Goal: Task Accomplishment & Management: Complete application form

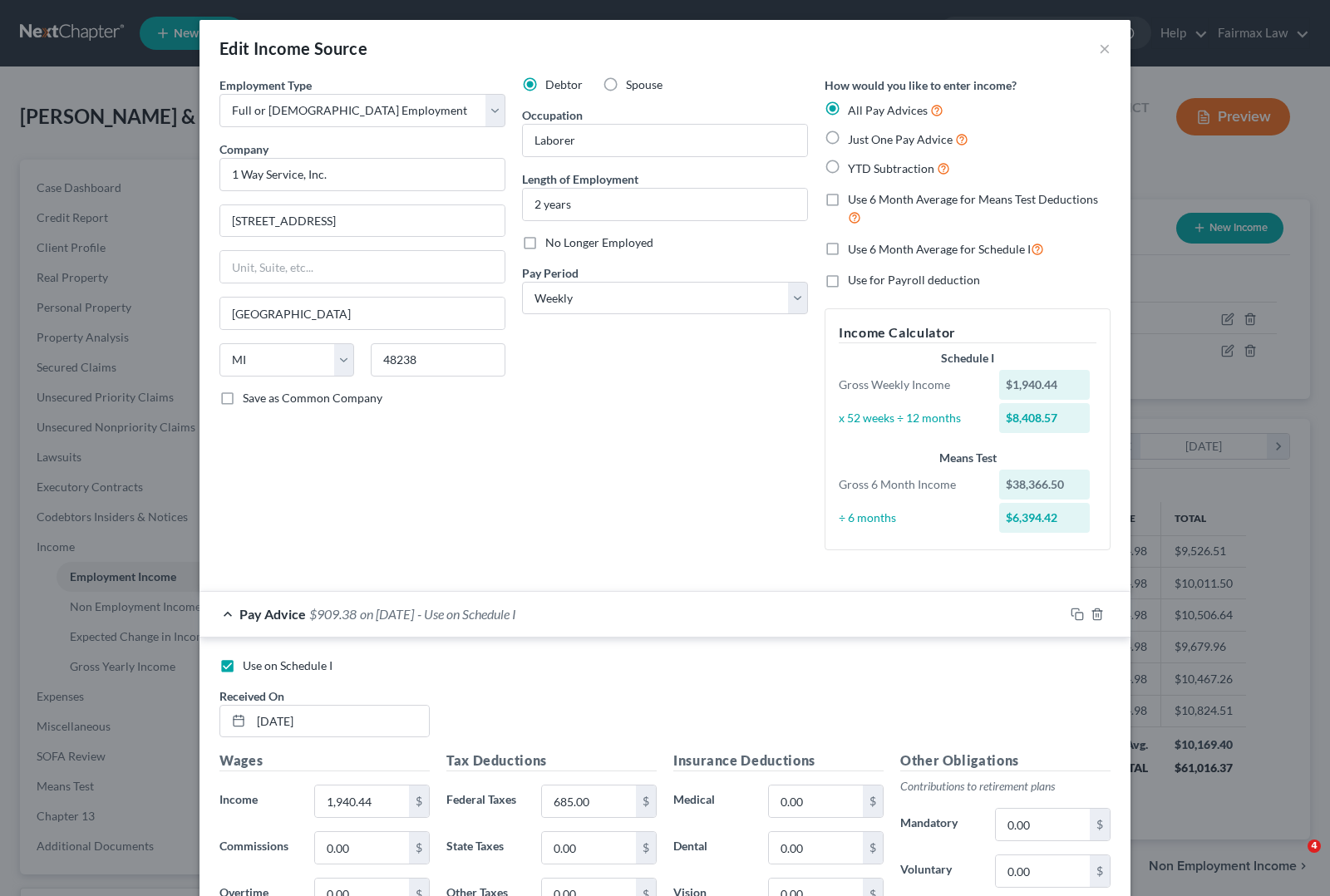
select select "0"
select select "23"
select select "3"
click at [1100, 51] on button "×" at bounding box center [1105, 48] width 12 height 20
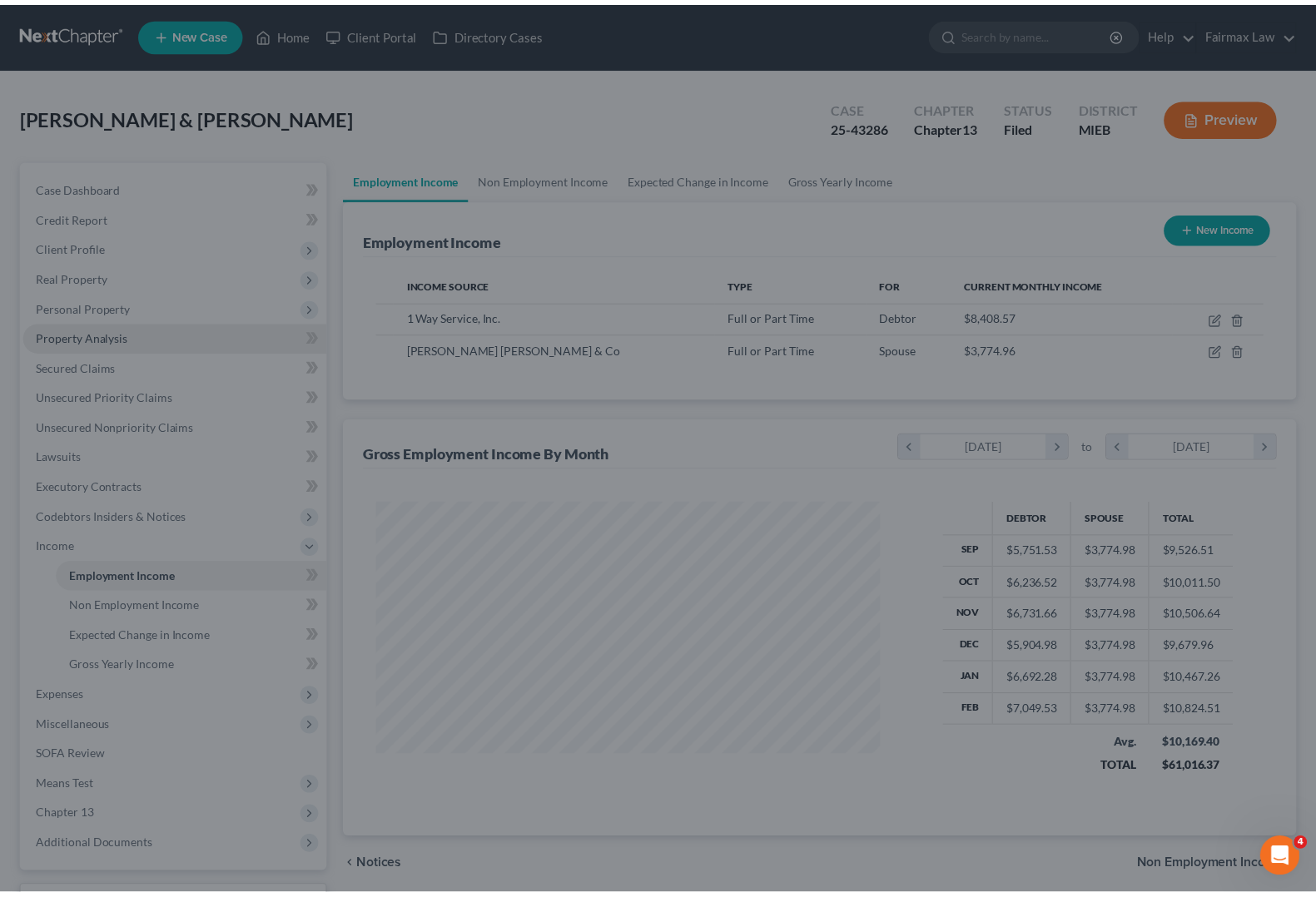
scroll to position [831730, 831704]
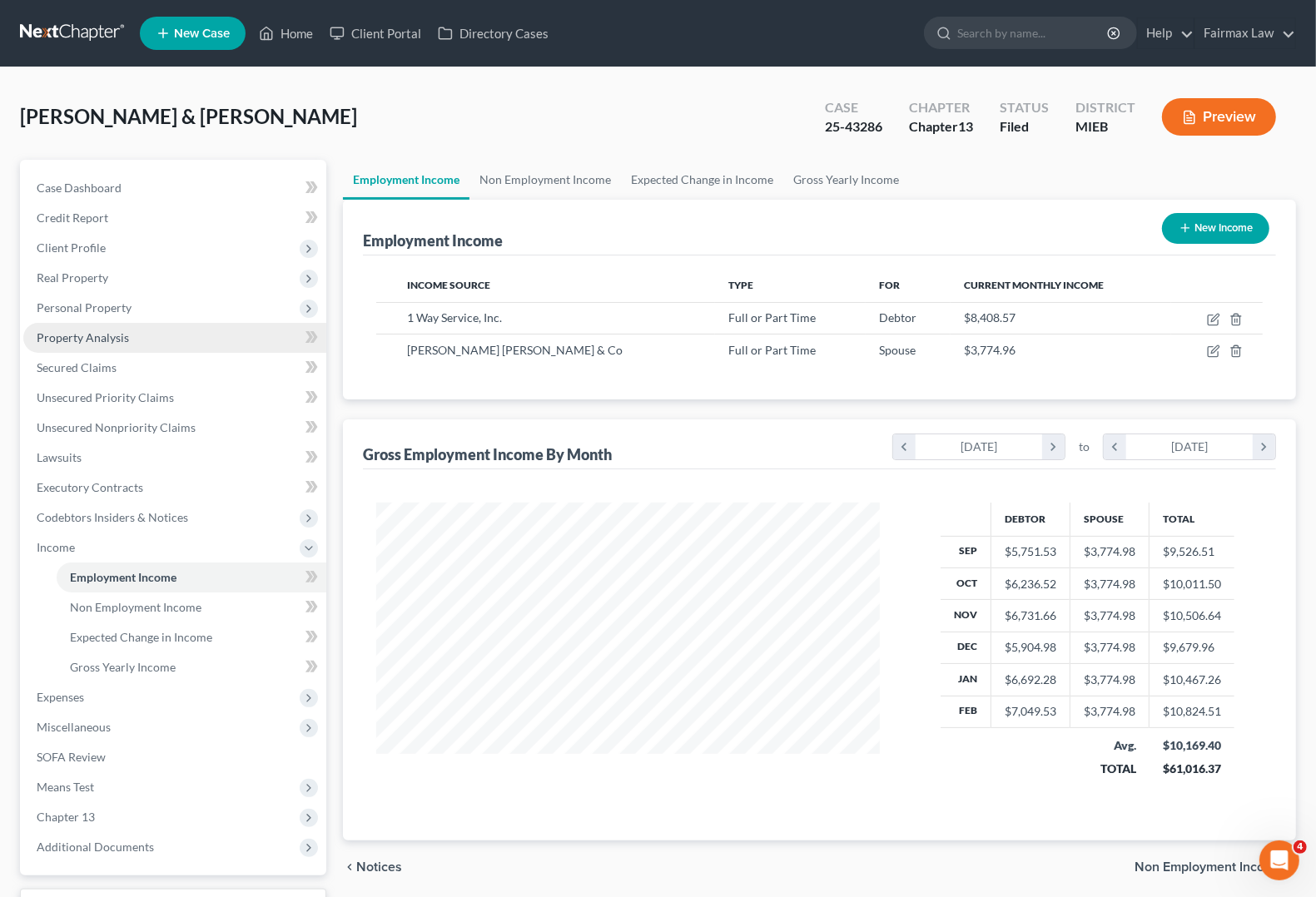
click at [65, 344] on link "Property Analysis" at bounding box center [174, 338] width 303 height 30
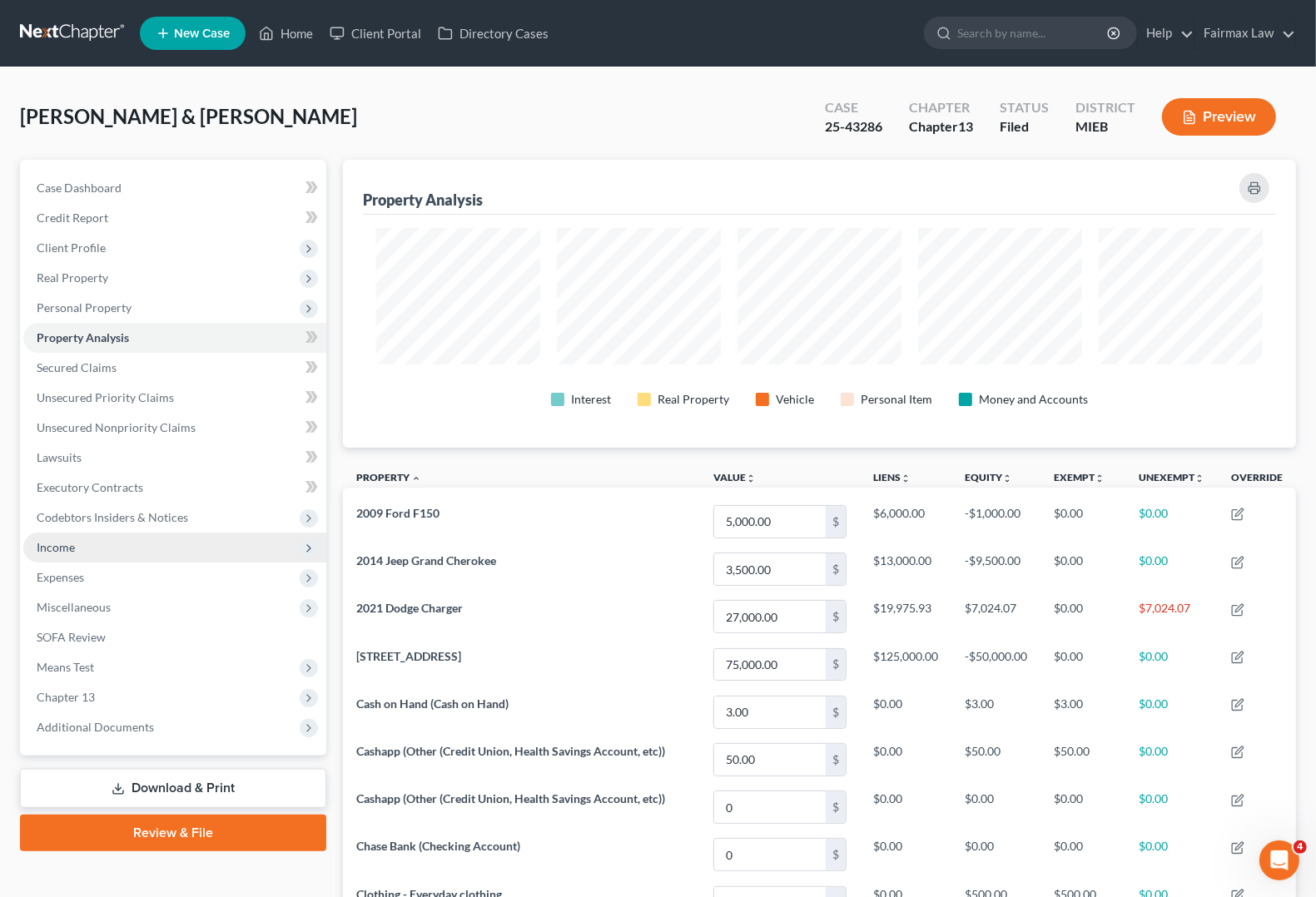
click at [72, 543] on span "Income" at bounding box center [56, 547] width 38 height 14
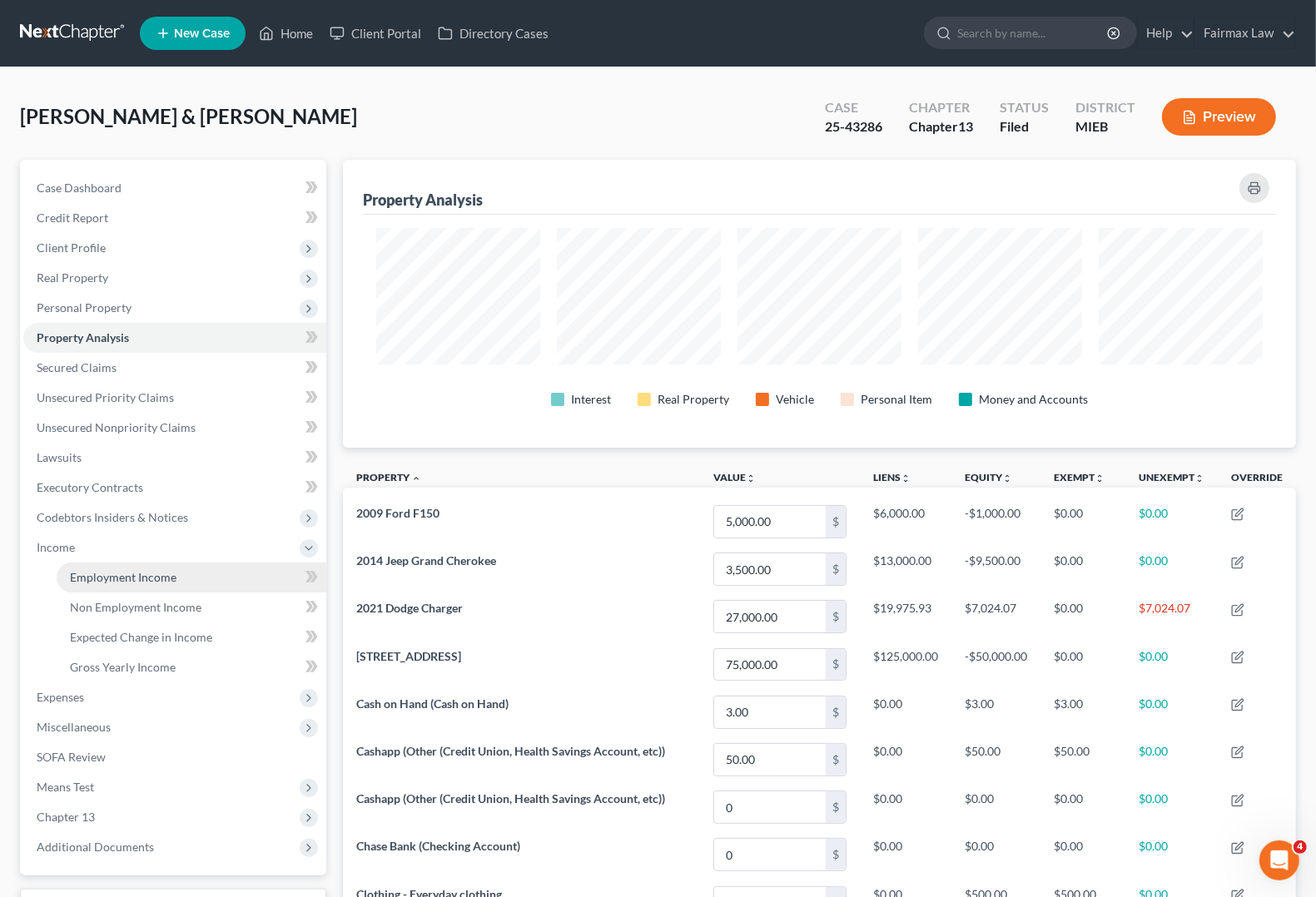
click at [84, 583] on link "Employment Income" at bounding box center [191, 578] width 270 height 30
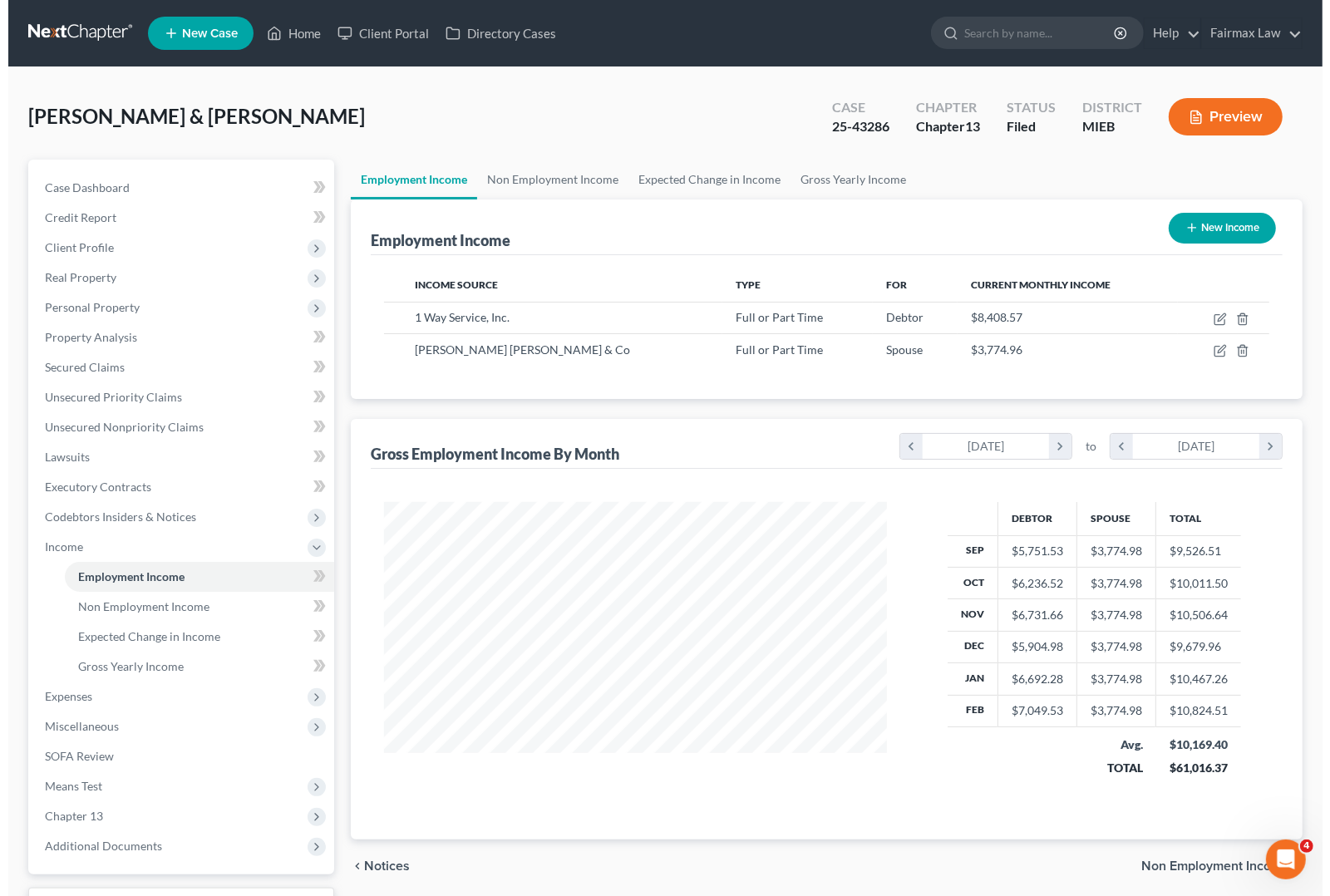
scroll to position [299, 534]
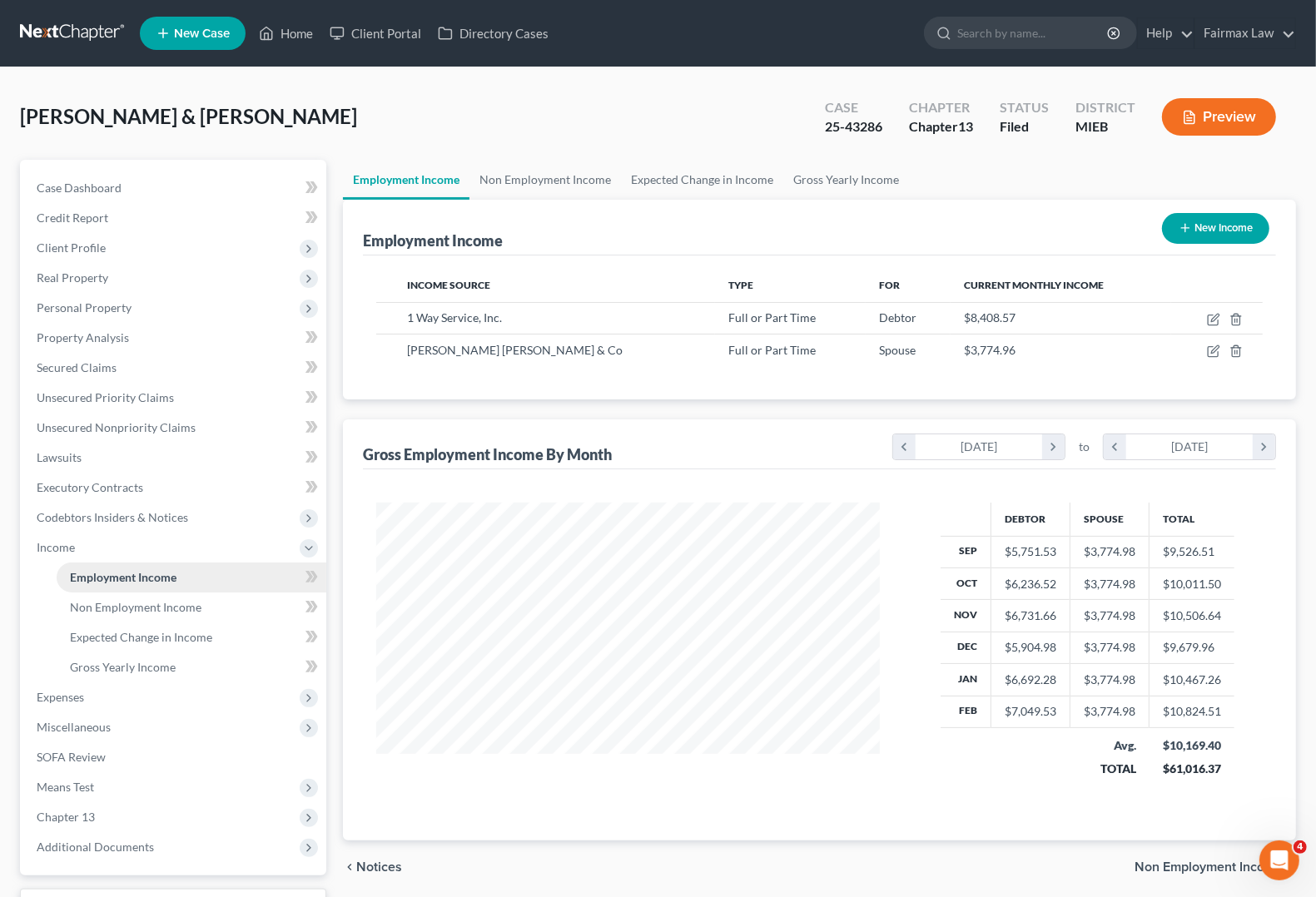
click at [155, 584] on link "Employment Income" at bounding box center [191, 578] width 270 height 30
click at [191, 575] on link "Employment Income" at bounding box center [191, 578] width 270 height 30
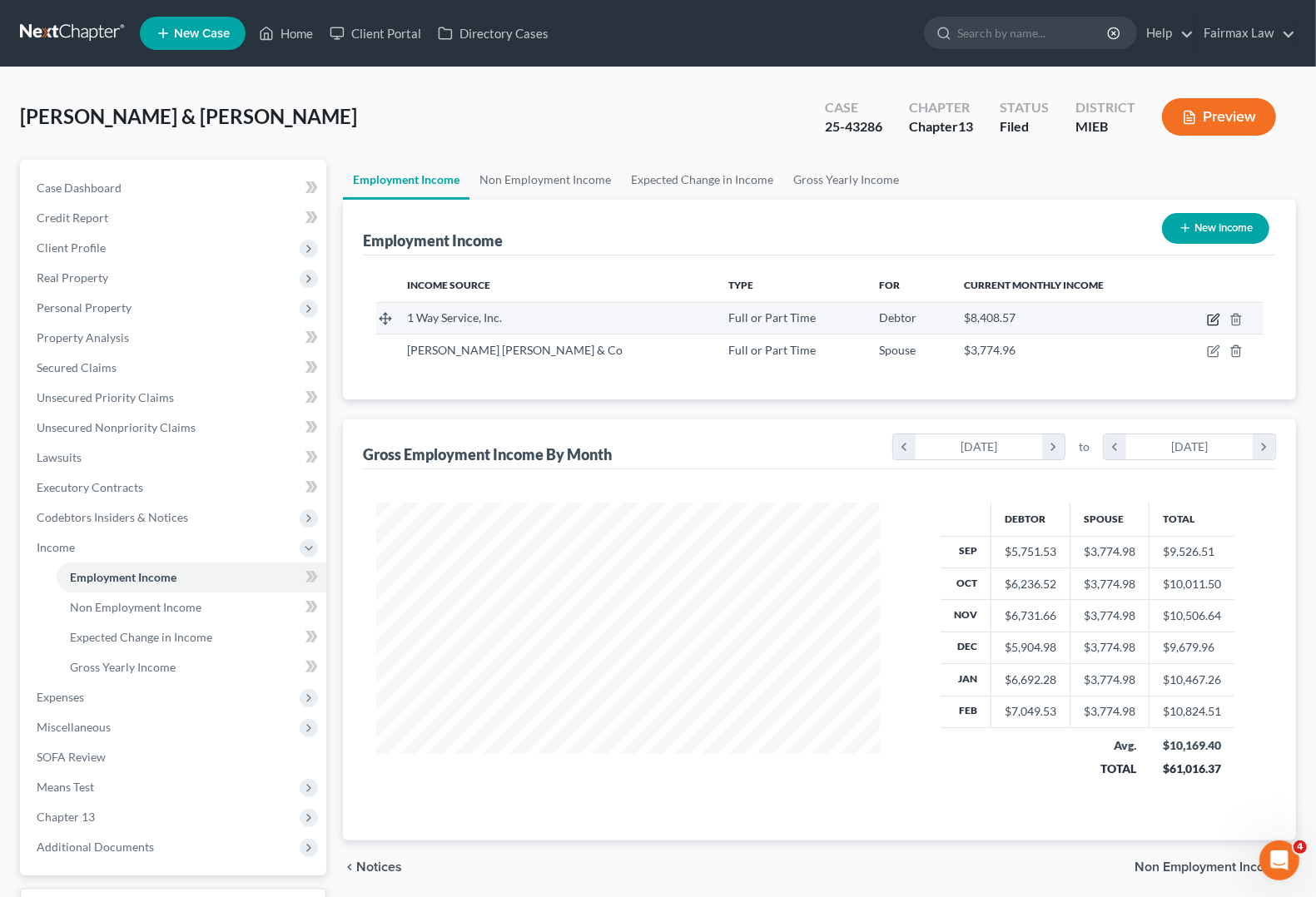
click at [1214, 320] on icon "button" at bounding box center [1215, 317] width 8 height 8
select select "0"
select select "23"
select select "3"
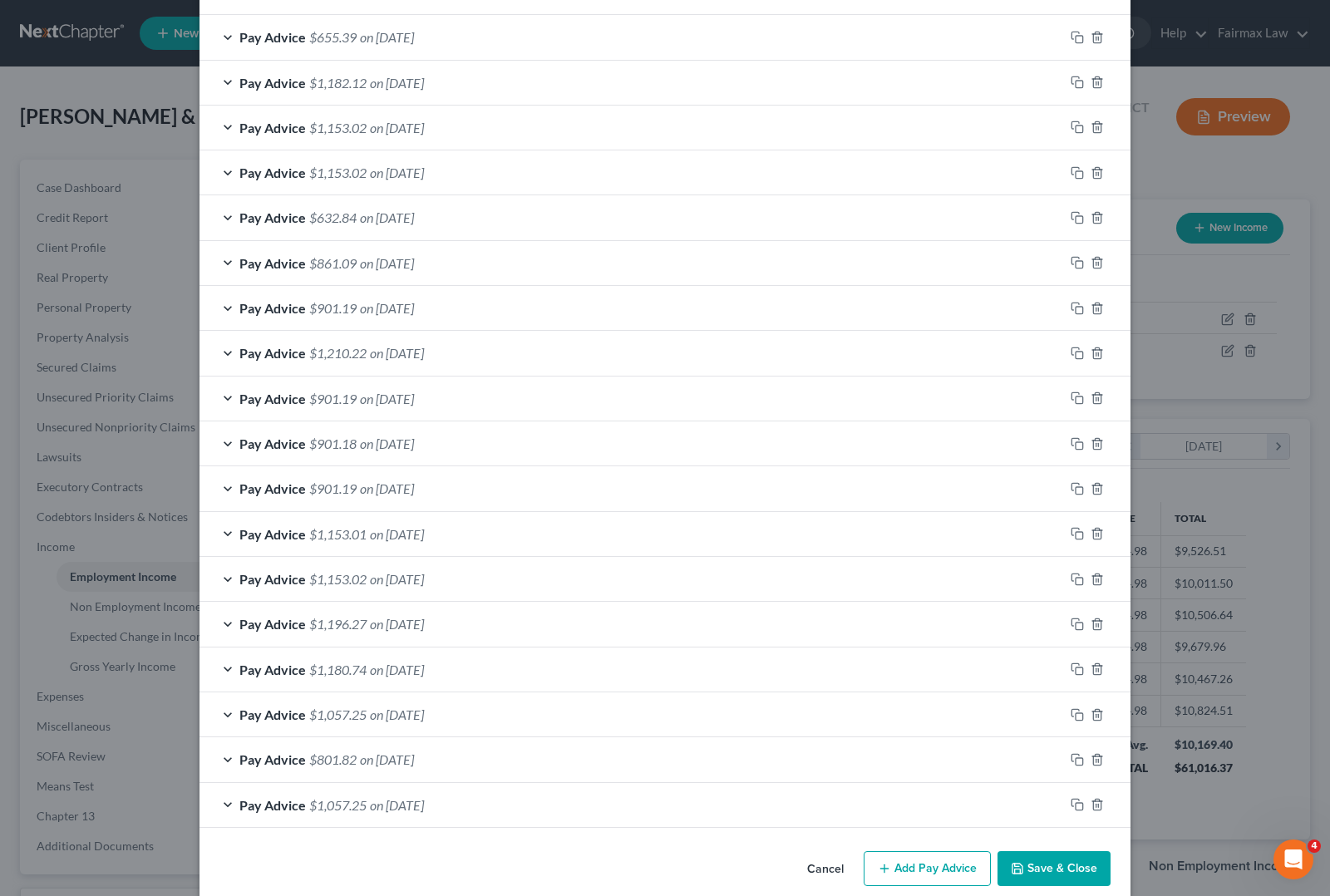
scroll to position [1011, 0]
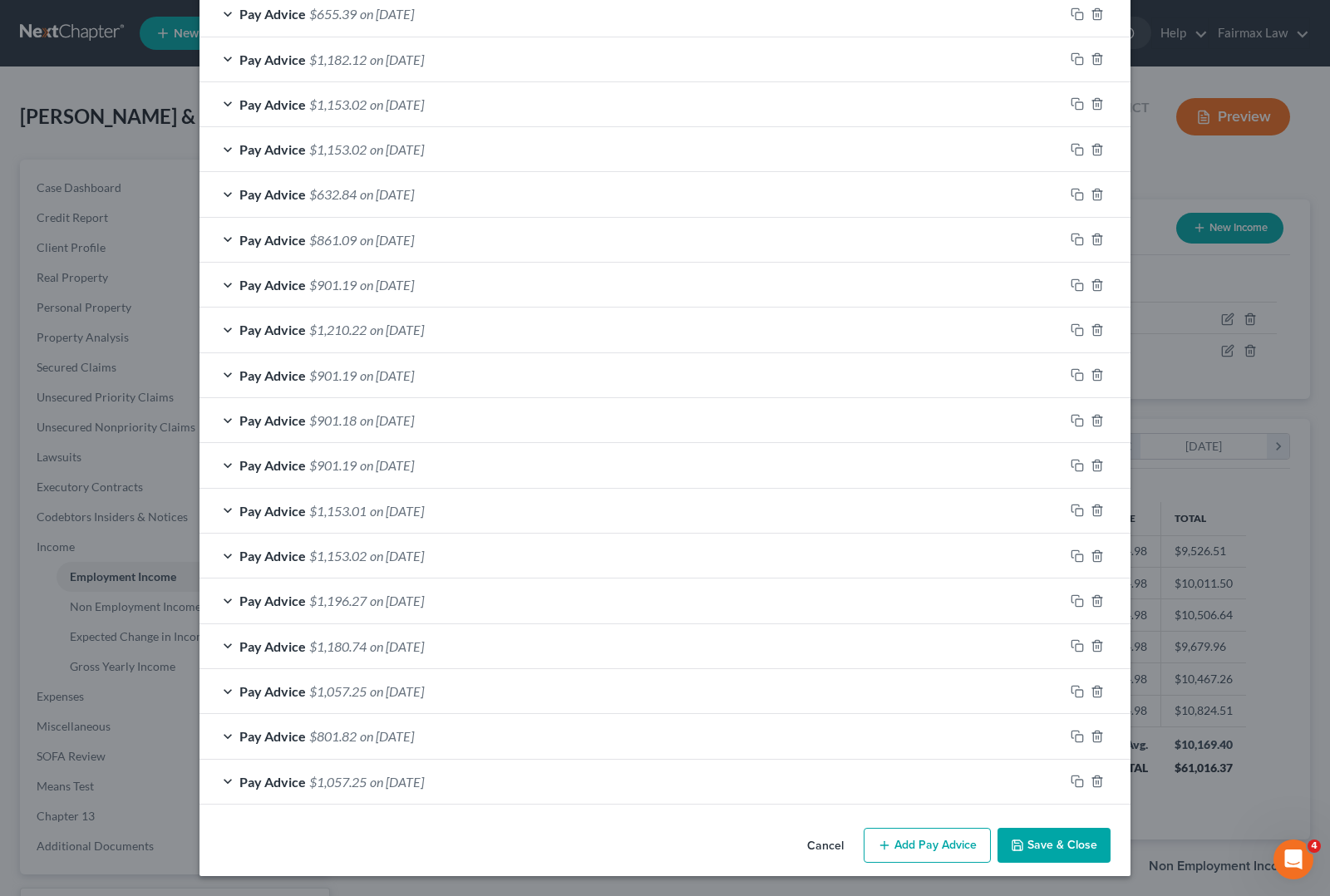
click at [904, 846] on button "Add Pay Advice" at bounding box center [927, 844] width 127 height 35
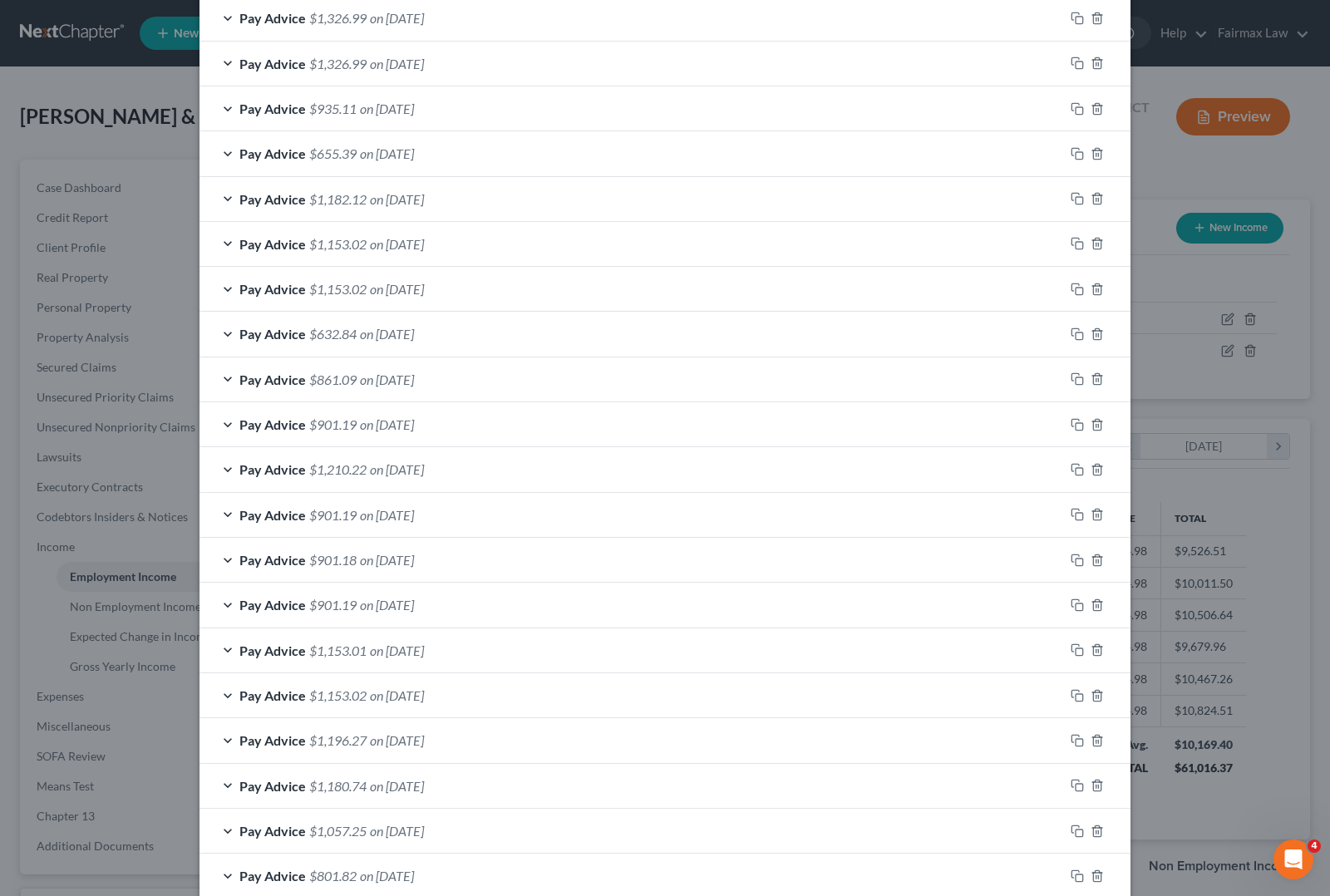
scroll to position [1247, 0]
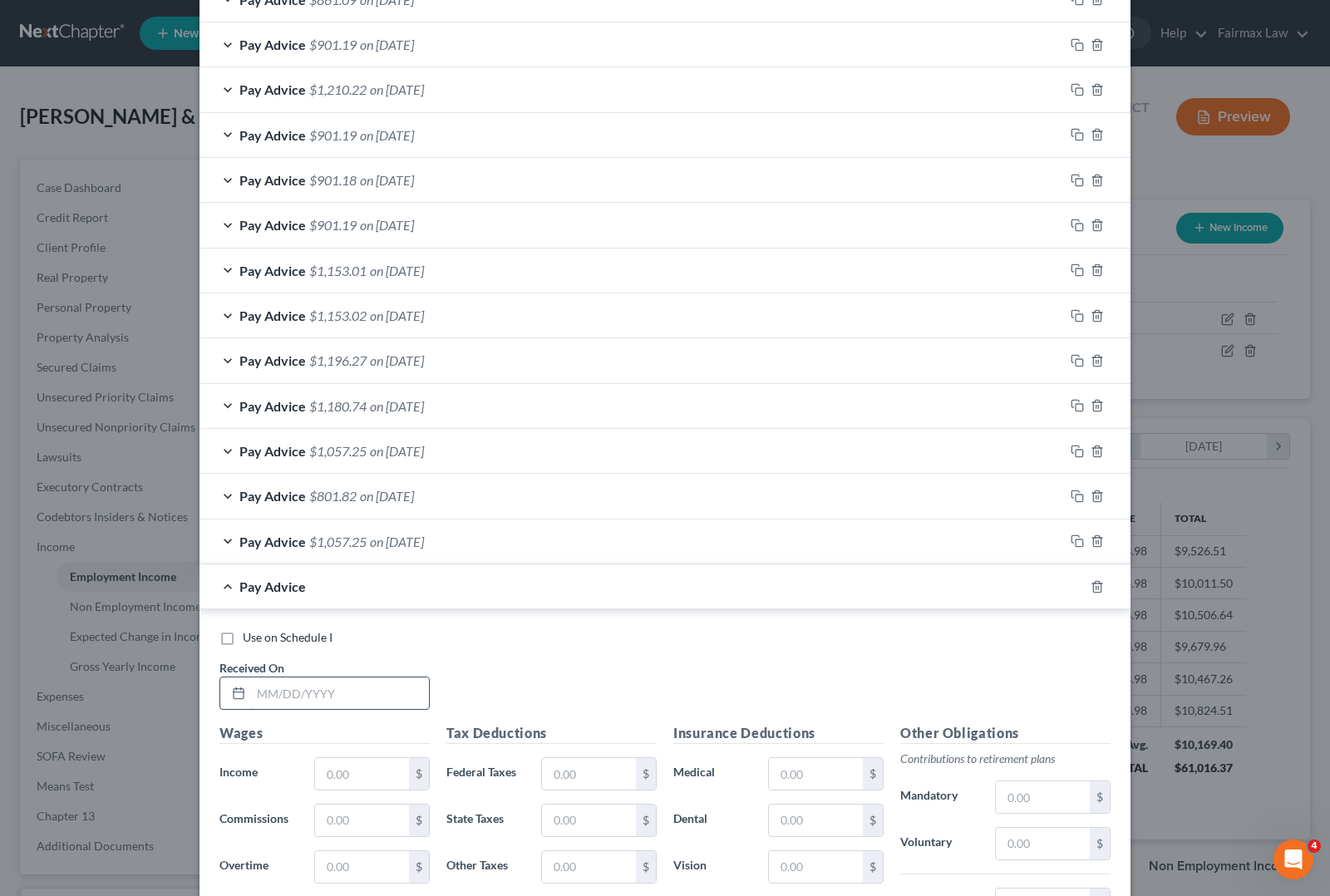
click at [289, 694] on input "text" at bounding box center [340, 693] width 178 height 32
click at [342, 703] on input "text" at bounding box center [340, 693] width 178 height 32
type input "[DATE]"
type input "2,108.75"
type input "179.00"
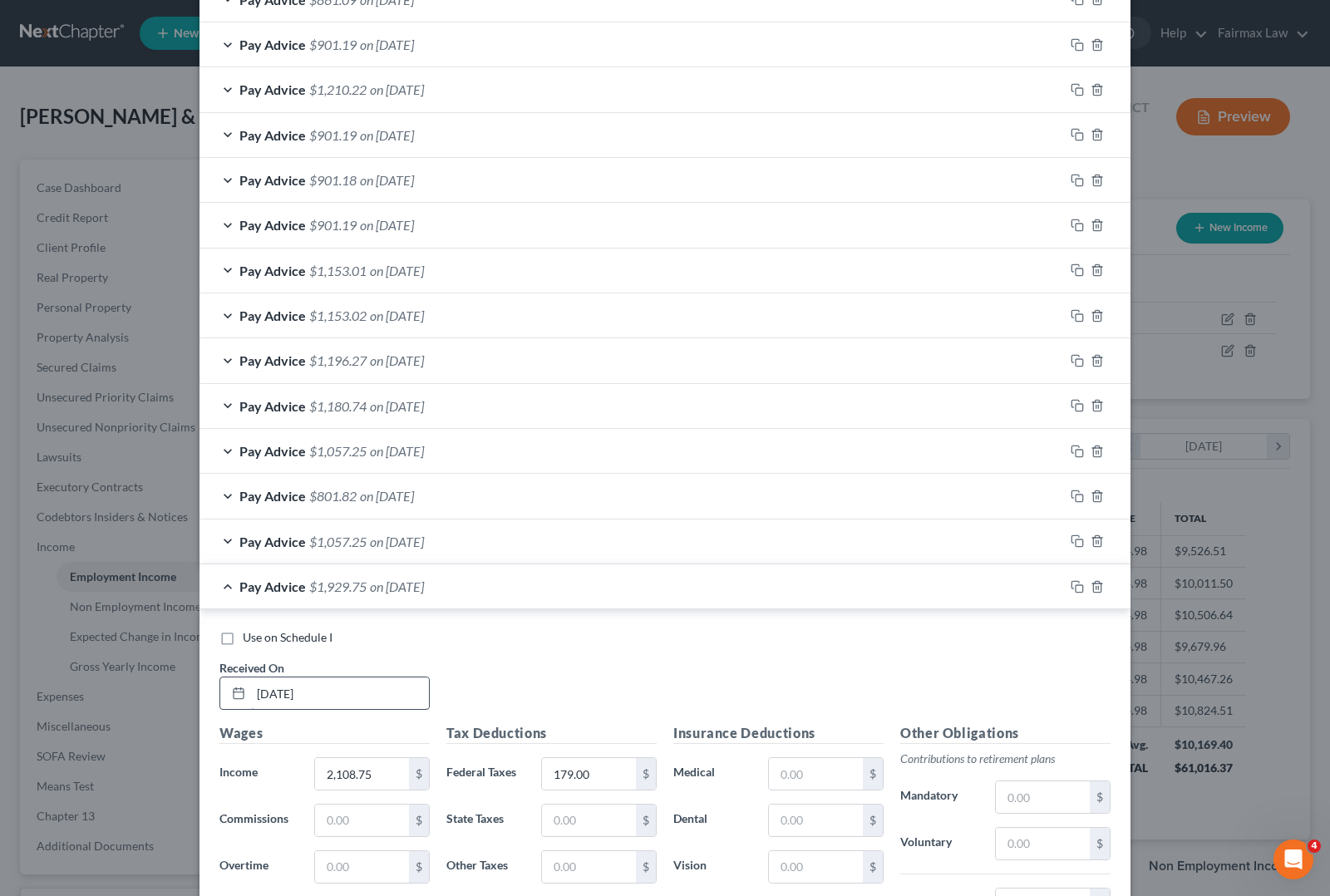
scroll to position [1560, 0]
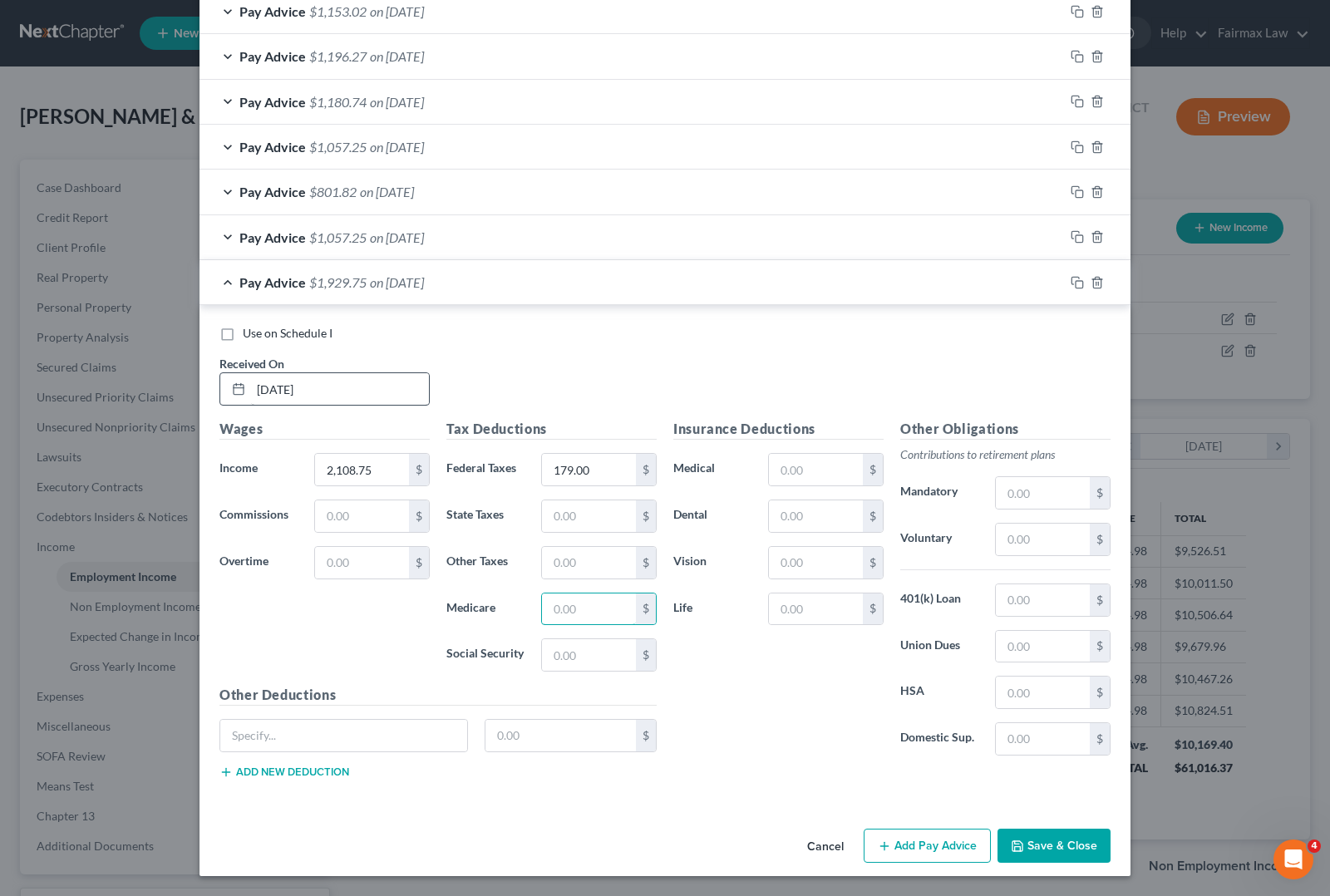
type input "1"
click at [573, 641] on input "text" at bounding box center [589, 655] width 94 height 32
type input "149.42"
click at [573, 615] on input "text" at bounding box center [589, 609] width 94 height 32
type input "34.94"
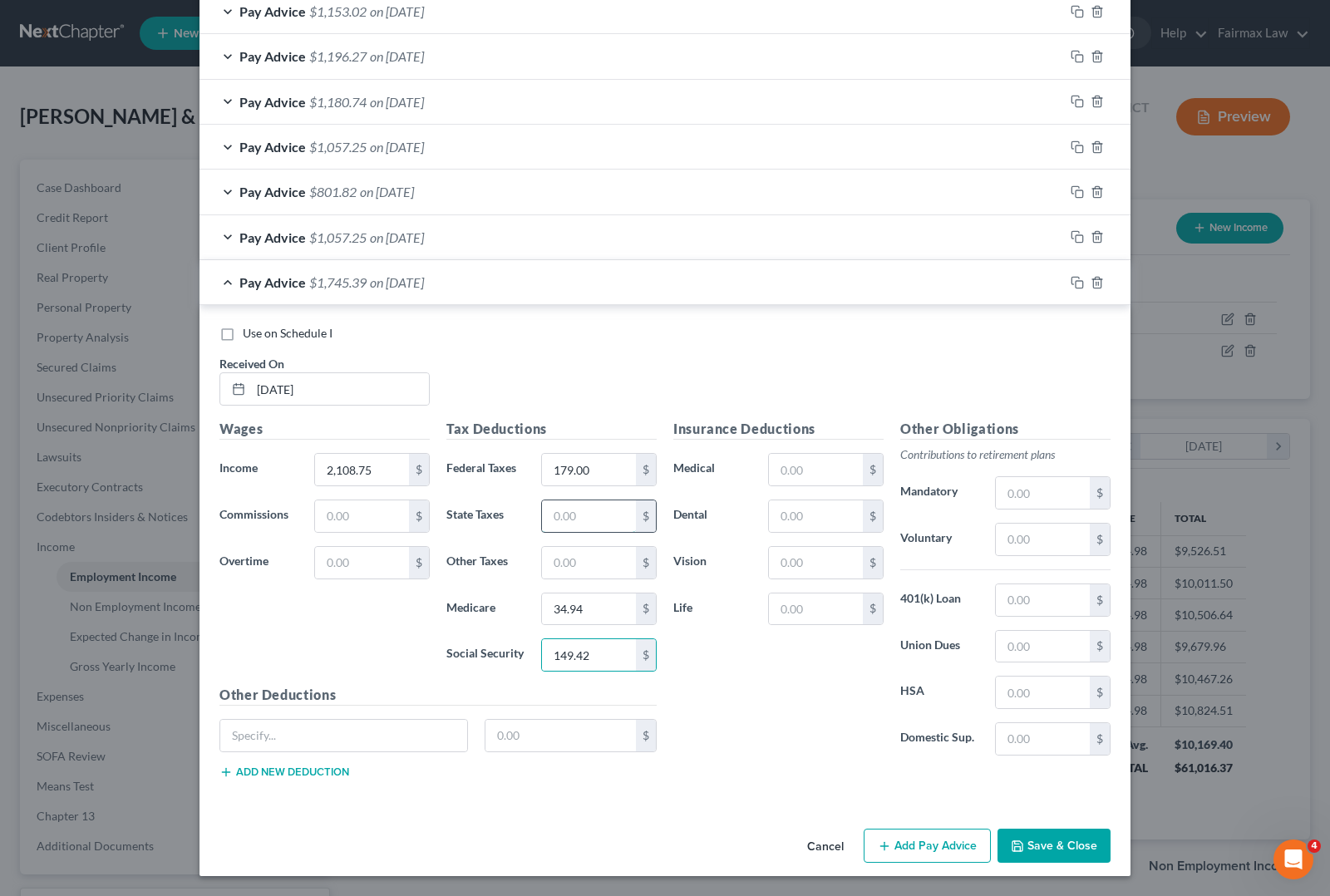
click at [571, 505] on input "text" at bounding box center [589, 517] width 94 height 32
type input "93.00"
type input "29.00"
click at [270, 742] on input "text" at bounding box center [344, 736] width 246 height 32
type input "Union Vac Hours"
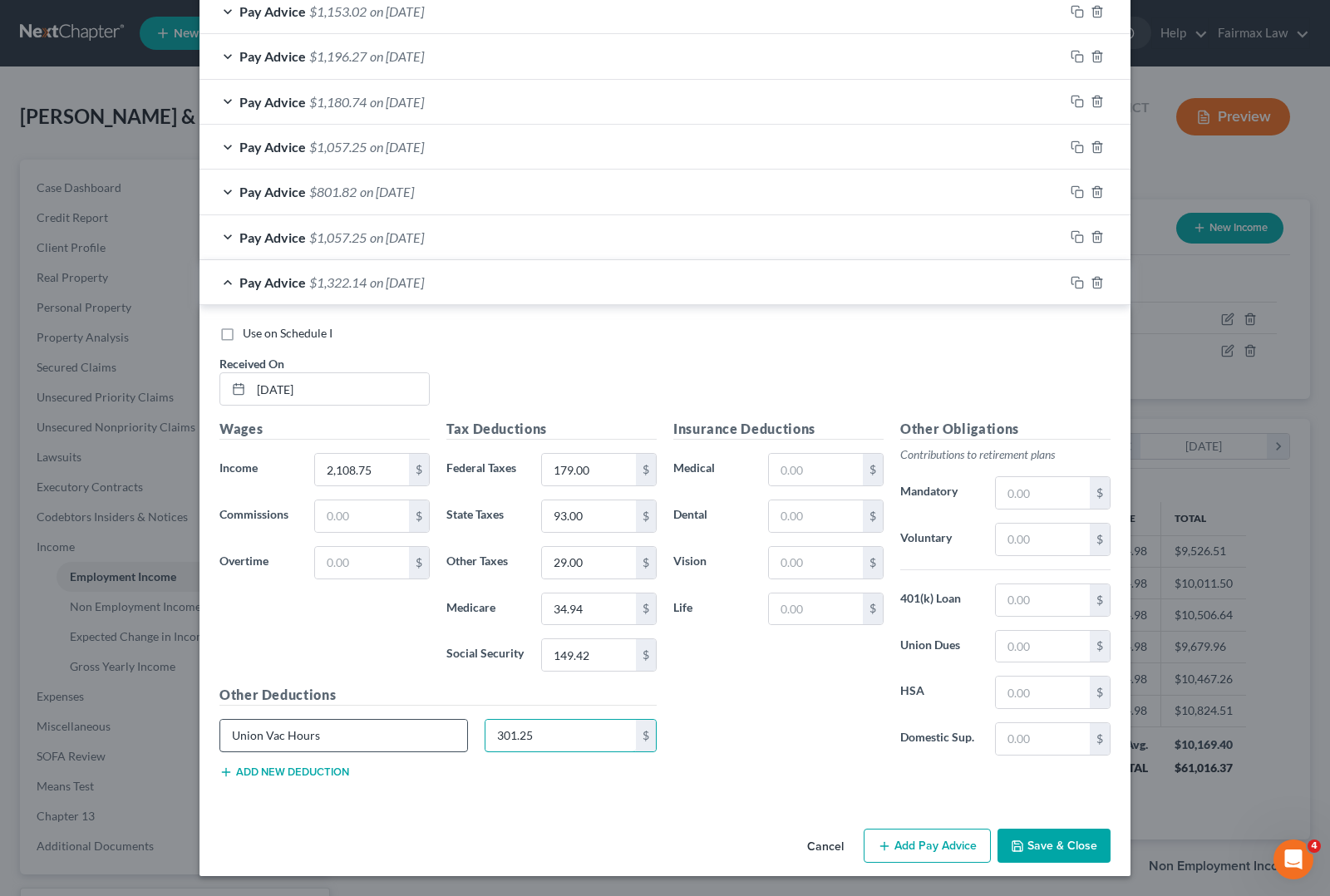
type input "301.25"
click at [264, 759] on div "Union Vac Hours 301.25 $" at bounding box center [438, 742] width 454 height 47
click at [260, 771] on button "Add new deduction" at bounding box center [284, 772] width 130 height 13
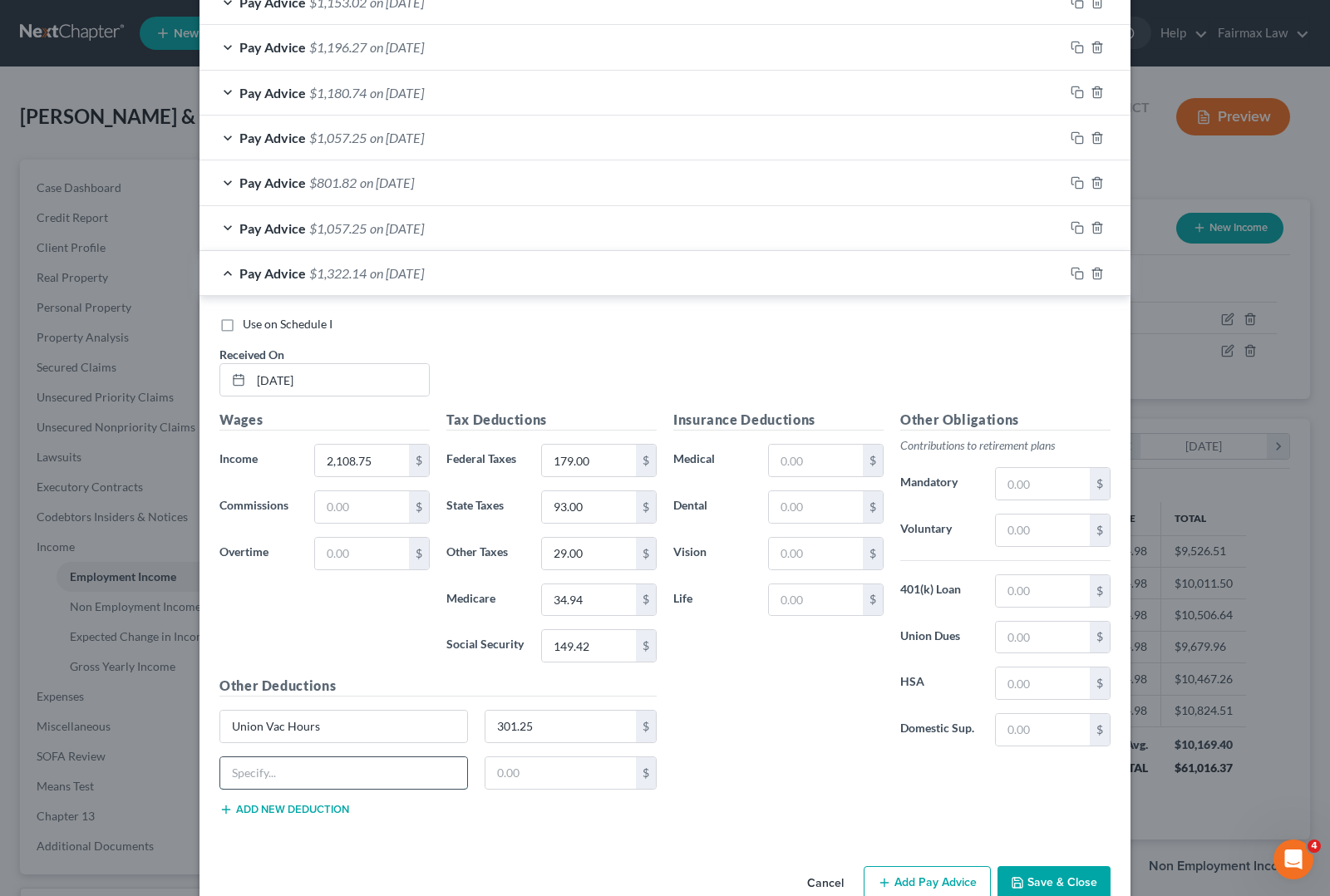
click at [260, 780] on input "text" at bounding box center [344, 773] width 246 height 32
type input "Withholding"
type input "177.23"
click at [339, 561] on input "text" at bounding box center [362, 553] width 94 height 32
type input "1,051.25"
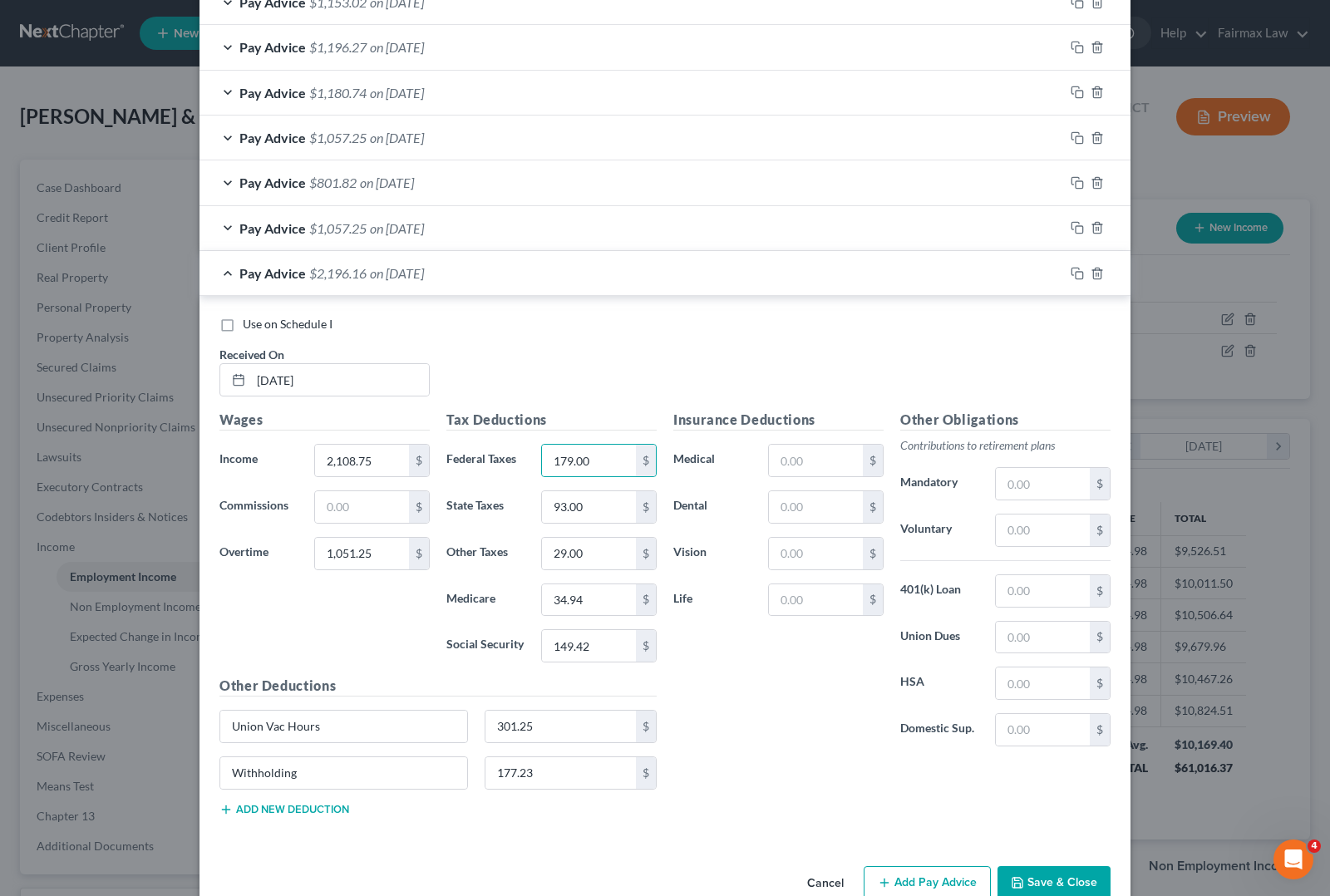
click at [738, 732] on div "Insurance Deductions Medical $ Dental $ Vision $ Life $" at bounding box center [778, 584] width 226 height 350
click at [757, 731] on div "Insurance Deductions Medical $ Dental $ Vision $ Life $" at bounding box center [778, 584] width 226 height 350
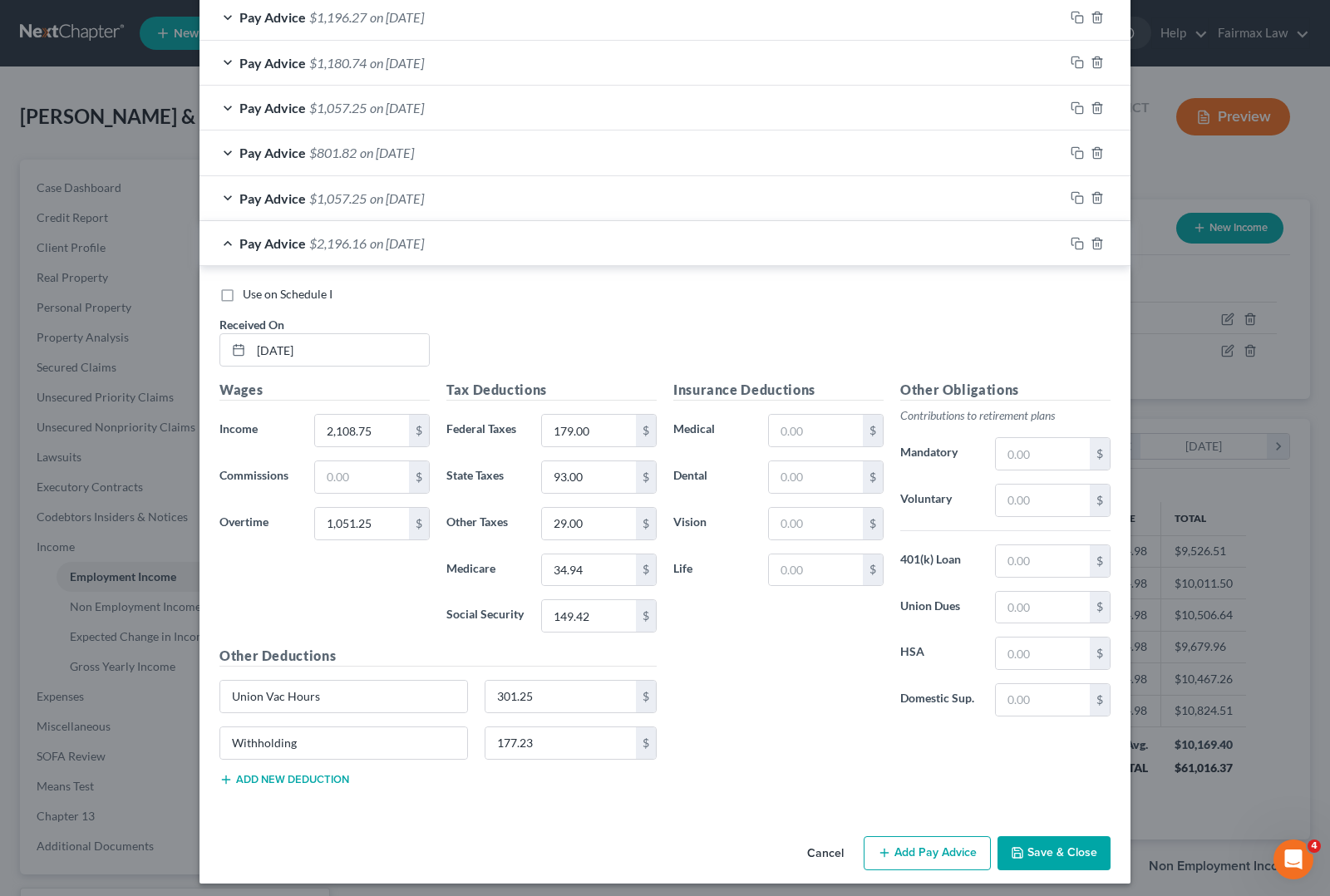
scroll to position [1606, 0]
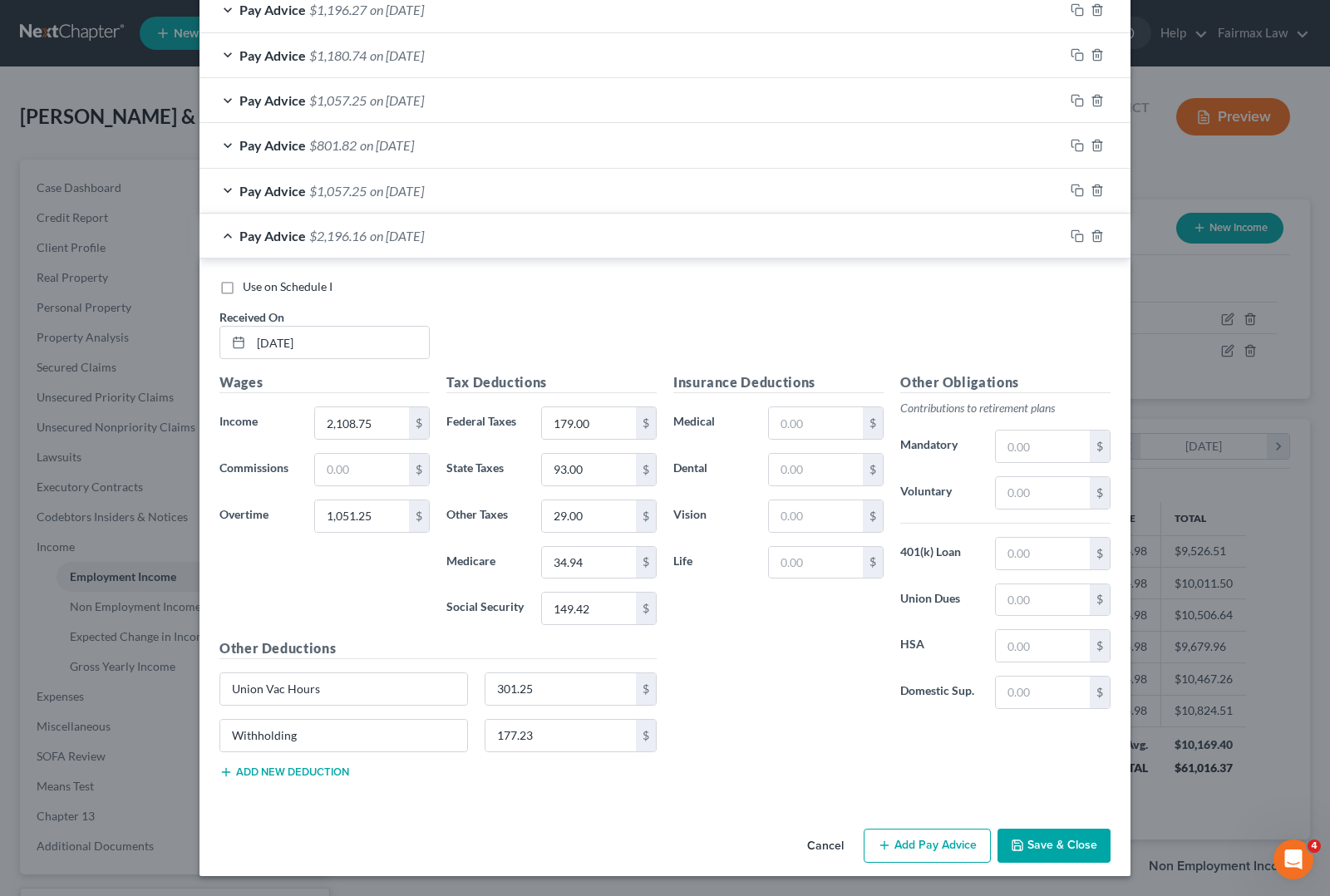
click at [911, 854] on button "Add Pay Advice" at bounding box center [927, 845] width 127 height 35
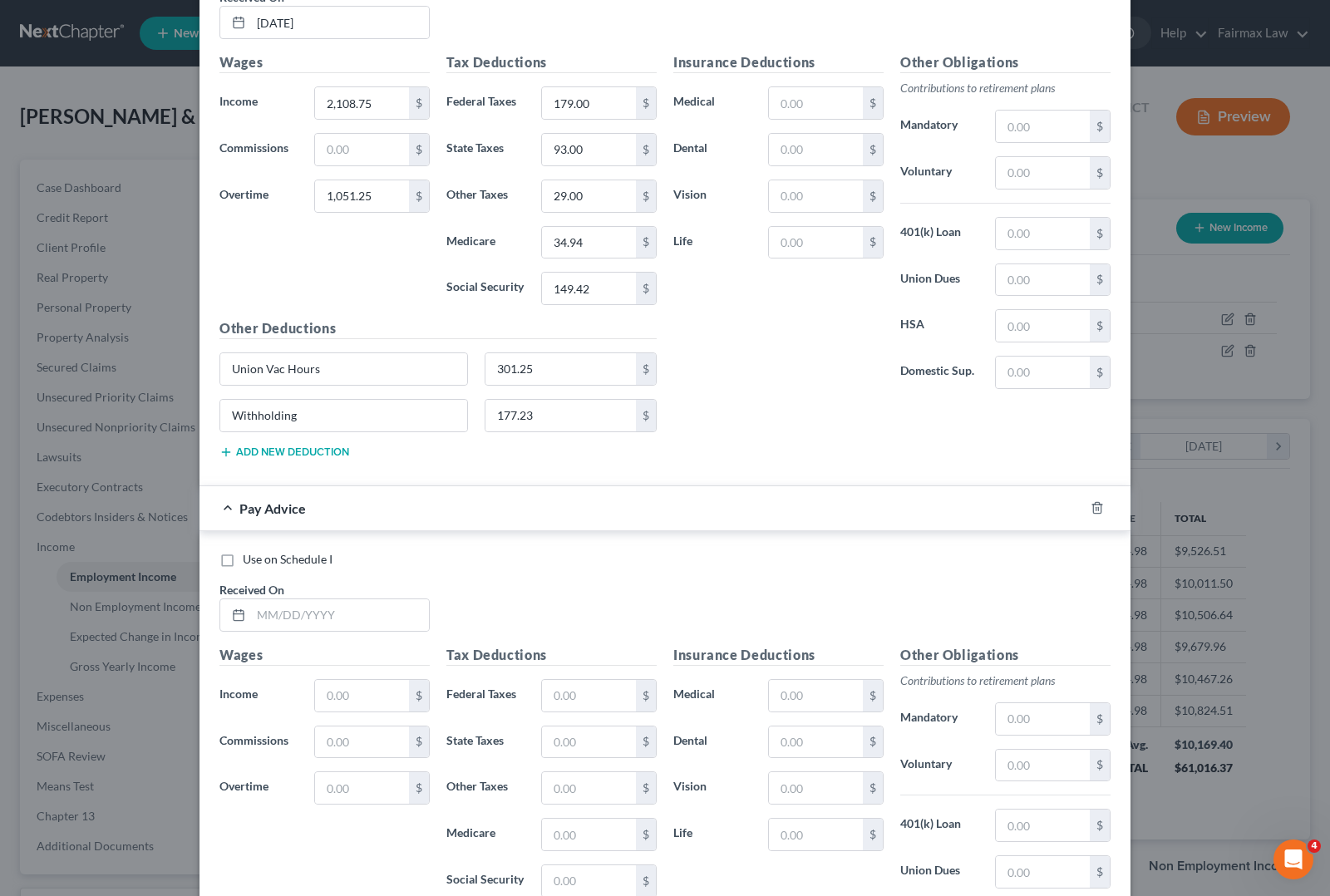
scroll to position [1918, 0]
click at [302, 626] on input "text" at bounding box center [340, 614] width 178 height 32
type input "[DATE]"
click at [330, 692] on input "text" at bounding box center [362, 695] width 94 height 32
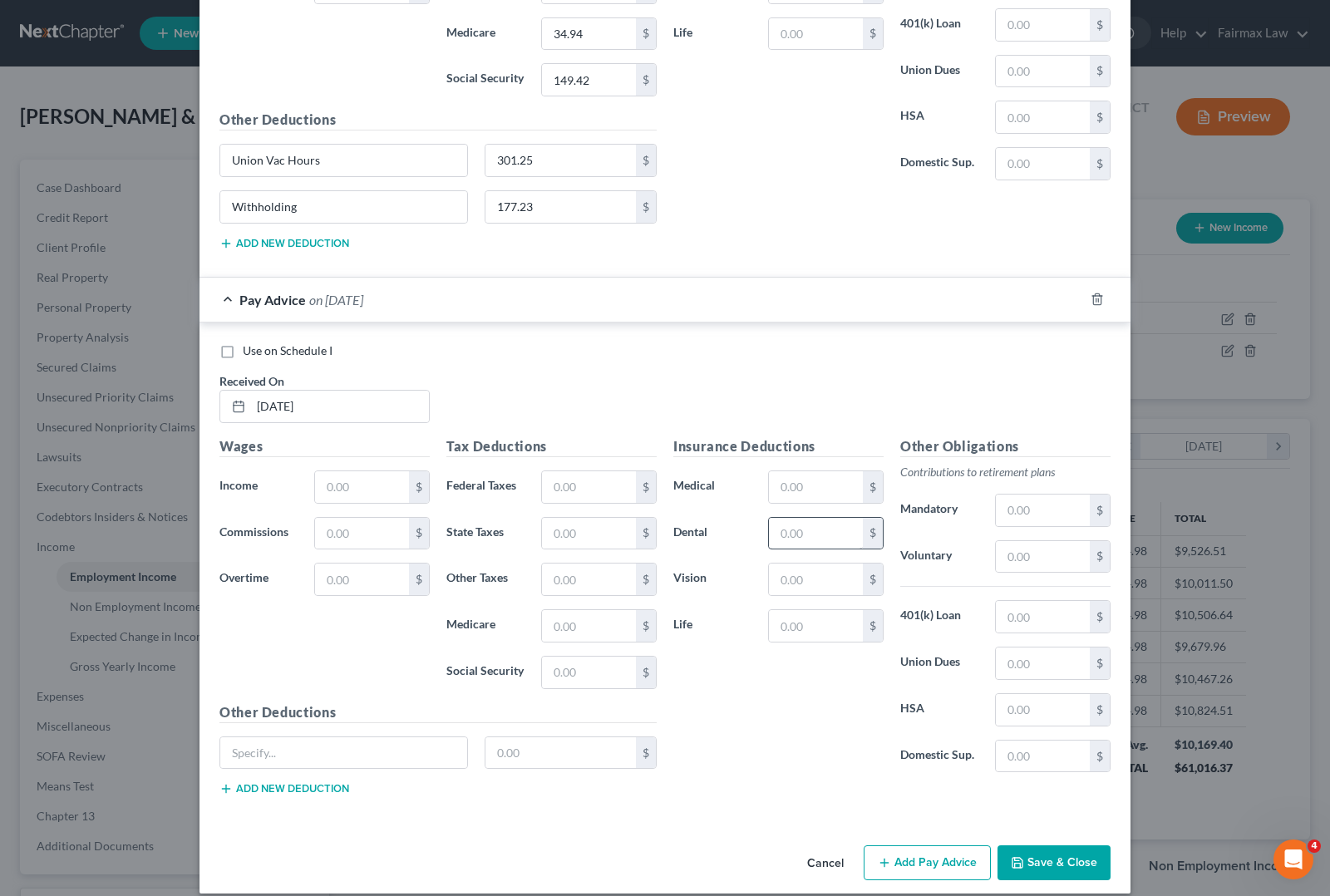
scroll to position [2157, 0]
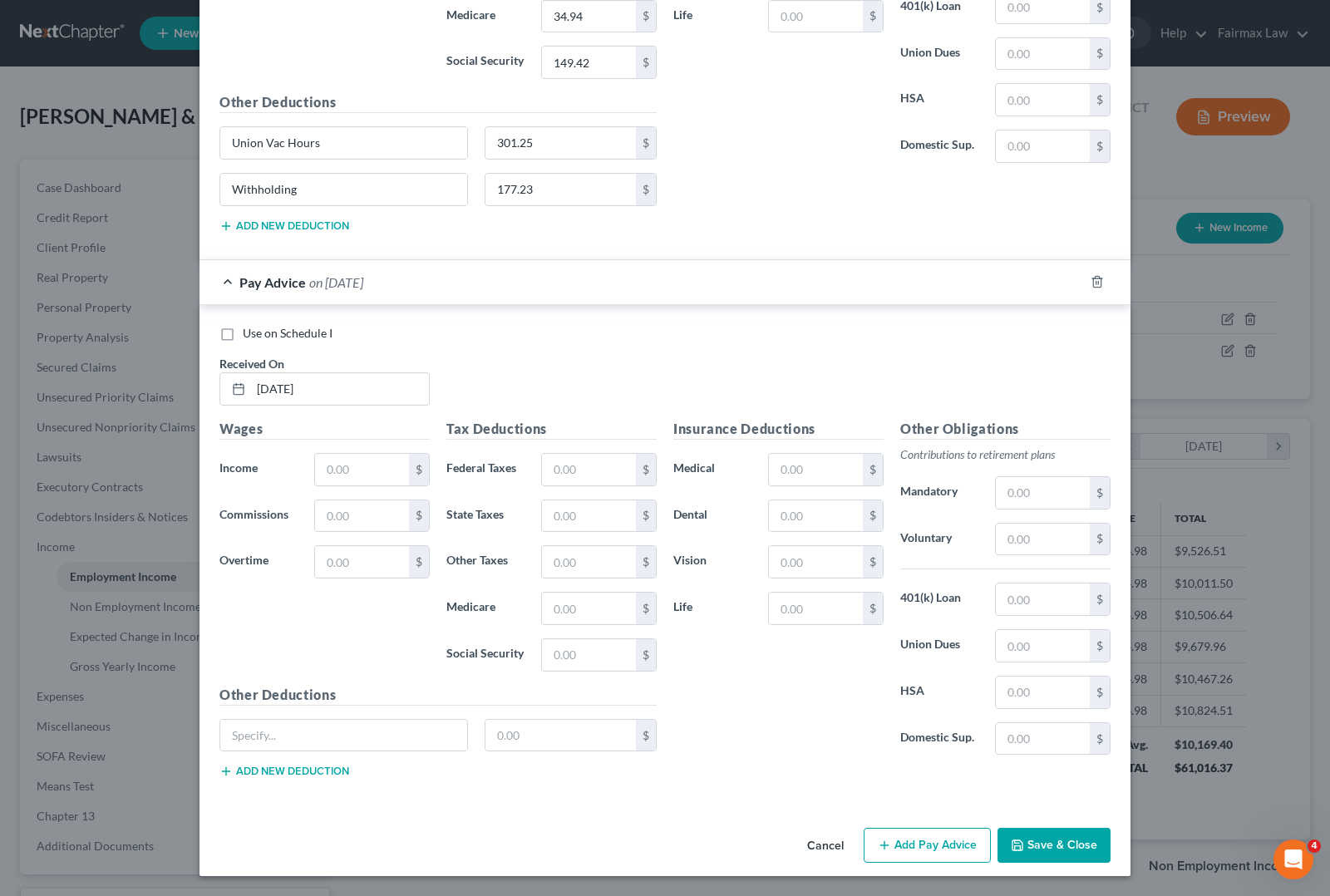
click at [1081, 840] on button "Save & Close" at bounding box center [1054, 844] width 113 height 35
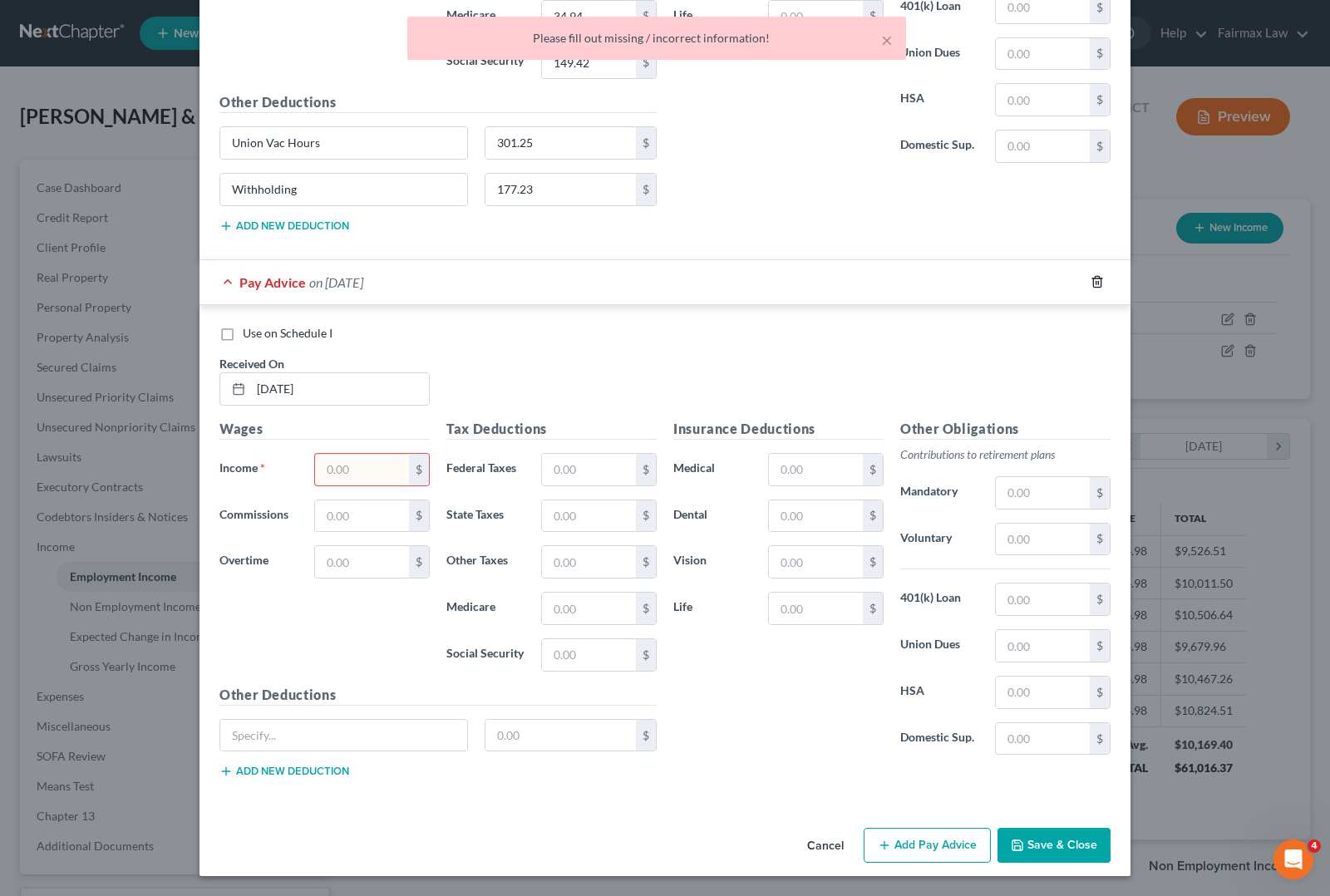
click at [1091, 282] on icon "button" at bounding box center [1097, 281] width 13 height 13
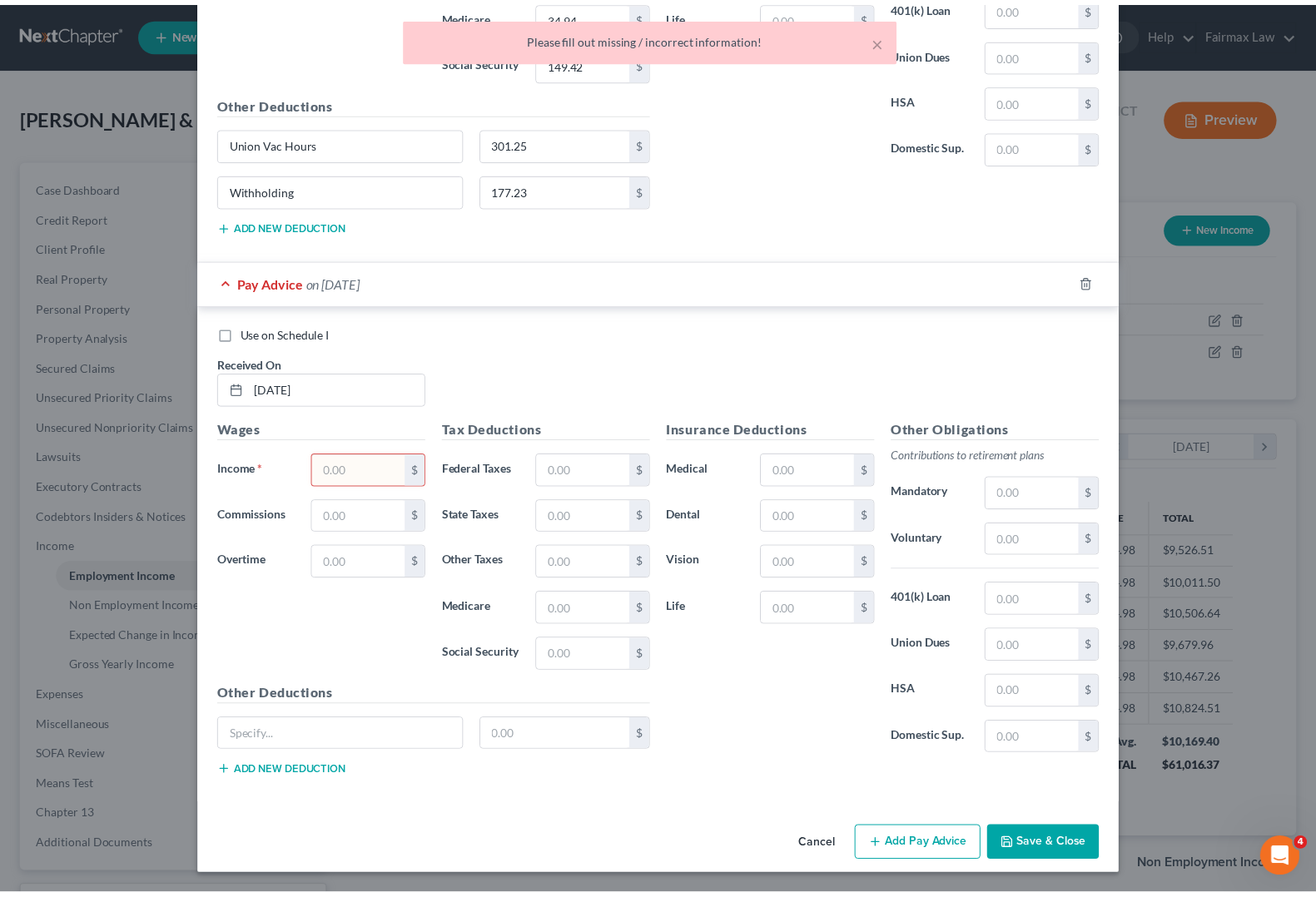
scroll to position [1608, 0]
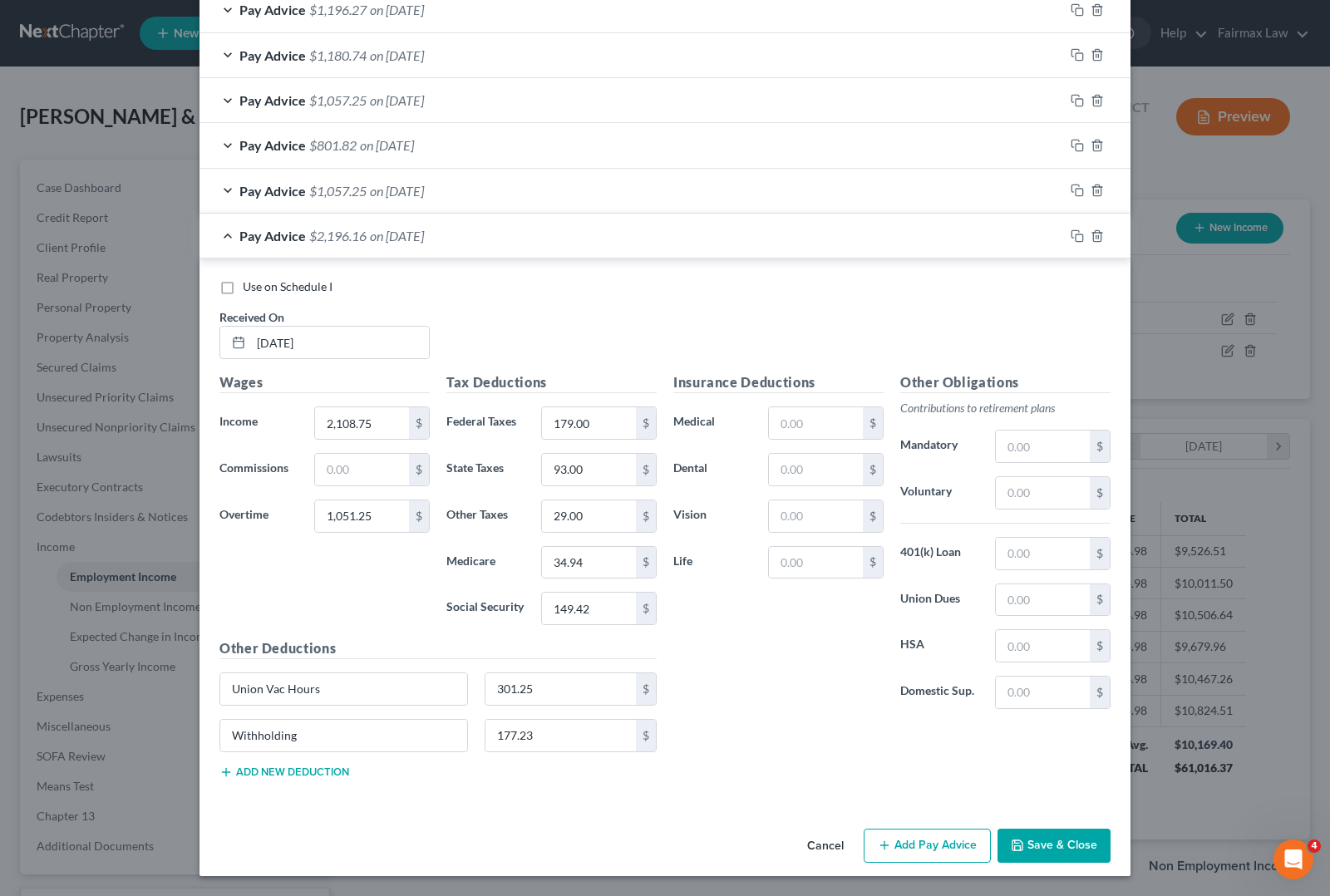
click at [1051, 847] on button "Save & Close" at bounding box center [1054, 845] width 113 height 35
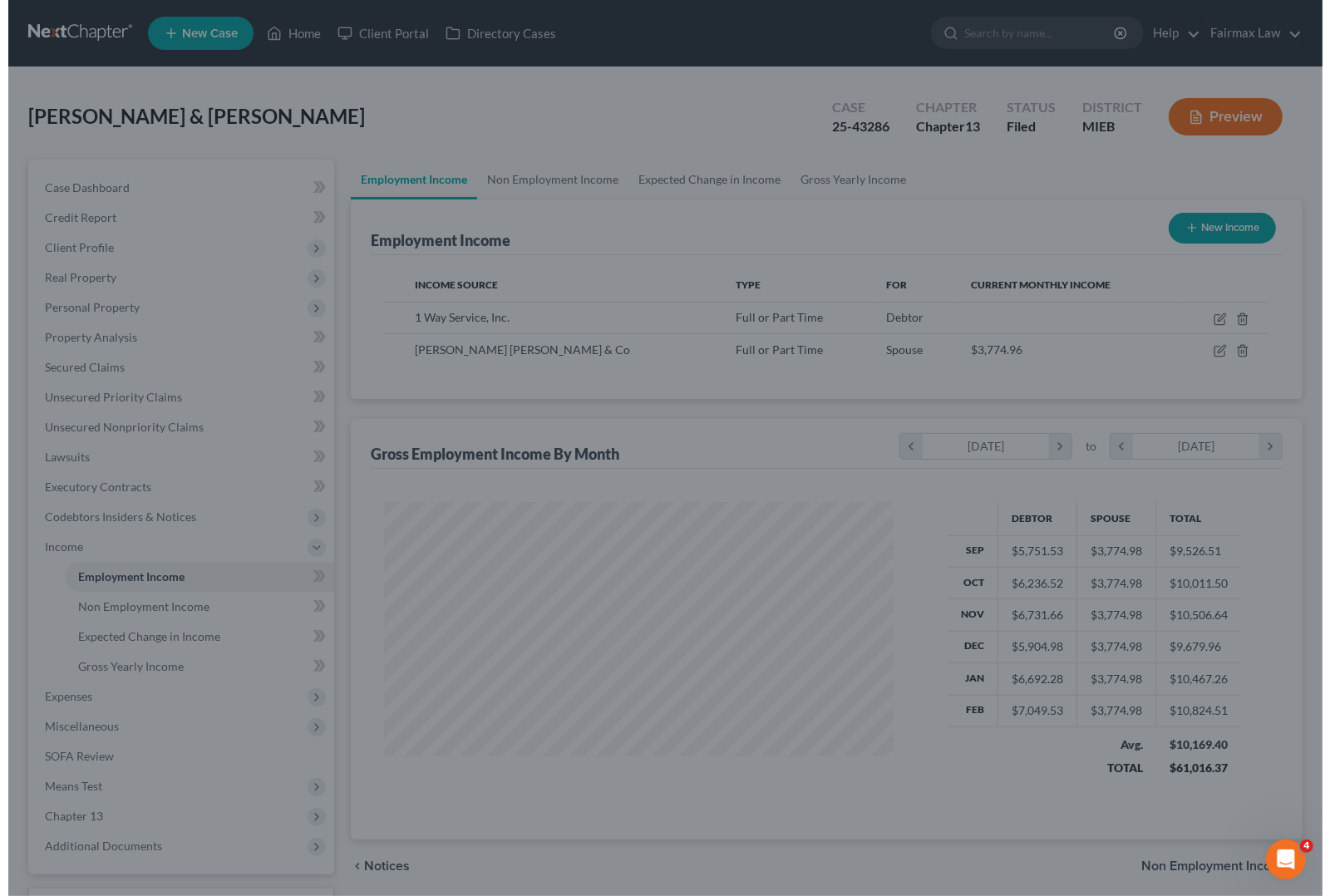
scroll to position [830803, 830508]
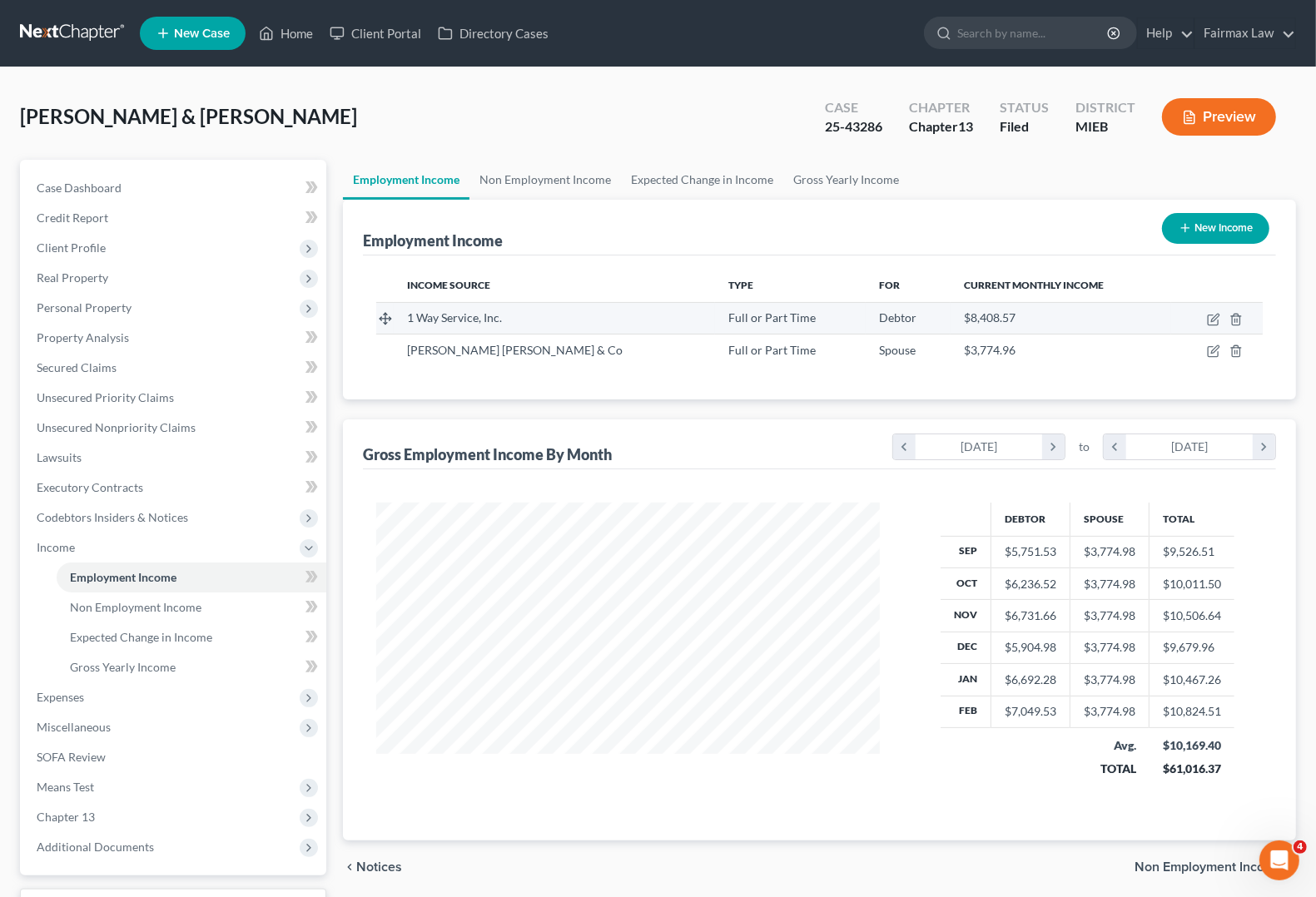
click at [1204, 318] on td at bounding box center [1217, 318] width 92 height 32
click at [1218, 317] on icon "button" at bounding box center [1213, 319] width 13 height 13
select select "0"
select select "23"
select select "3"
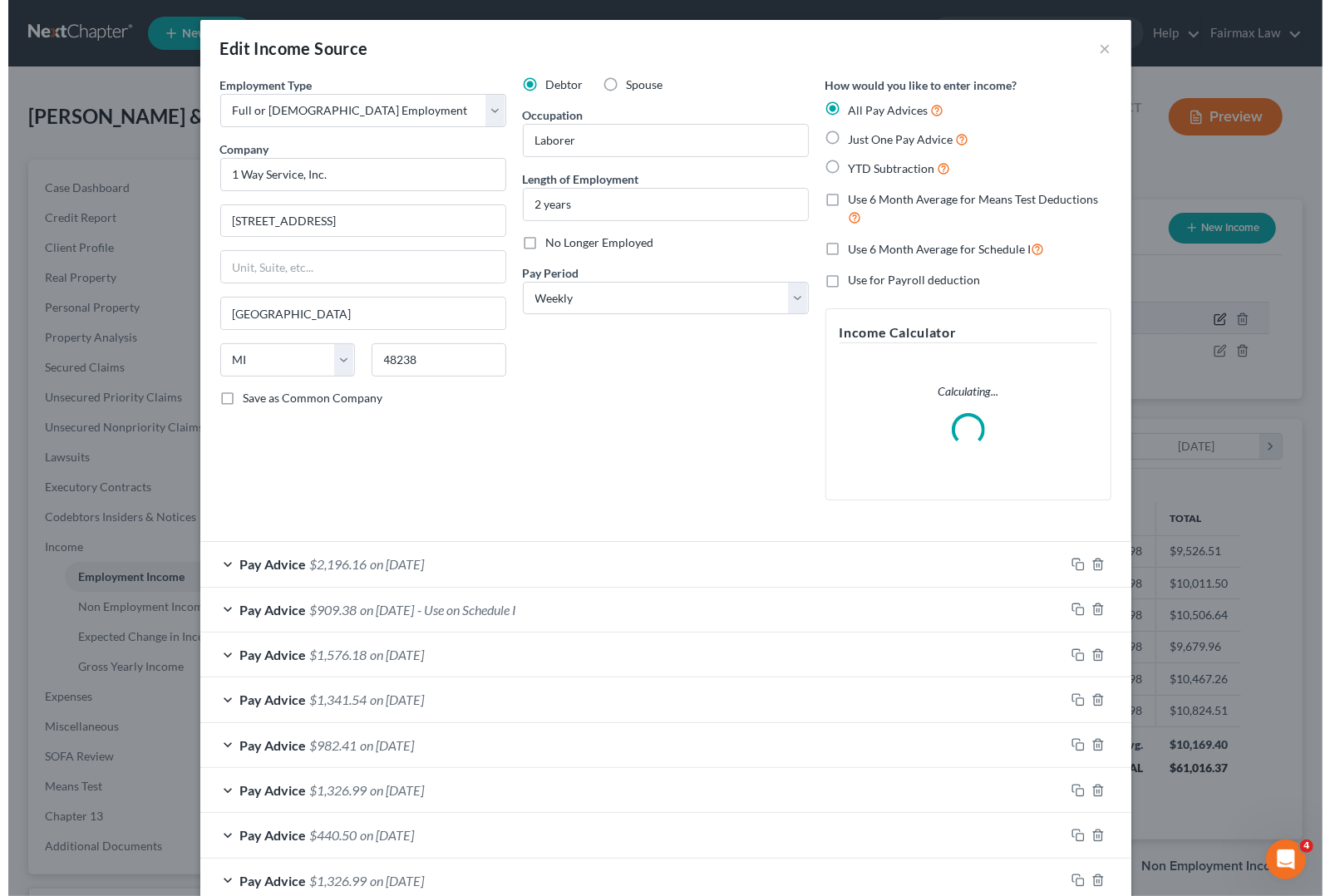
scroll to position [299, 542]
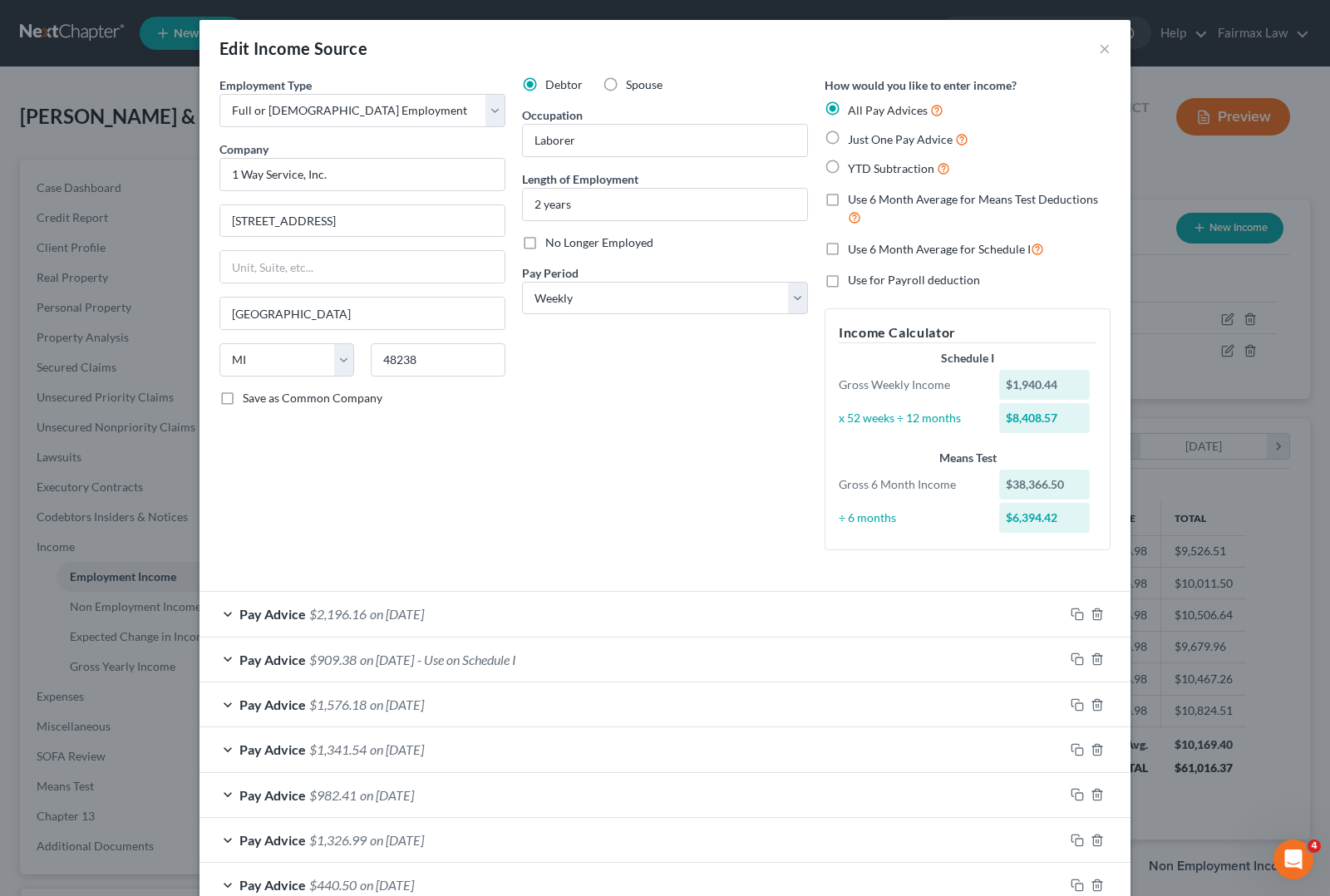
click at [287, 655] on span "Pay Advice" at bounding box center [272, 660] width 67 height 16
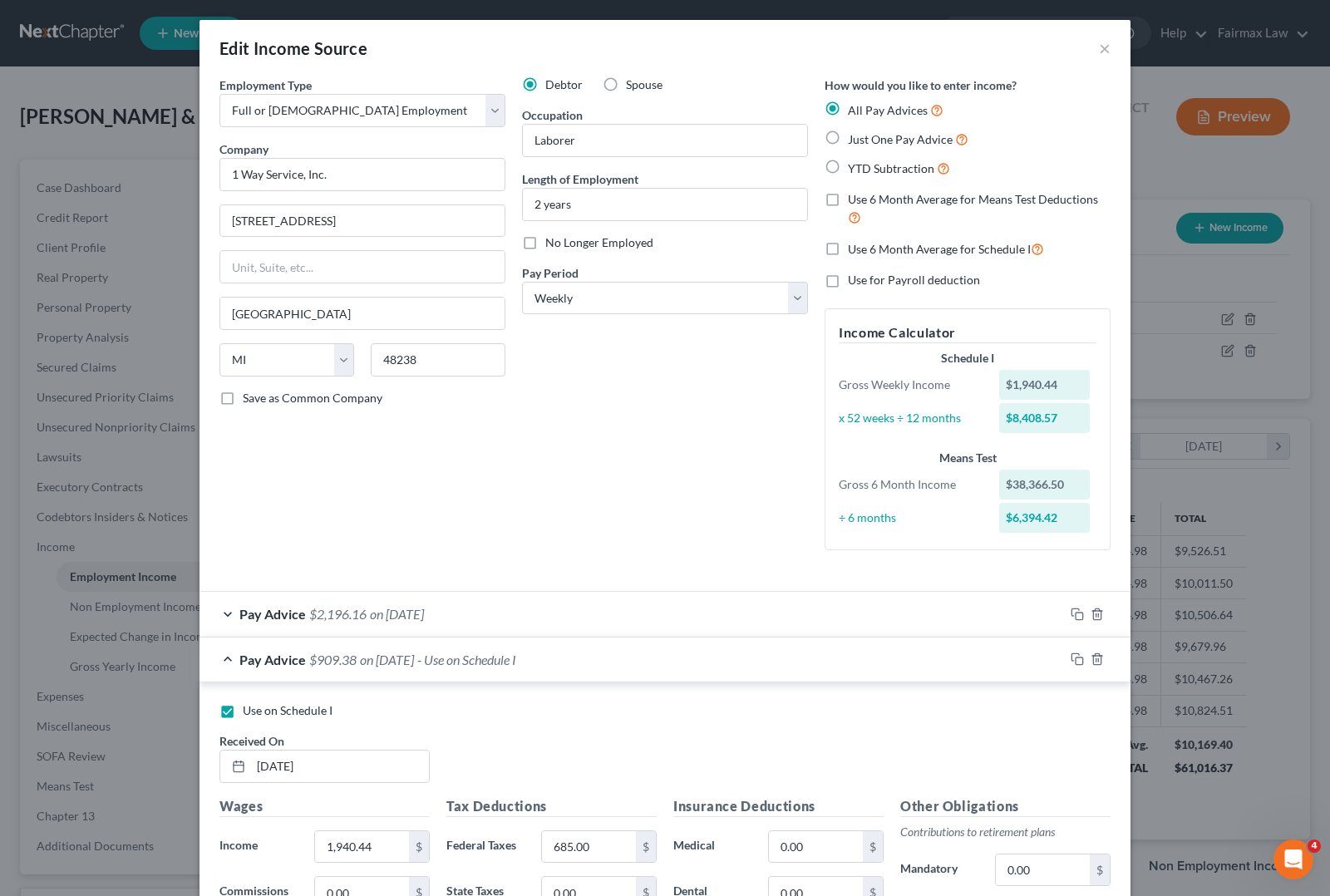
scroll to position [104, 0]
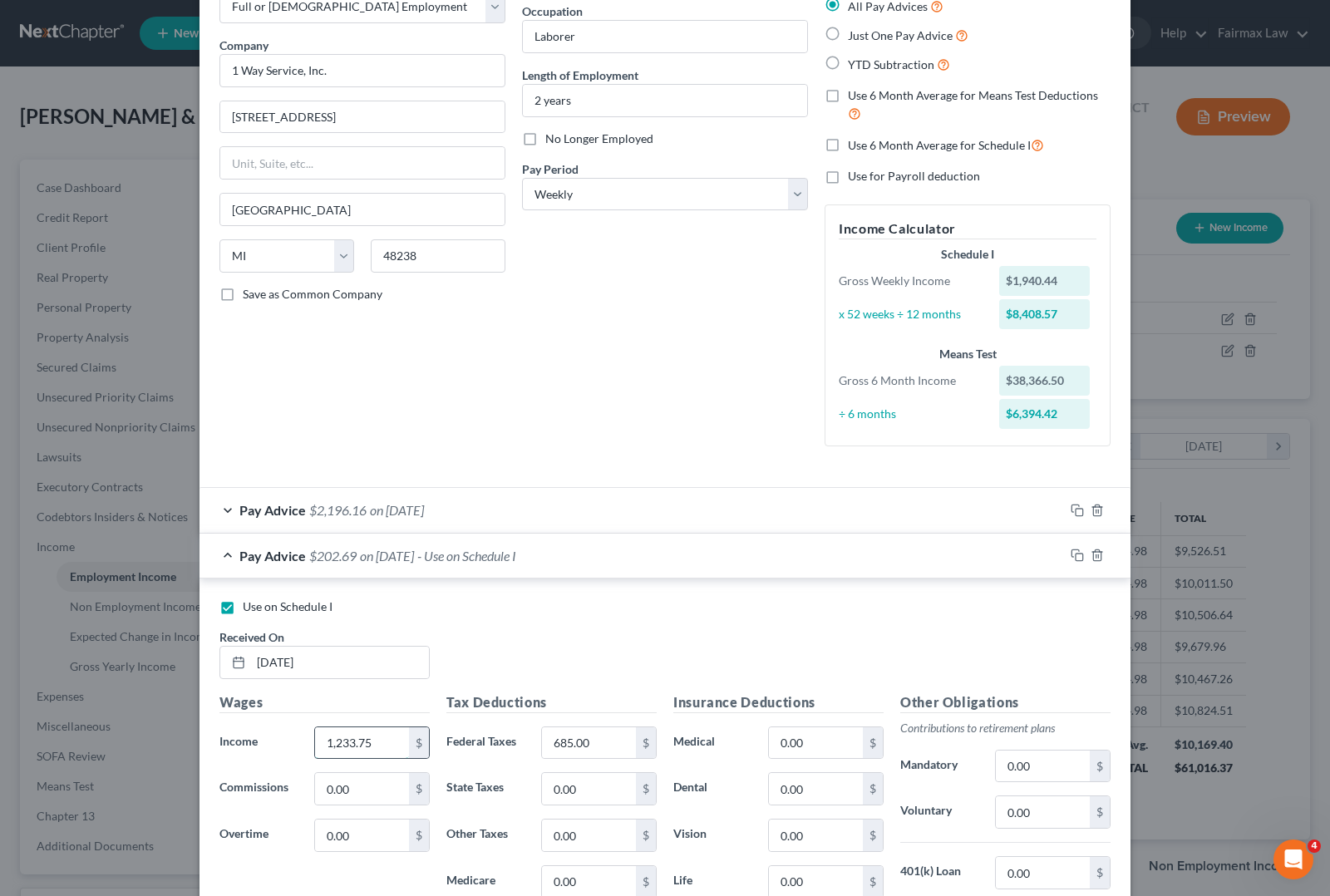
type input "1,233.75"
type input "783.75"
type input "0"
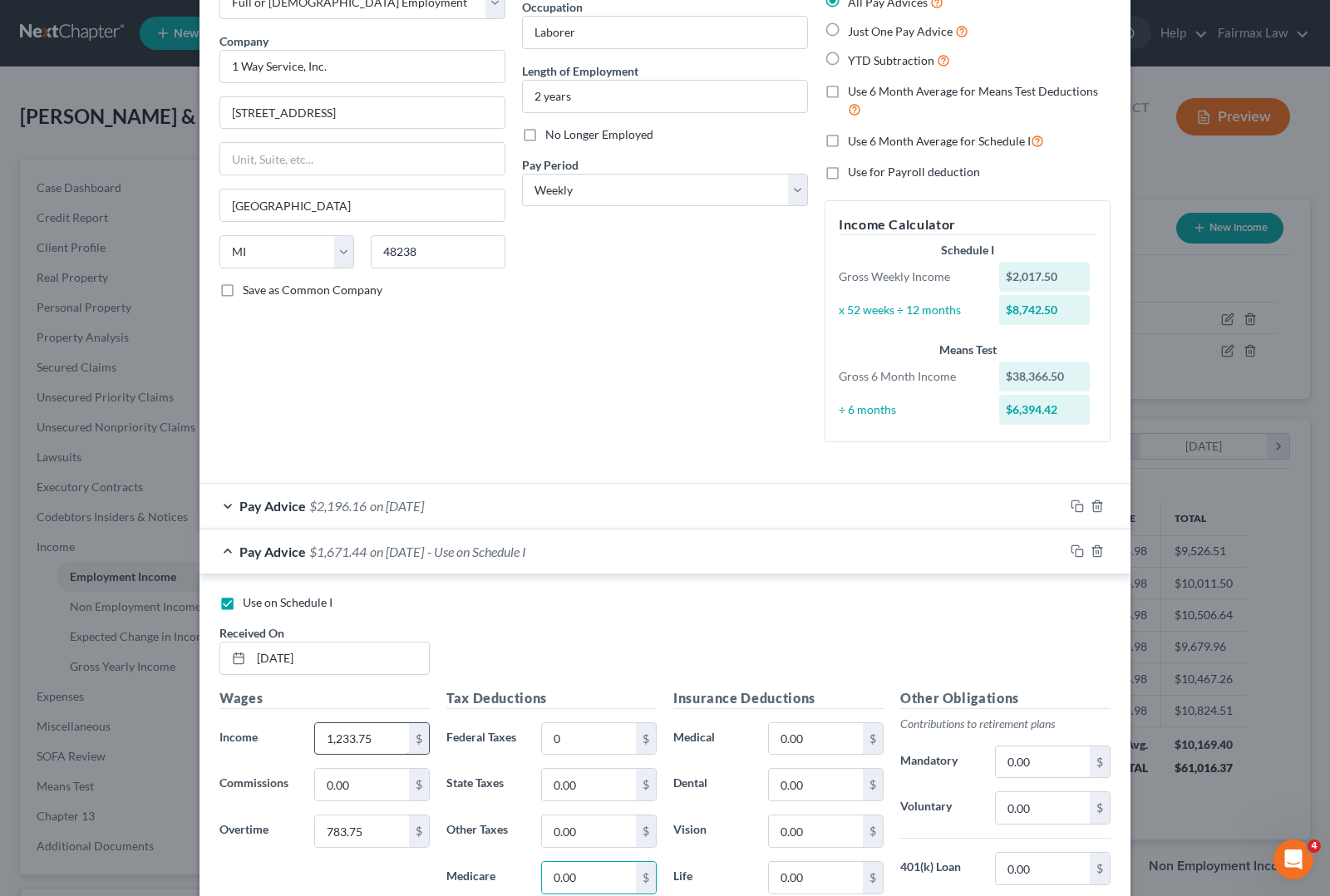
scroll to position [587, 0]
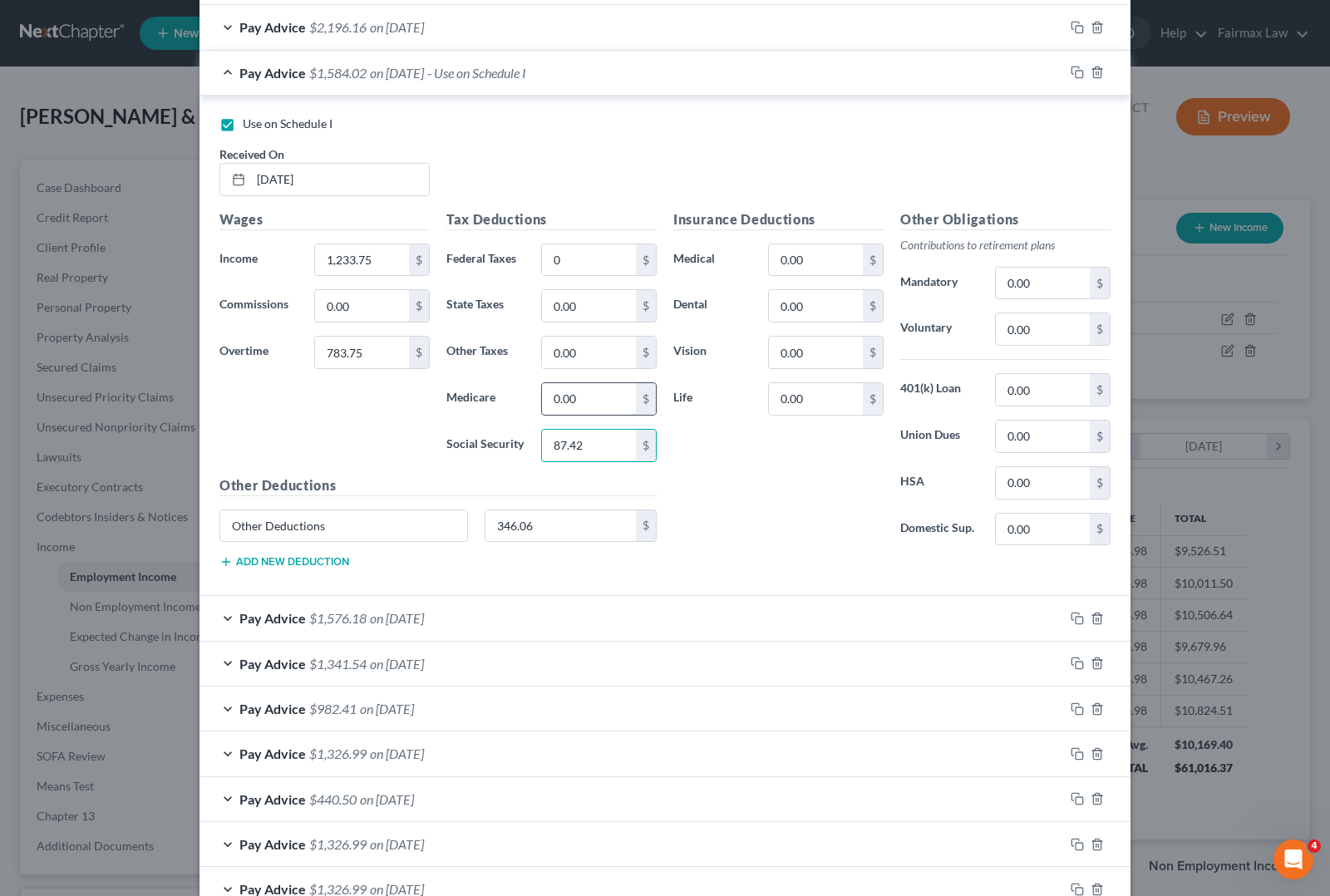
type input "87.42"
type input "20.45"
type input "50.00"
click at [439, 524] on input "Other Deductions" at bounding box center [344, 526] width 246 height 32
type input "O"
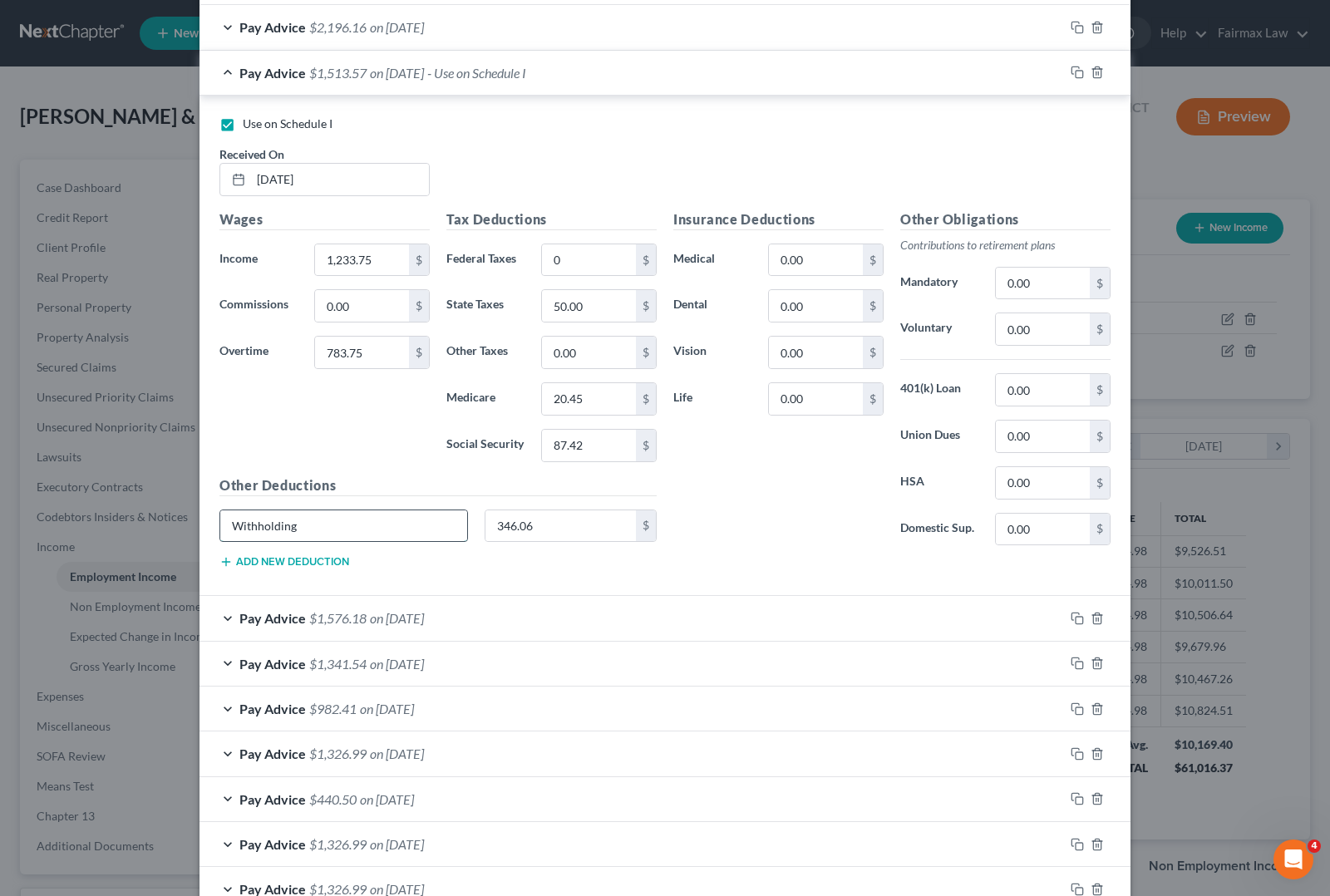
type input "Withholding"
type input "177.34"
click at [312, 562] on button "Add new deduction" at bounding box center [284, 561] width 130 height 13
click at [285, 583] on input "text" at bounding box center [344, 572] width 246 height 32
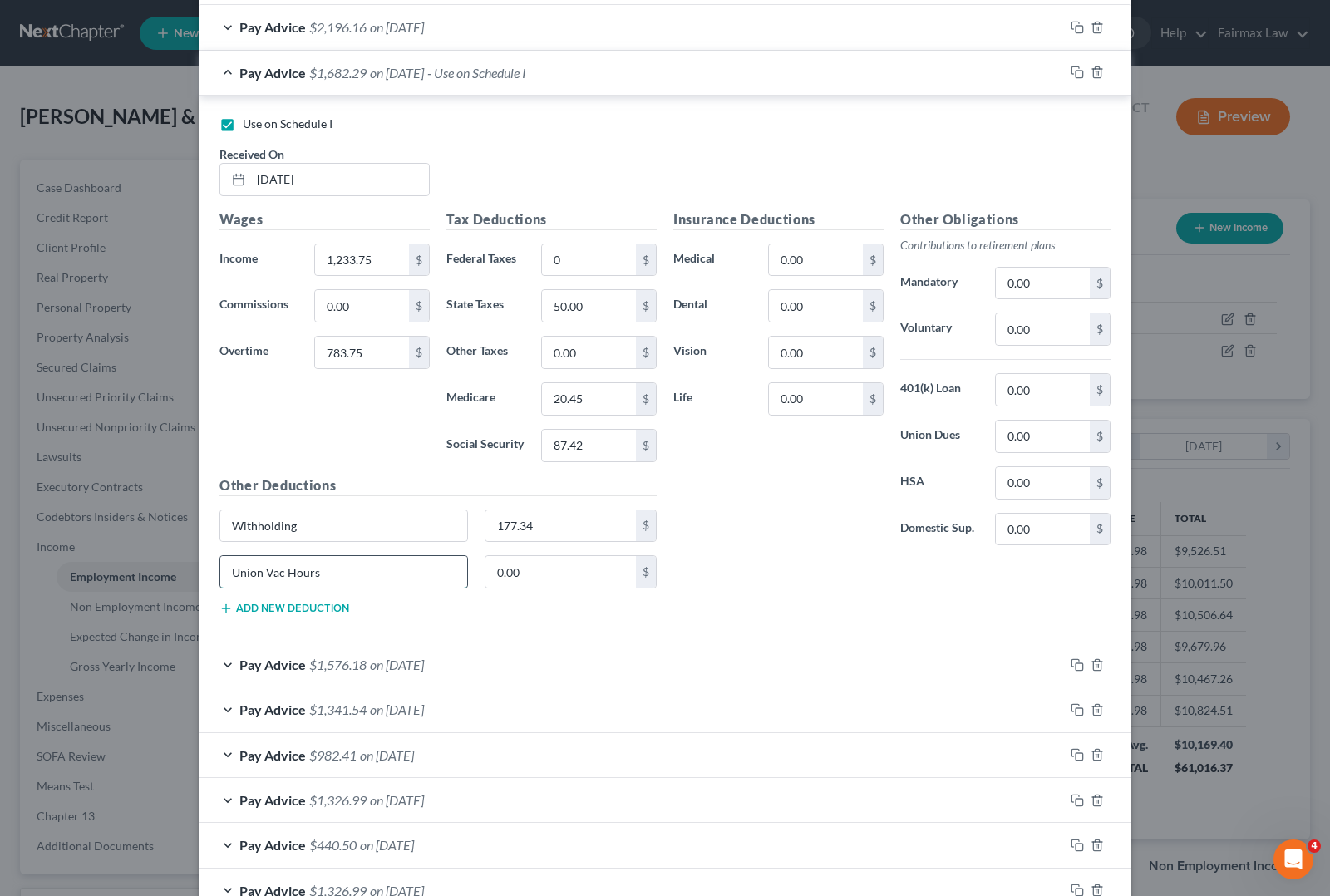
type input "Union Vac Hours"
type input "176.25"
click at [571, 530] on input "177.34" at bounding box center [561, 526] width 151 height 32
type input "177.23"
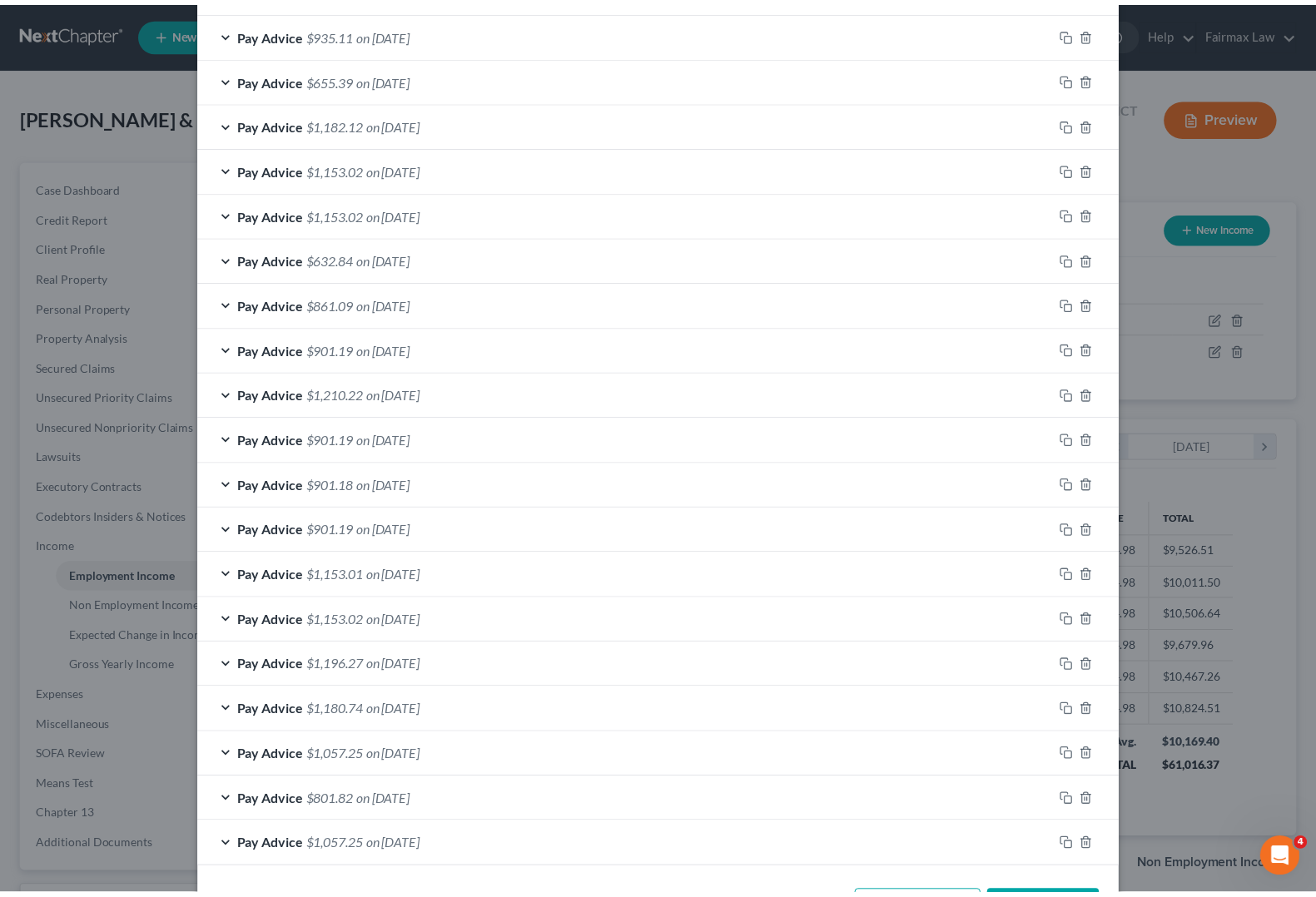
scroll to position [1610, 0]
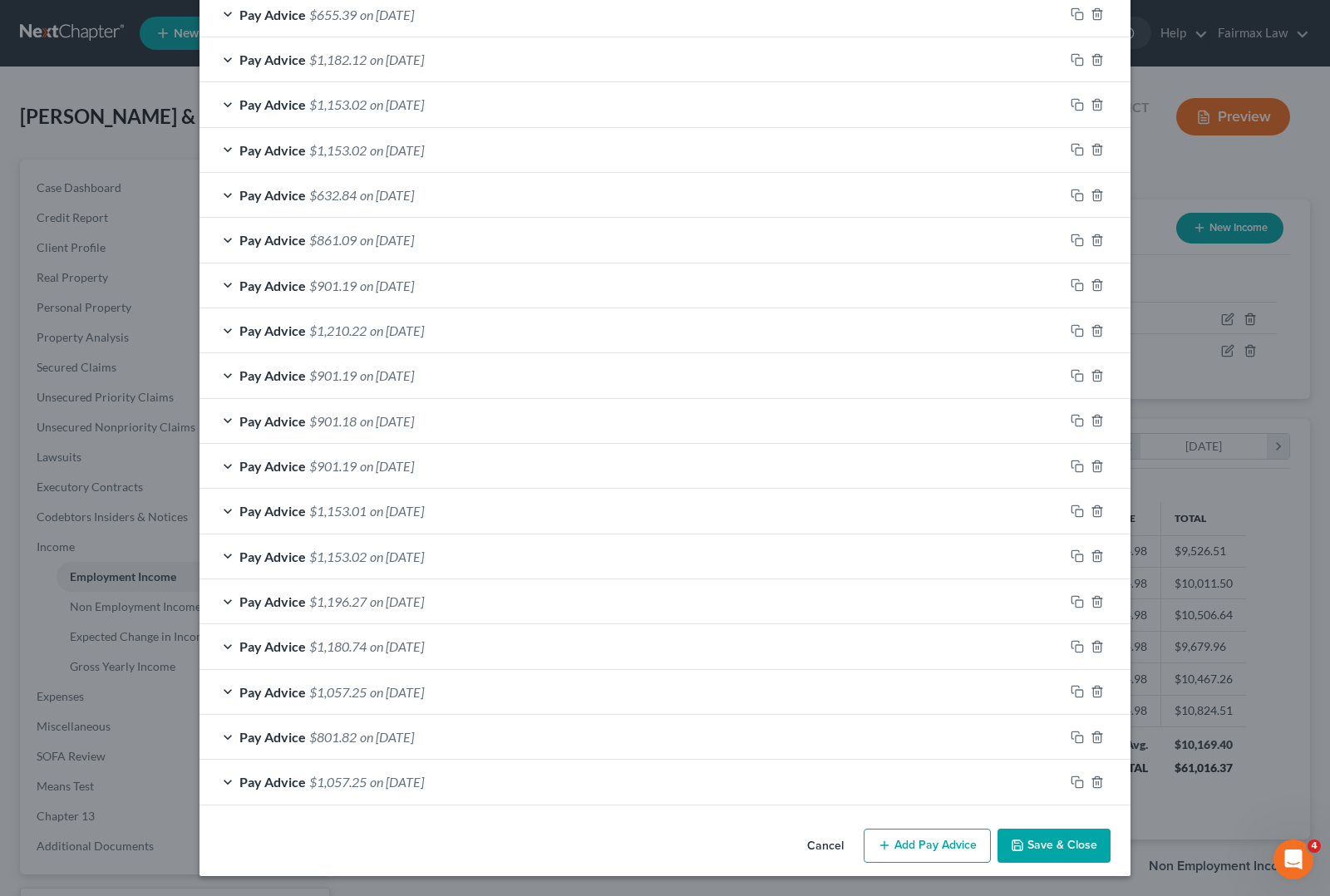
click at [1060, 848] on button "Save & Close" at bounding box center [1054, 845] width 113 height 35
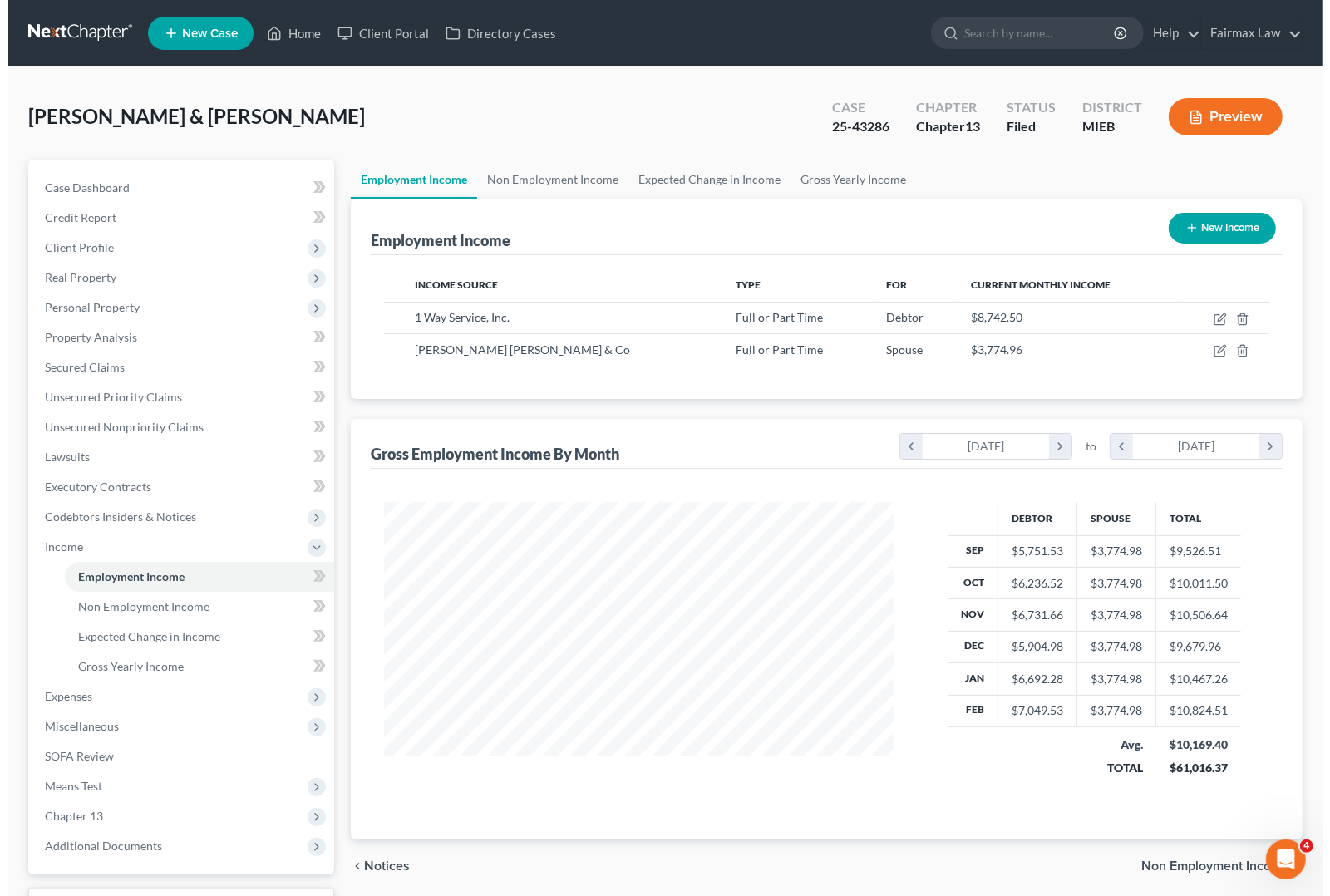
scroll to position [830803, 830508]
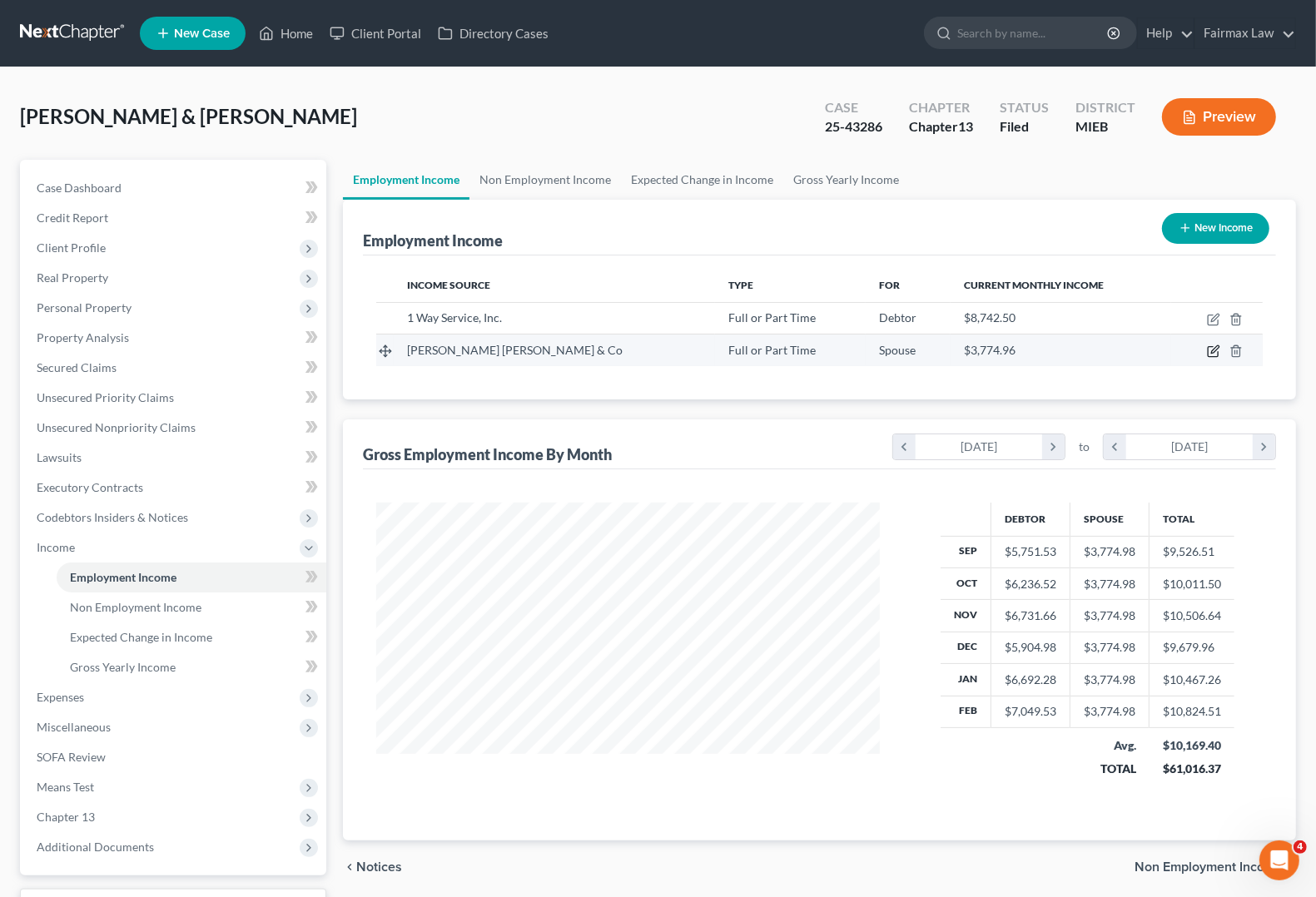
click at [1212, 347] on icon "button" at bounding box center [1213, 350] width 13 height 13
select select "0"
select select "36"
select select "2"
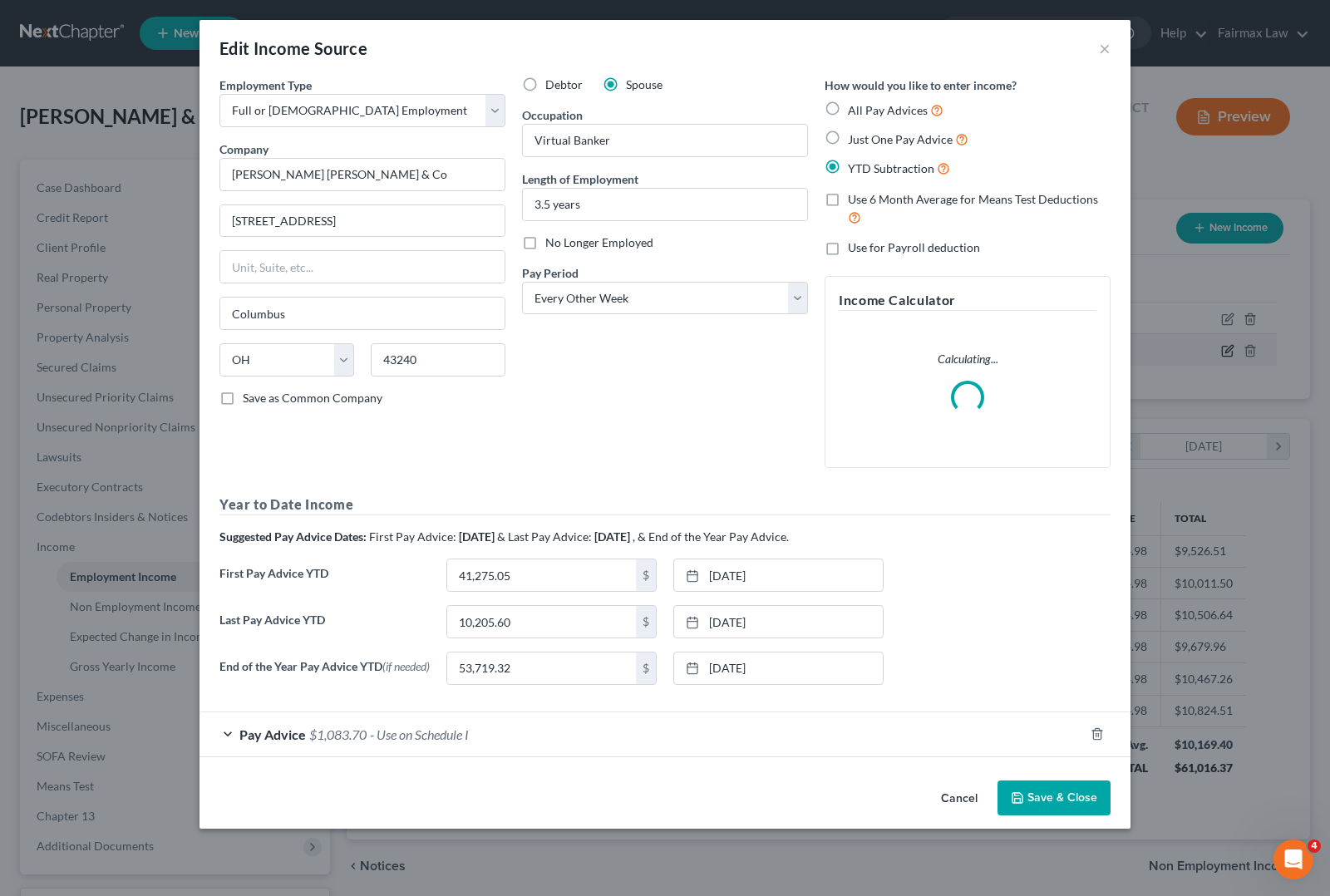
scroll to position [299, 542]
click at [1095, 51] on div "Edit Income Source ×" at bounding box center [665, 48] width 931 height 57
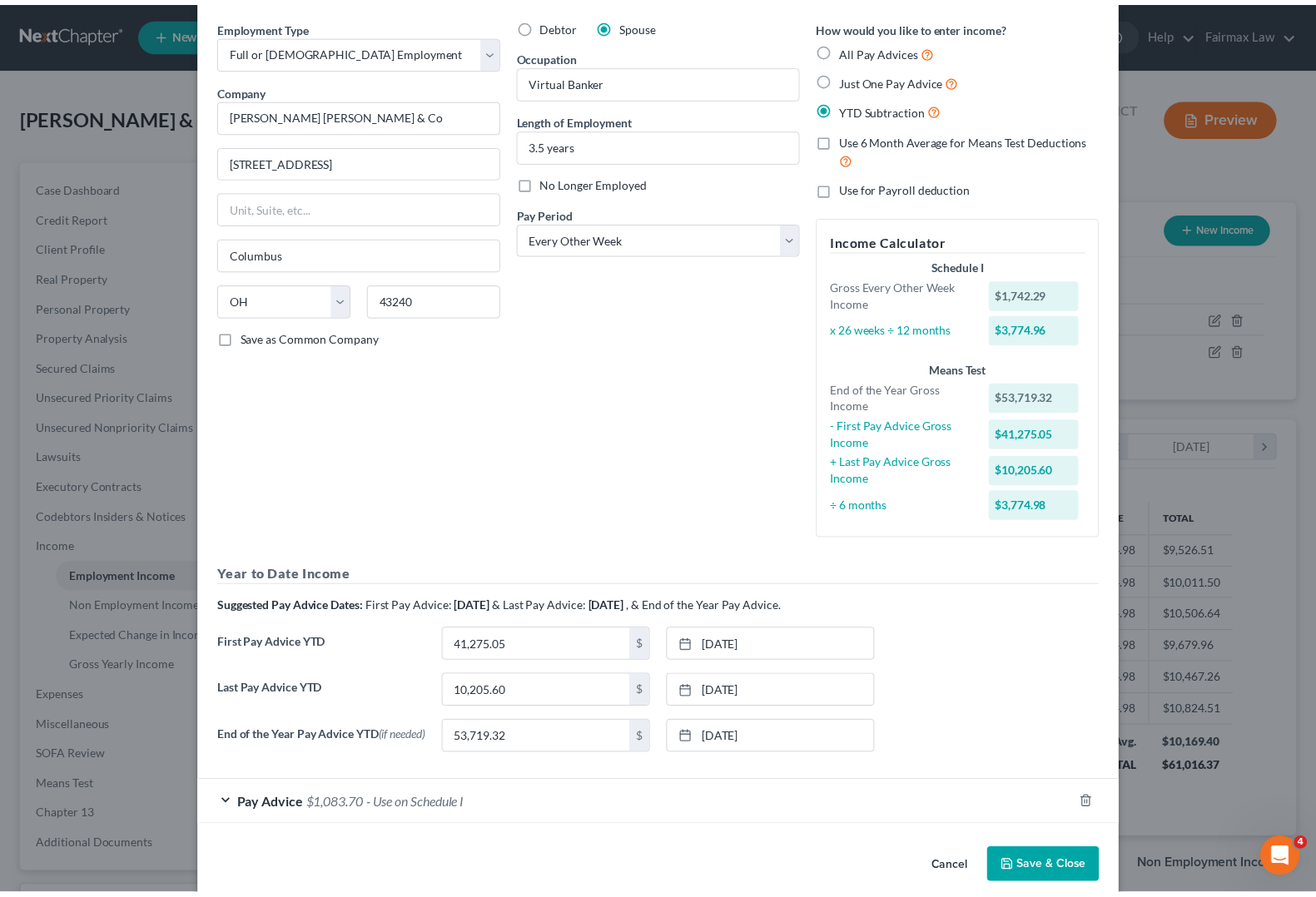
scroll to position [86, 0]
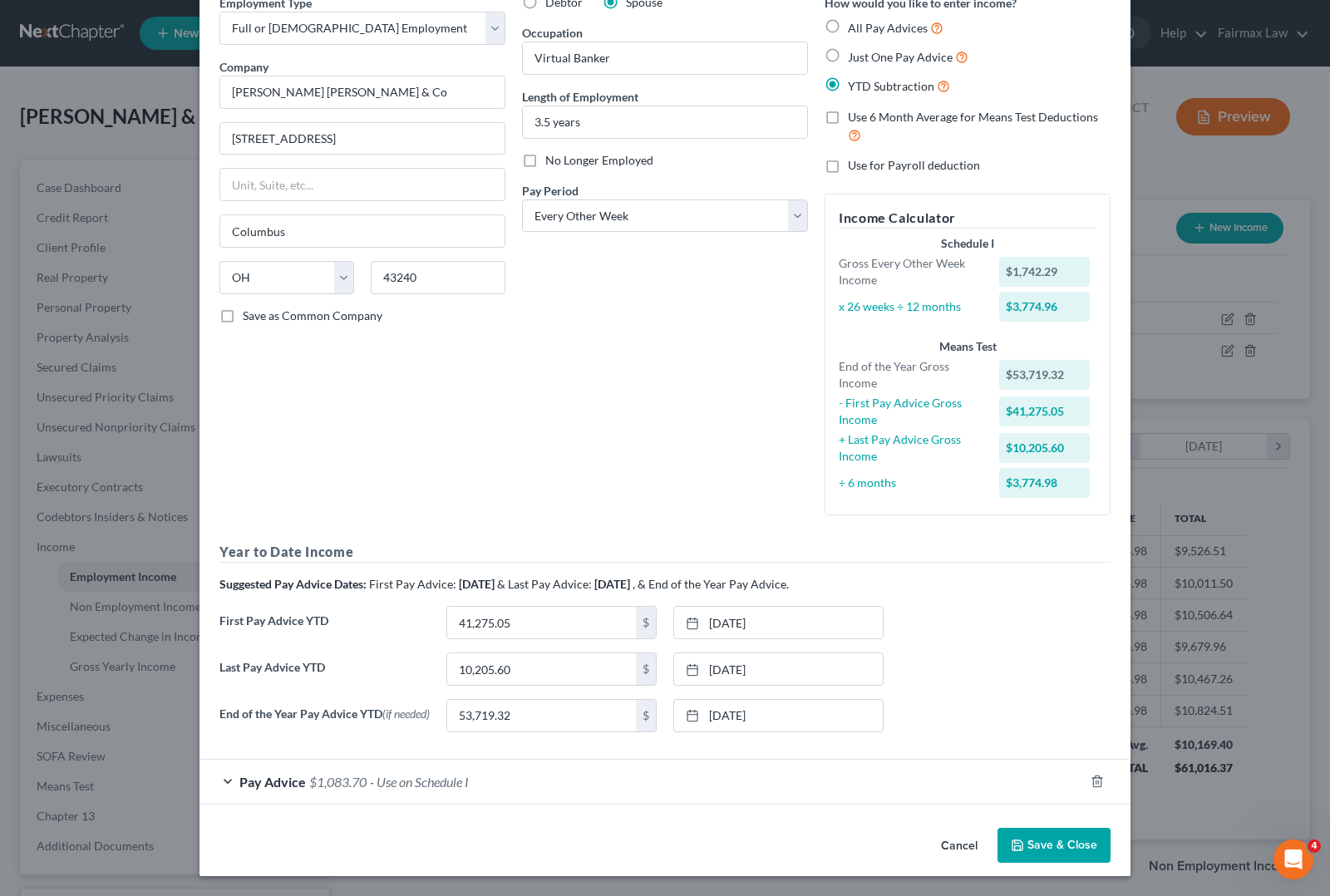
click at [1083, 845] on button "Save & Close" at bounding box center [1054, 844] width 113 height 35
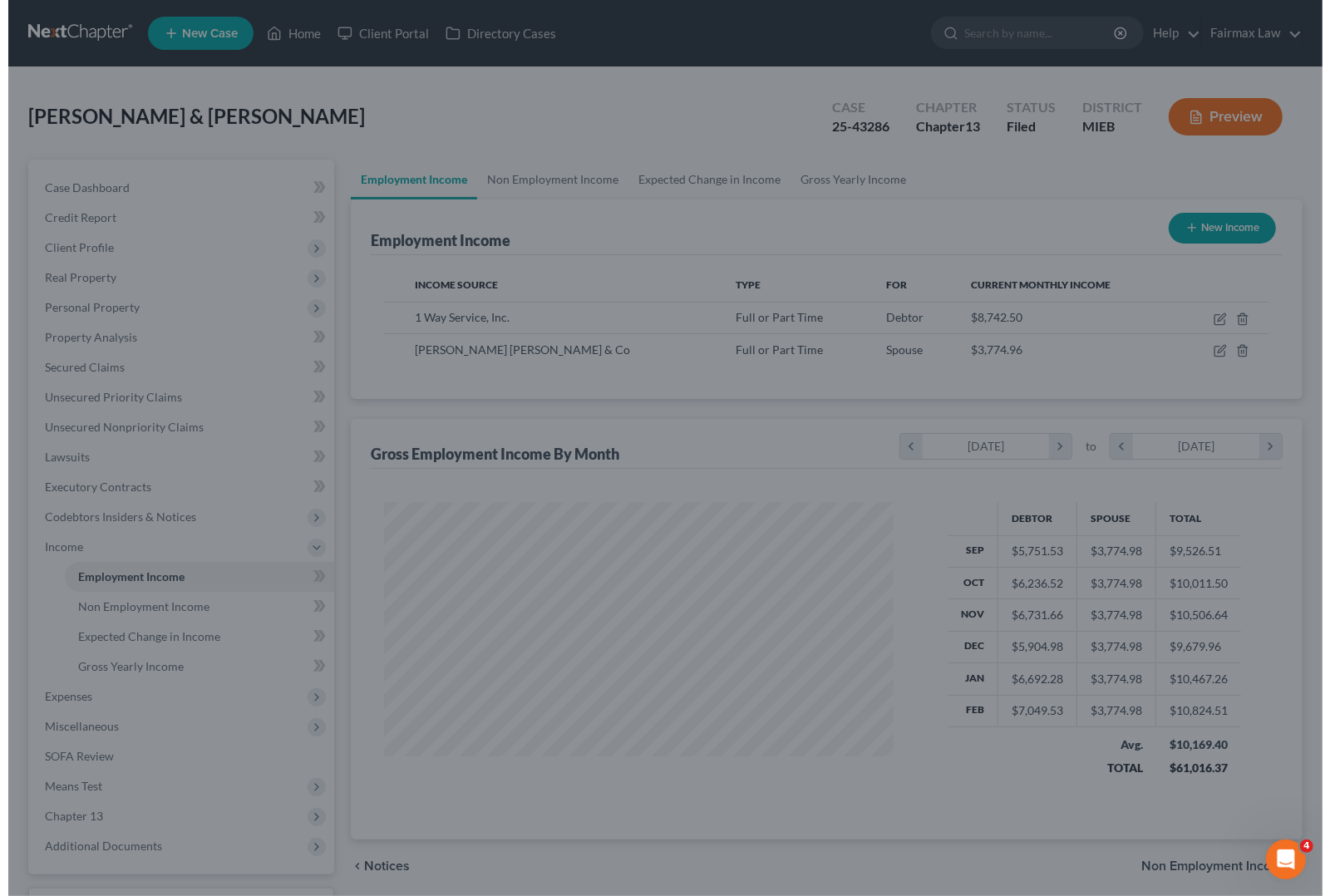
scroll to position [830803, 830508]
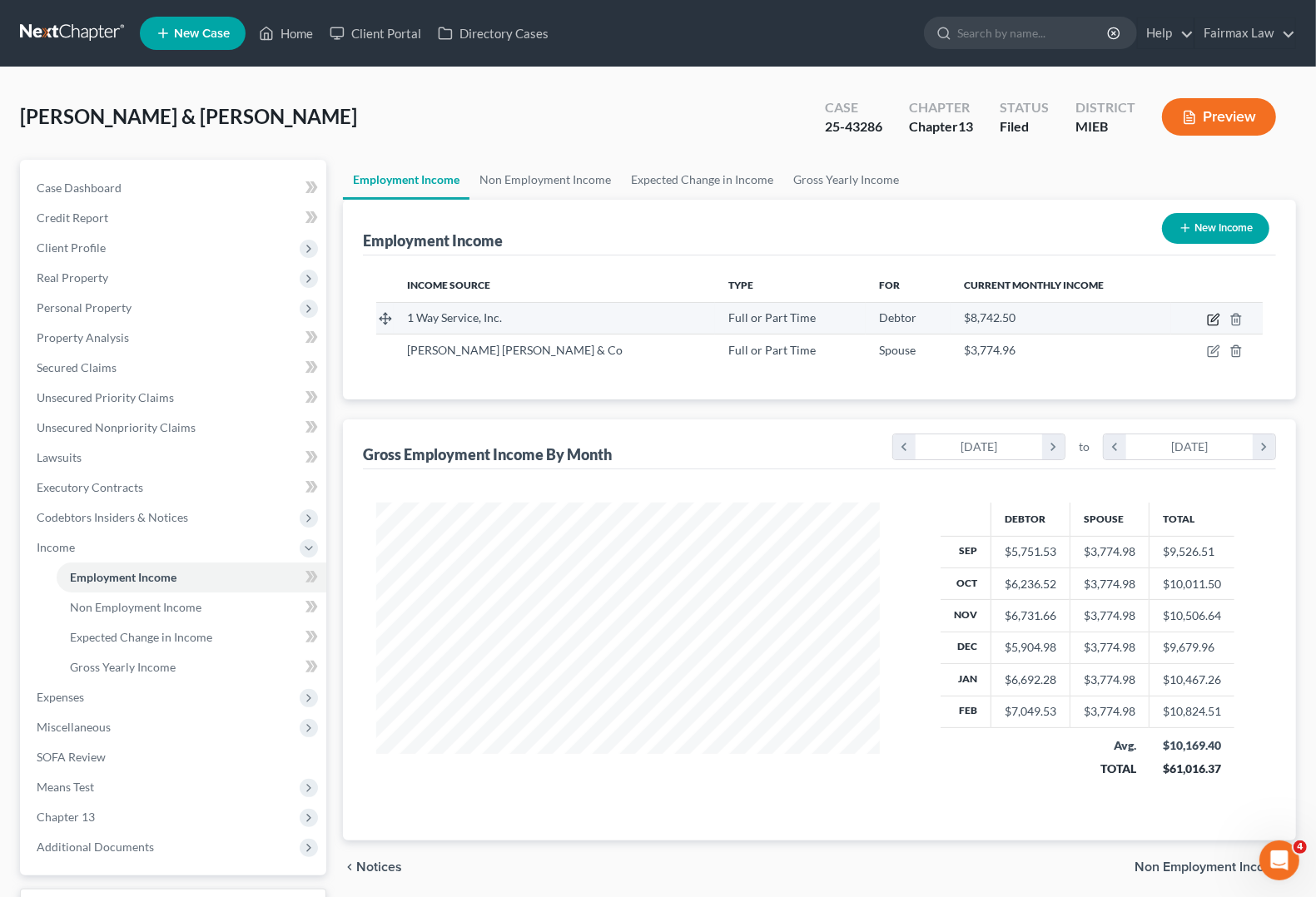
click at [1213, 322] on icon "button" at bounding box center [1213, 319] width 13 height 13
select select "0"
select select "23"
select select "3"
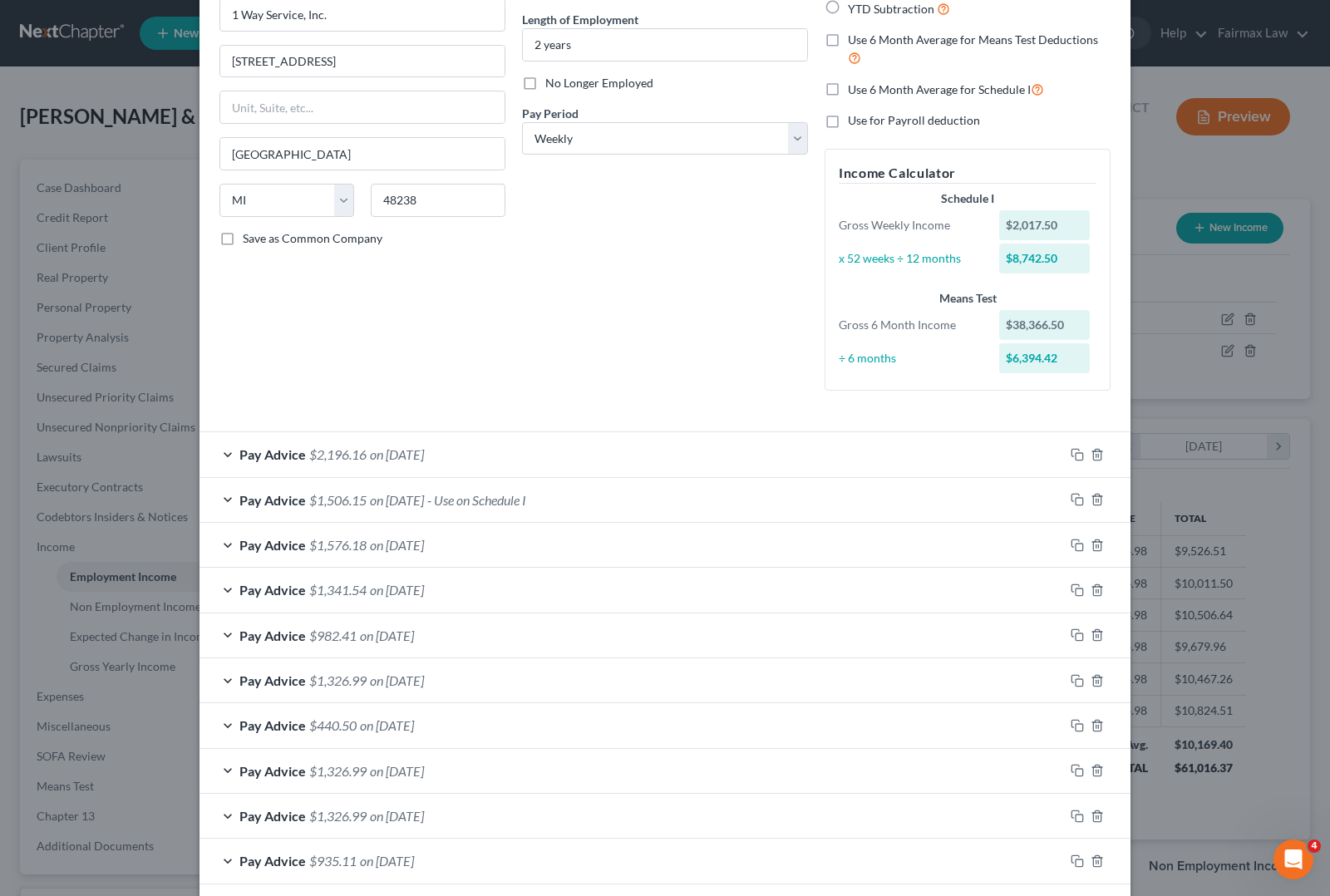
scroll to position [208, 0]
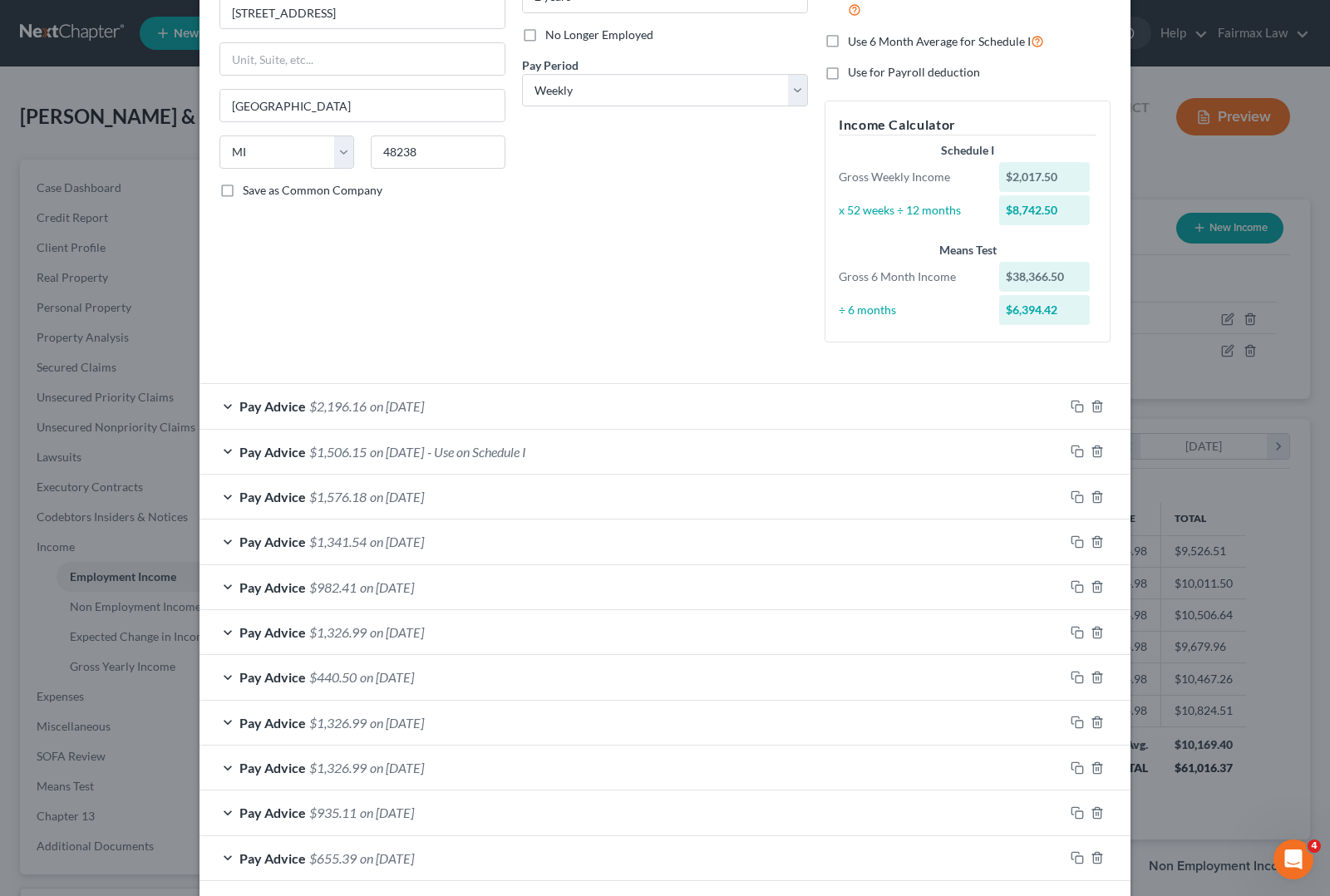
click at [462, 491] on div "Pay Advice $1,576.18 on [DATE]" at bounding box center [632, 497] width 864 height 44
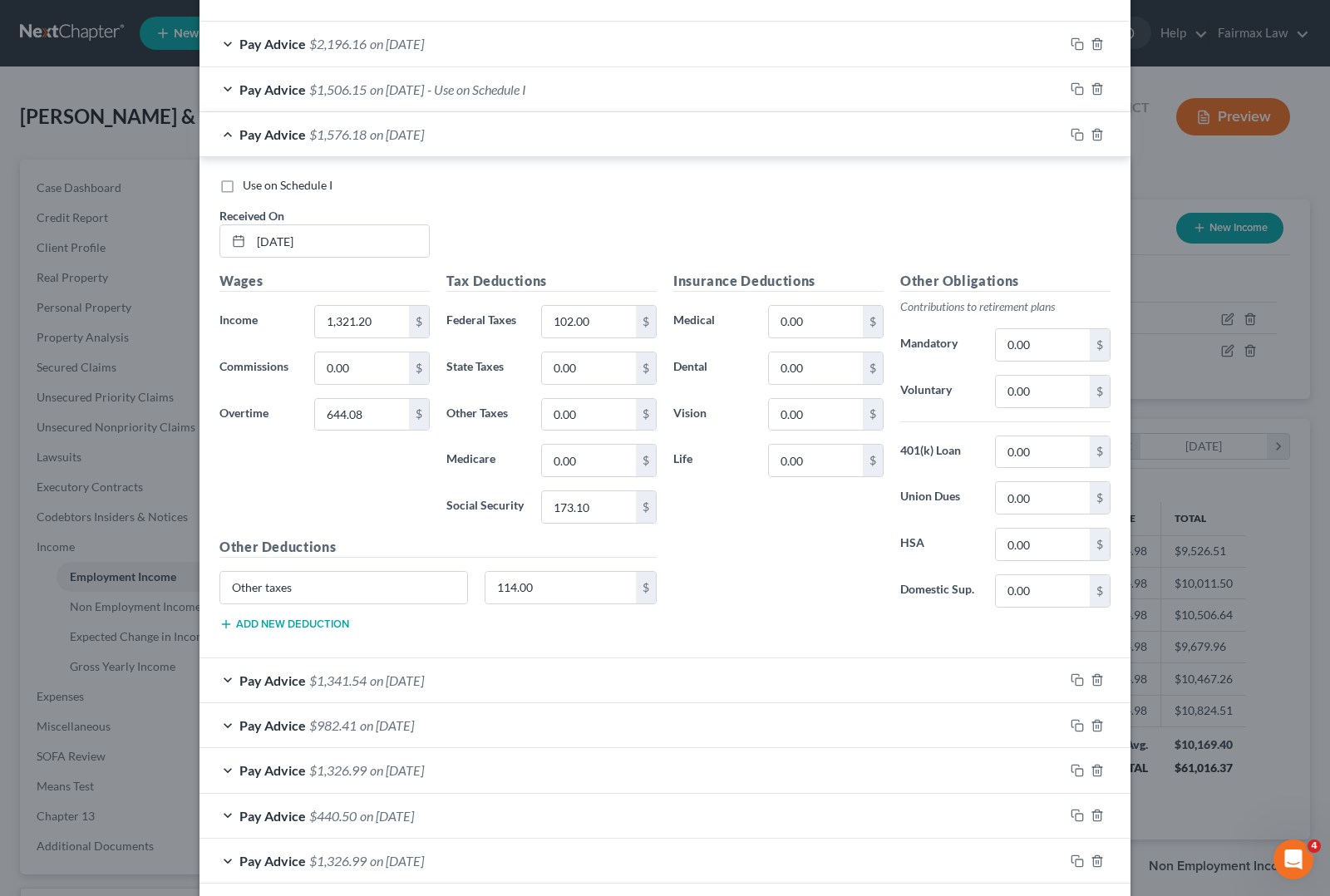
scroll to position [624, 0]
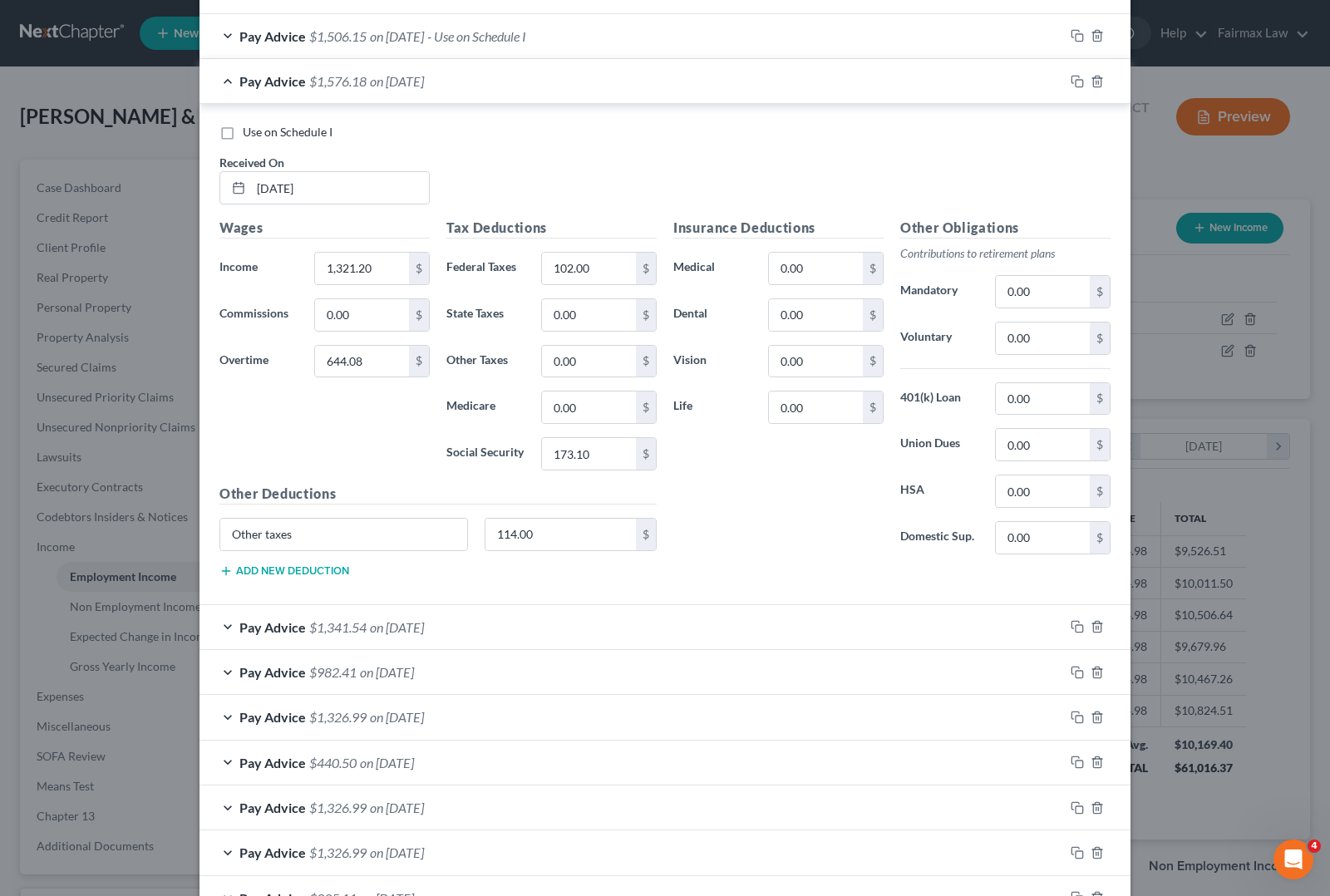
click at [420, 622] on span "on [DATE]" at bounding box center [396, 627] width 54 height 16
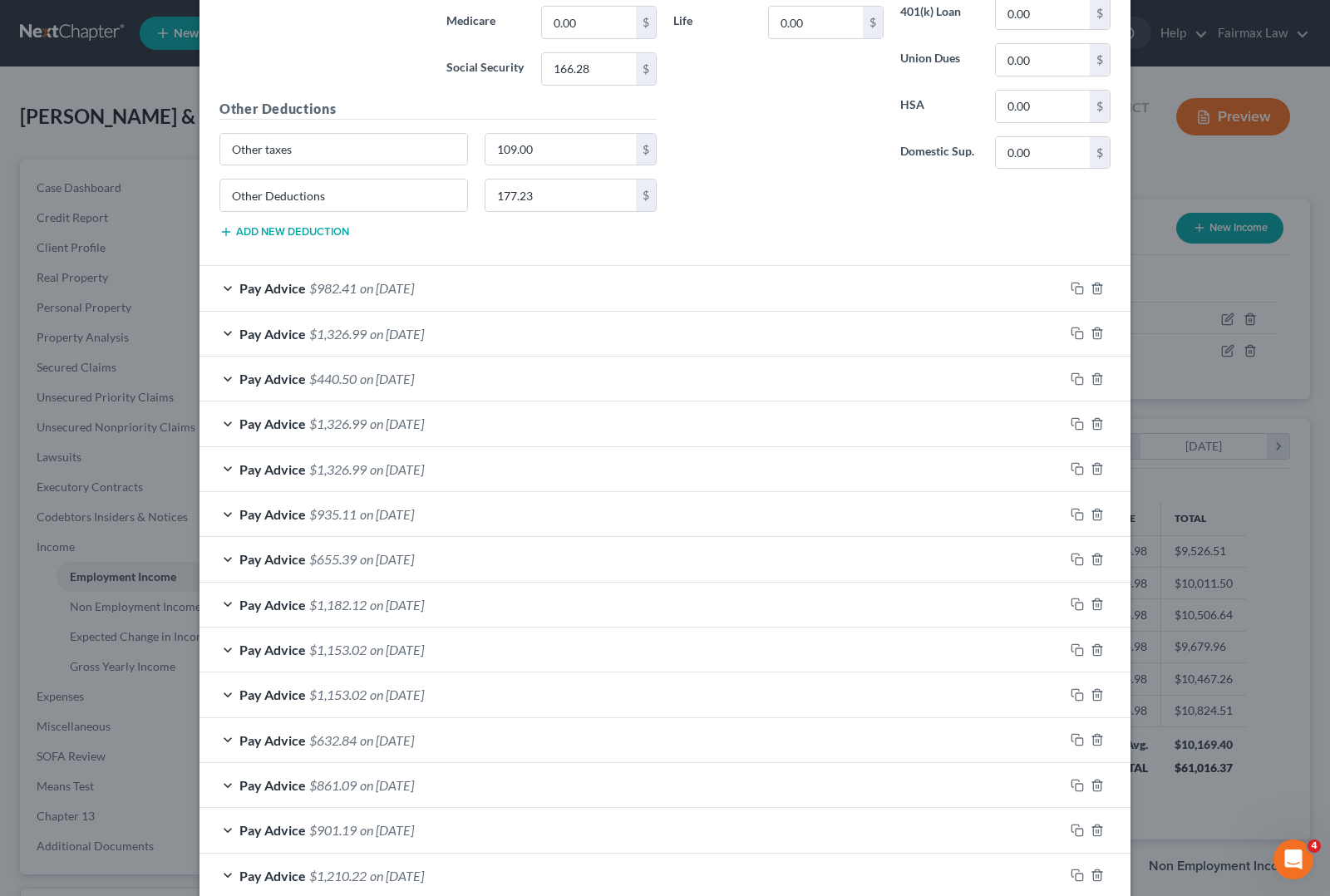
scroll to position [1559, 0]
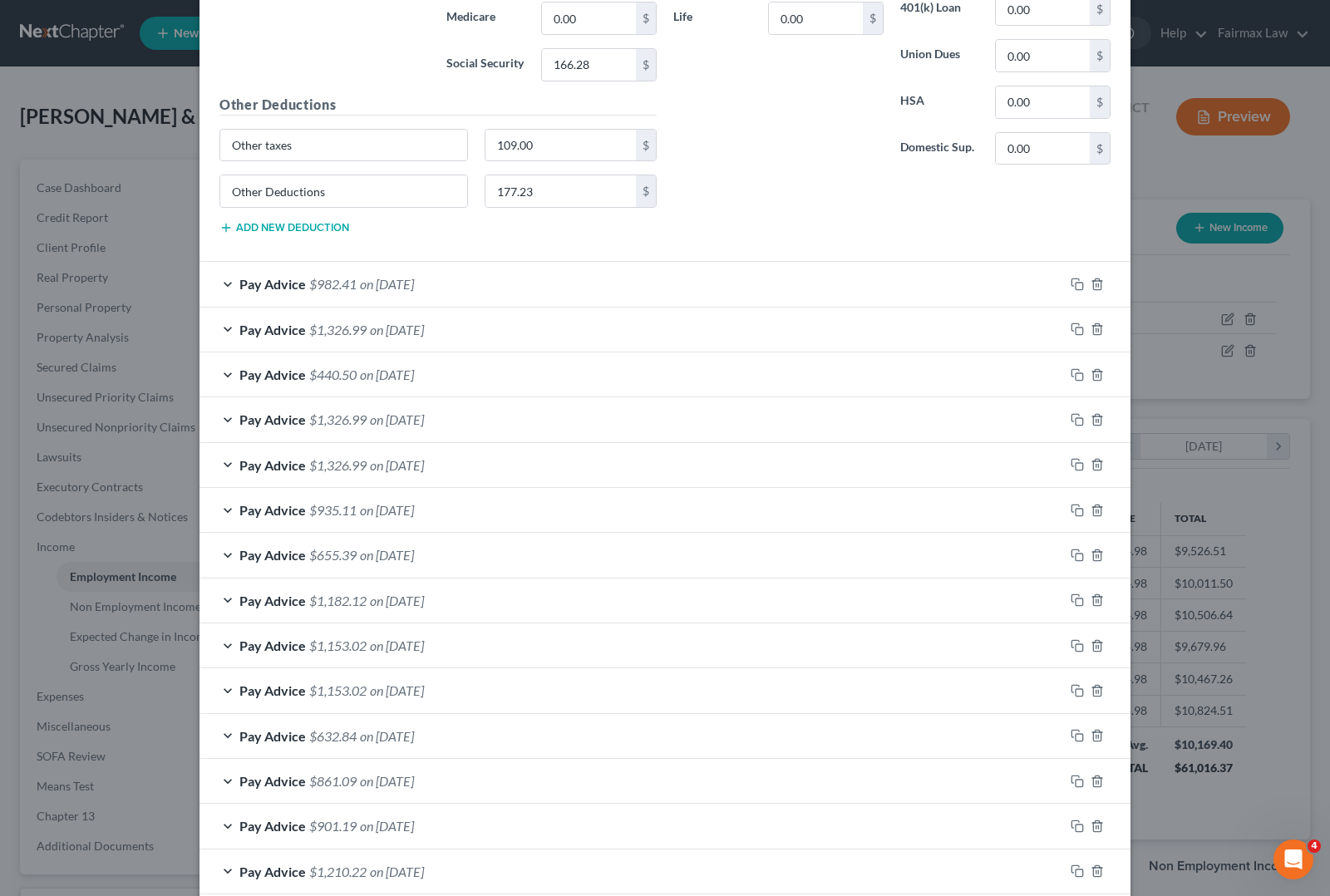
click at [414, 292] on span "on [DATE]" at bounding box center [386, 284] width 54 height 16
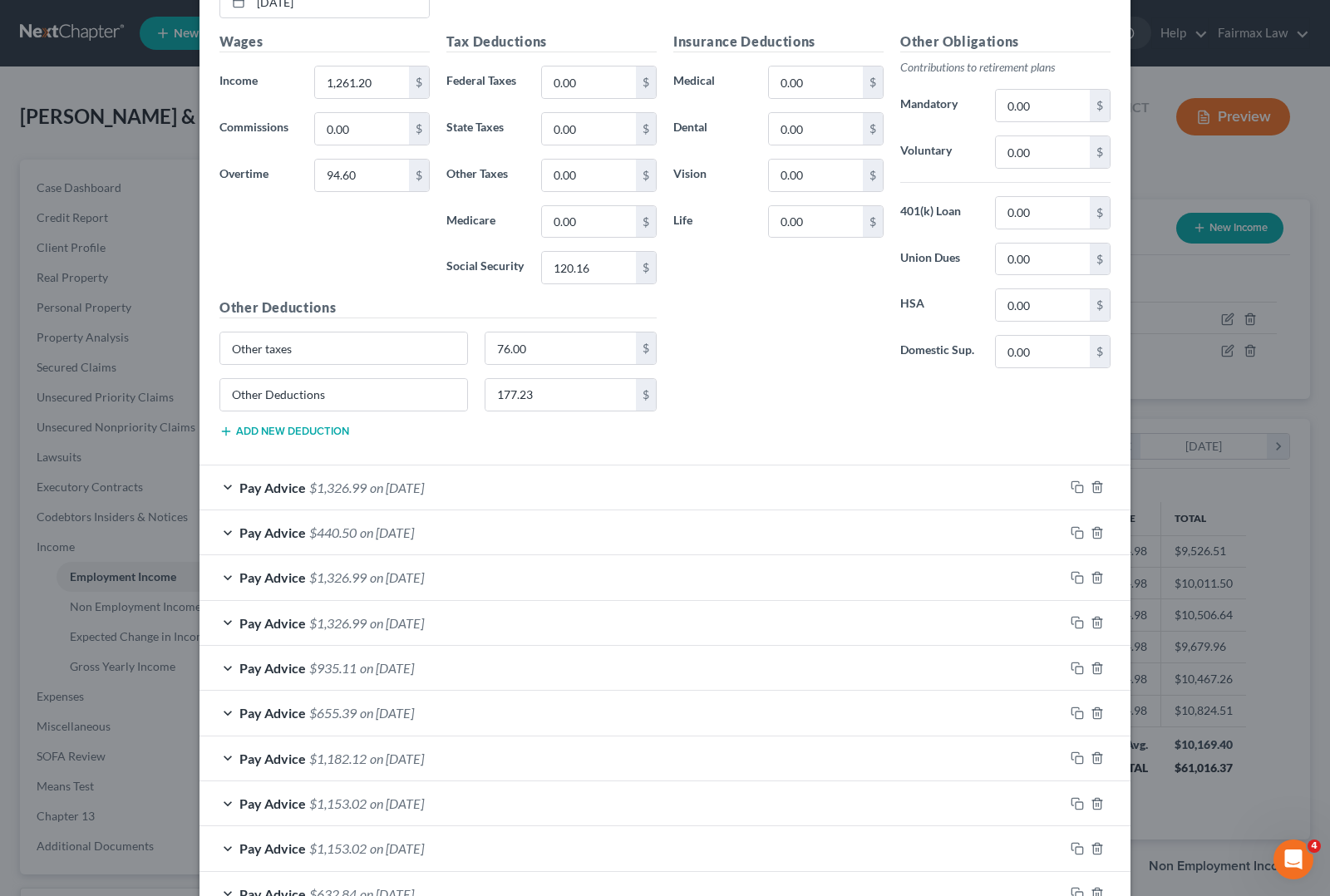
scroll to position [1974, 0]
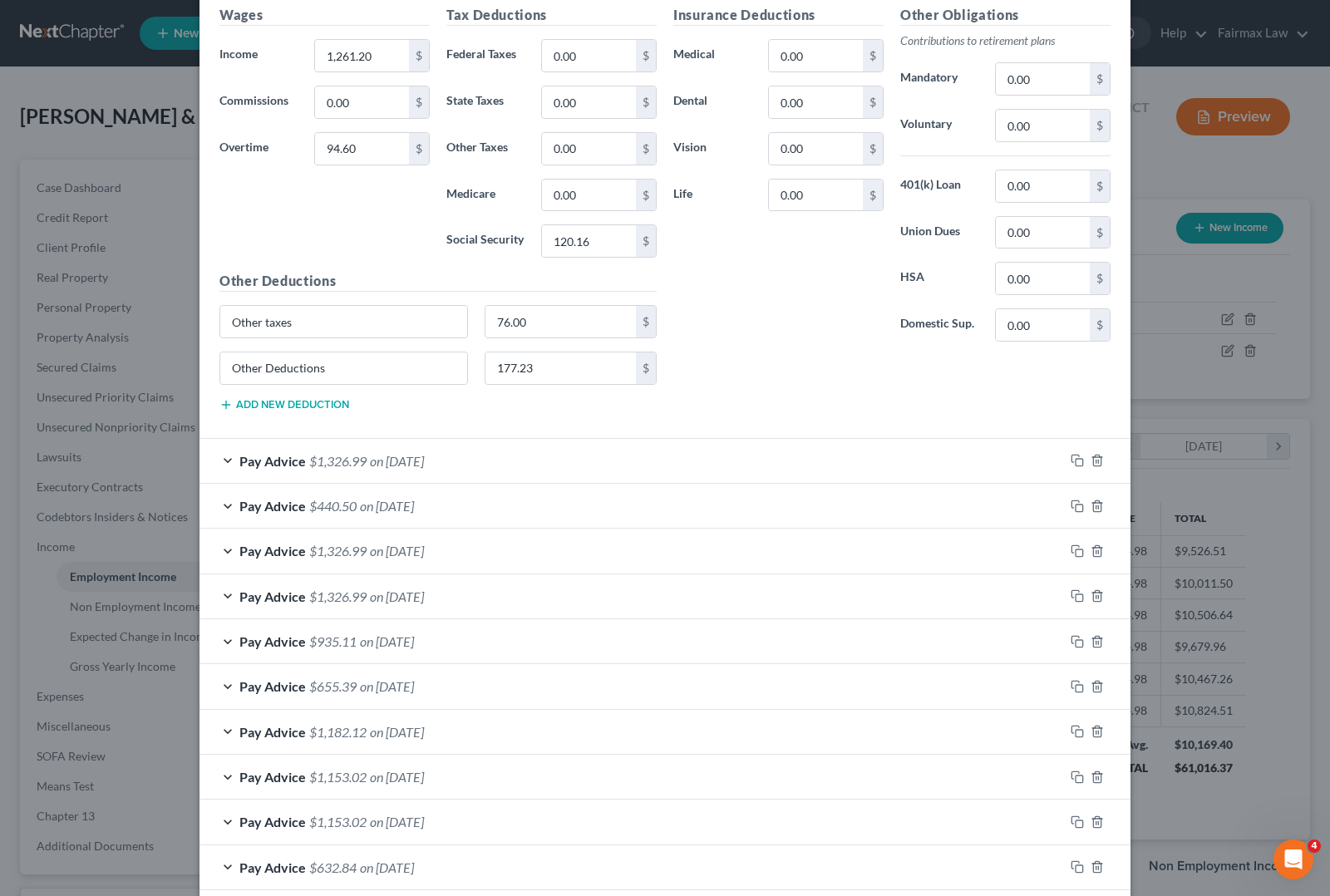
click at [457, 466] on div "Pay Advice $1,326.99 on [DATE]" at bounding box center [632, 461] width 864 height 44
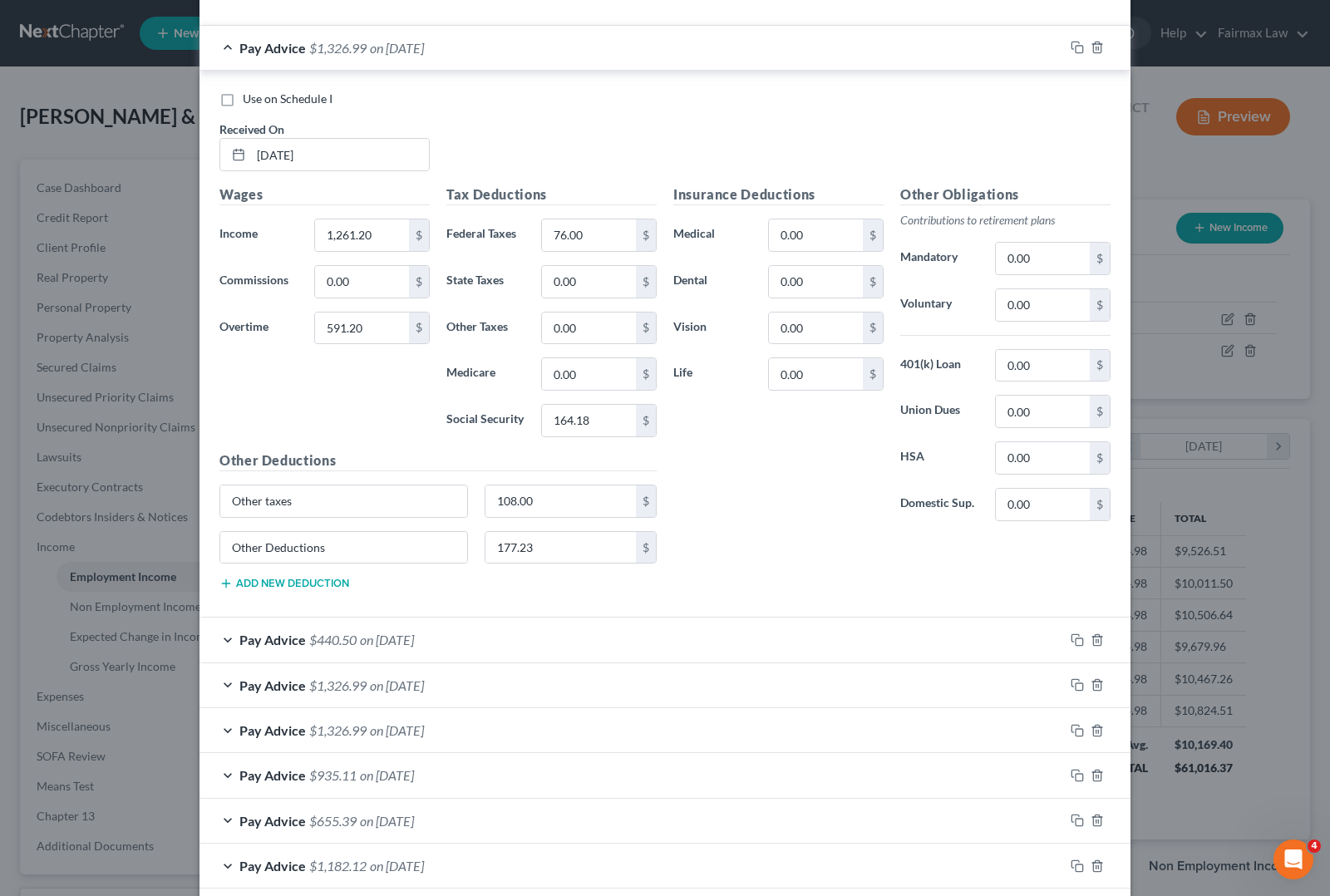
scroll to position [2389, 0]
click at [309, 645] on span "$440.50" at bounding box center [333, 637] width 48 height 16
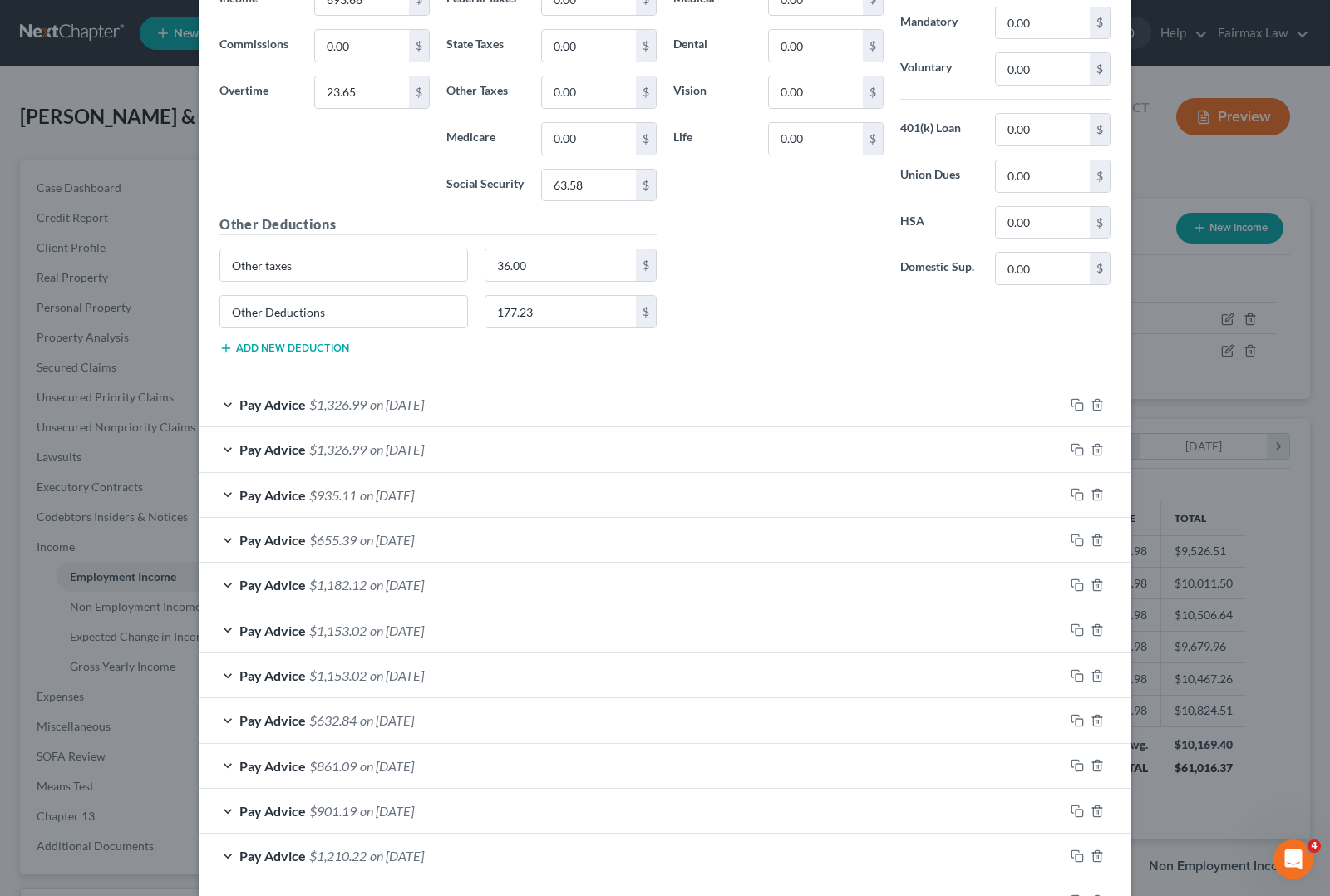
scroll to position [3220, 0]
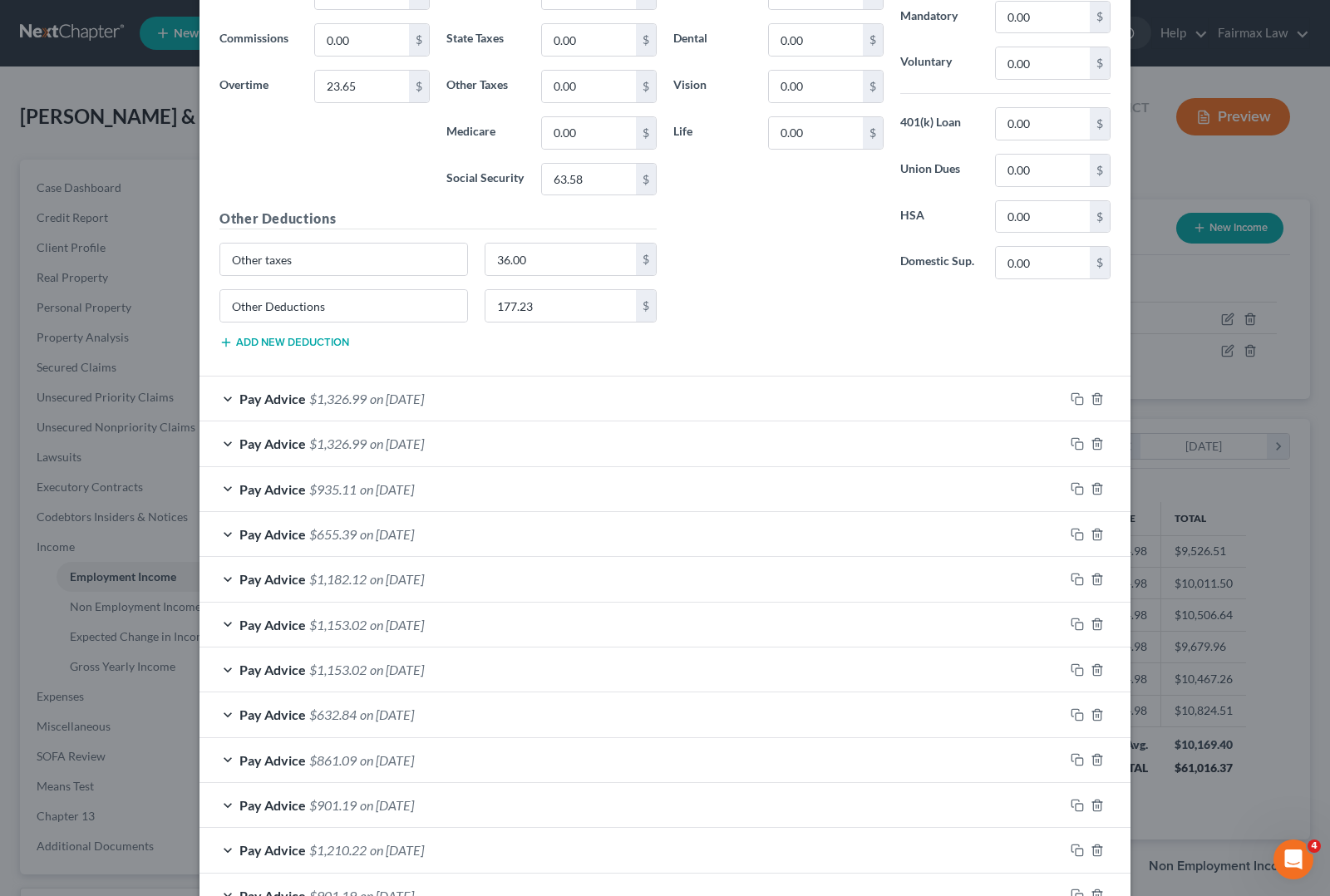
click at [369, 406] on span "on [DATE]" at bounding box center [396, 398] width 54 height 16
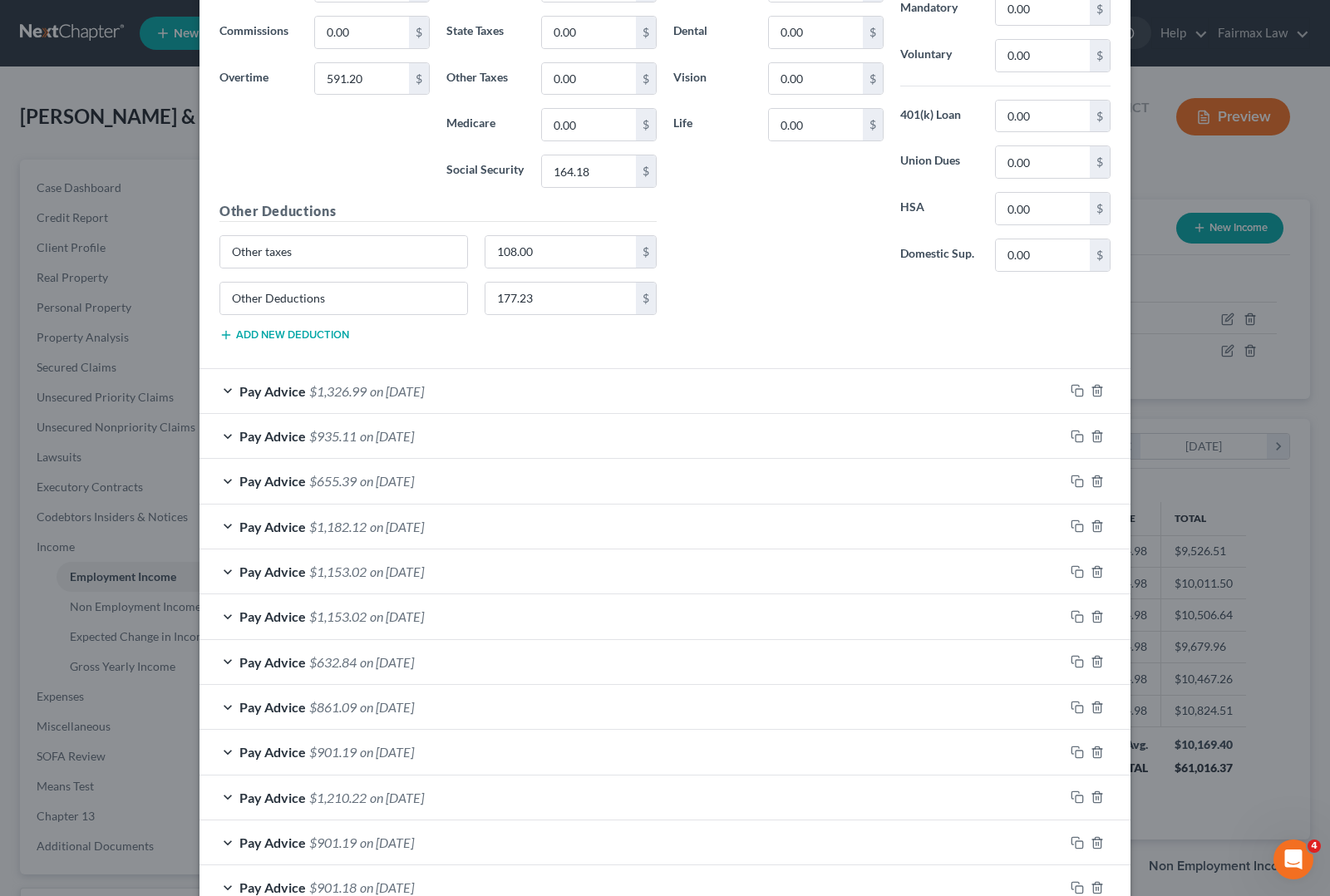
scroll to position [3844, 0]
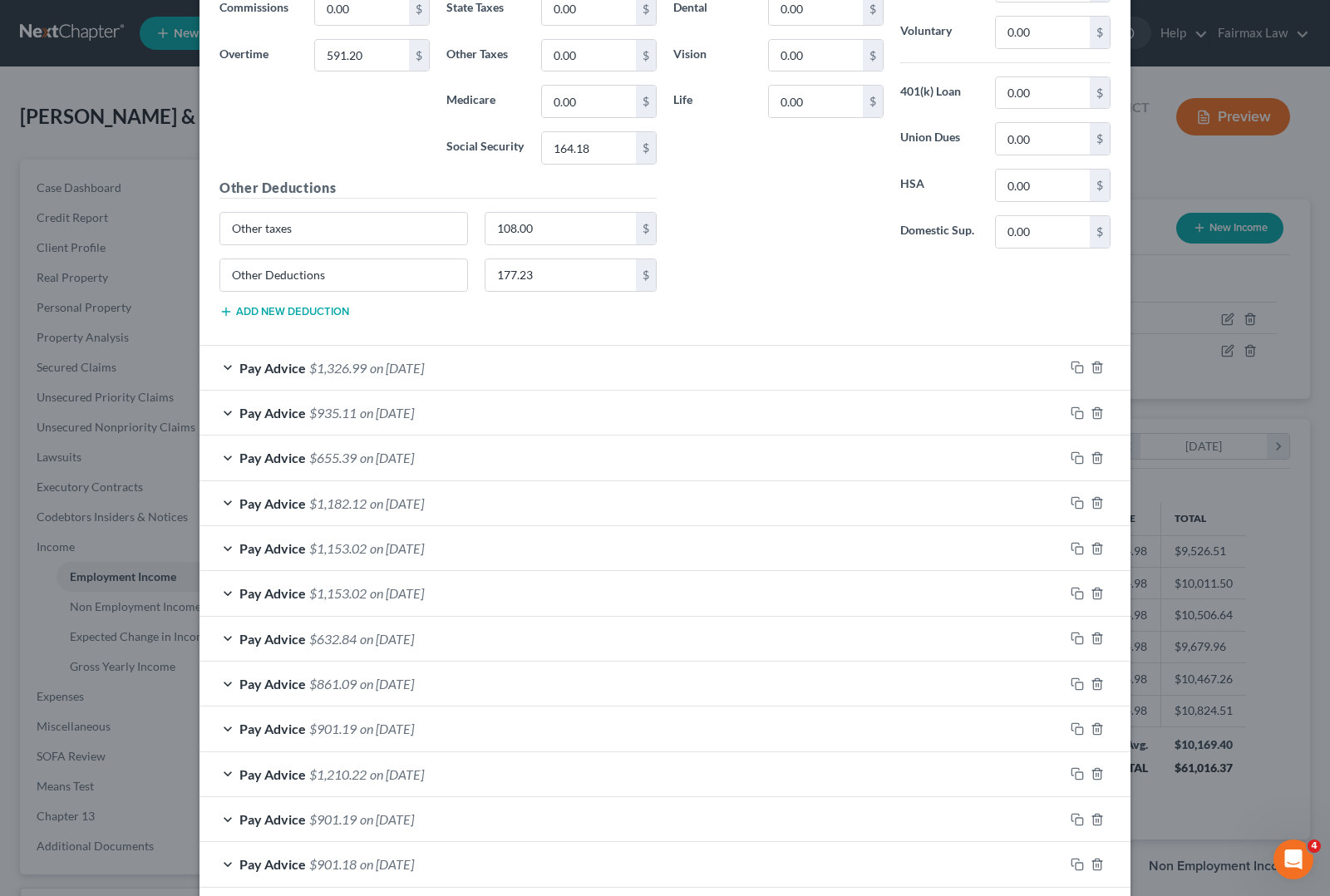
click at [382, 375] on span "on [DATE]" at bounding box center [396, 368] width 54 height 16
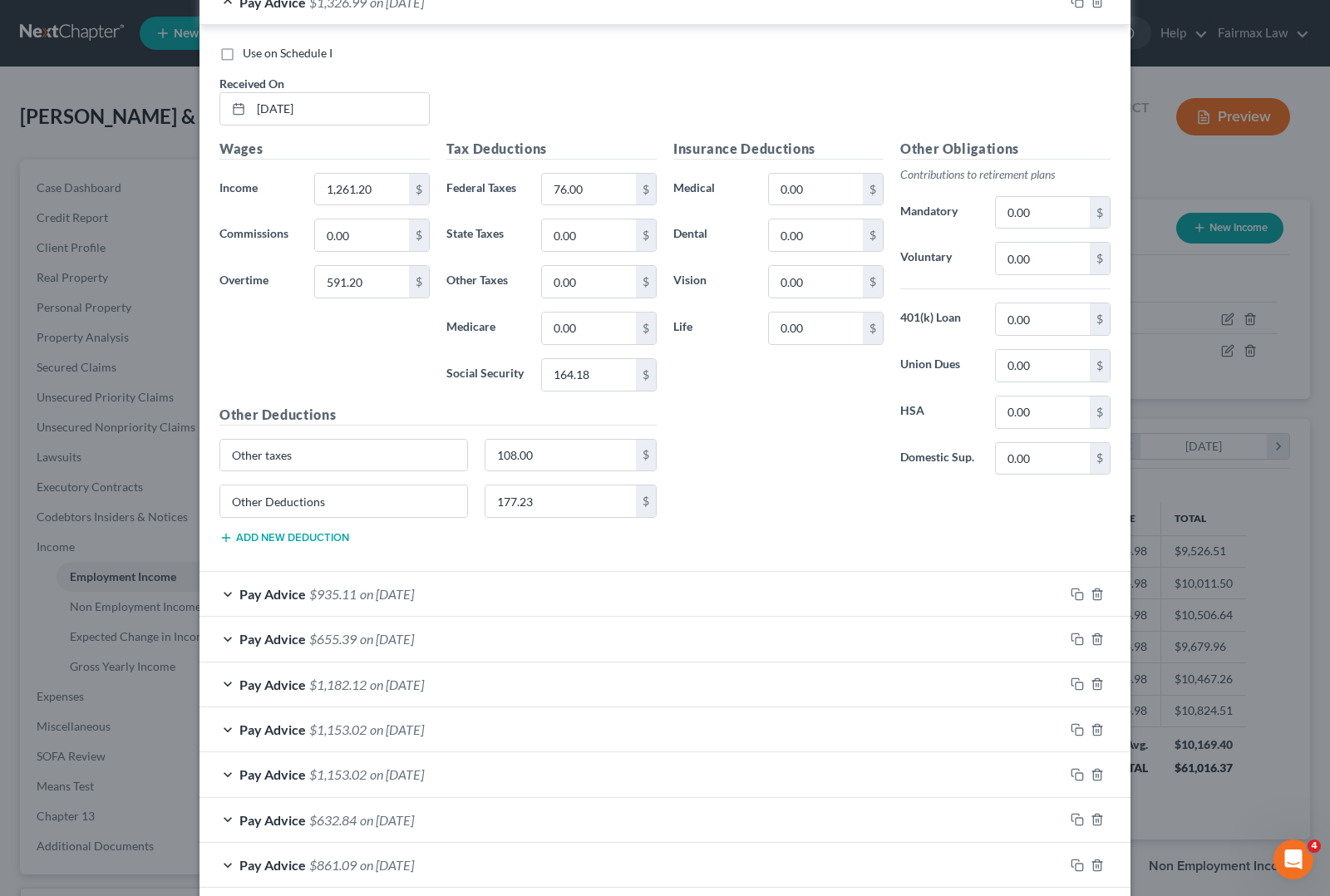
scroll to position [4259, 0]
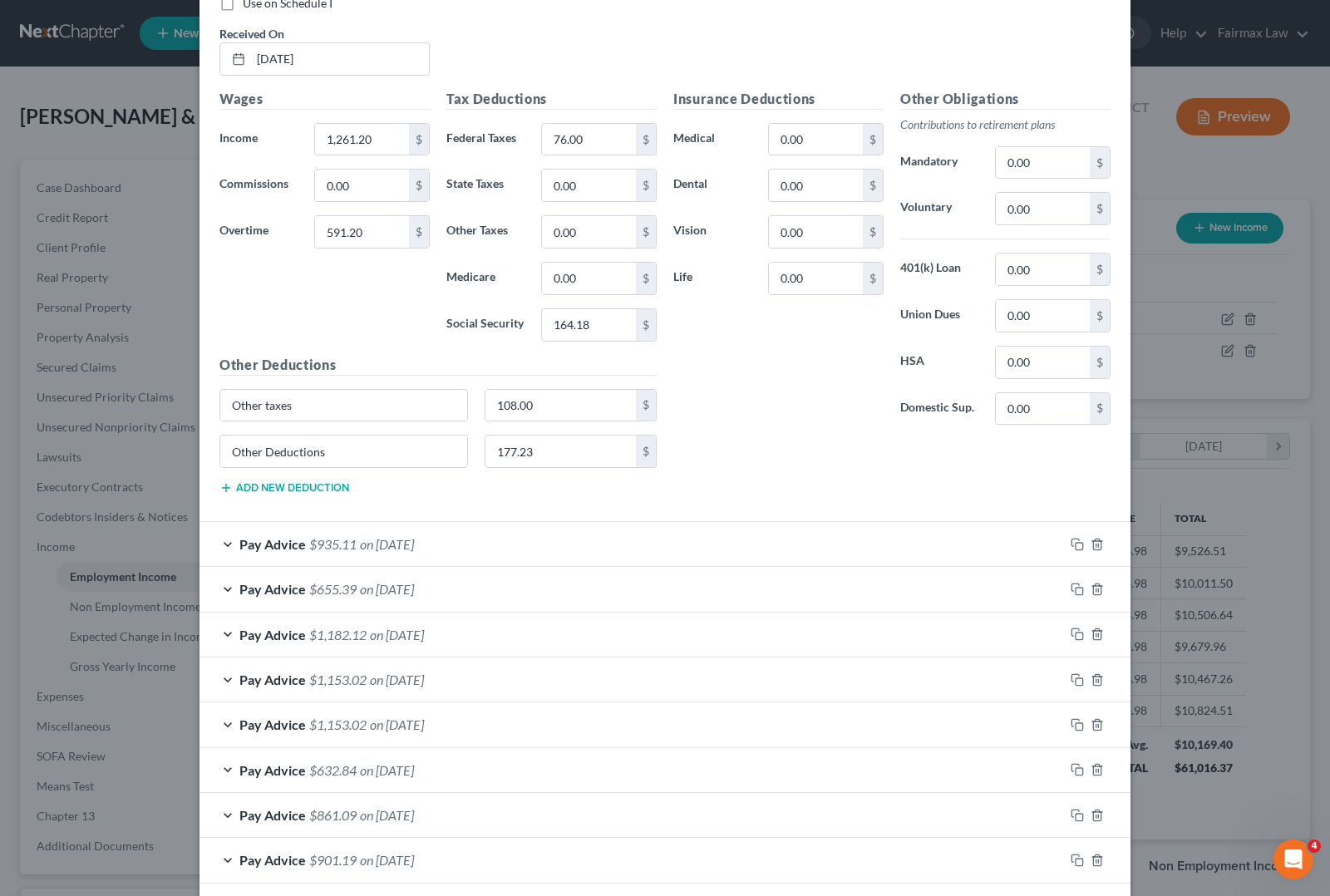
click at [344, 552] on span "$935.11" at bounding box center [333, 544] width 48 height 16
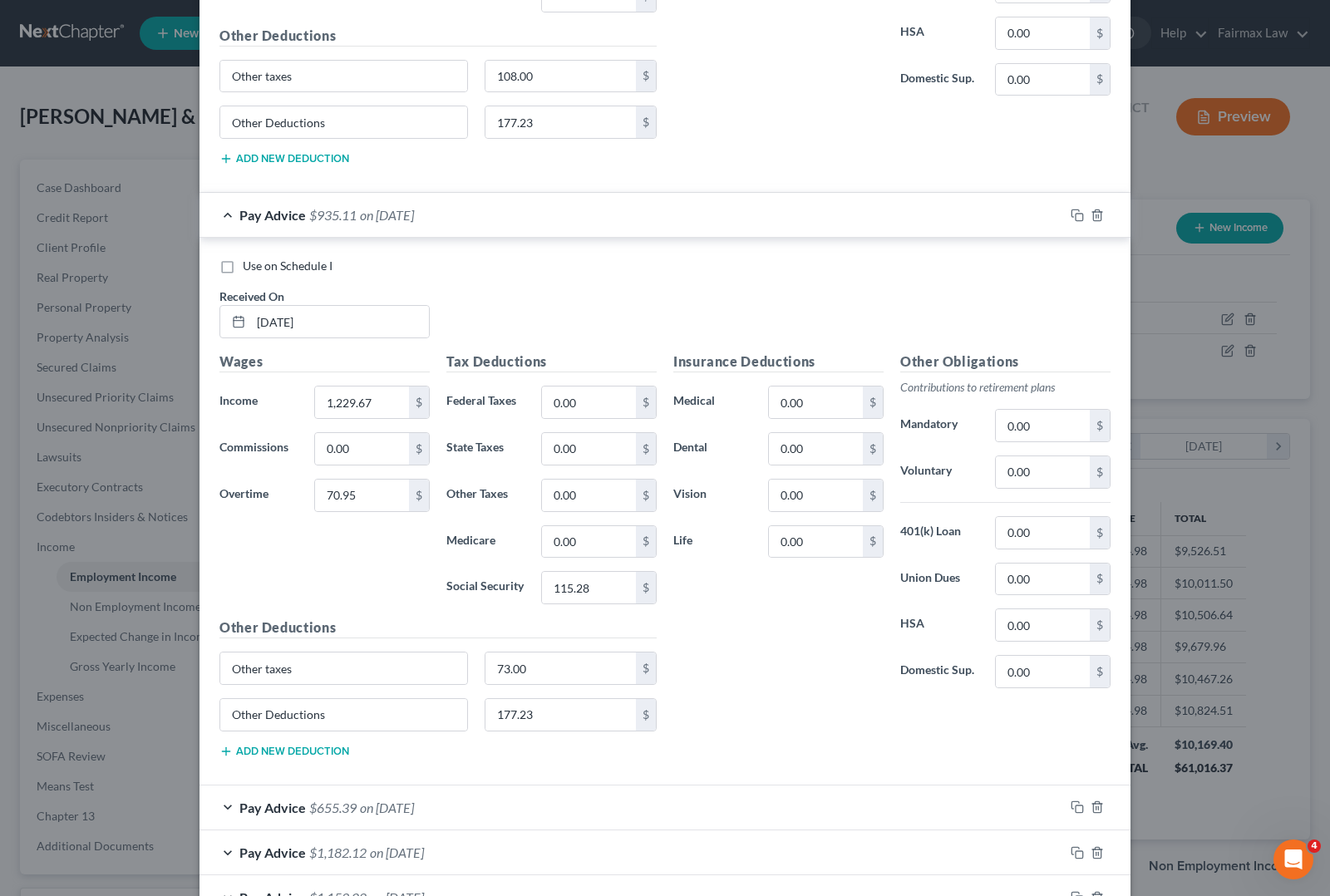
scroll to position [4675, 0]
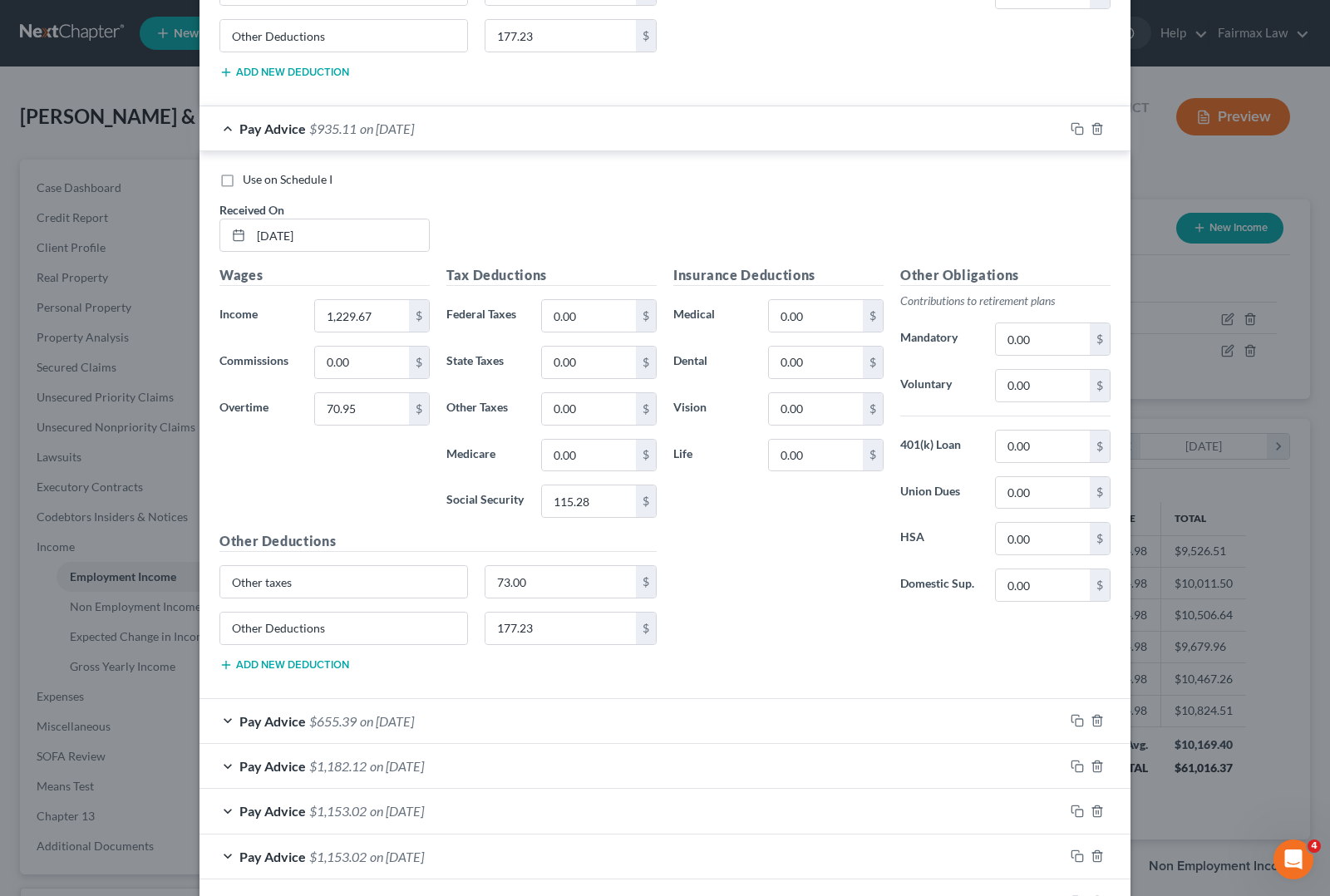
click at [329, 729] on span "$655.39" at bounding box center [333, 721] width 48 height 16
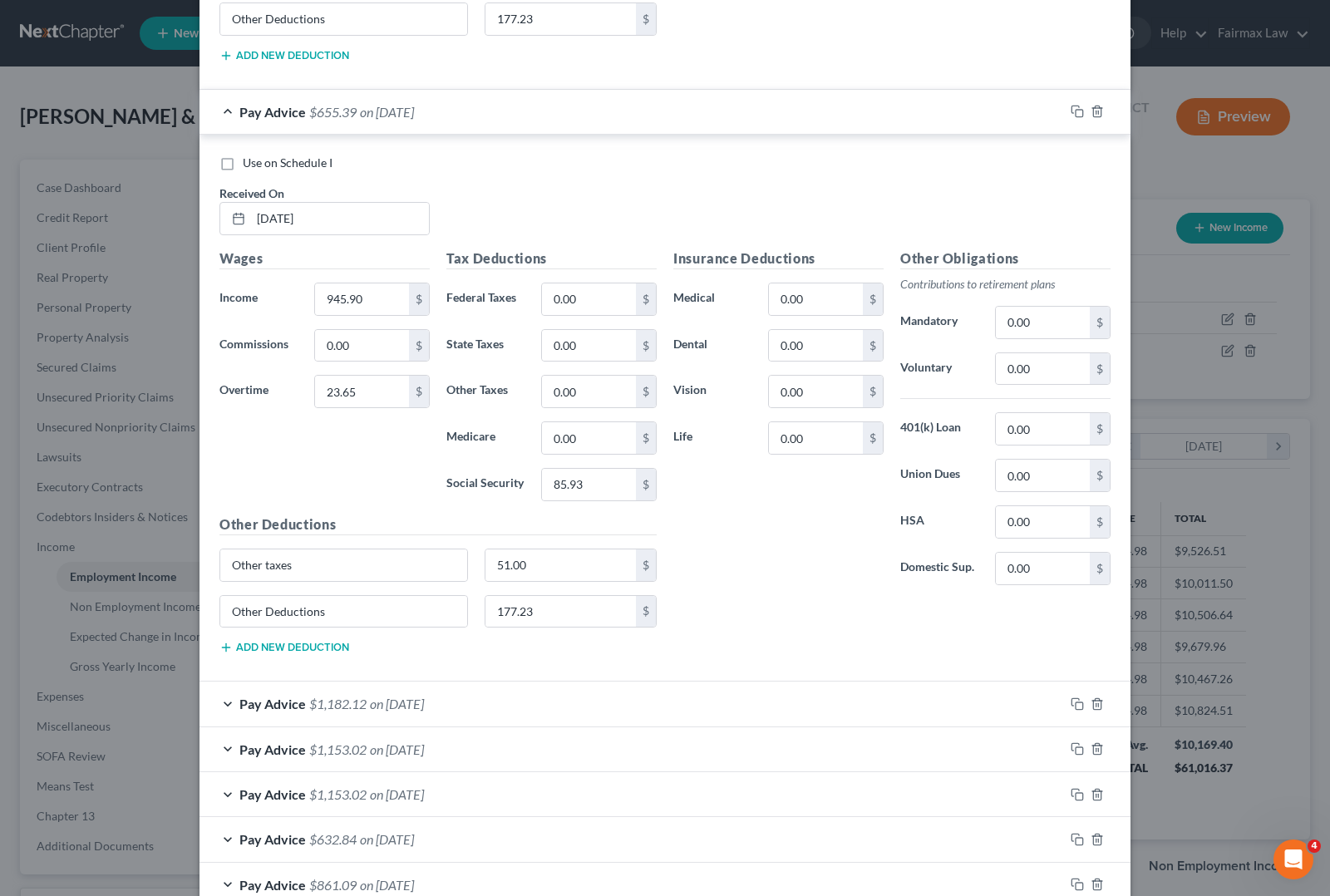
scroll to position [5299, 0]
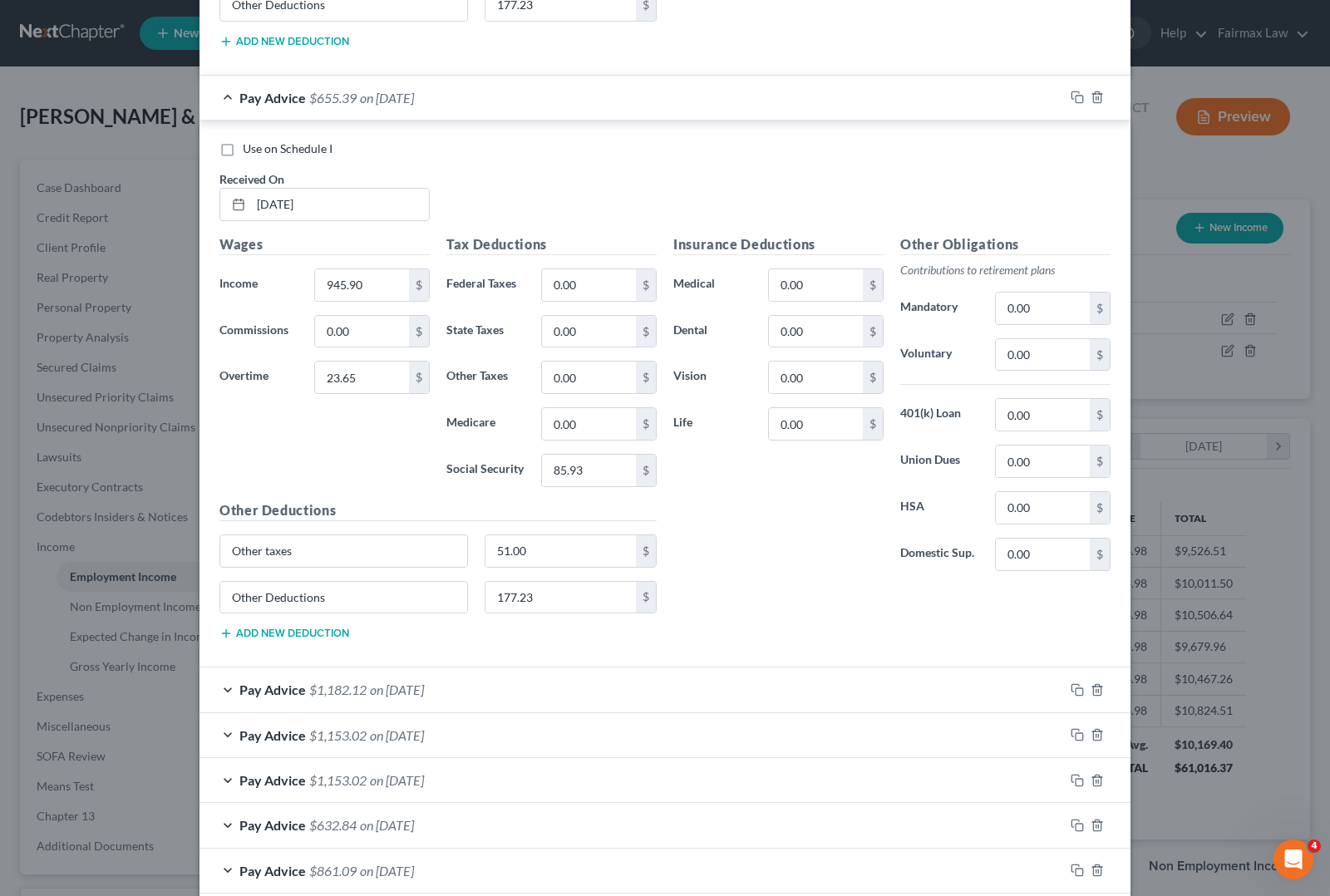
click at [370, 697] on span "on [DATE]" at bounding box center [396, 689] width 54 height 16
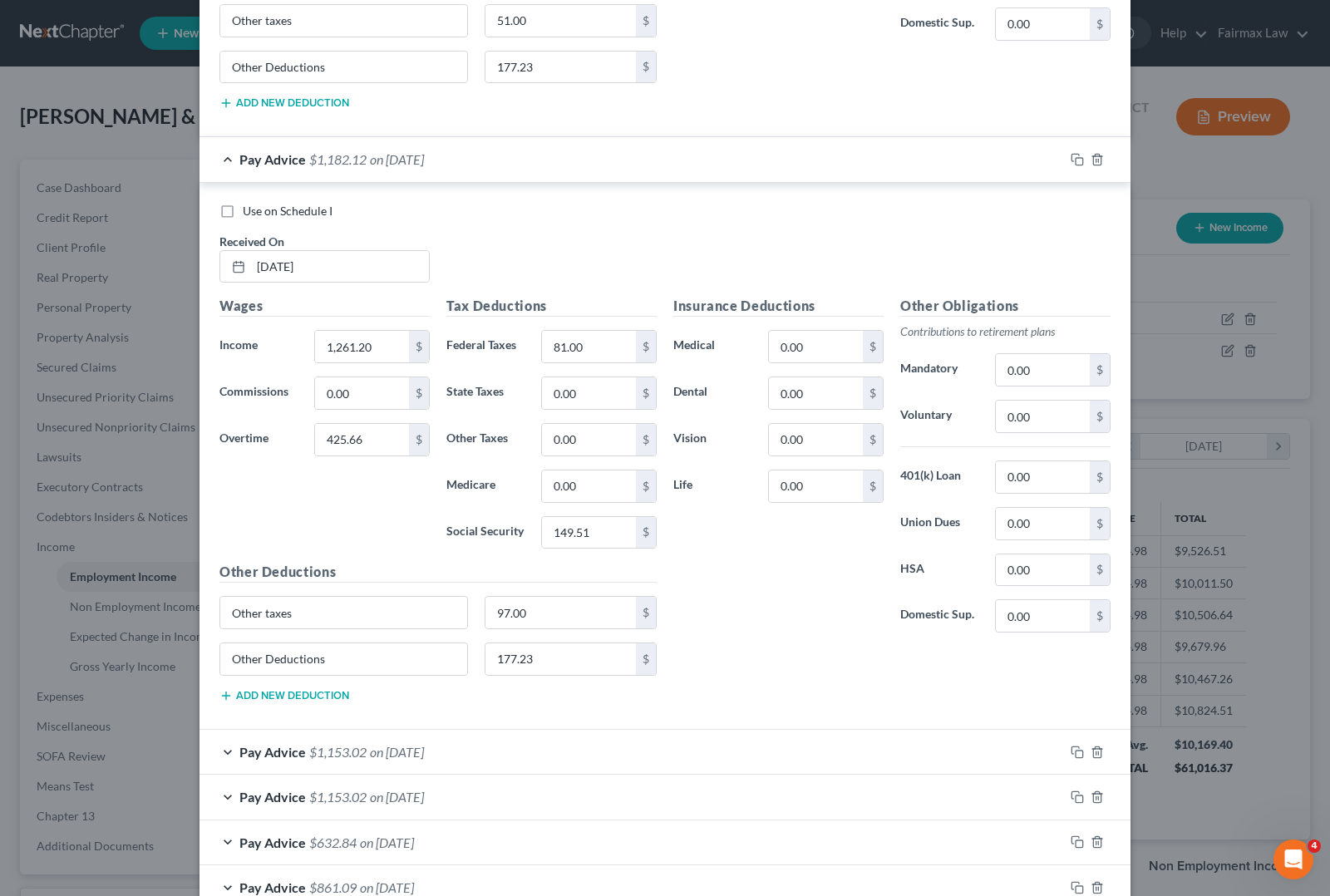
scroll to position [5921, 0]
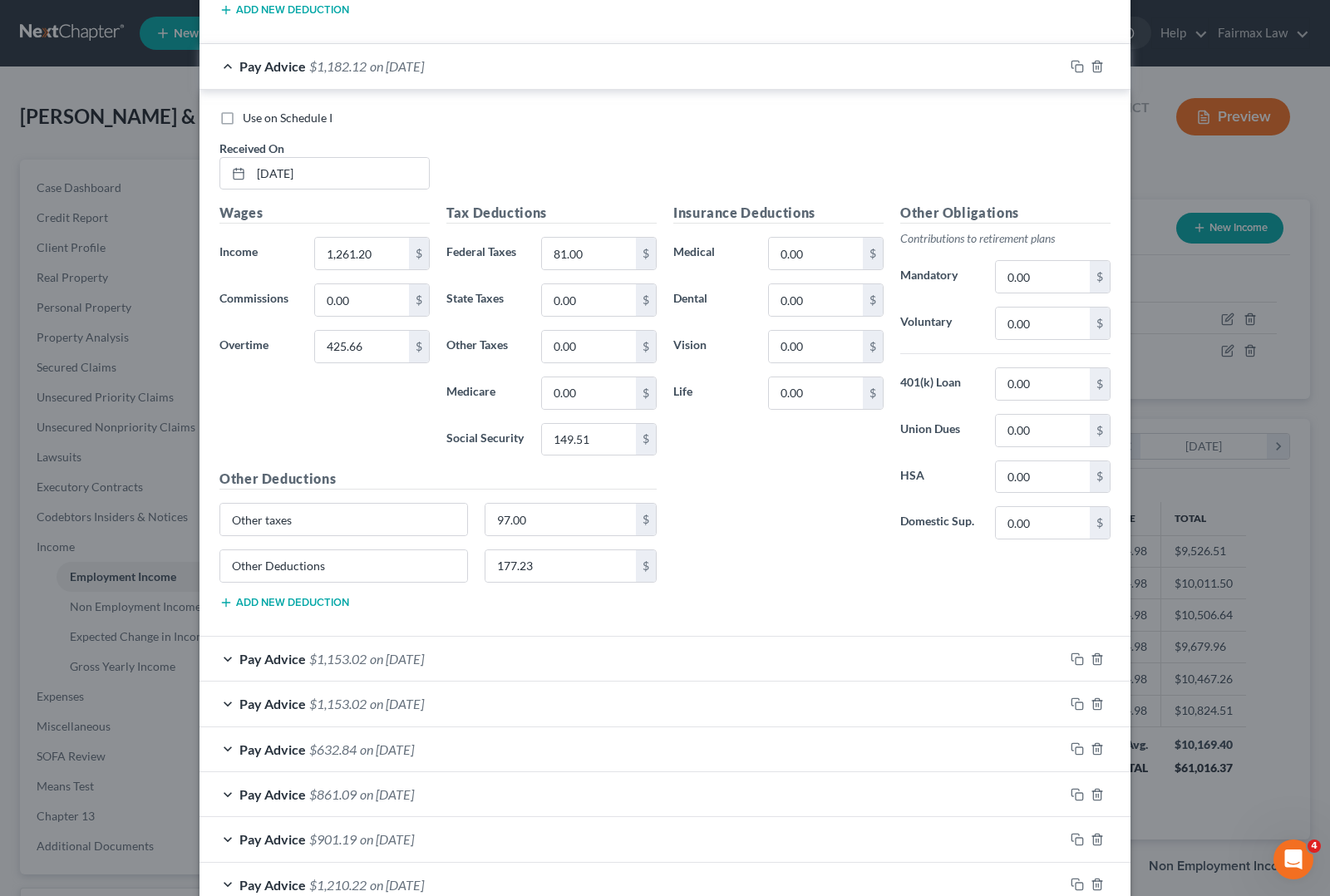
click at [378, 667] on span "on [DATE]" at bounding box center [396, 659] width 54 height 16
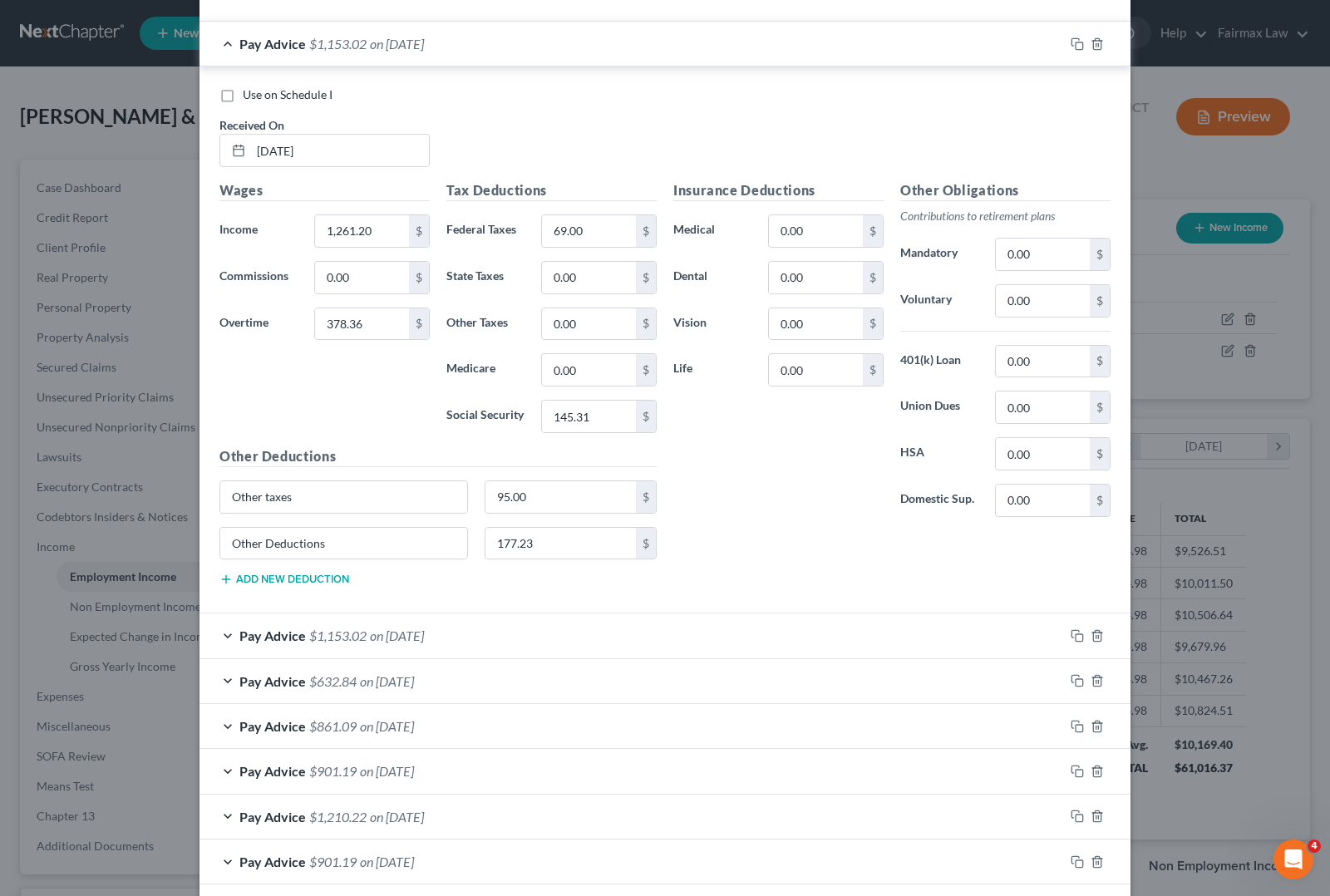
scroll to position [6545, 0]
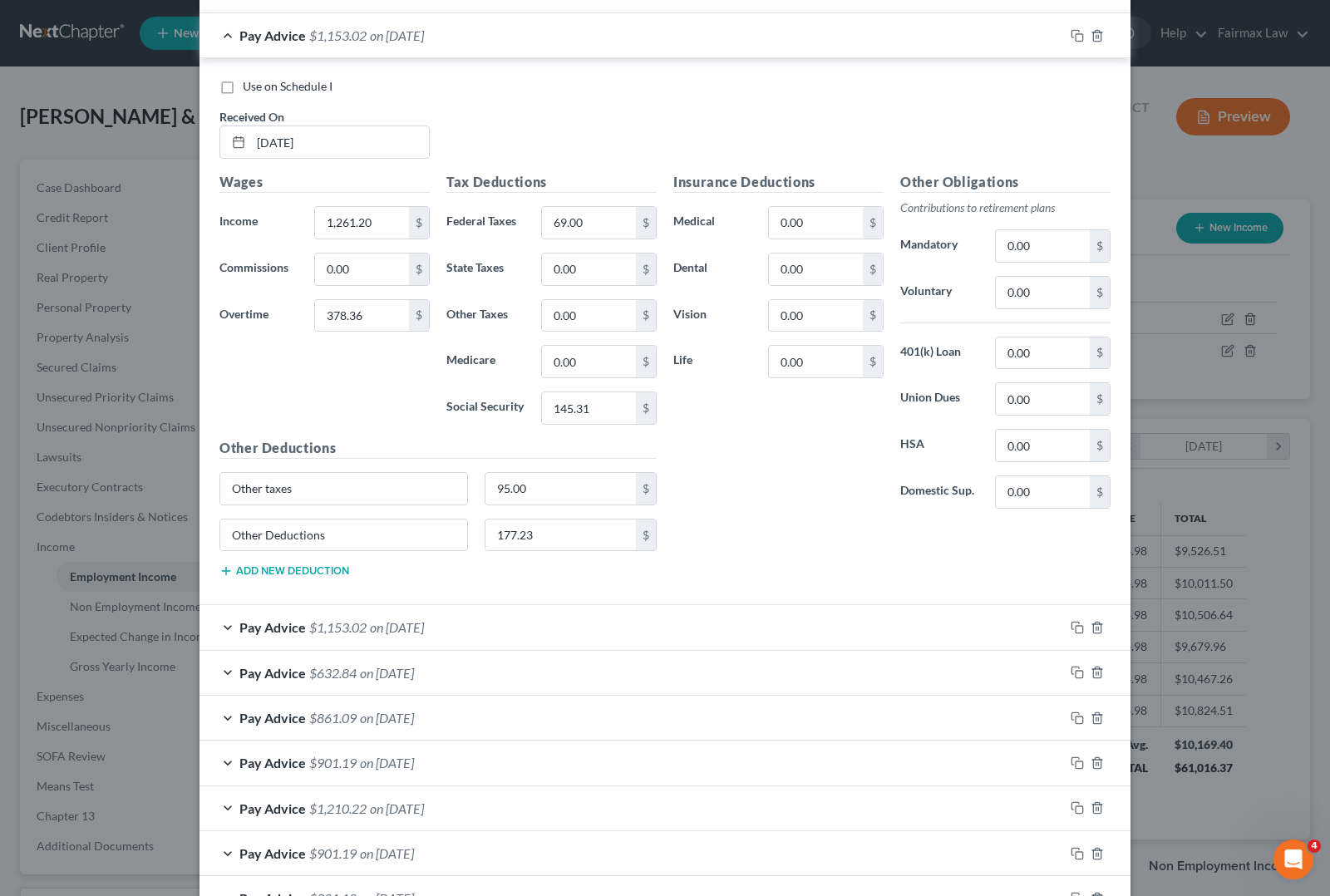
click at [424, 635] on span "on [DATE]" at bounding box center [396, 627] width 54 height 16
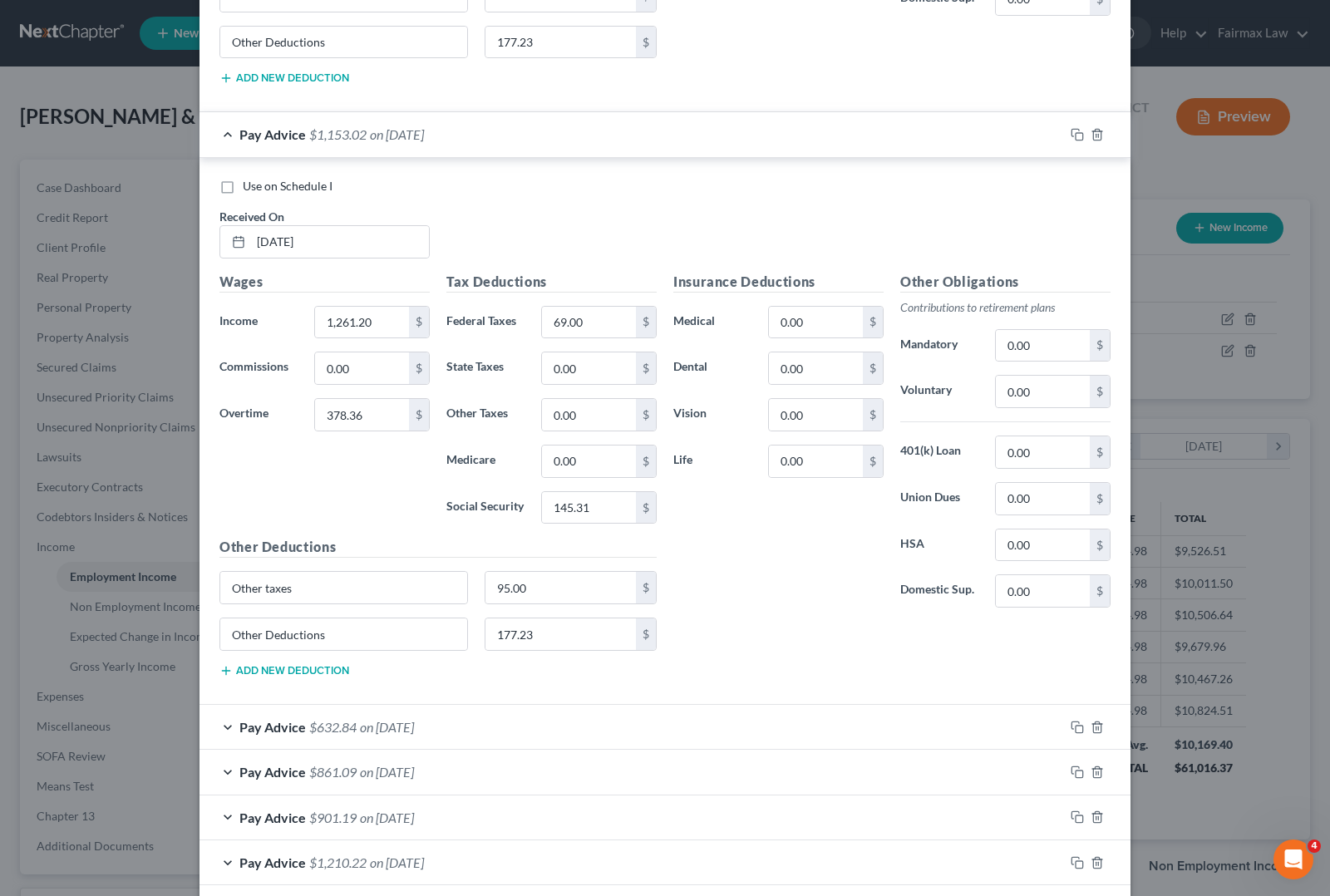
scroll to position [7065, 0]
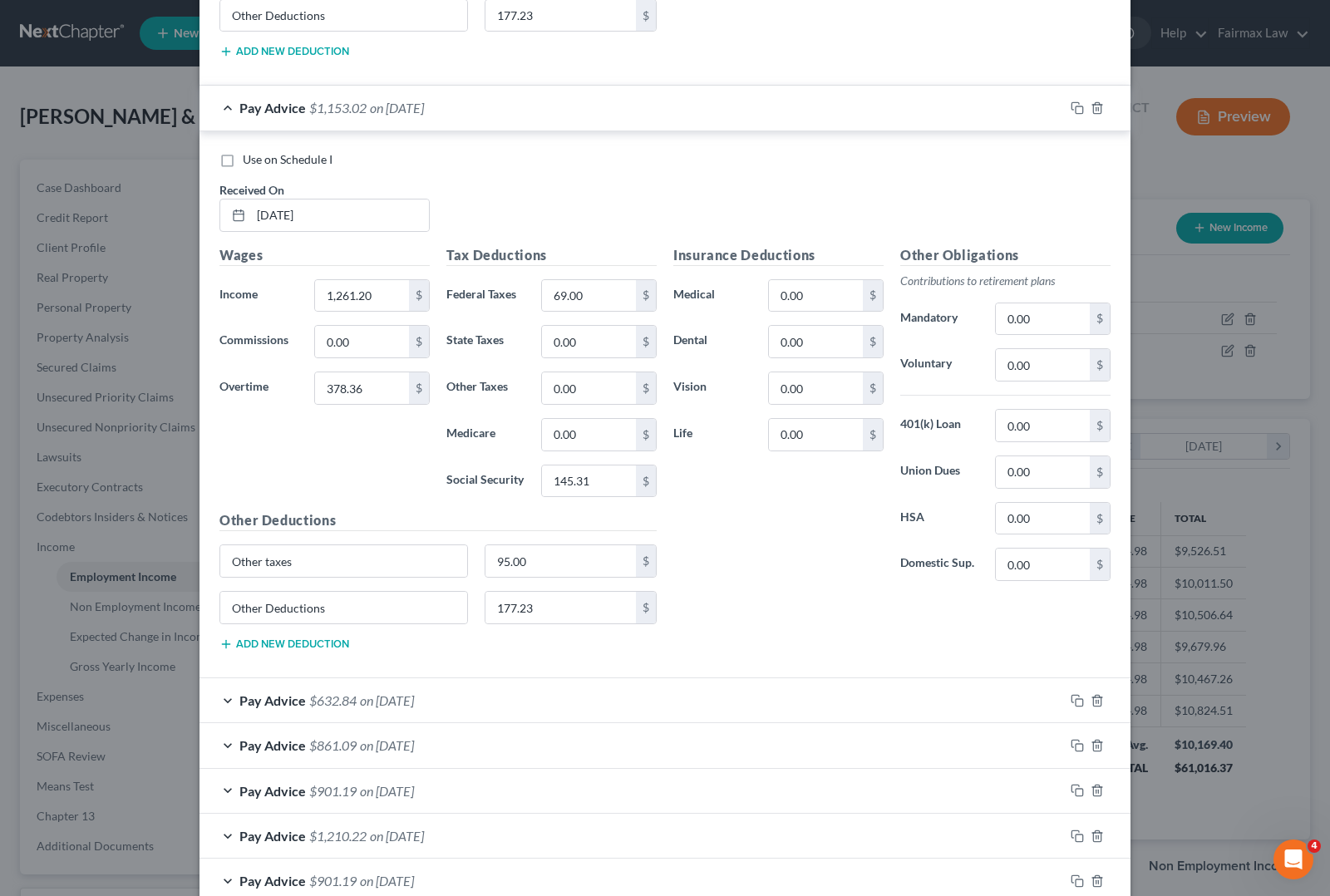
click at [359, 722] on div "Pay Advice $632.84 on [DATE]" at bounding box center [632, 700] width 864 height 44
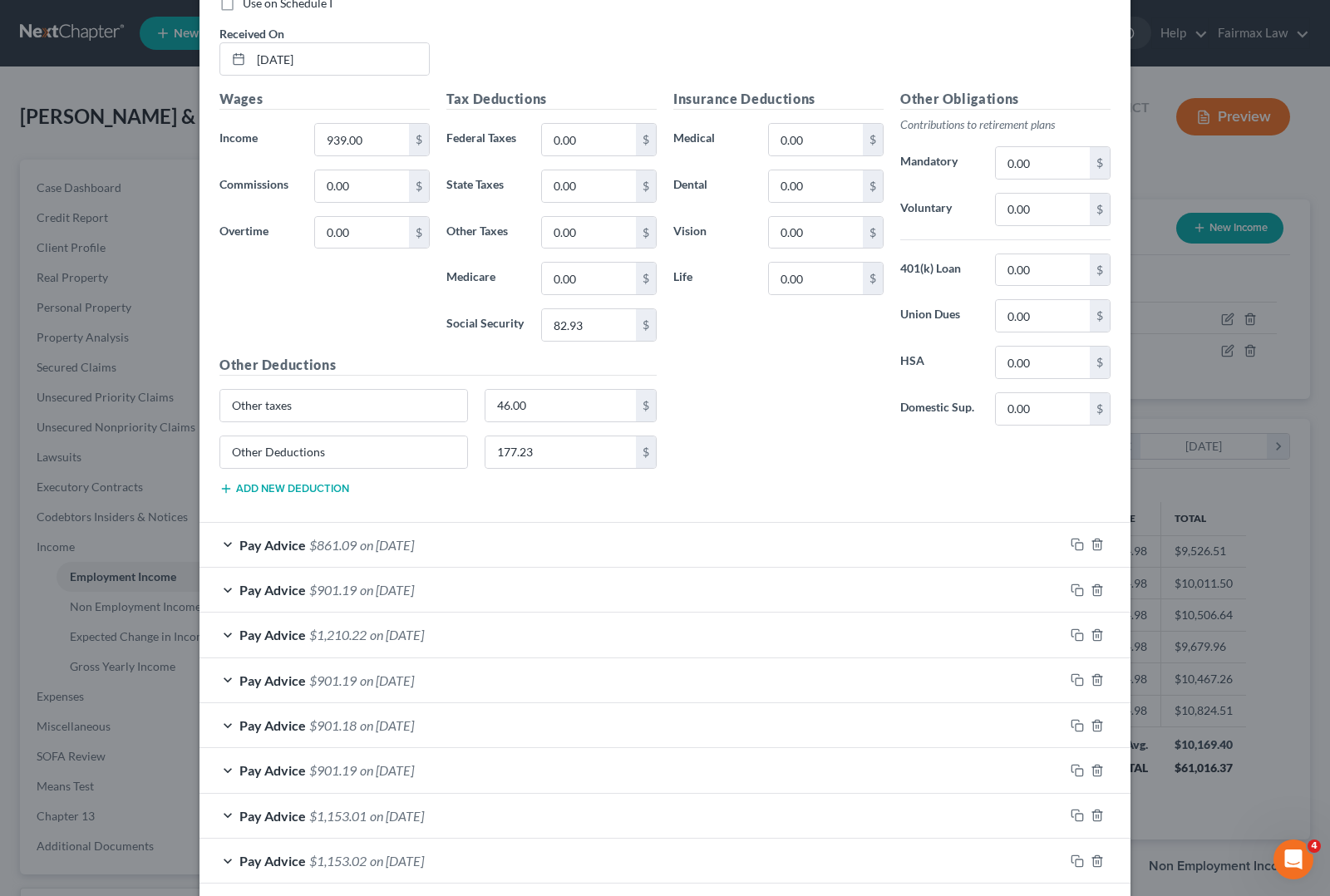
scroll to position [7895, 0]
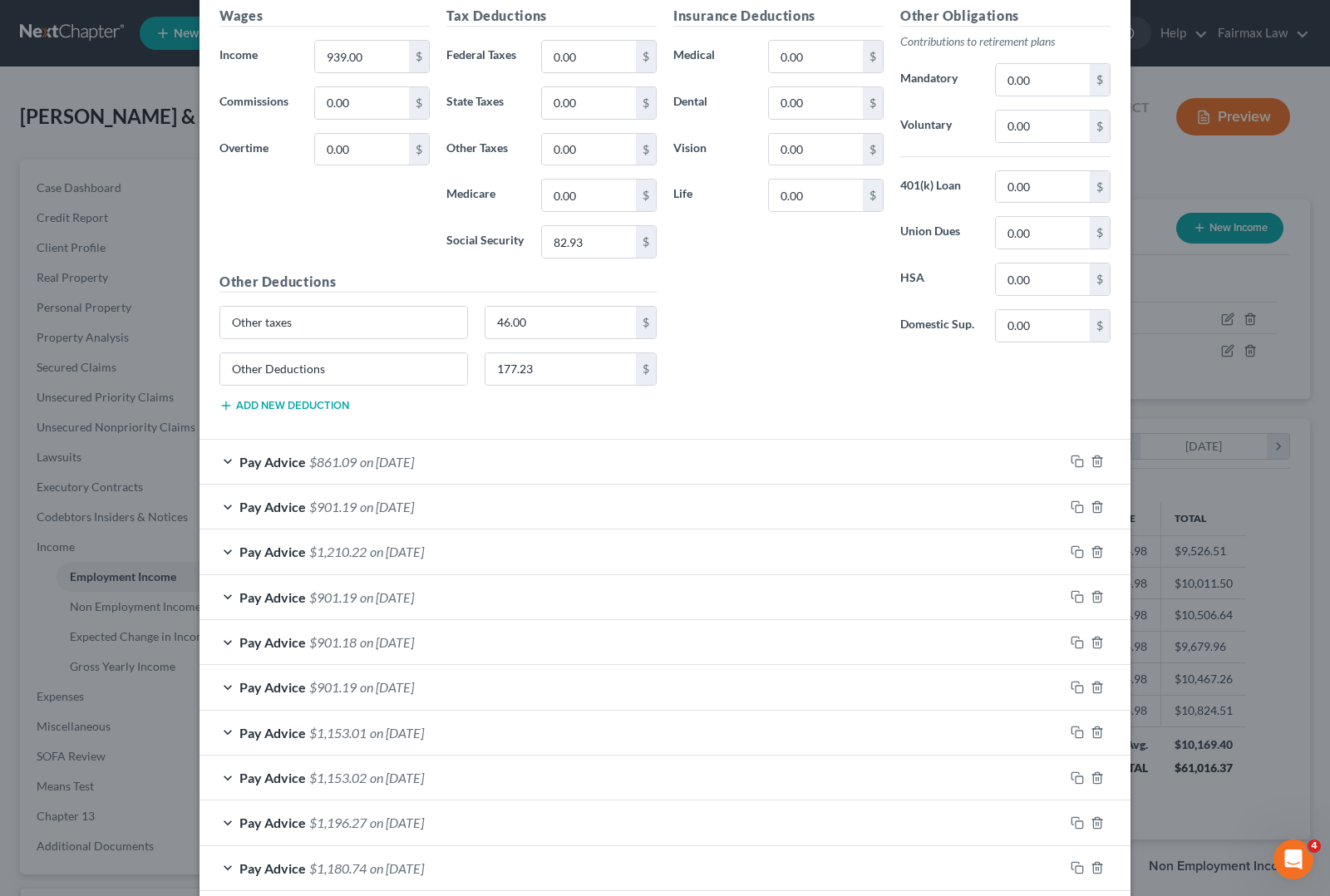
click at [351, 484] on div "Pay Advice $861.09 on [DATE]" at bounding box center [632, 462] width 864 height 44
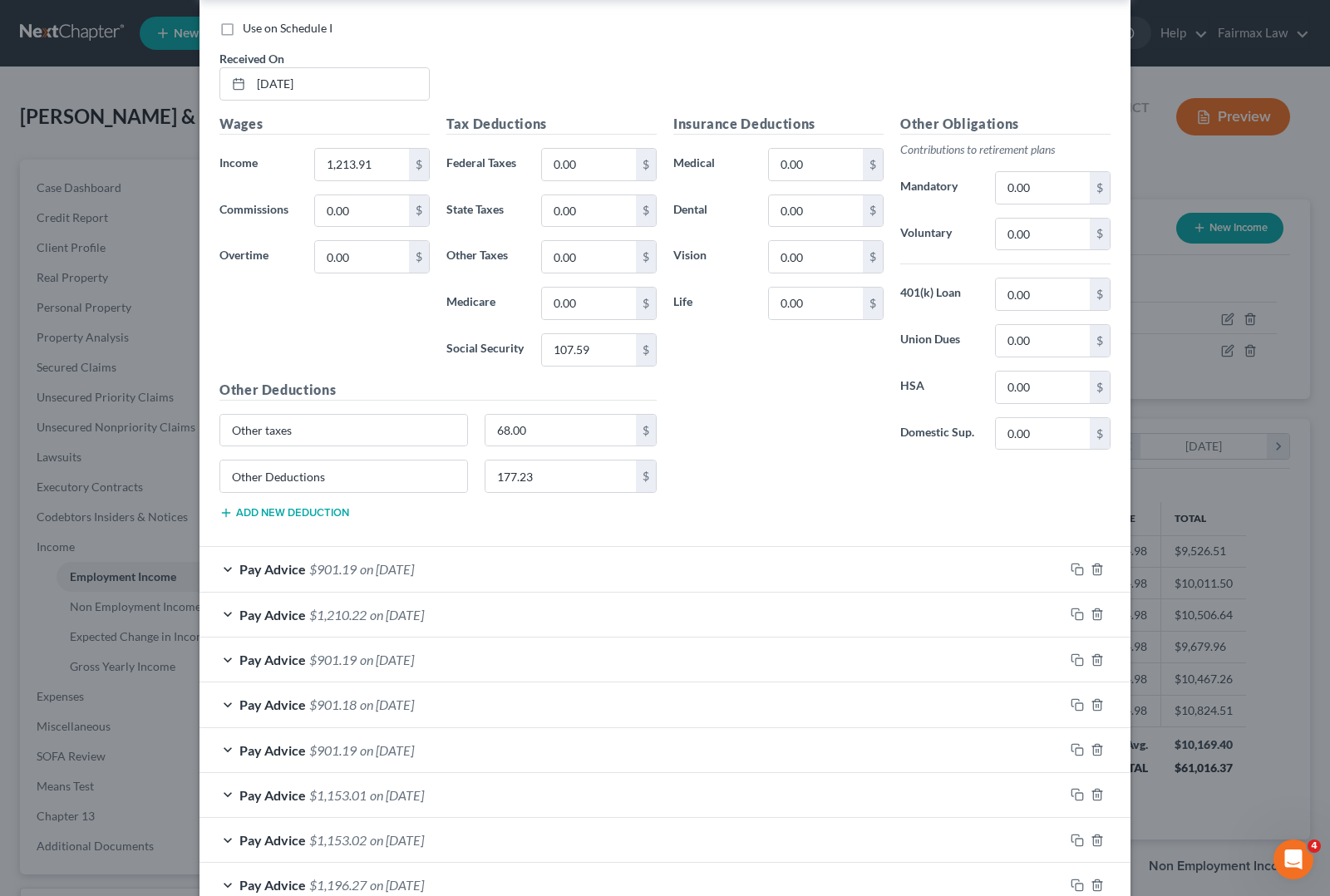
scroll to position [8519, 0]
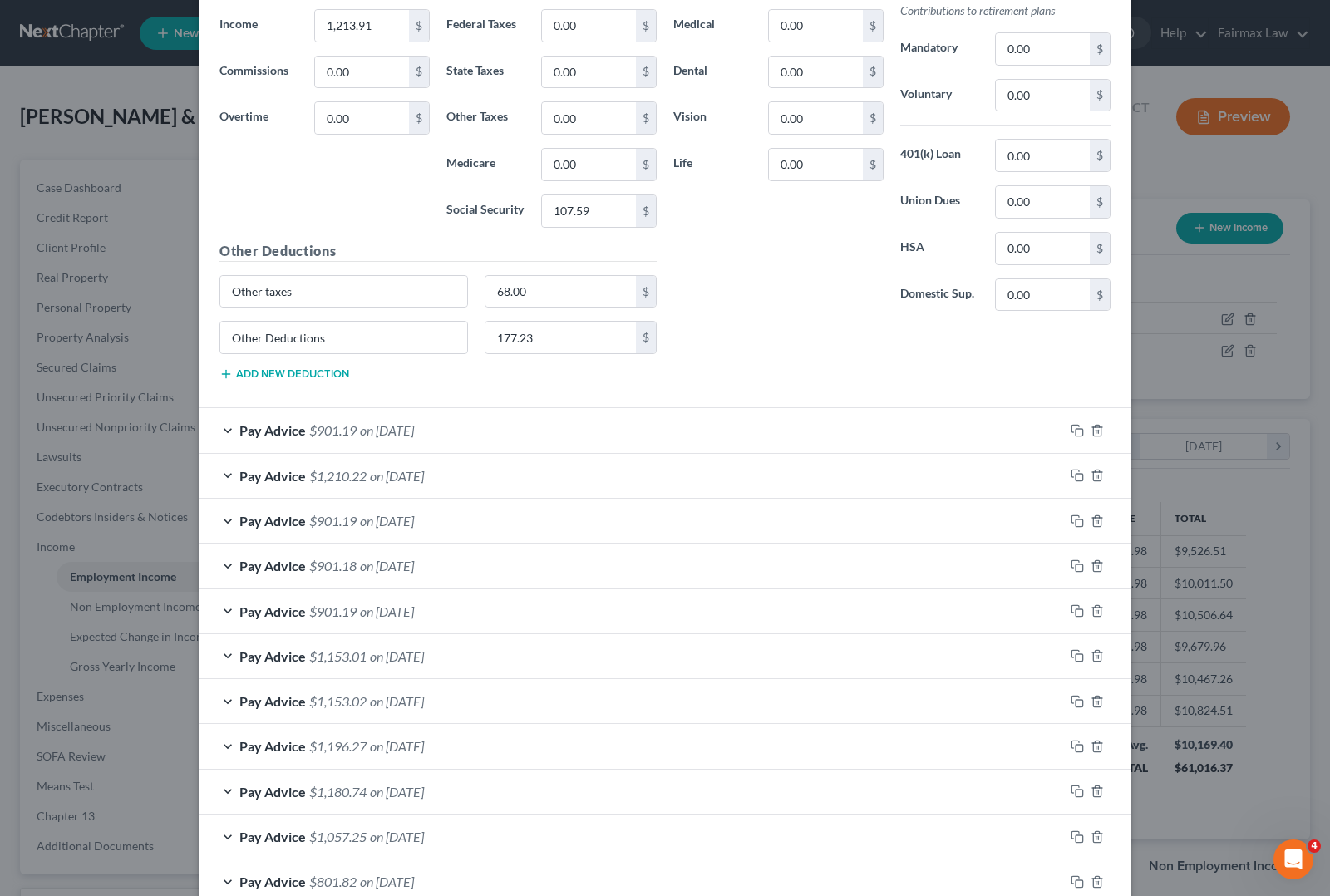
click at [376, 452] on div "Pay Advice $901.19 on [DATE]" at bounding box center [632, 430] width 864 height 44
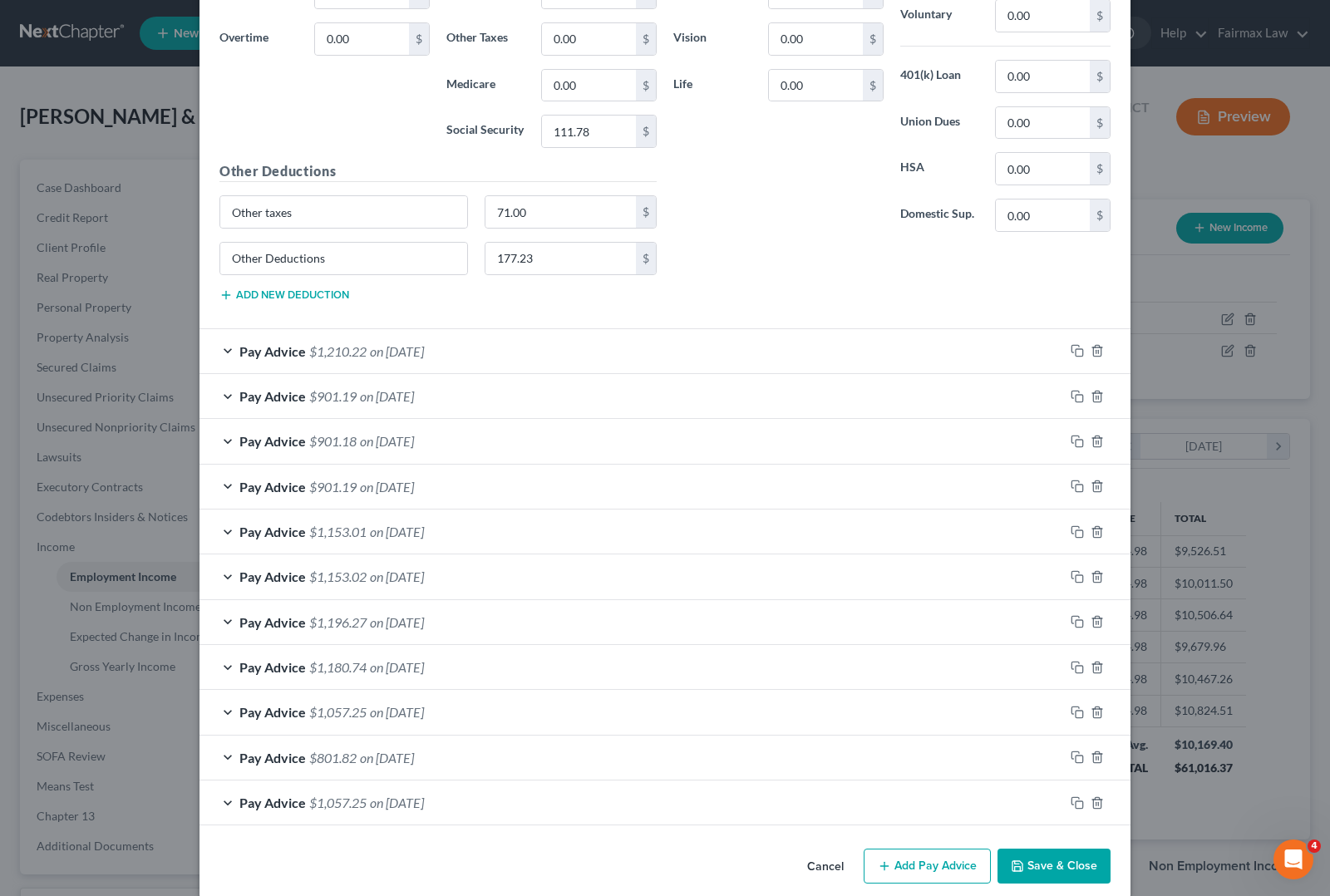
scroll to position [9246, 0]
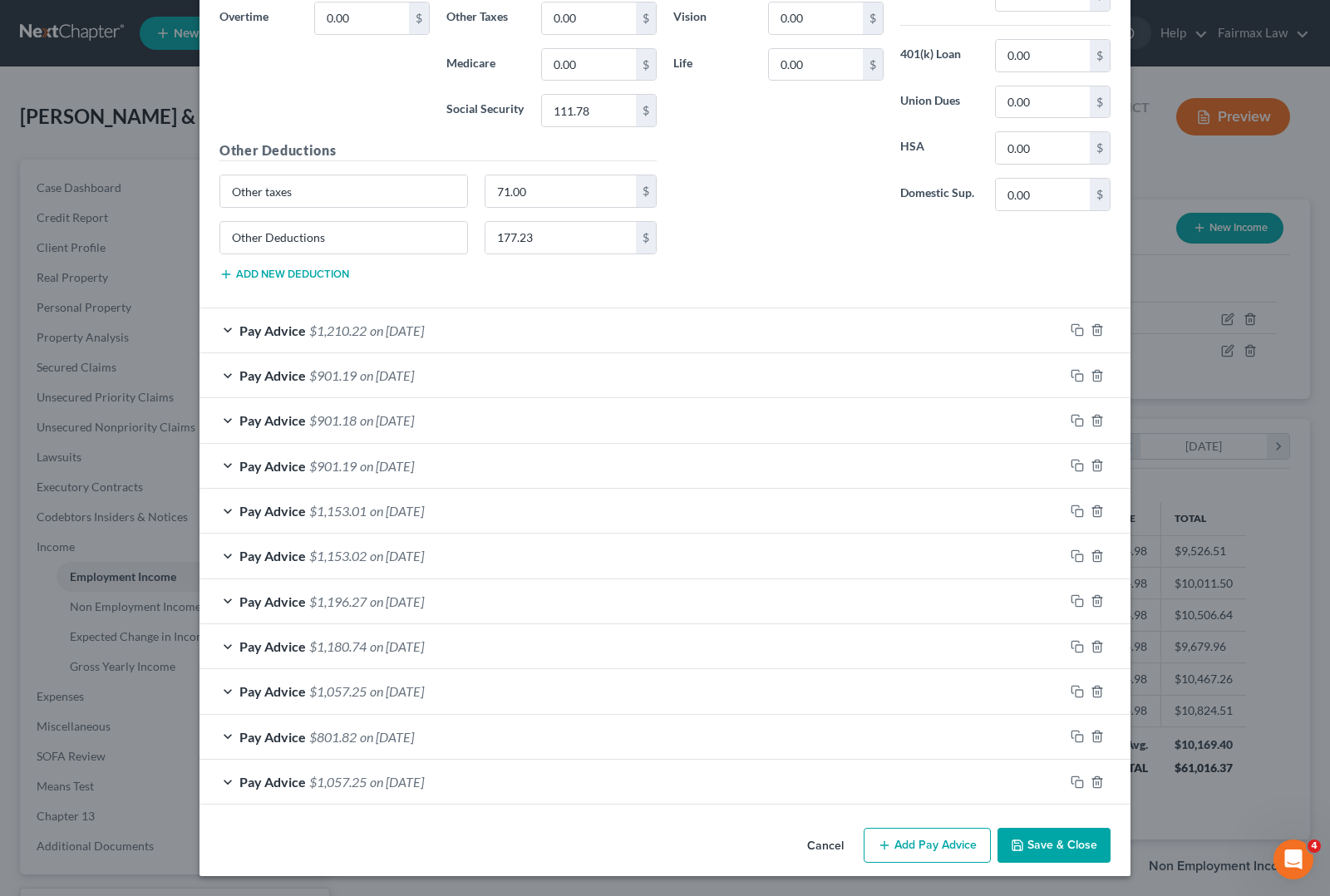
click at [430, 353] on div "Pay Advice $1,210.22 on [DATE]" at bounding box center [632, 330] width 864 height 44
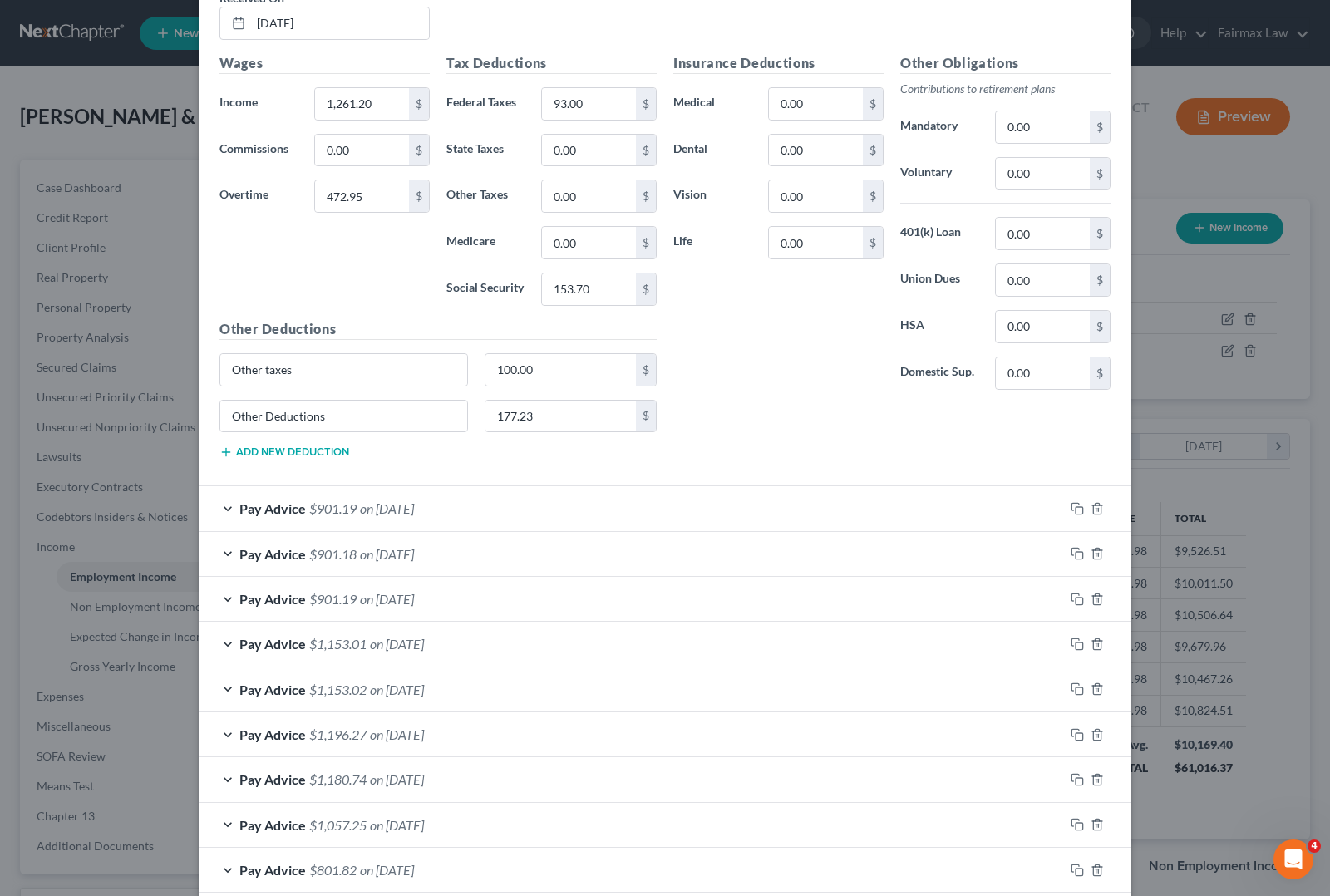
scroll to position [9661, 0]
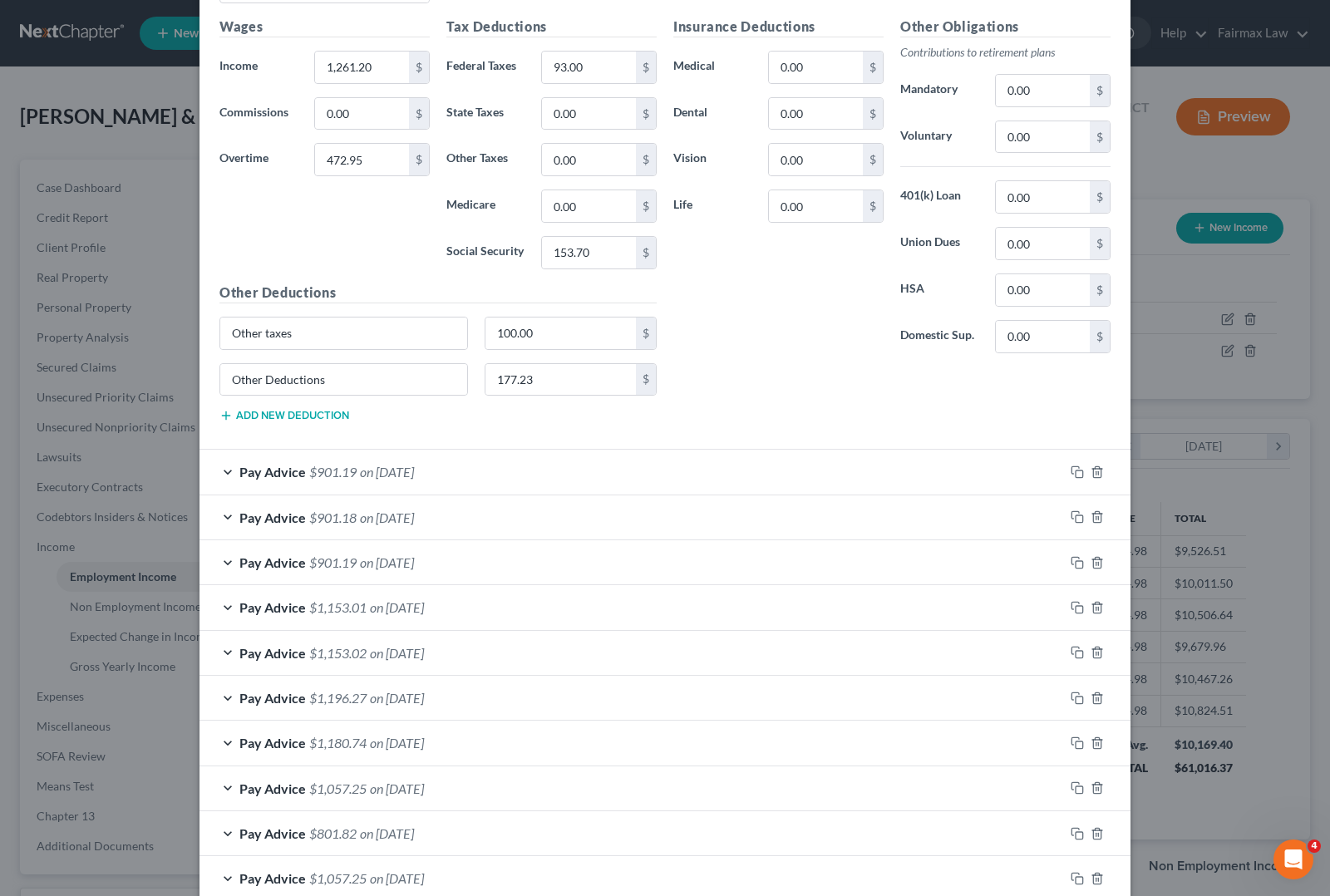
click at [360, 480] on span "on [DATE]" at bounding box center [386, 472] width 54 height 16
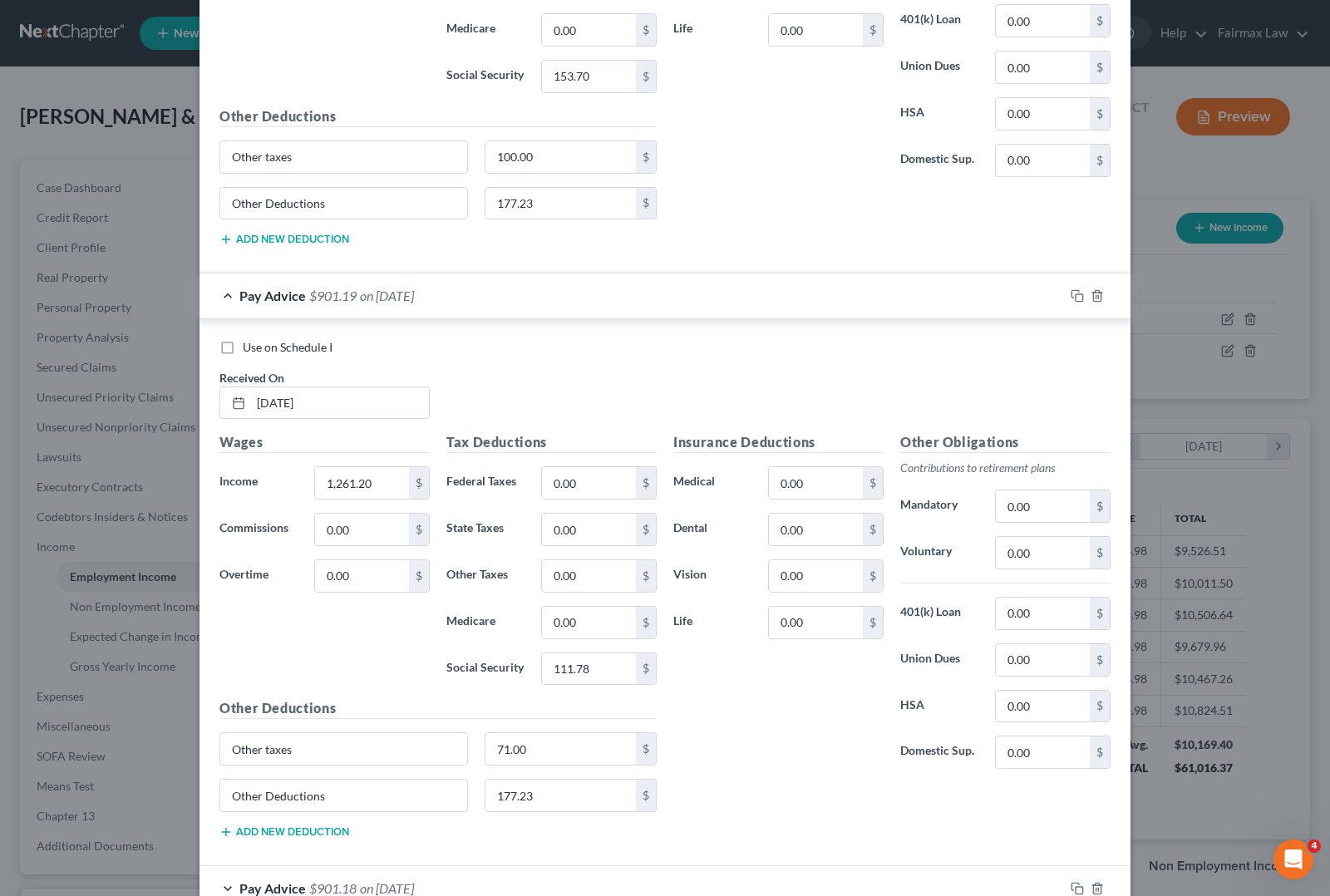
scroll to position [10285, 0]
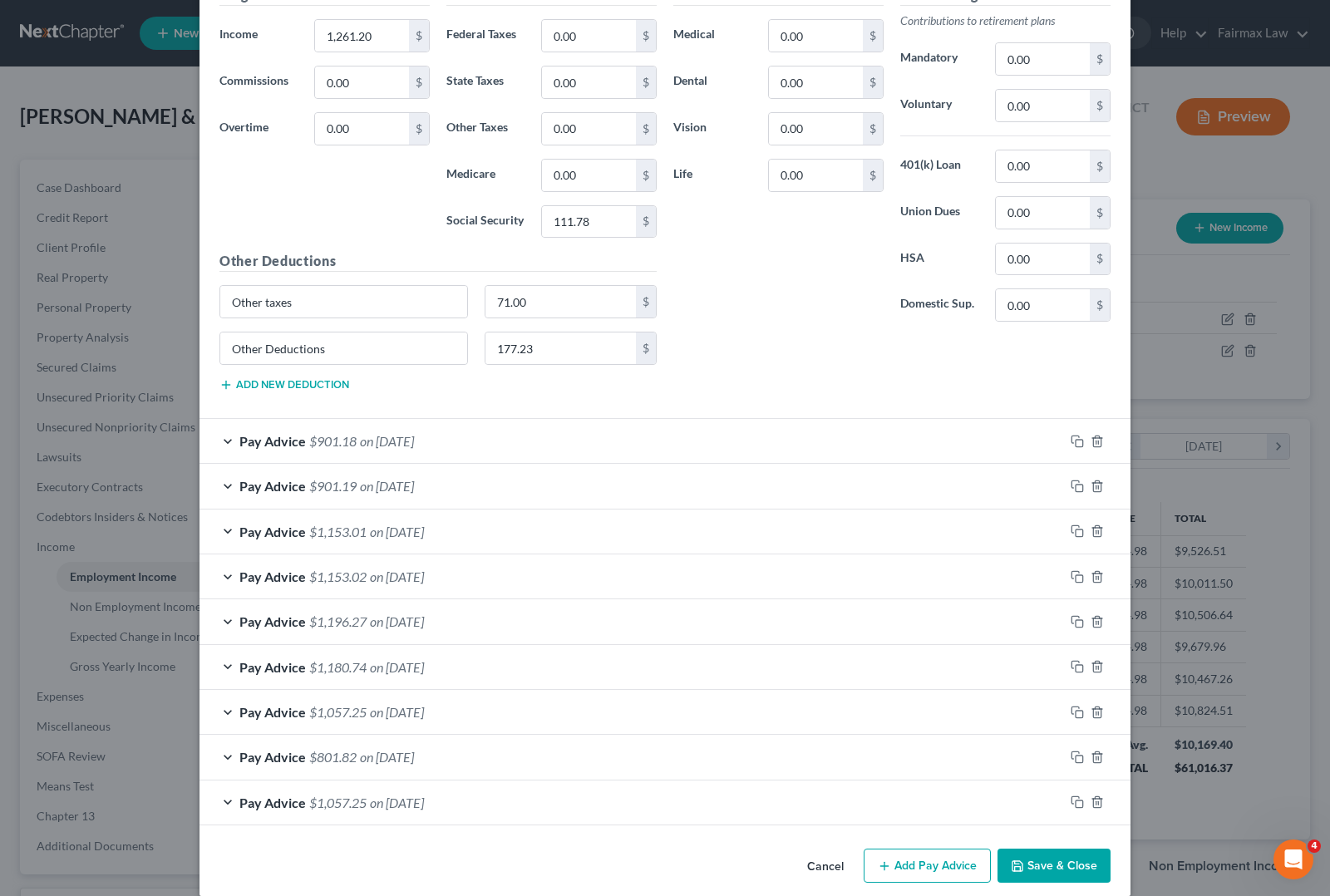
click at [360, 463] on div "Pay Advice $901.18 on [DATE]" at bounding box center [632, 441] width 864 height 44
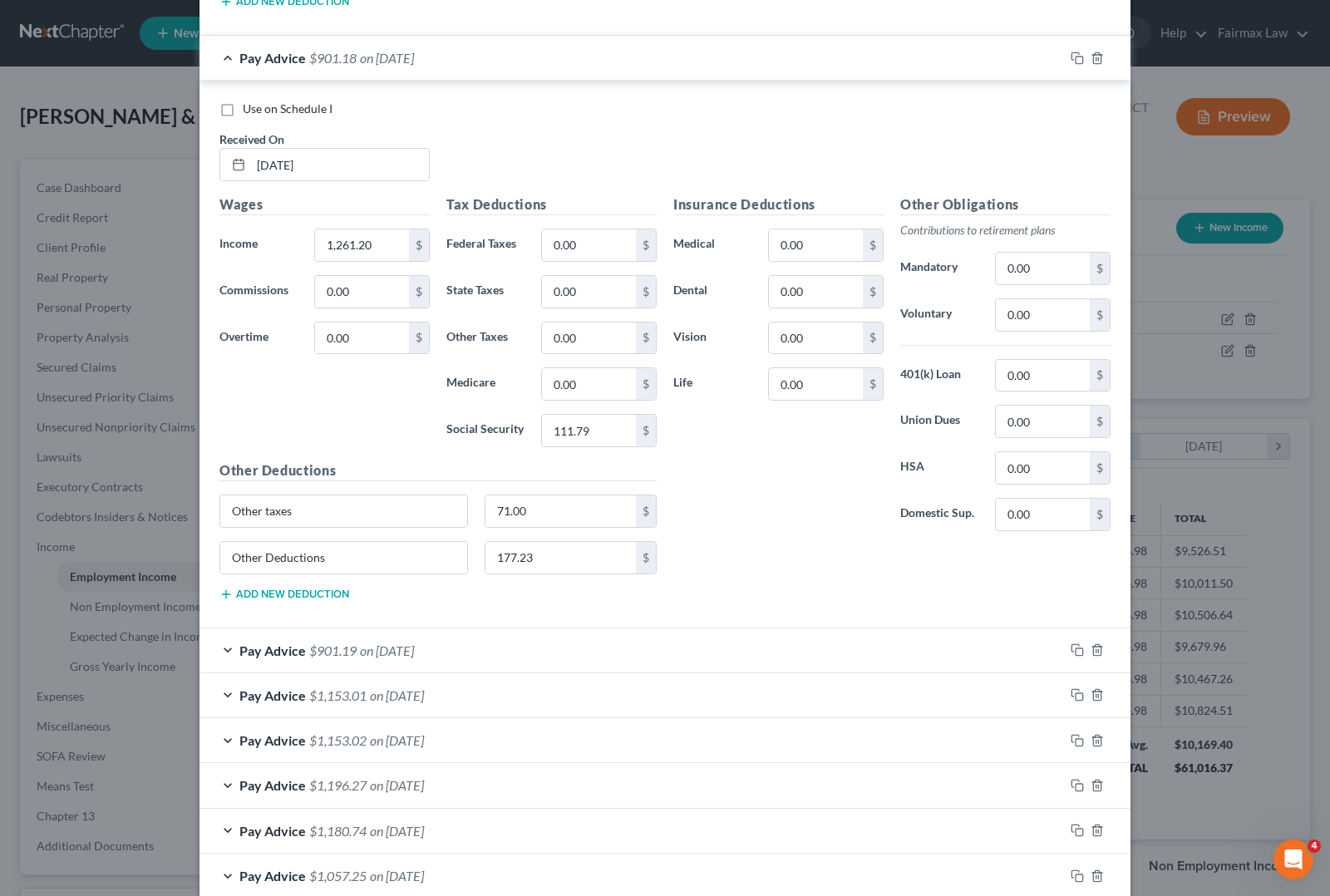
scroll to position [10908, 0]
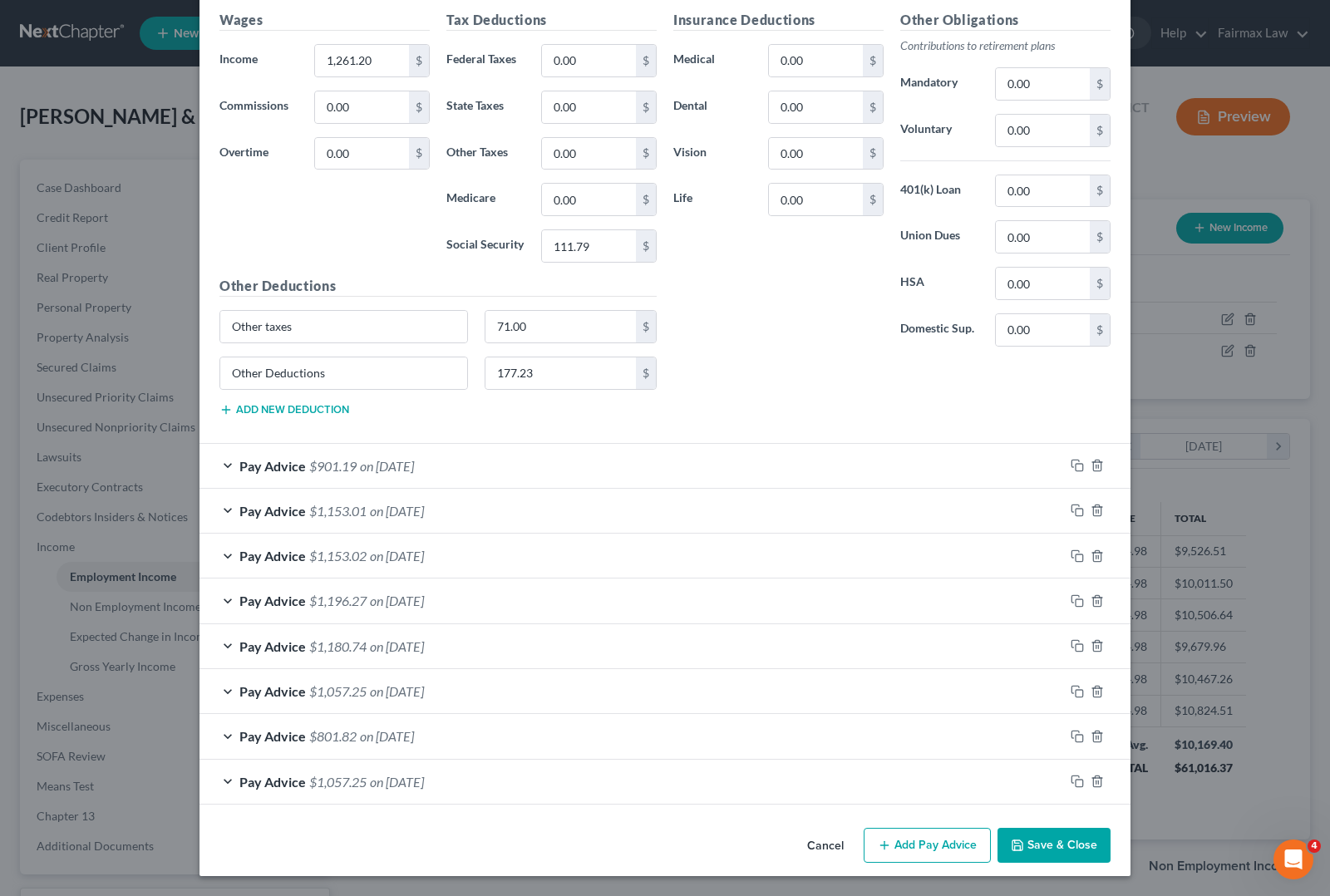
click at [348, 474] on span "$901.19" at bounding box center [333, 466] width 48 height 16
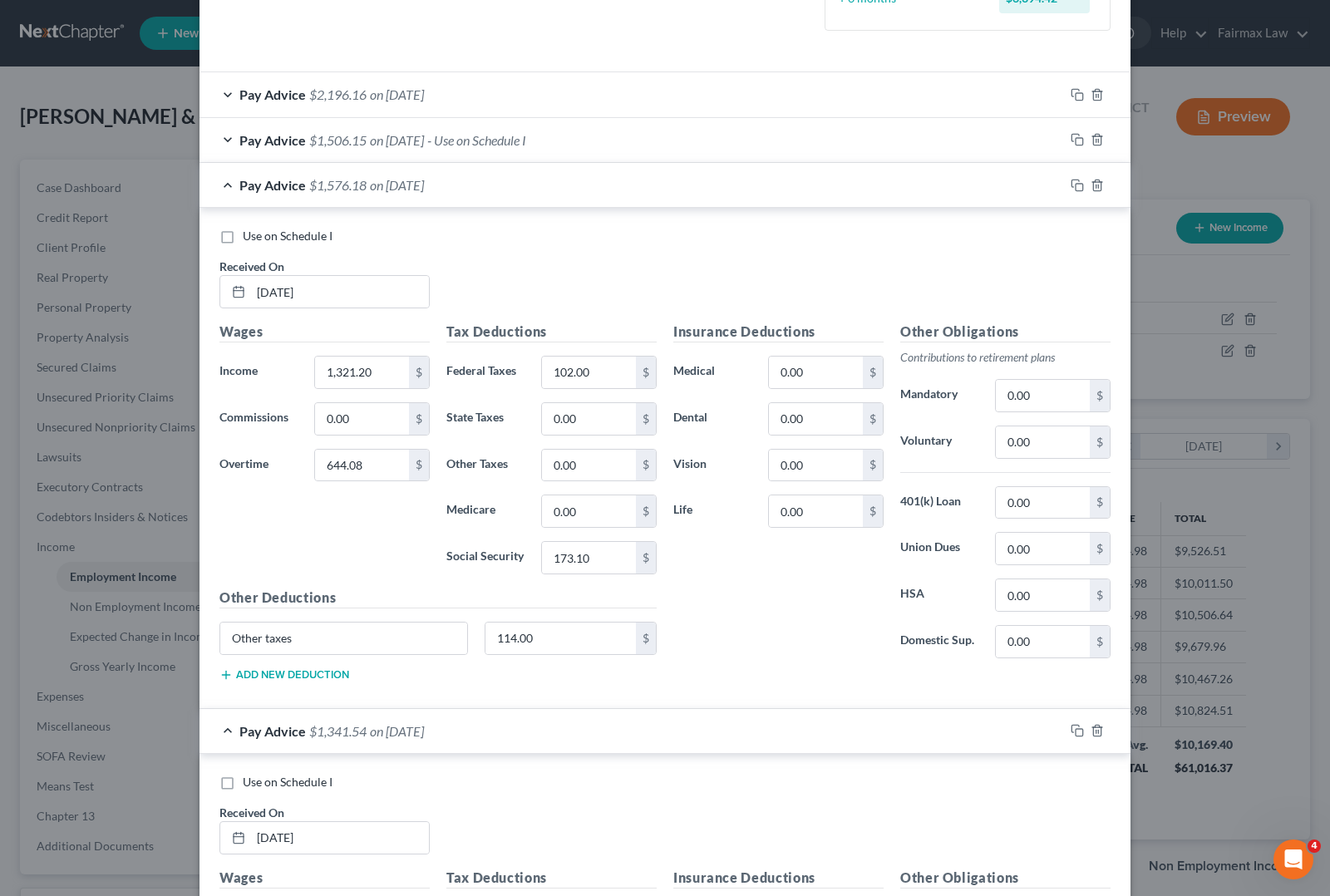
scroll to position [0, 0]
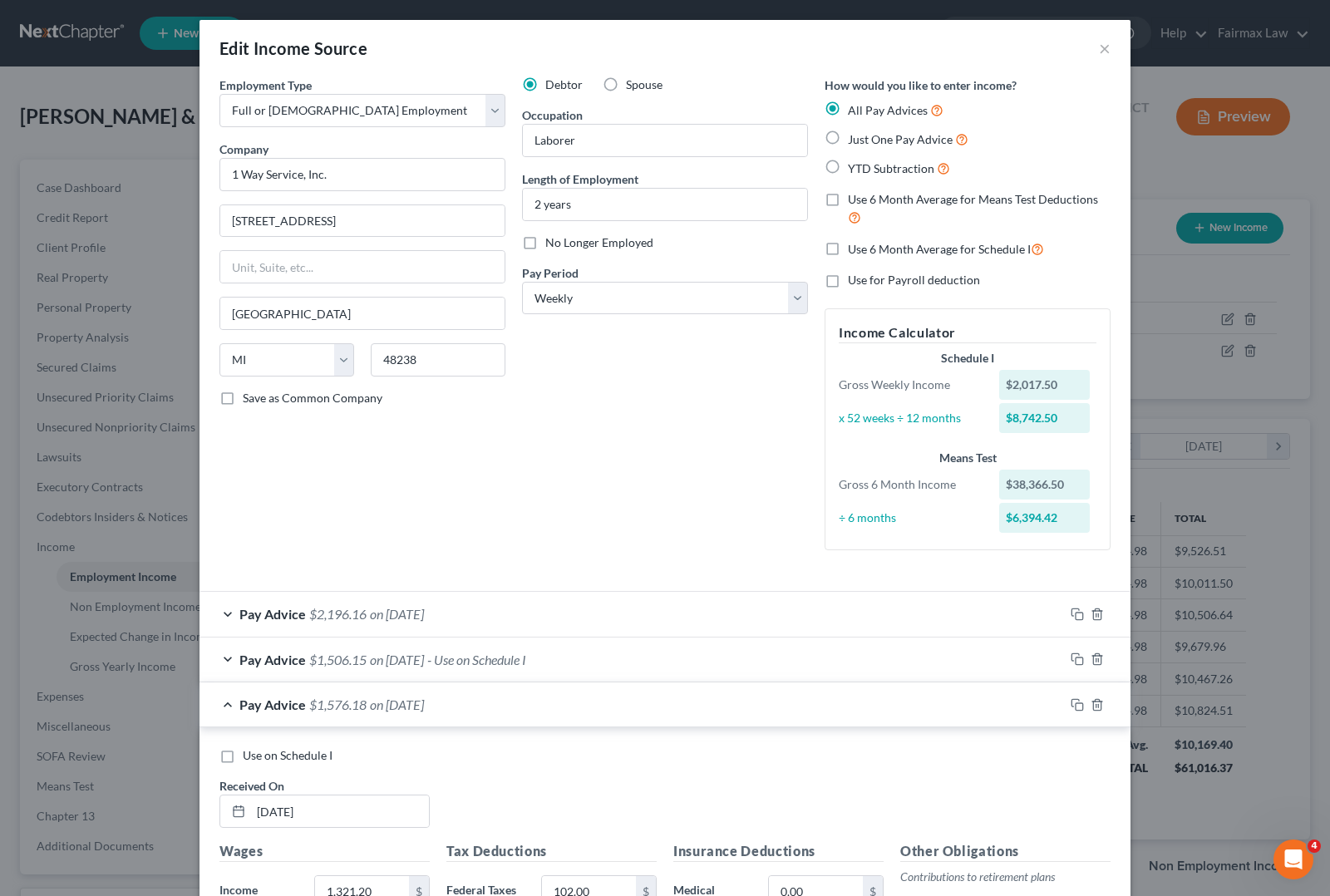
click at [847, 247] on label "Use 6 Month Average for Schedule I" at bounding box center [945, 248] width 196 height 19
click at [854, 247] on input "Use 6 Month Average for Schedule I" at bounding box center [859, 244] width 11 height 11
checkbox input "true"
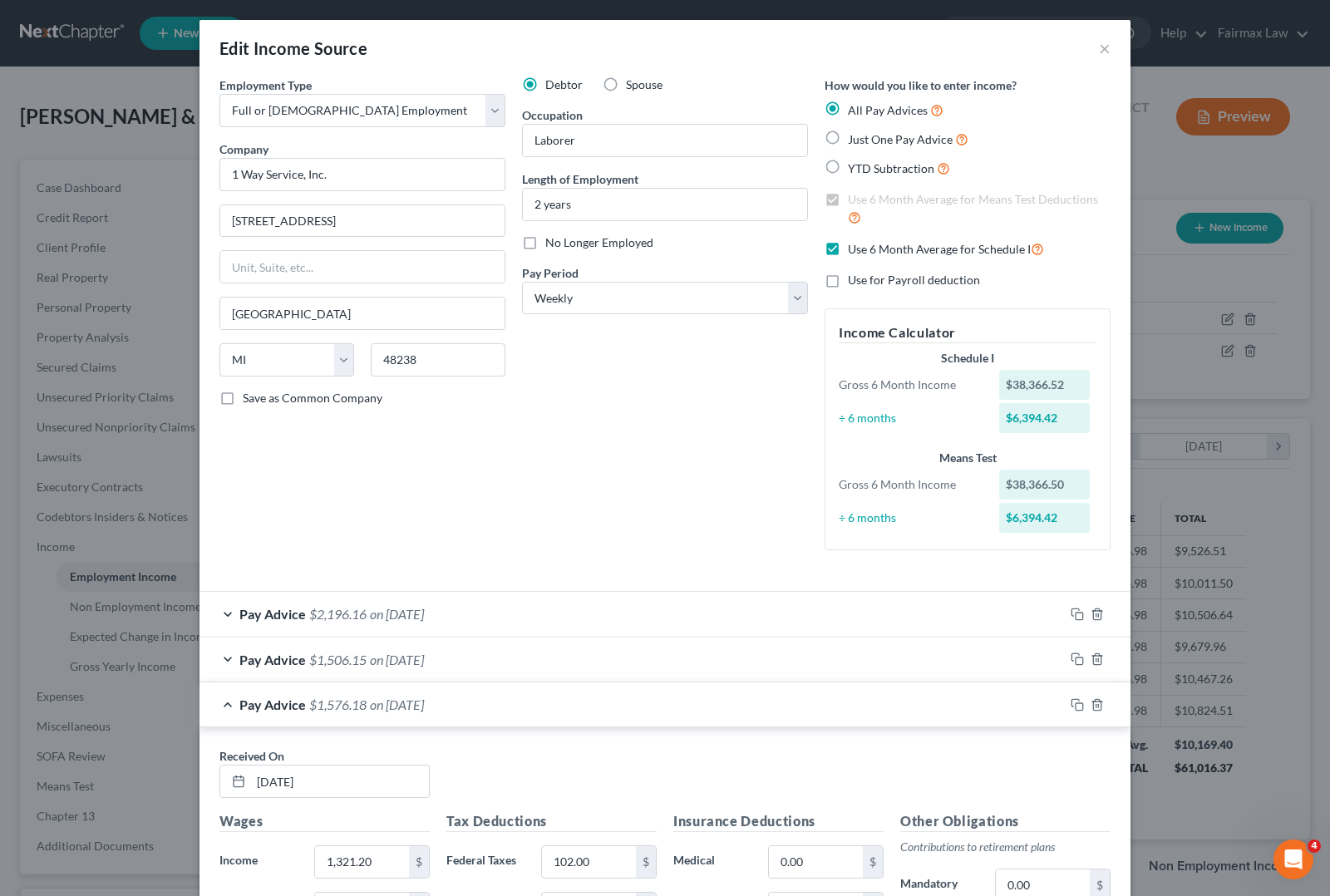
click at [720, 420] on div "Debtor Spouse Occupation Laborer Length of Employment 2 years No Longer Employe…" at bounding box center [665, 320] width 303 height 487
click at [847, 252] on label "Use 6 Month Average for Schedule I" at bounding box center [945, 248] width 196 height 19
click at [854, 250] on input "Use 6 Month Average for Schedule I" at bounding box center [859, 244] width 11 height 11
checkbox input "false"
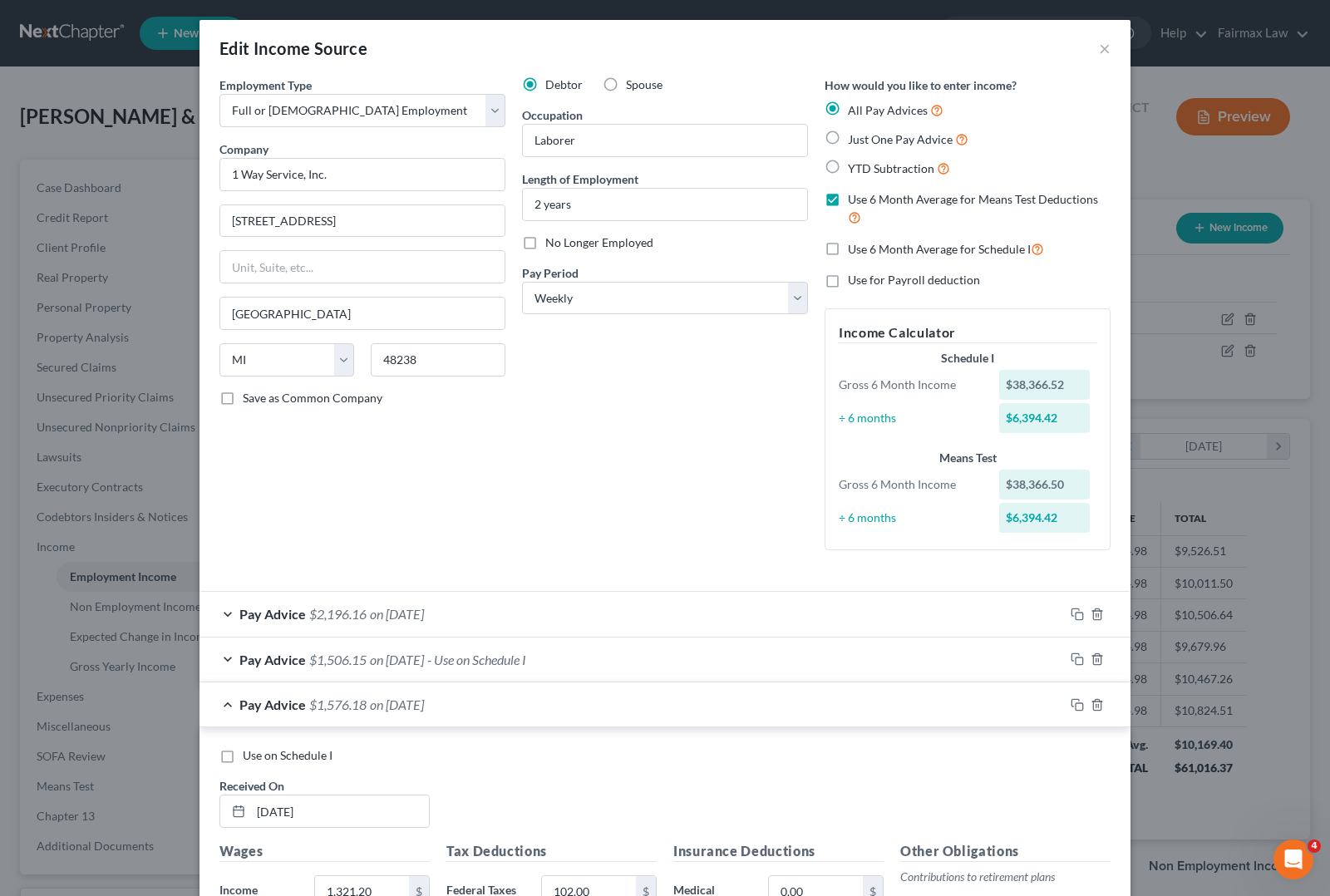
click at [847, 202] on label "Use 6 Month Average for Means Test Deductions" at bounding box center [978, 209] width 262 height 36
click at [854, 202] on input "Use 6 Month Average for Means Test Deductions" at bounding box center [859, 196] width 11 height 11
checkbox input "false"
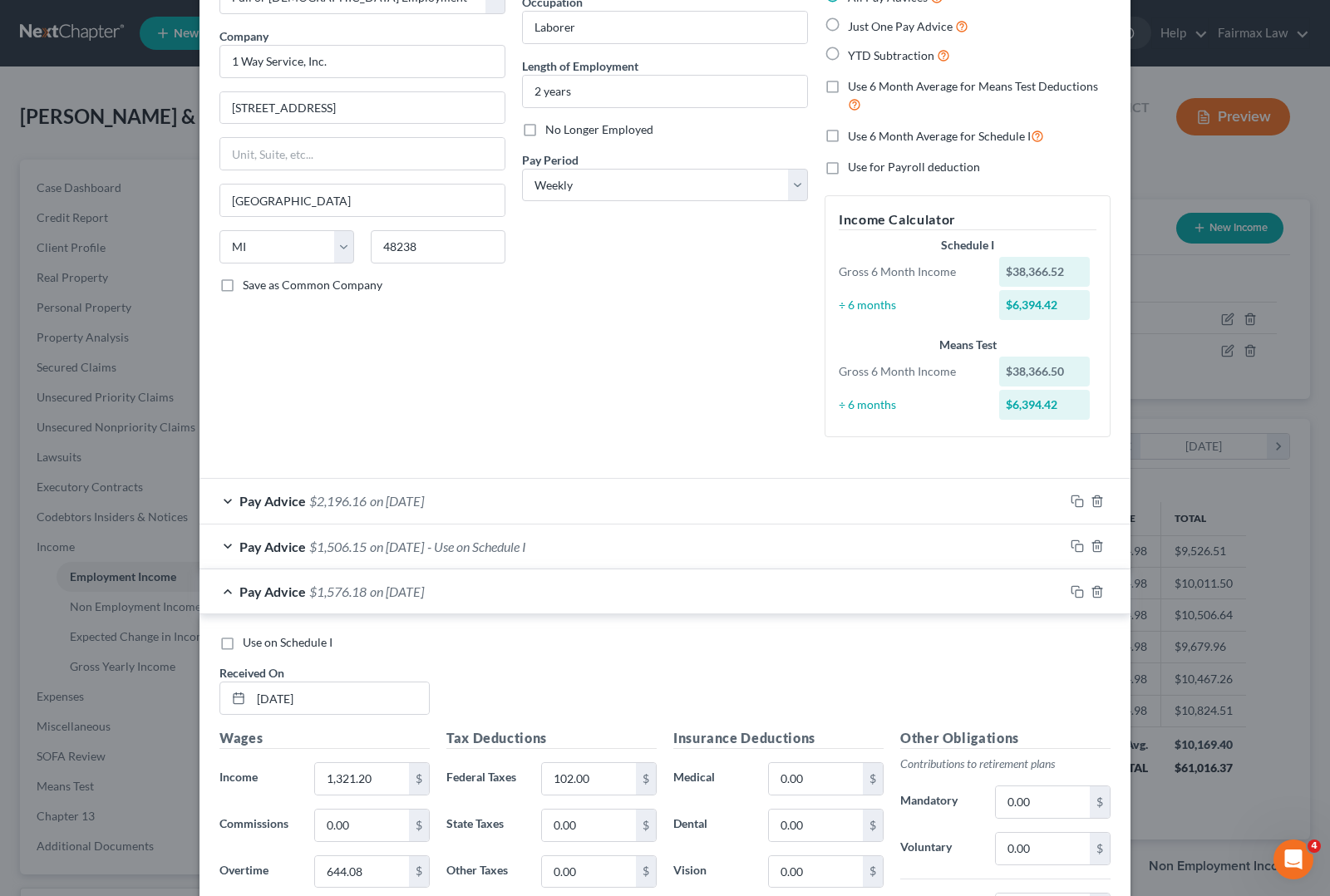
scroll to position [312, 0]
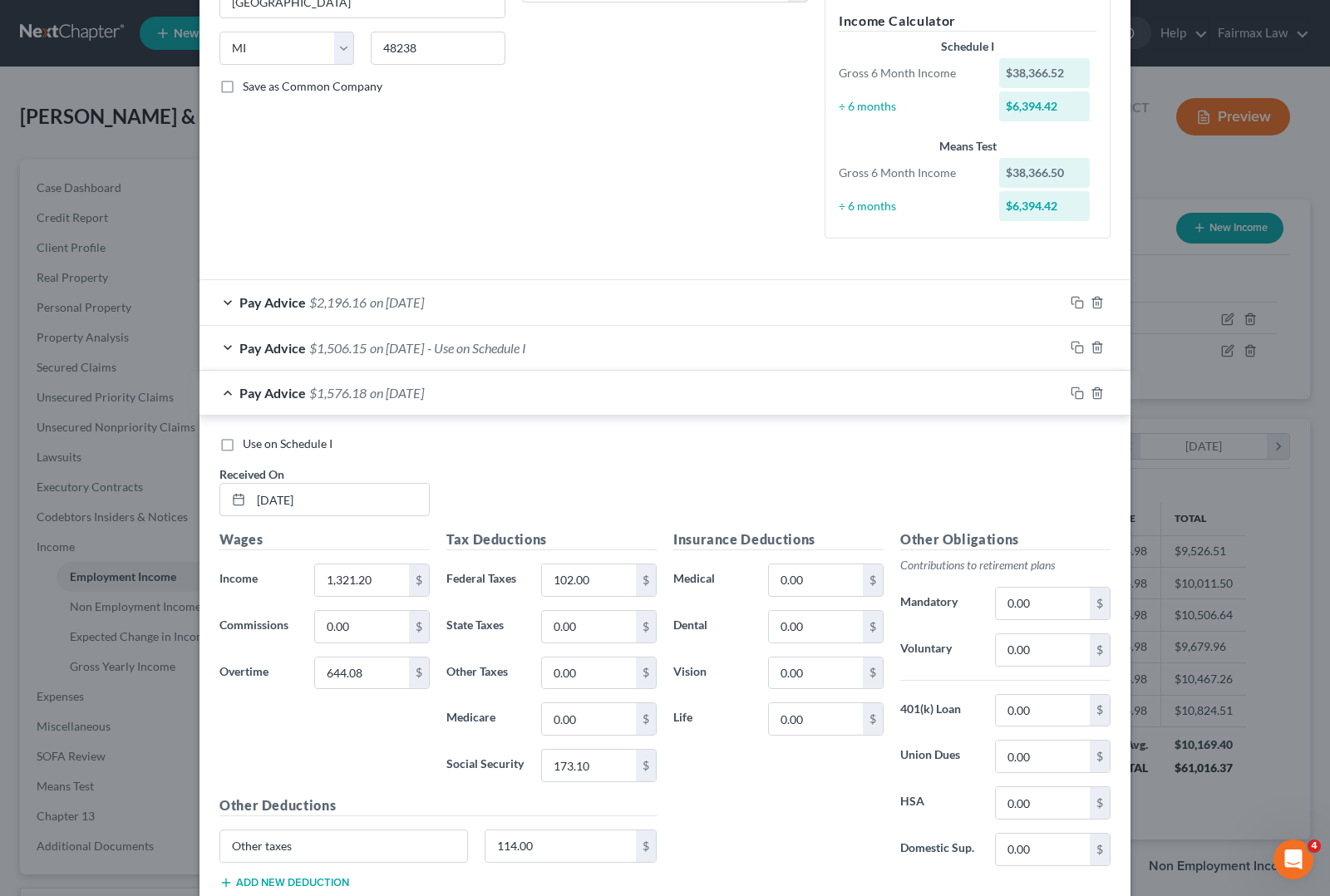
click at [567, 208] on div "Debtor Spouse Occupation Laborer Length of Employment 2 years No Longer Employe…" at bounding box center [665, 8] width 303 height 487
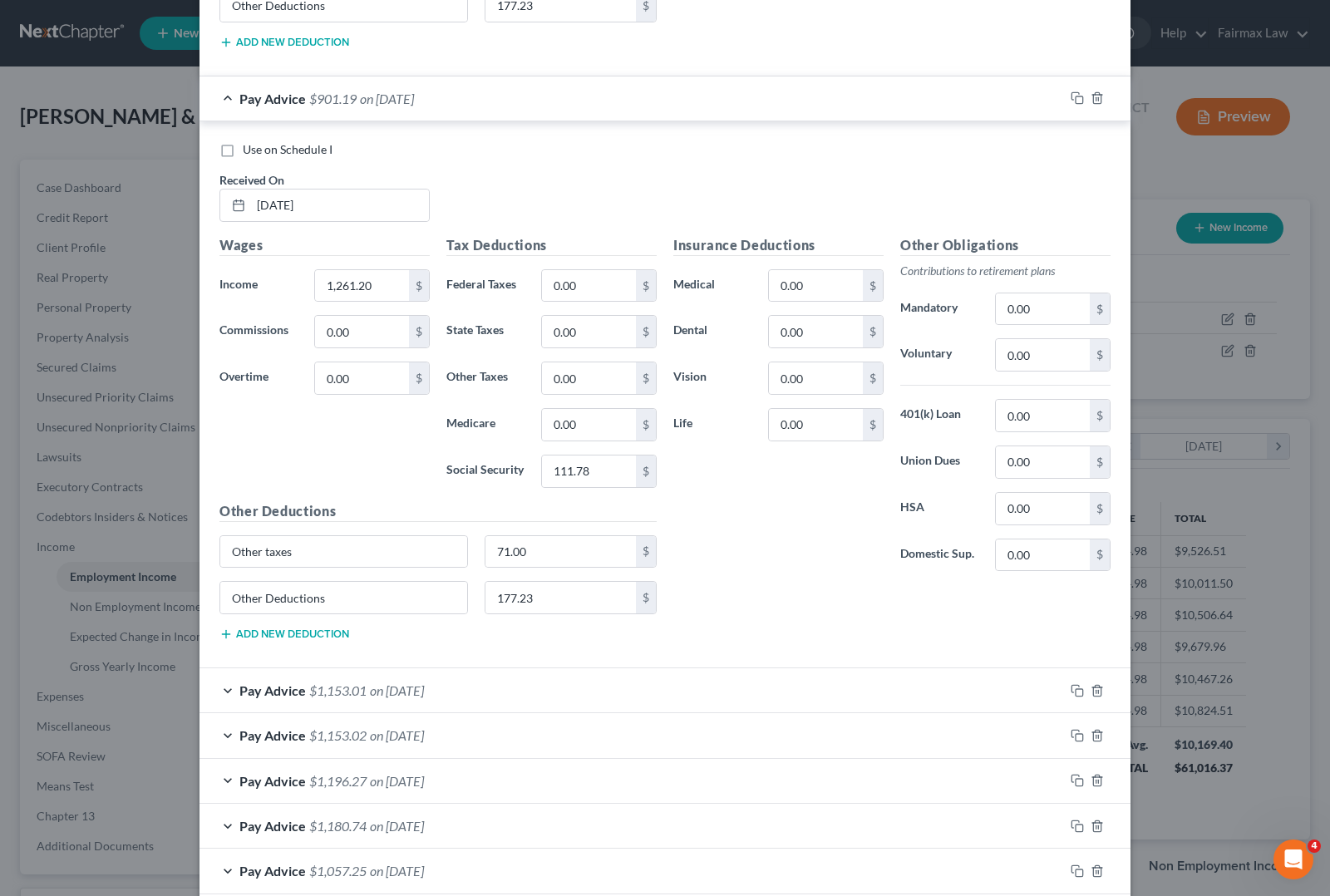
scroll to position [11477, 0]
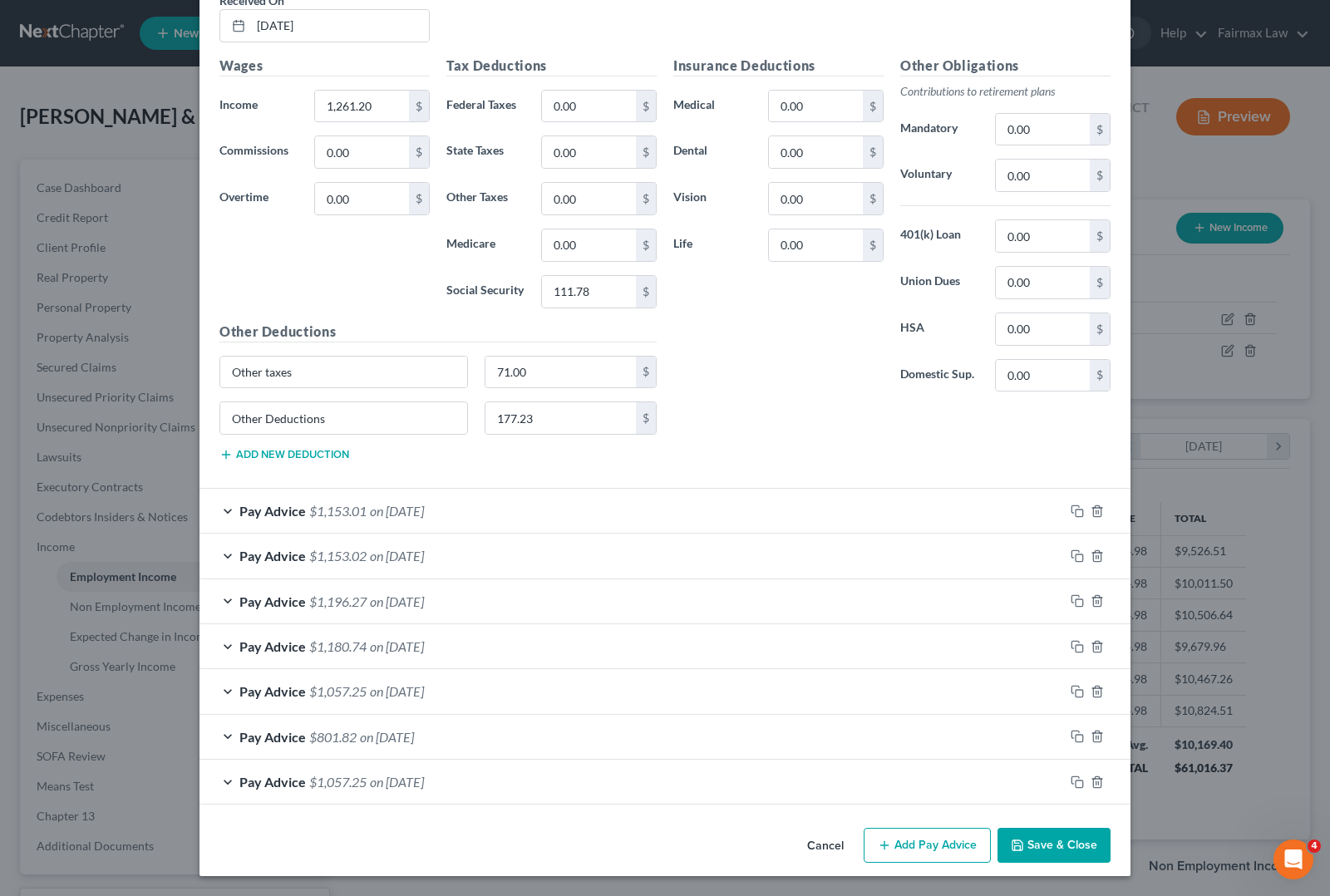
click at [318, 512] on span "$1,153.01" at bounding box center [338, 511] width 58 height 16
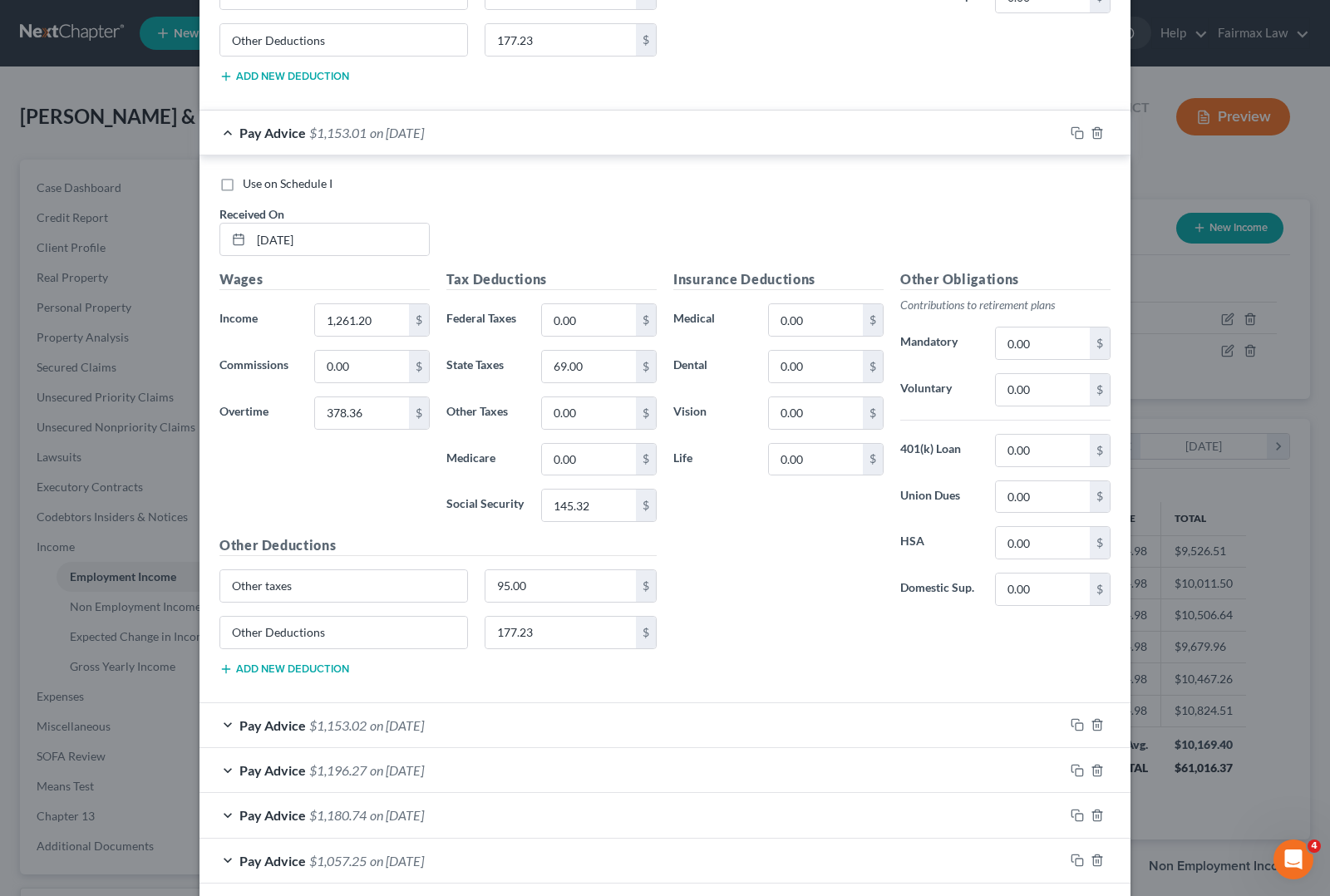
scroll to position [11893, 0]
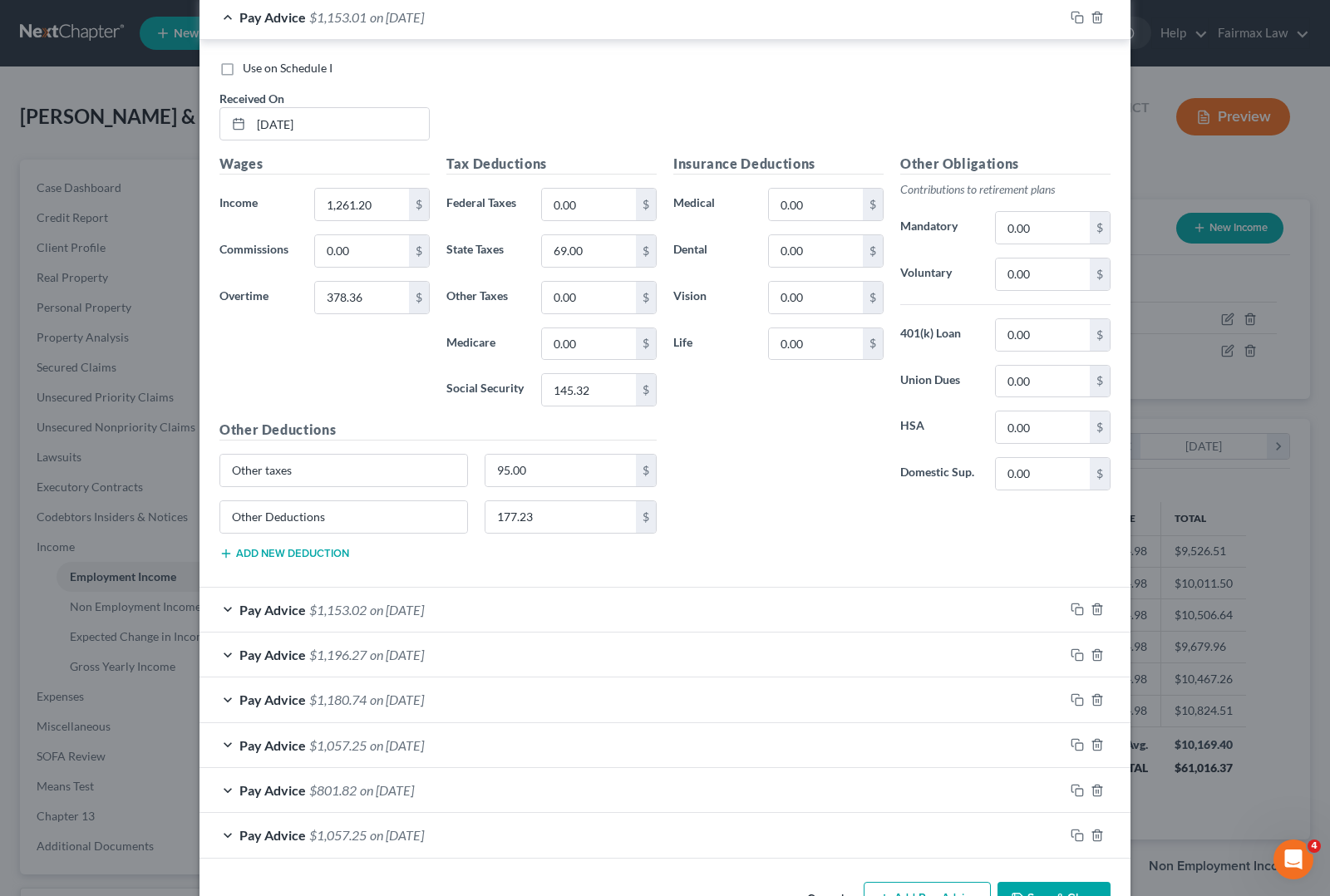
click at [338, 632] on div "Pay Advice $1,153.02 on [DATE]" at bounding box center [632, 610] width 864 height 44
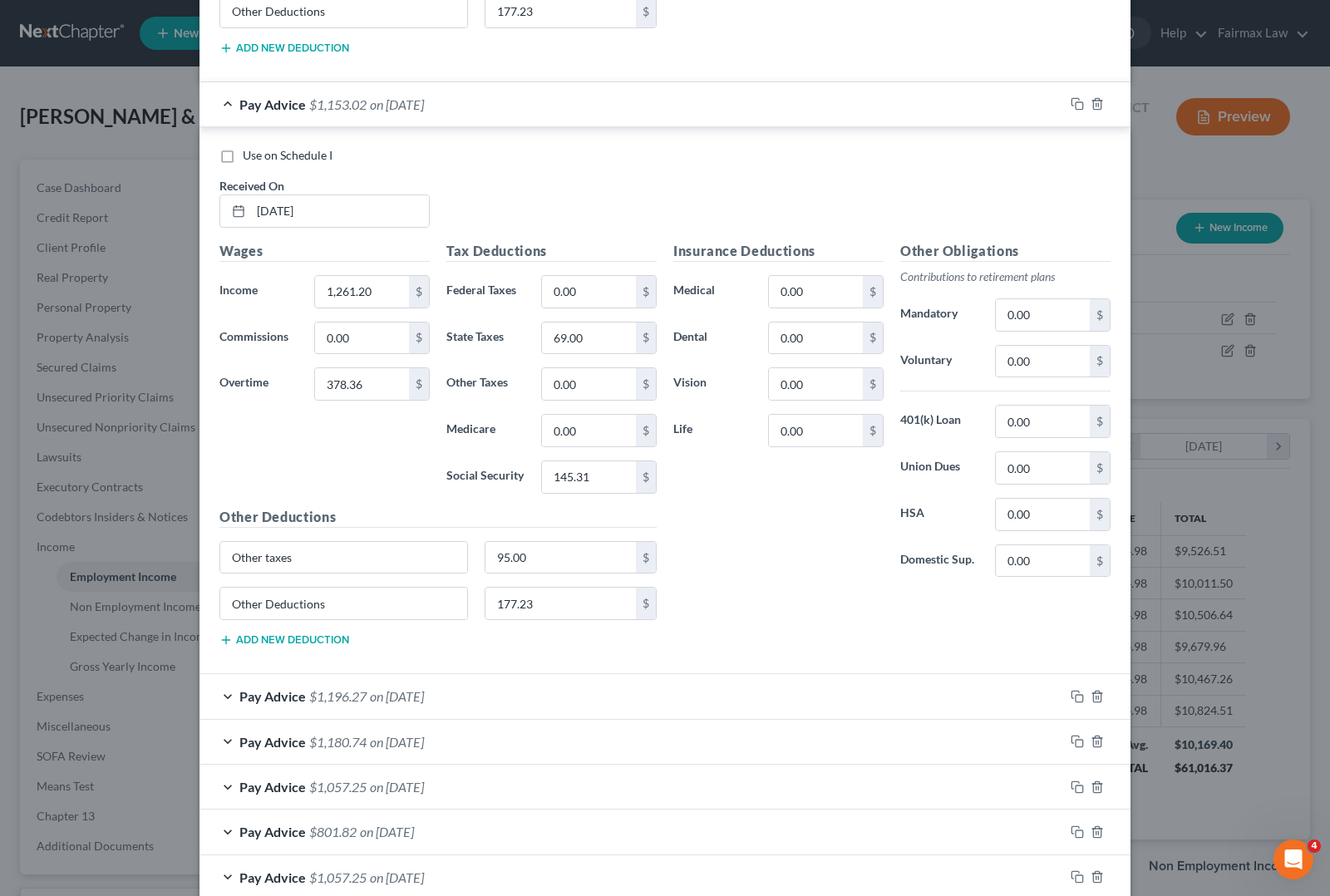
scroll to position [12413, 0]
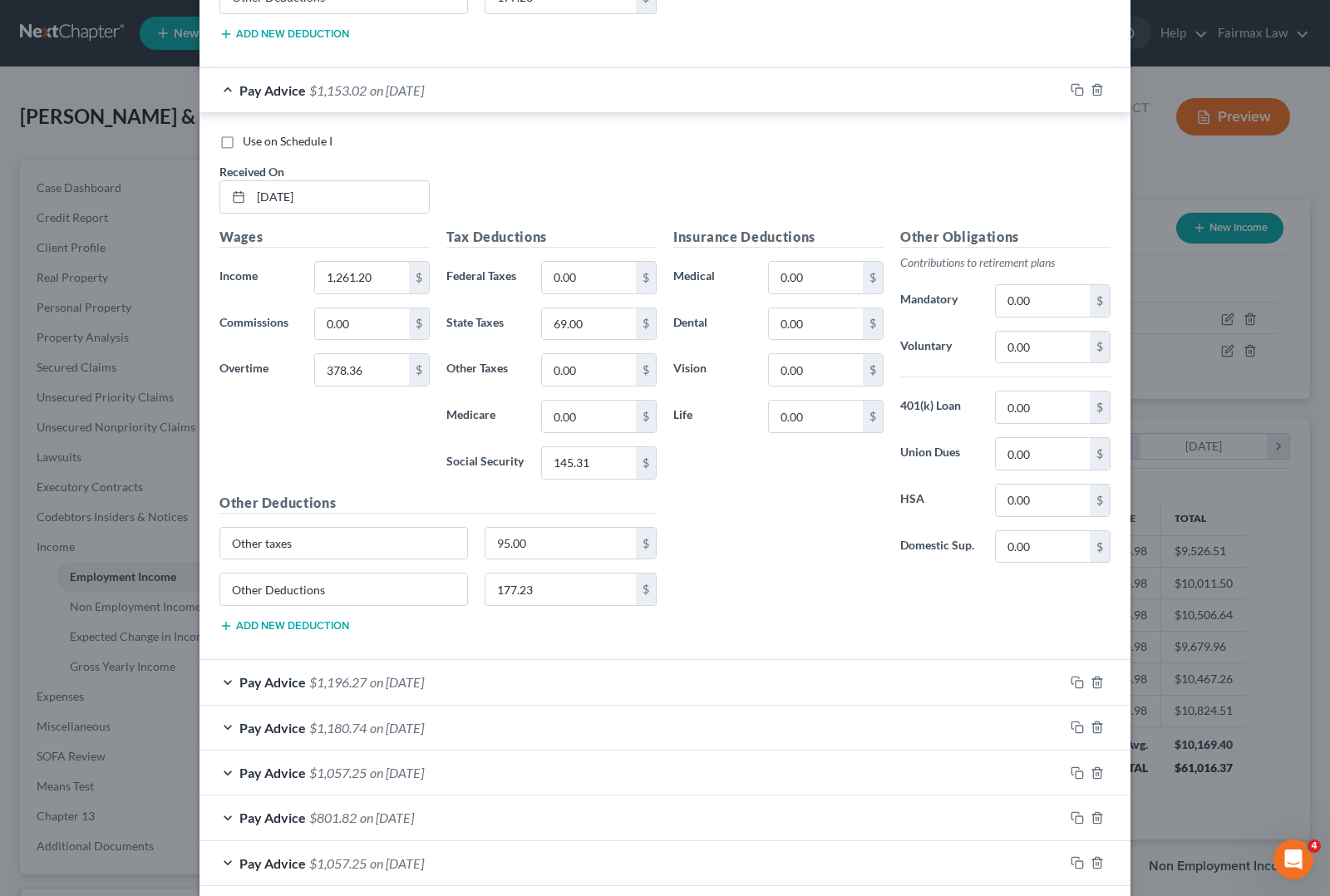
click at [383, 689] on span "on [DATE]" at bounding box center [396, 682] width 54 height 16
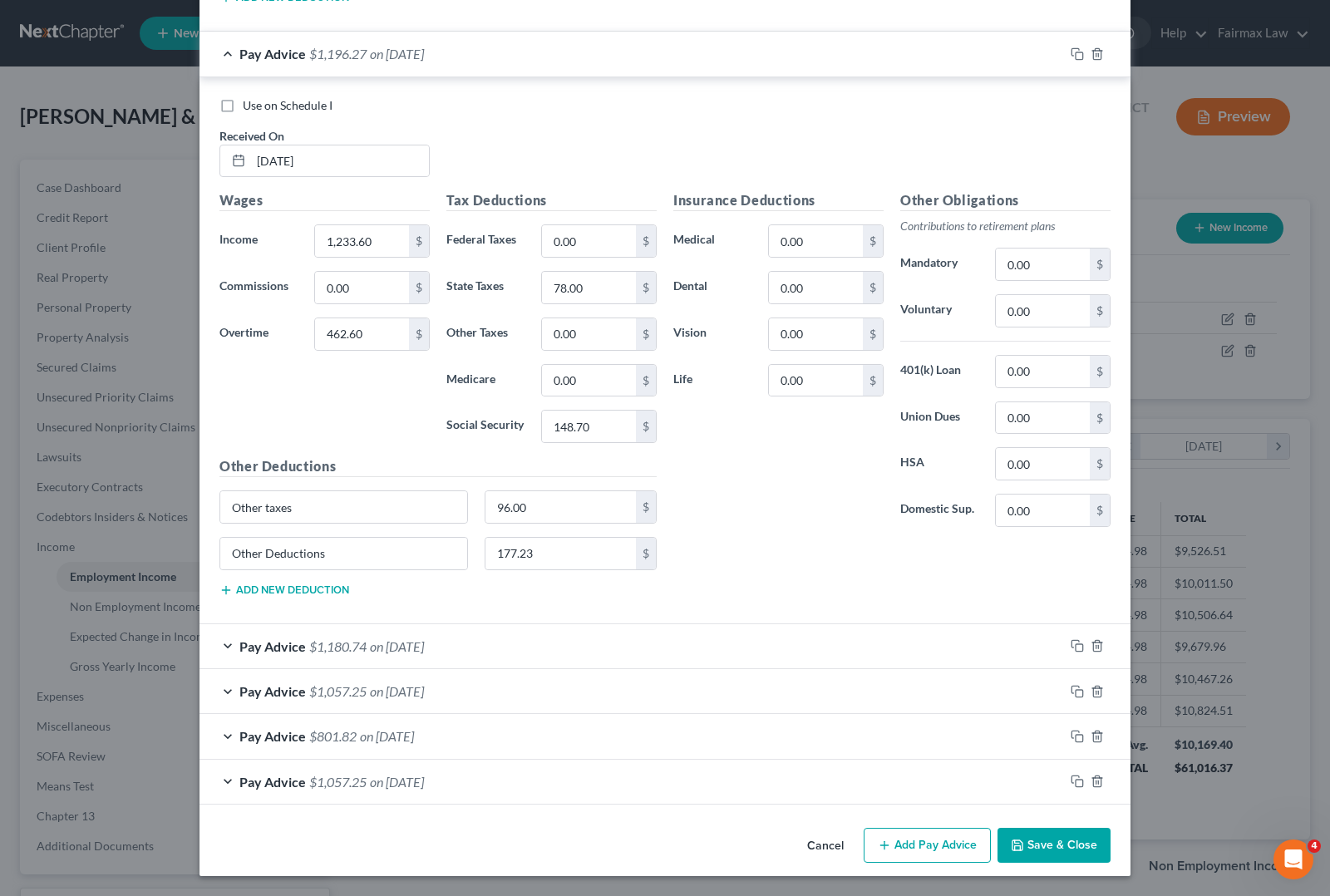
scroll to position [13130, 0]
click at [380, 658] on div "Pay Advice $1,180.74 on [DATE]" at bounding box center [632, 646] width 864 height 44
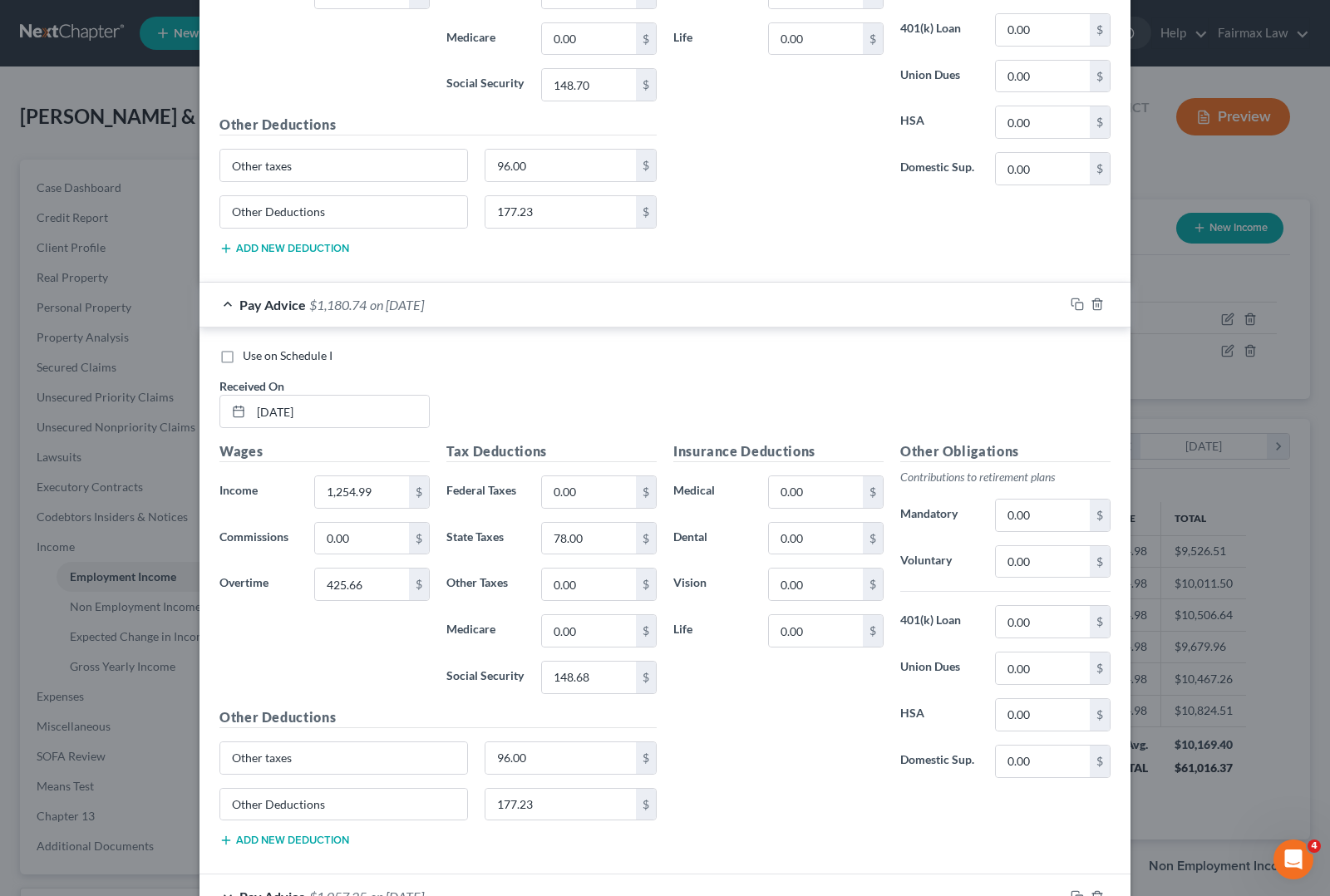
scroll to position [13680, 0]
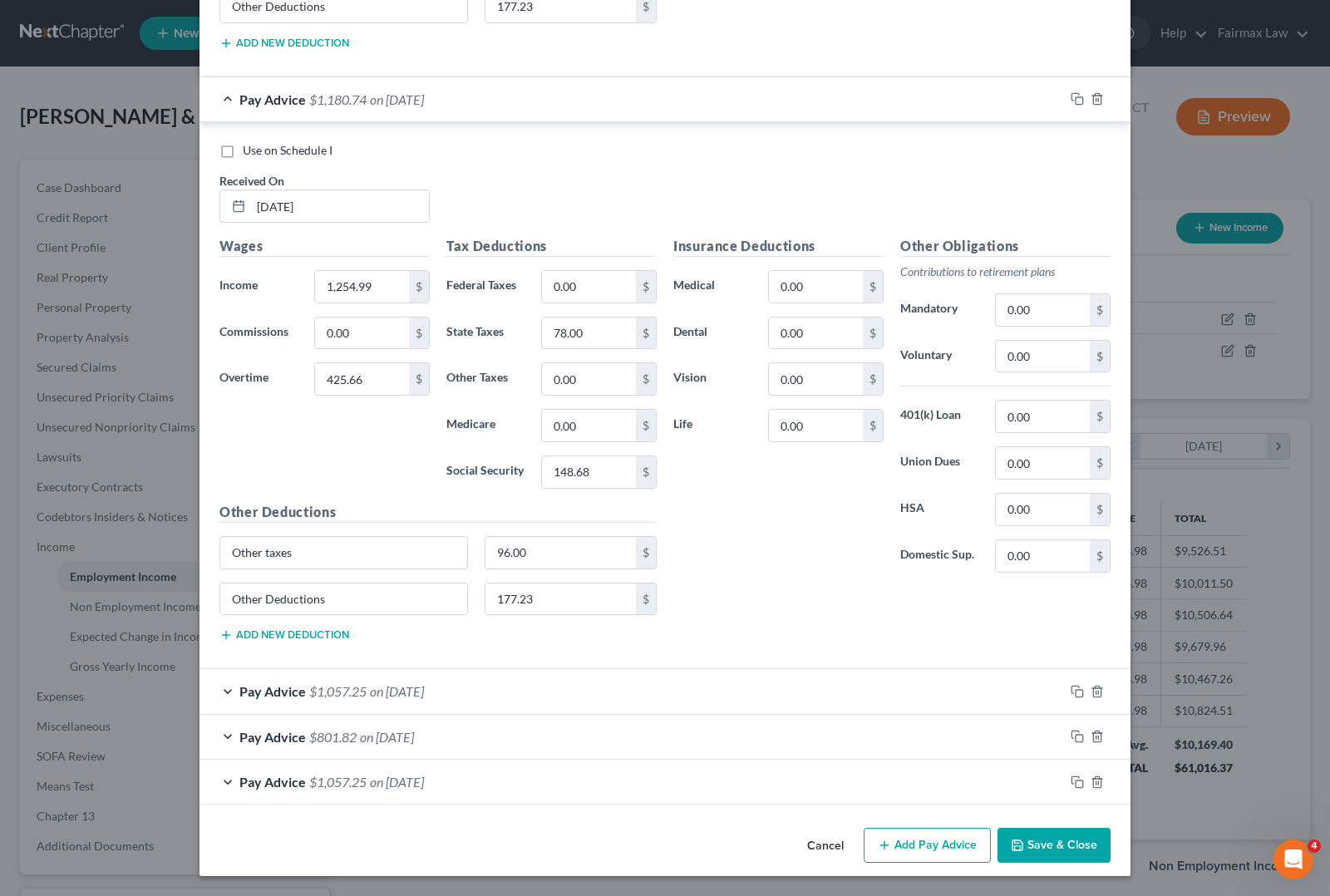
click at [409, 695] on span "on [DATE]" at bounding box center [396, 691] width 54 height 16
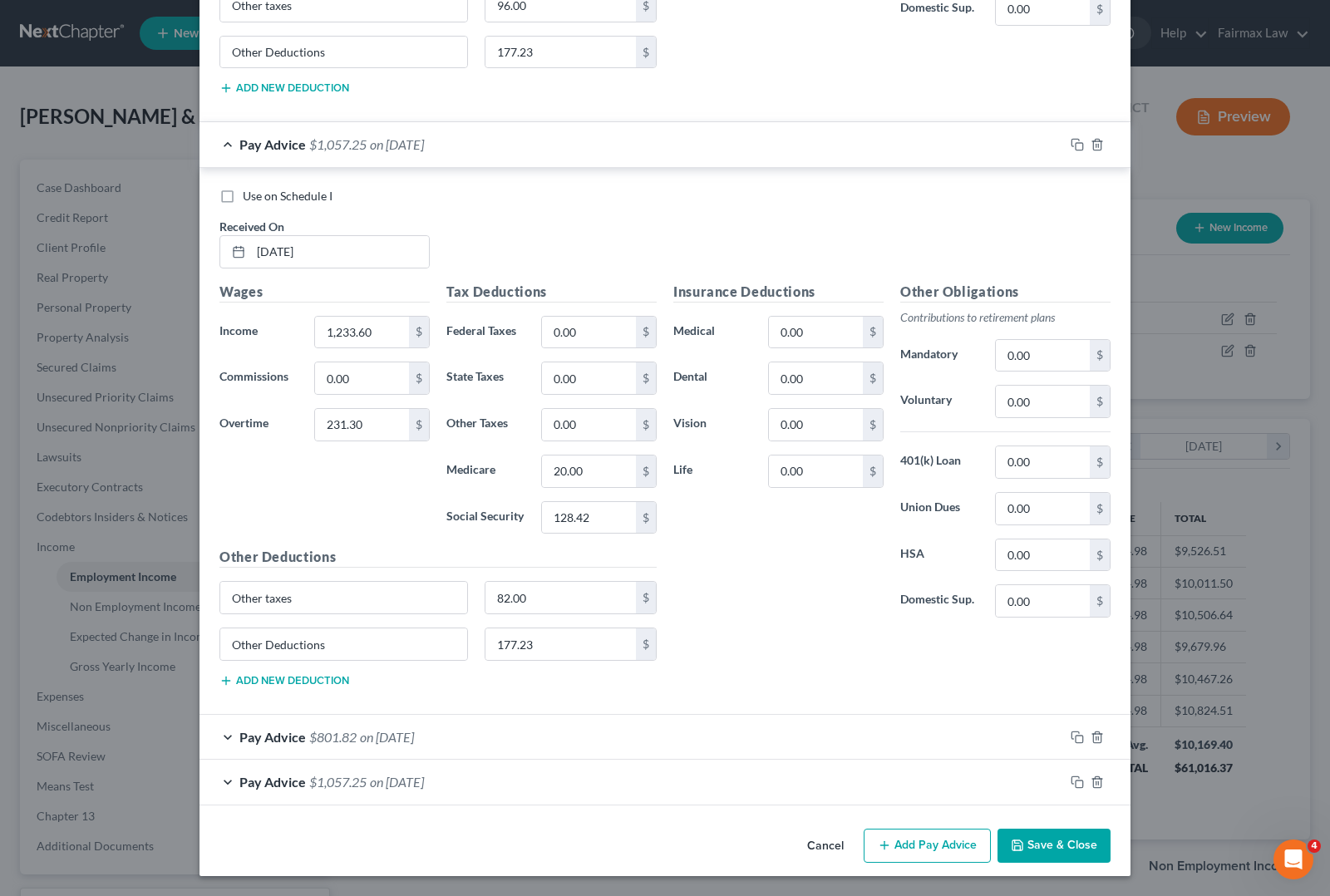
scroll to position [14231, 0]
click at [372, 738] on span "on [DATE]" at bounding box center [386, 737] width 54 height 16
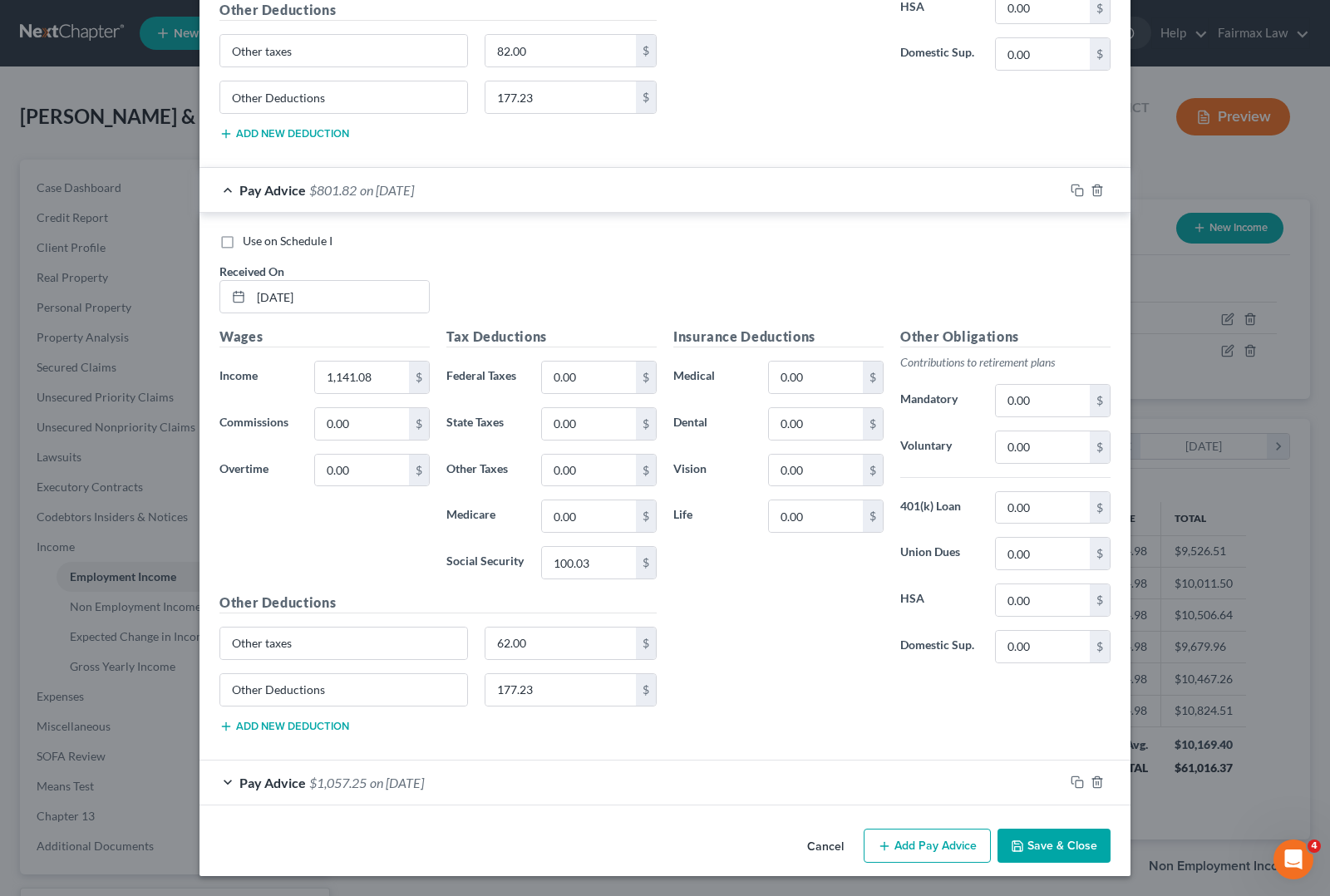
scroll to position [14782, 0]
click at [409, 782] on span "on [DATE]" at bounding box center [396, 783] width 54 height 16
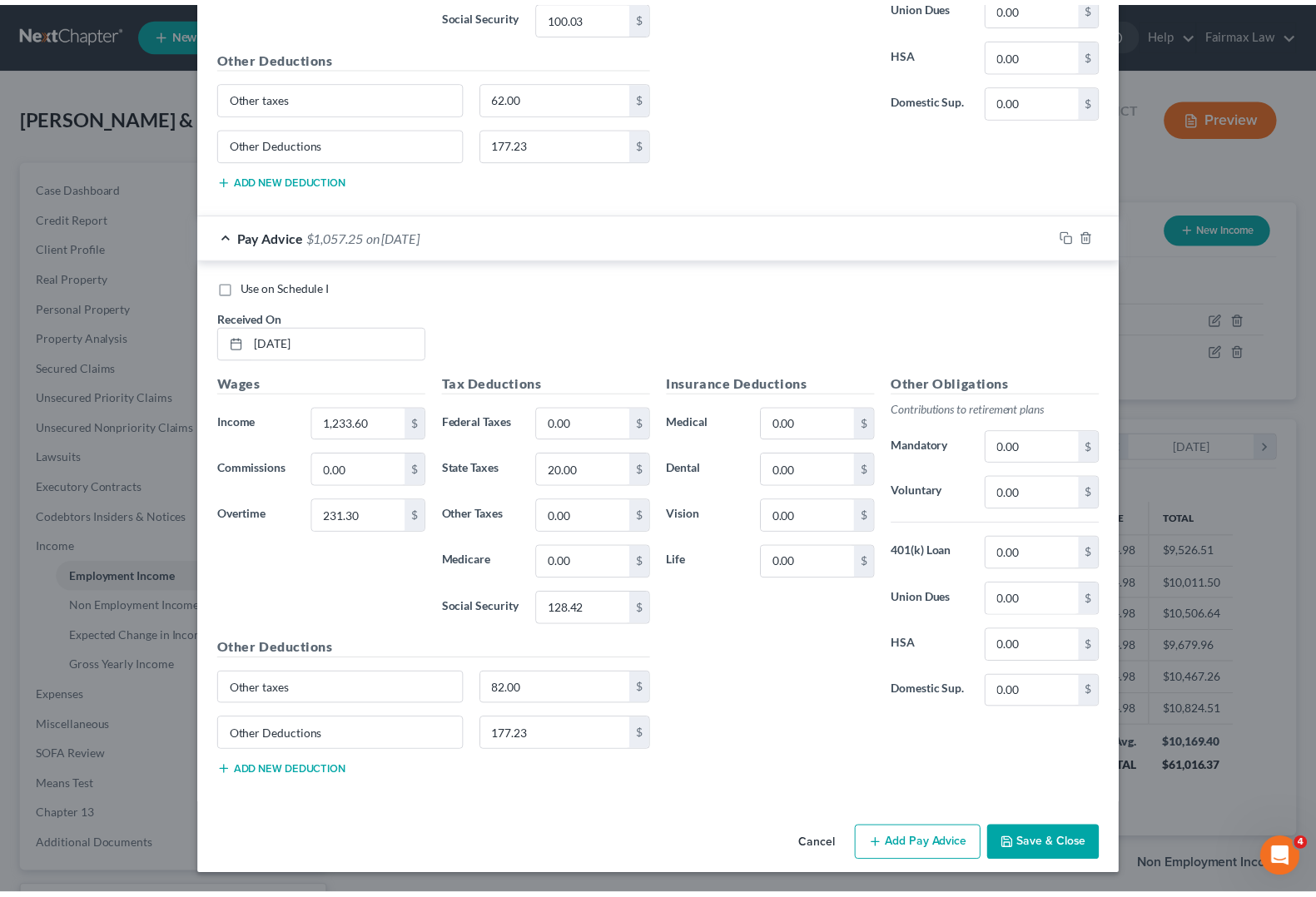
scroll to position [15349, 0]
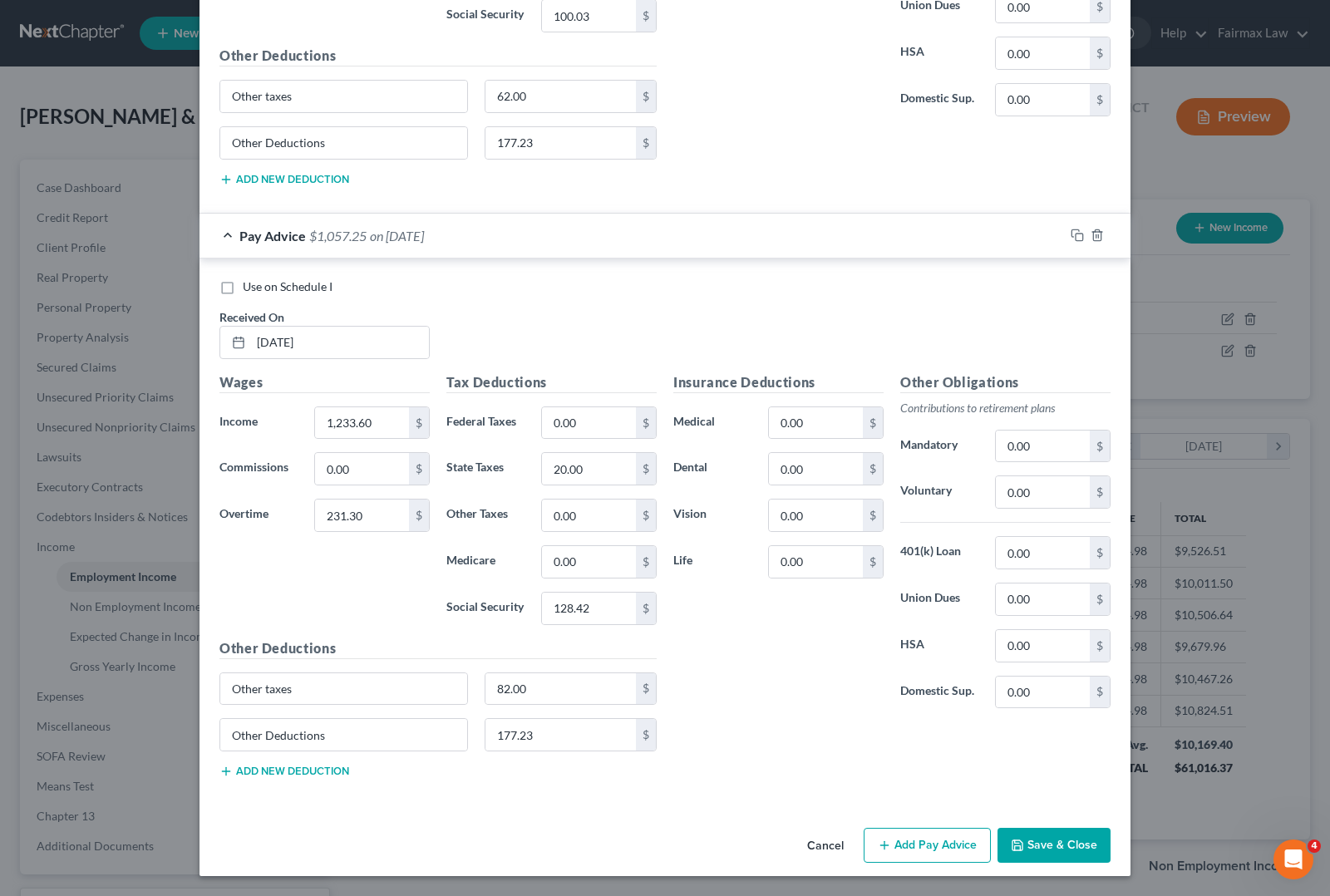
click at [1026, 846] on button "Save & Close" at bounding box center [1054, 844] width 113 height 35
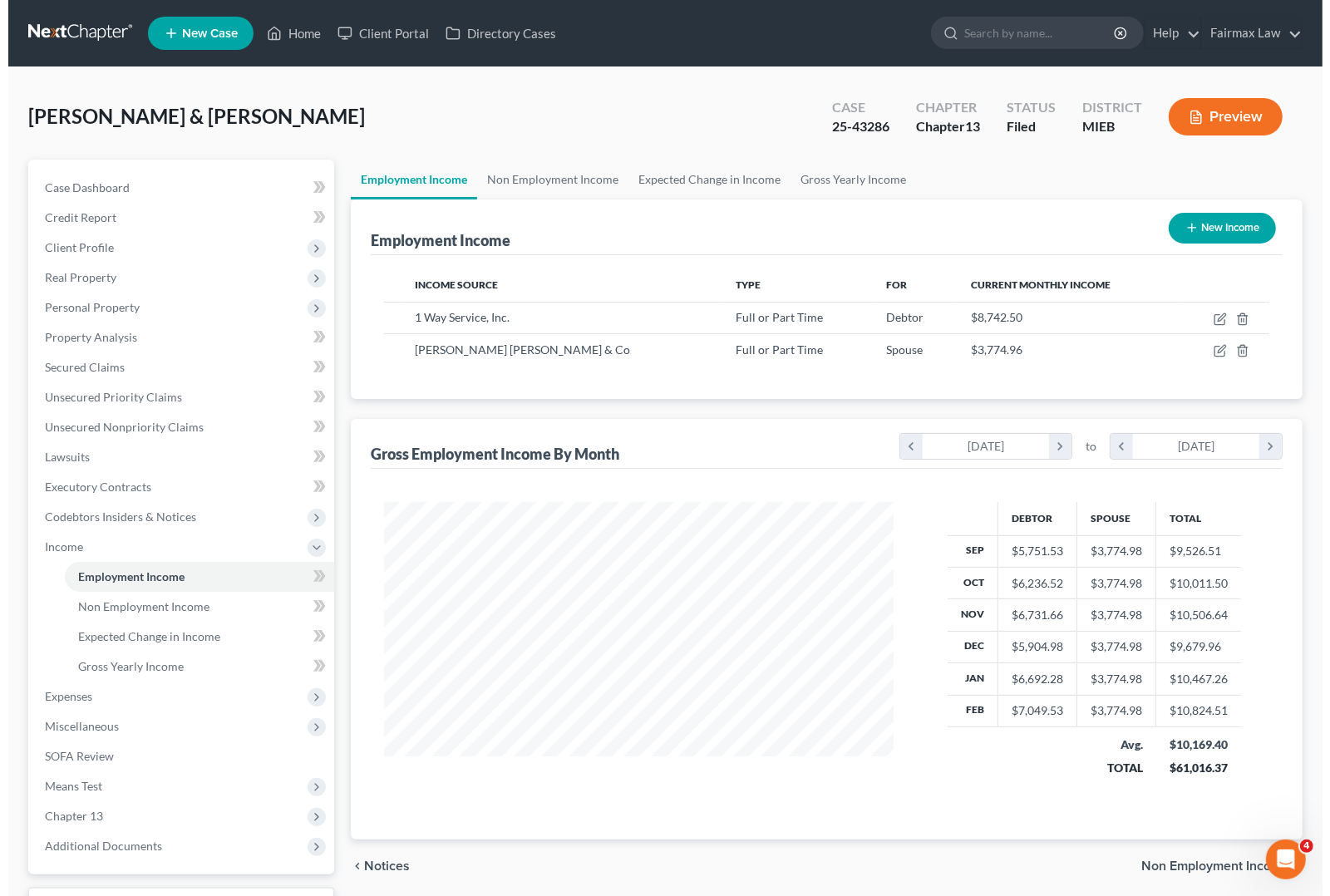
scroll to position [830803, 830508]
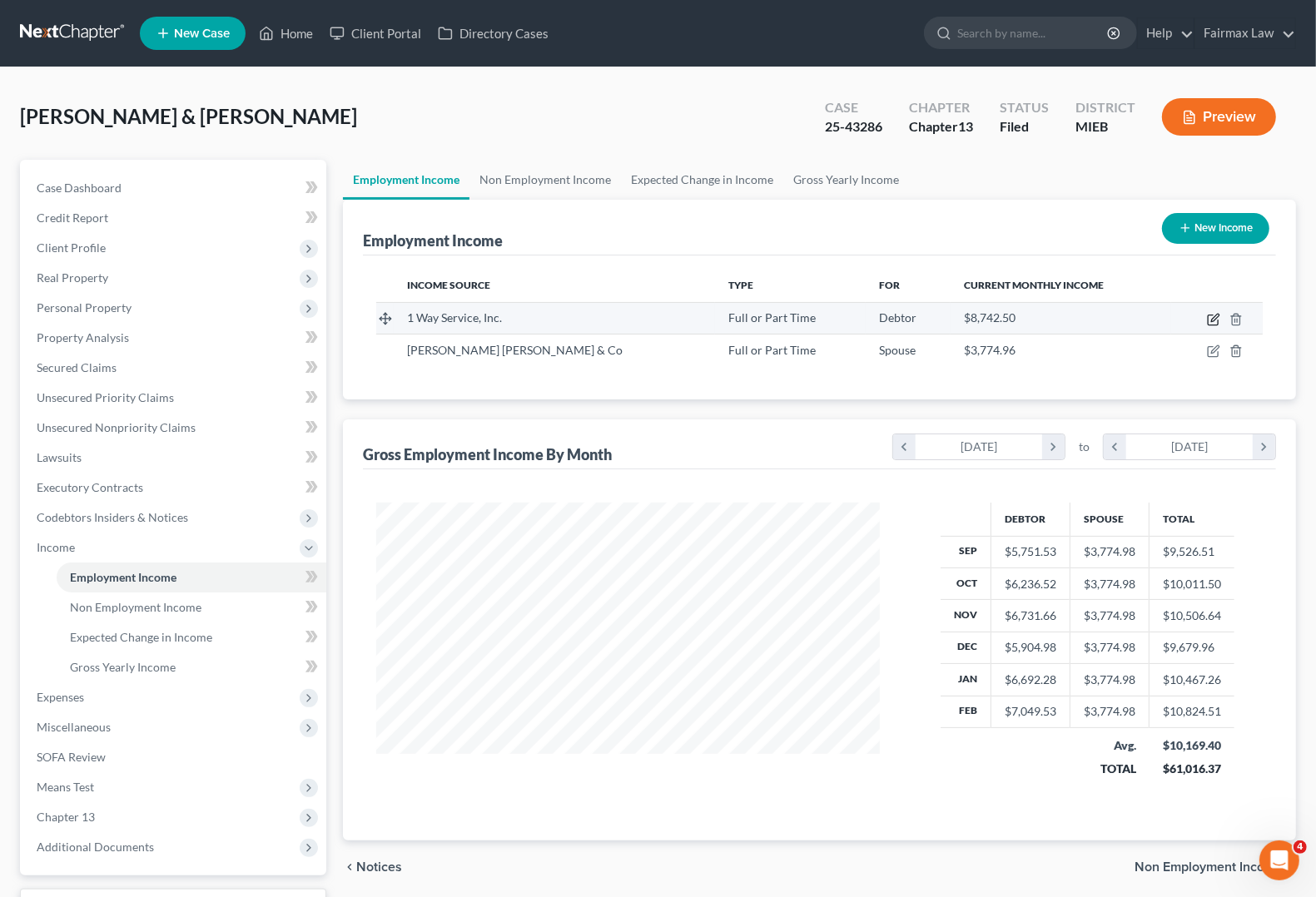
click at [1218, 324] on icon "button" at bounding box center [1213, 320] width 10 height 10
select select "0"
select select "23"
select select "3"
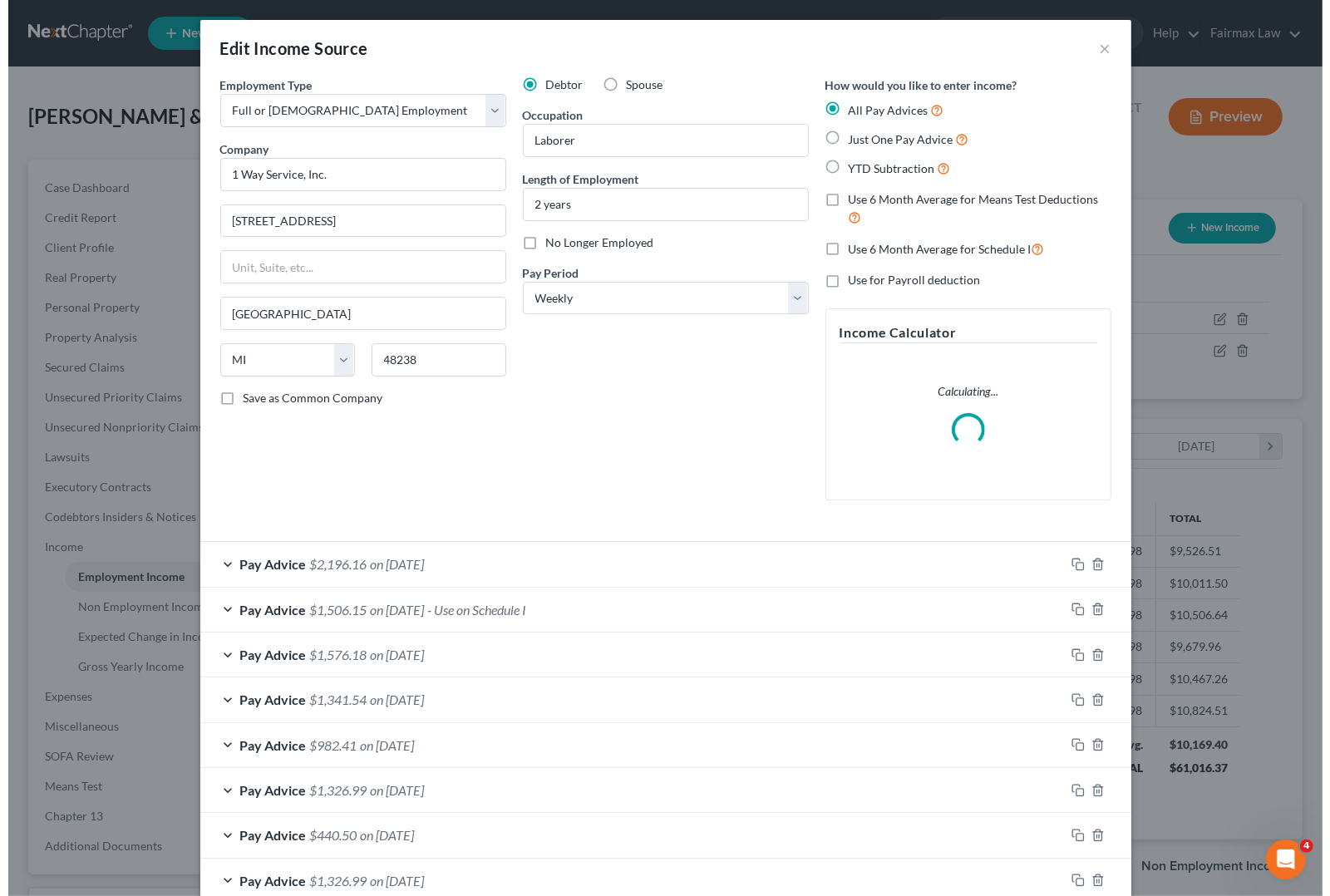
scroll to position [299, 542]
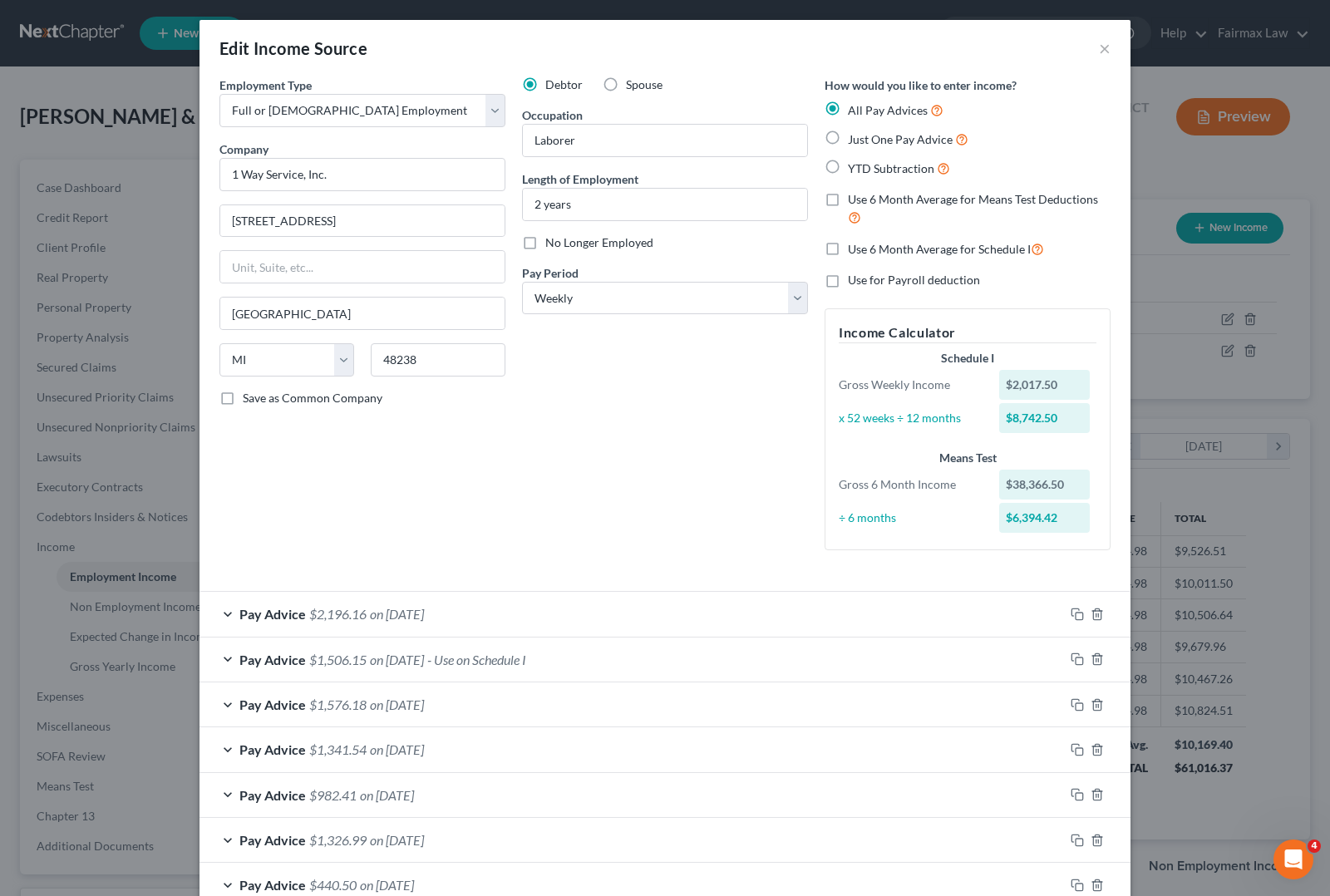
click at [401, 664] on span "on [DATE]" at bounding box center [396, 660] width 54 height 16
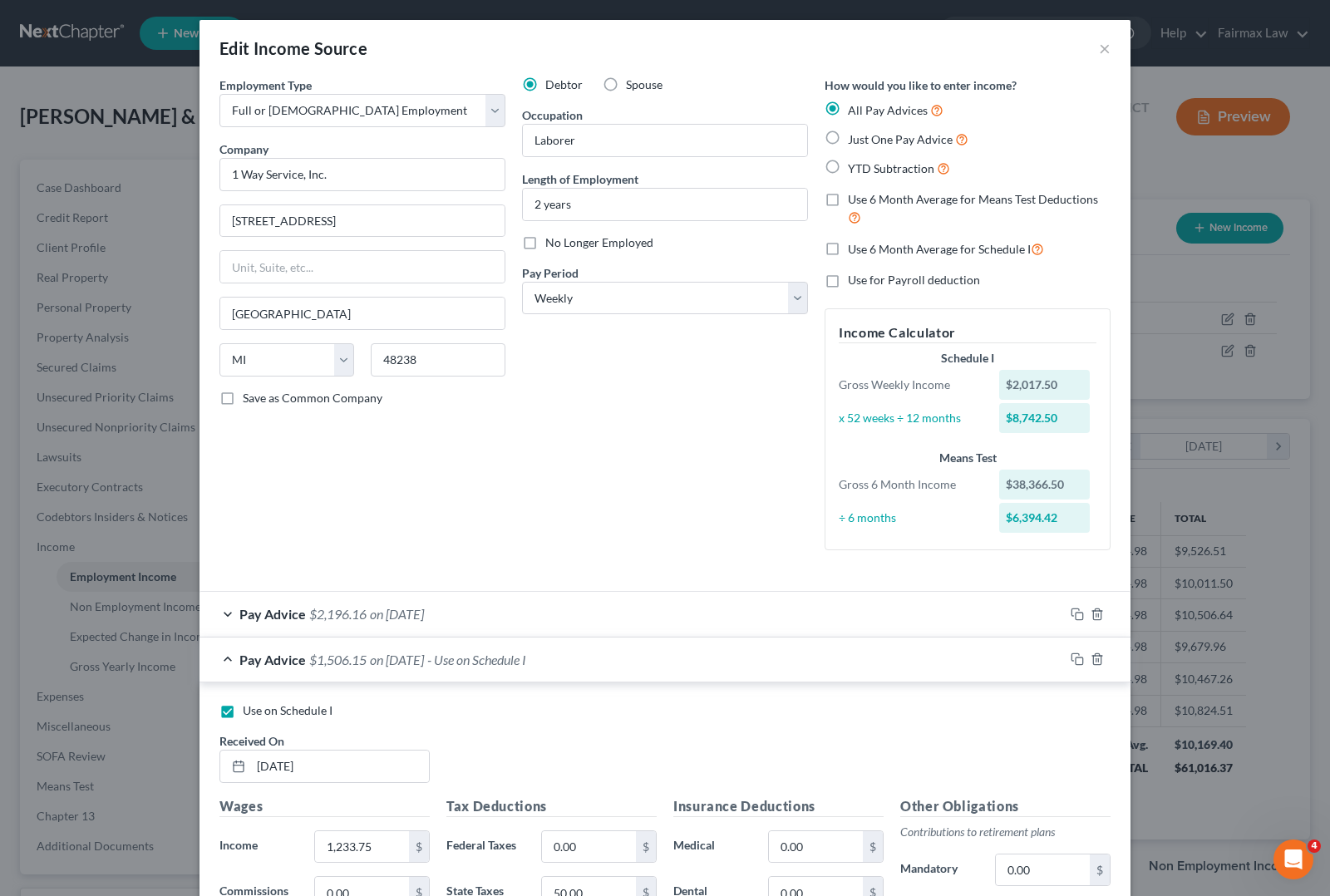
click at [242, 713] on label "Use on Schedule I" at bounding box center [287, 710] width 89 height 17
click at [249, 713] on input "Use on Schedule I" at bounding box center [254, 707] width 11 height 11
checkbox input "false"
click at [547, 499] on div "Debtor Spouse Occupation Laborer Length of Employment 2 years No Longer Employe…" at bounding box center [665, 320] width 303 height 487
click at [251, 608] on span "Pay Advice" at bounding box center [272, 614] width 67 height 16
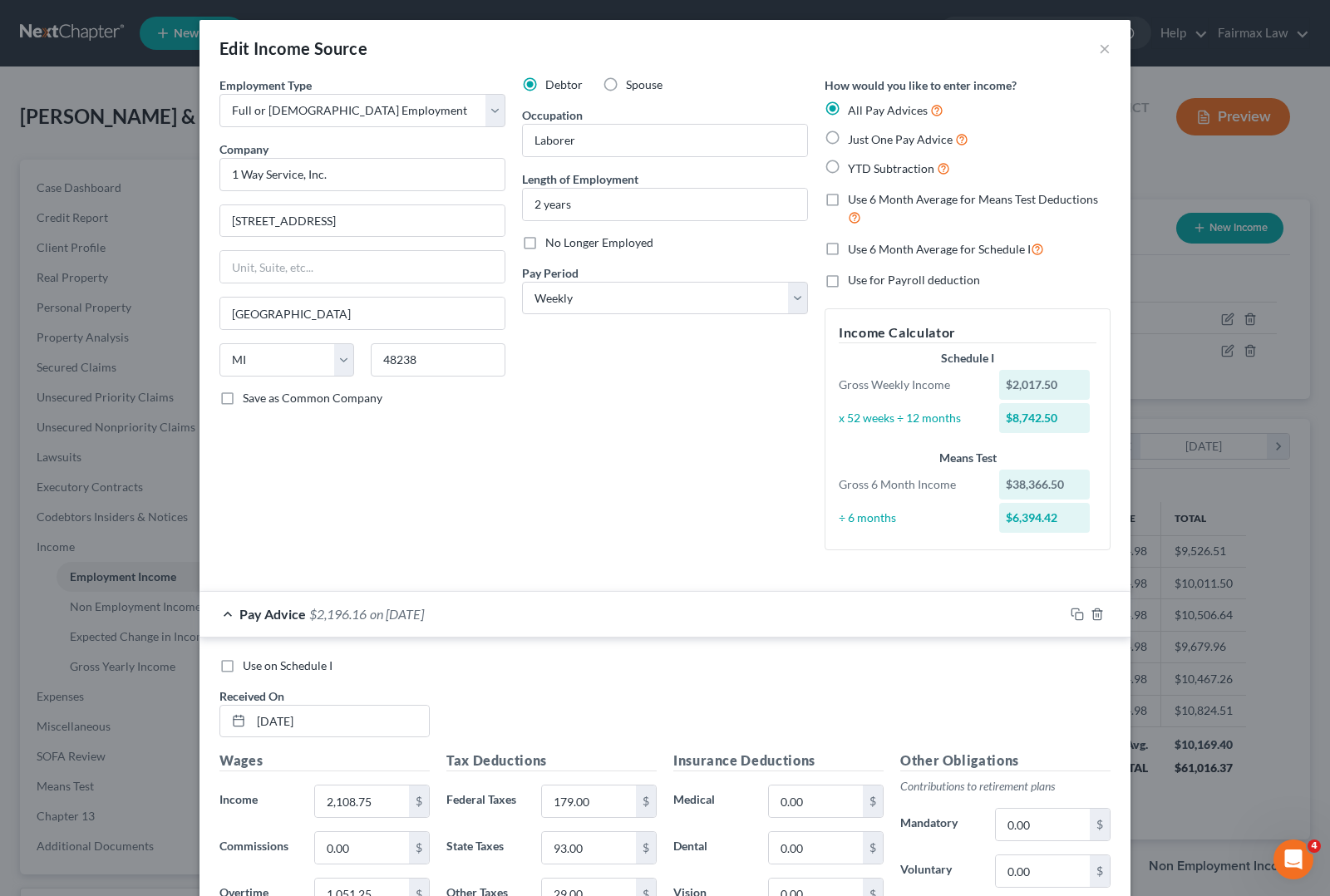
drag, startPoint x: 217, startPoint y: 666, endPoint x: 309, endPoint y: 678, distance: 92.8
click at [242, 666] on label "Use on Schedule I" at bounding box center [287, 666] width 89 height 17
click at [249, 666] on input "Use on Schedule I" at bounding box center [254, 663] width 11 height 11
checkbox input "true"
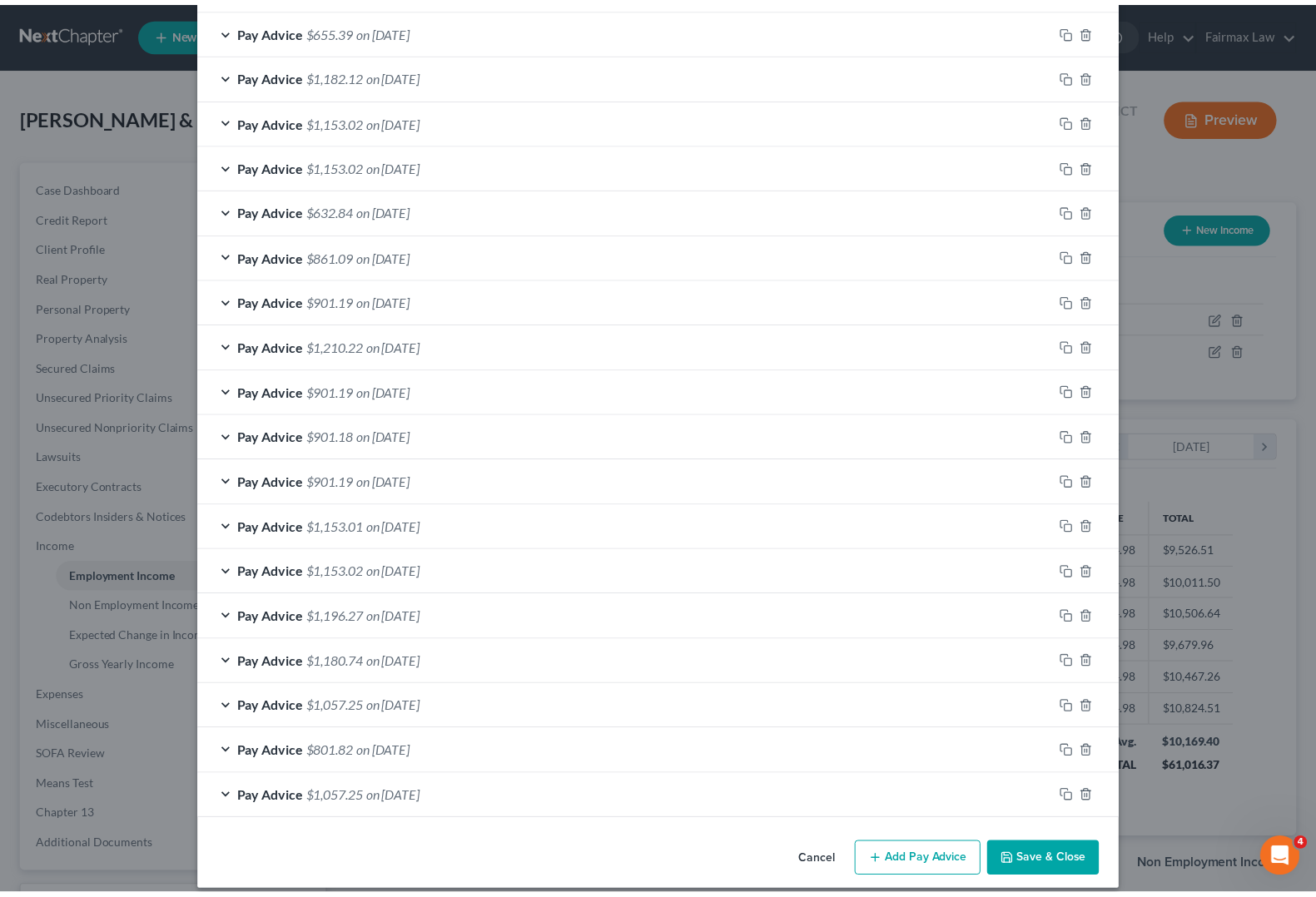
scroll to position [2161, 0]
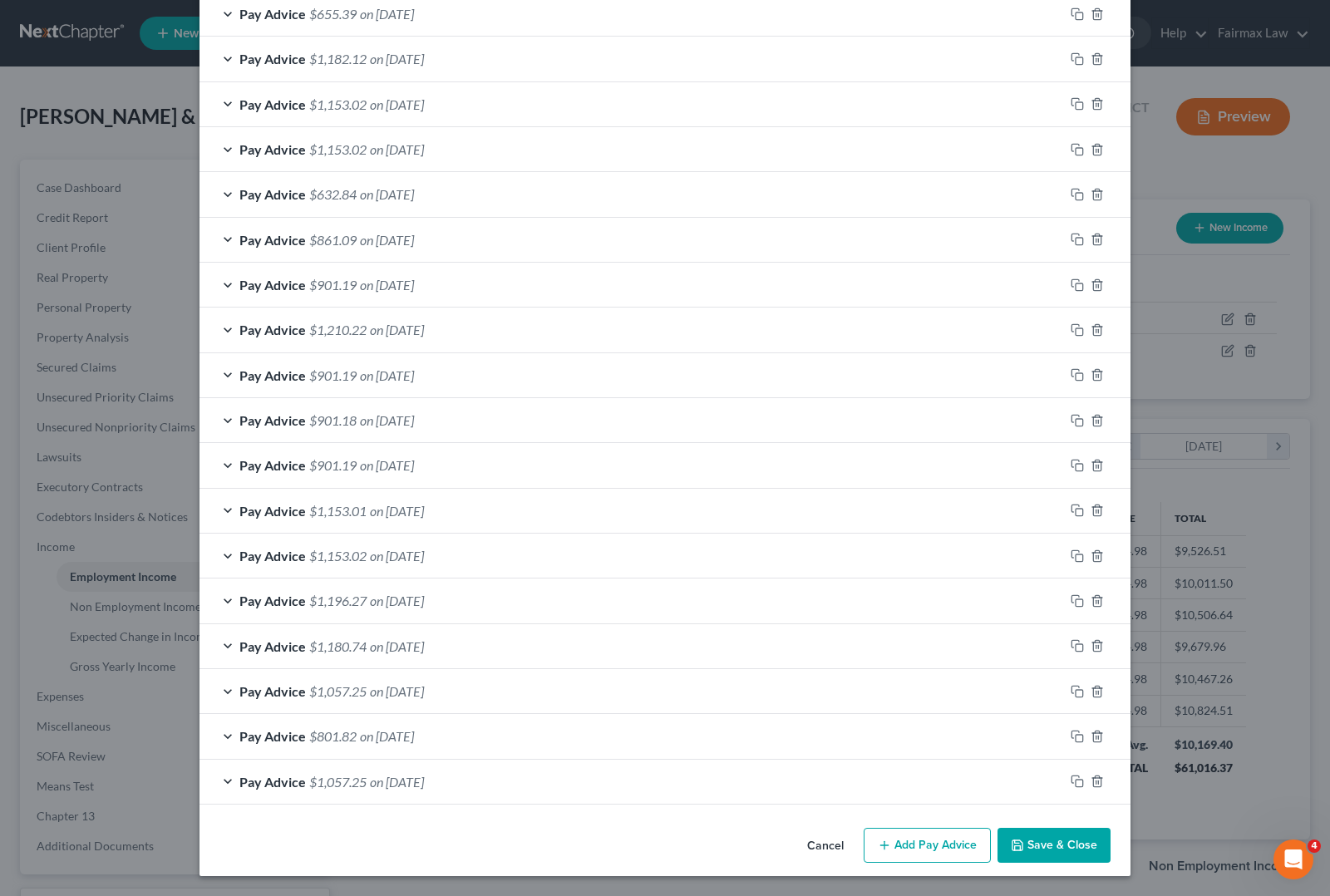
click at [1044, 852] on button "Save & Close" at bounding box center [1054, 844] width 113 height 35
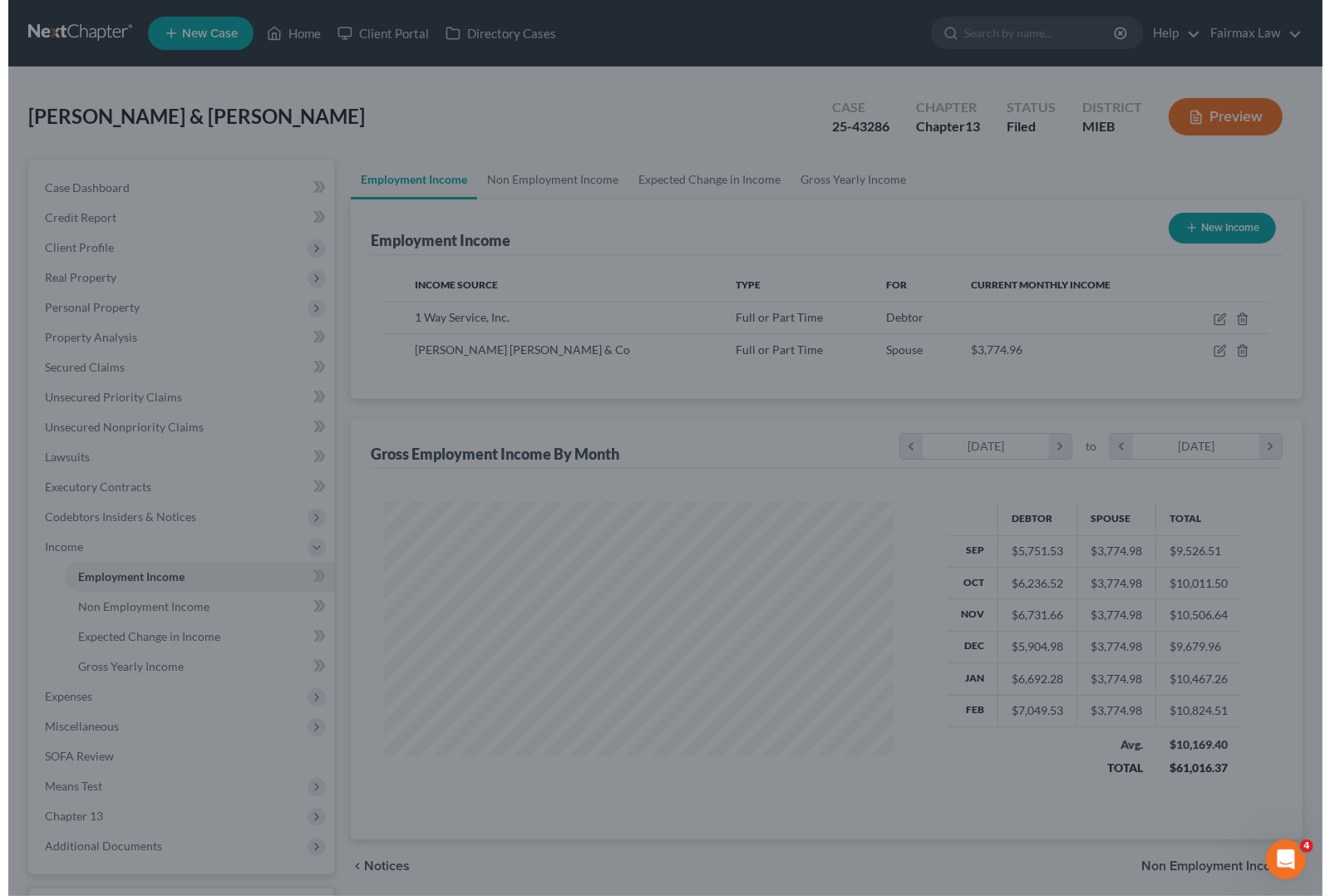
scroll to position [830803, 830508]
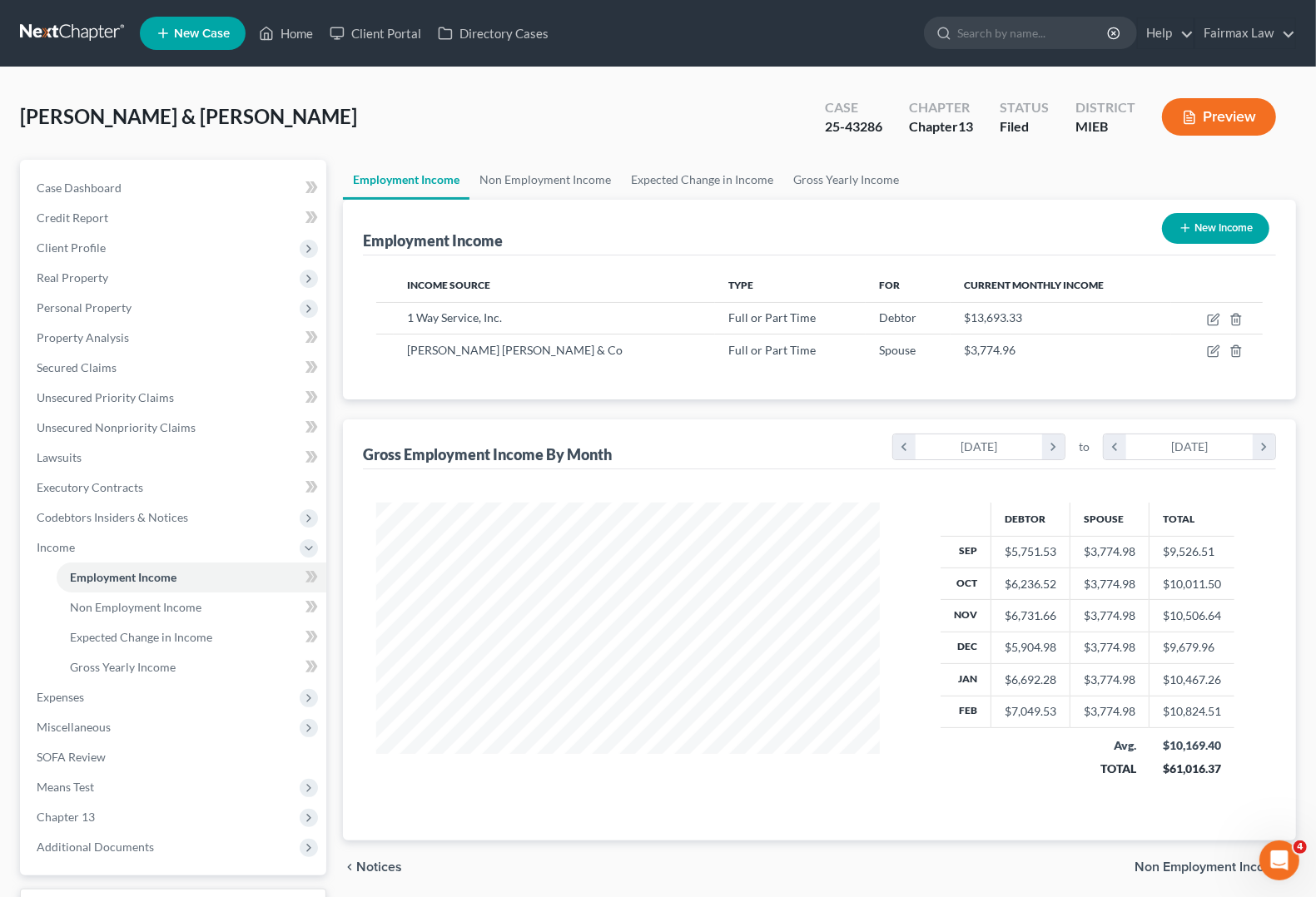
click at [1231, 118] on button "Preview" at bounding box center [1219, 117] width 114 height 38
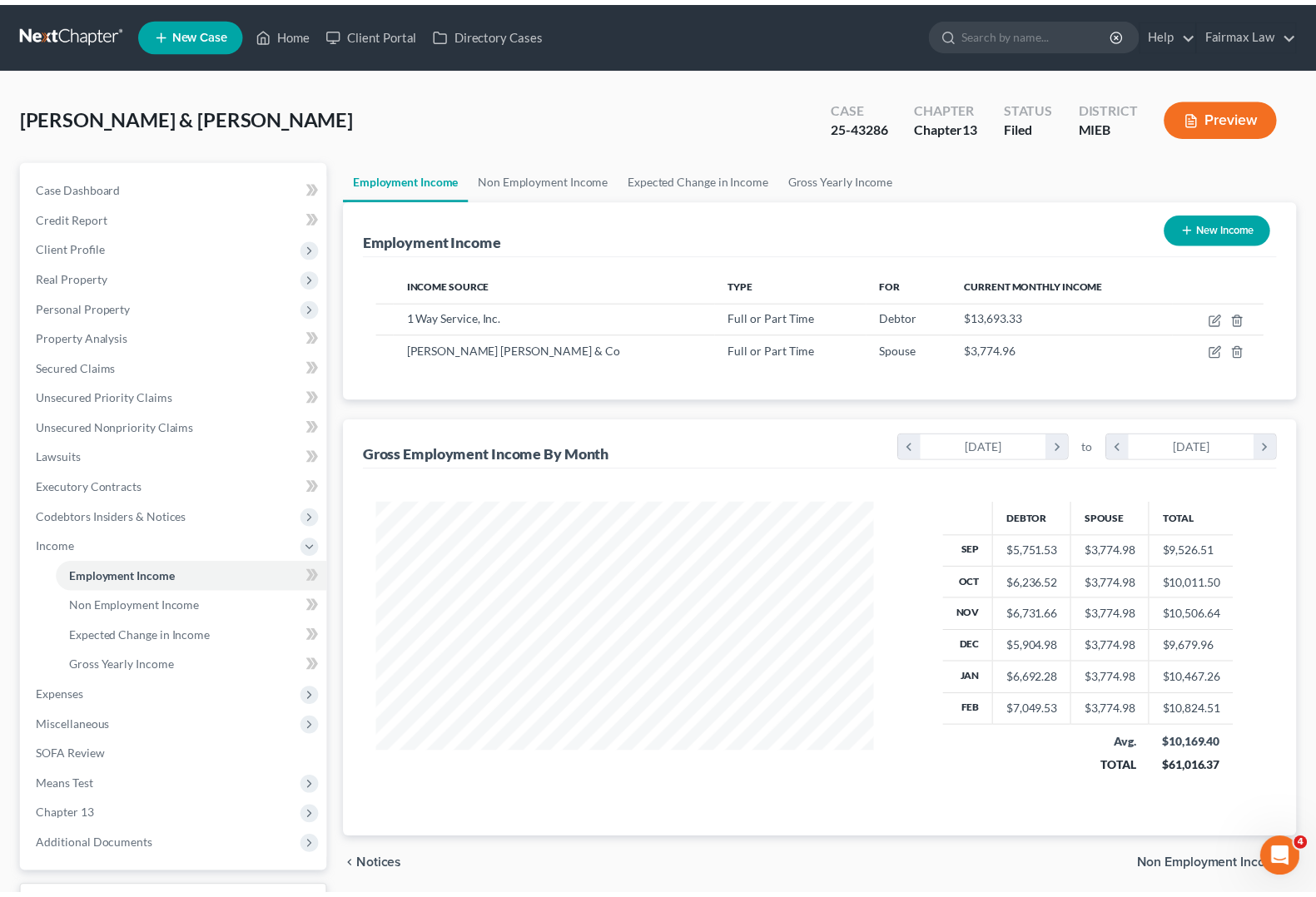
scroll to position [299, 543]
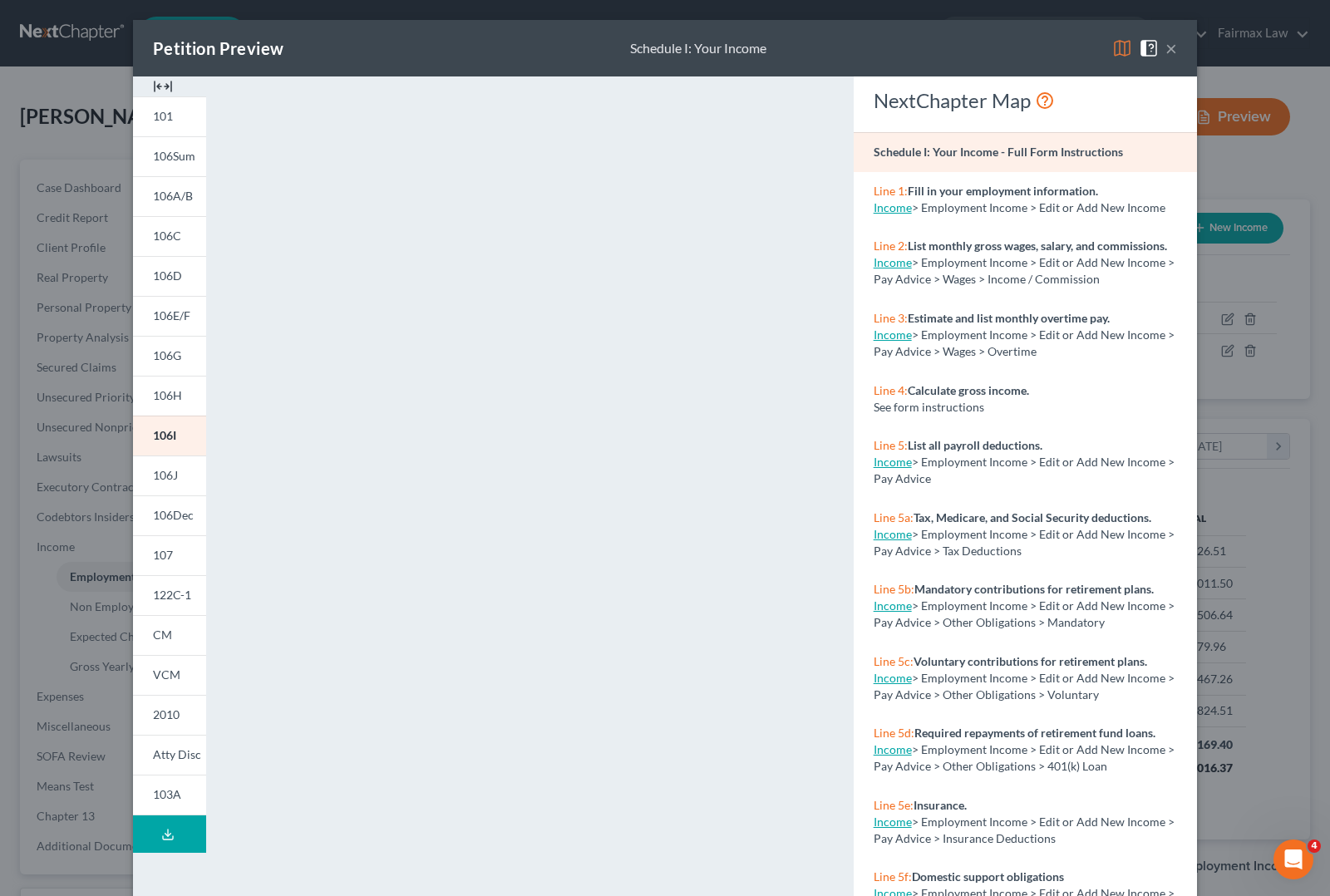
click at [1165, 50] on button "×" at bounding box center [1171, 48] width 12 height 20
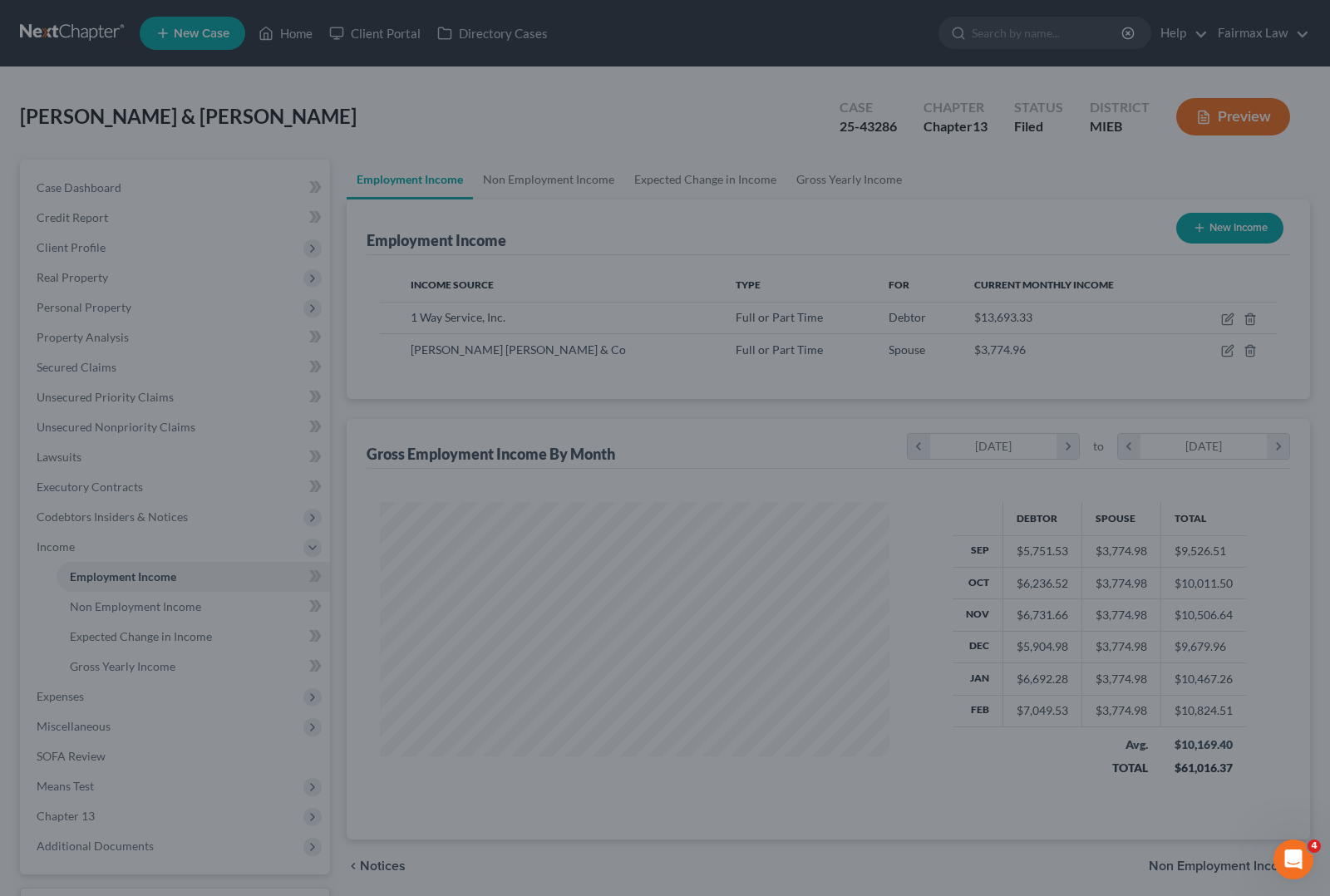
scroll to position [830803, 830508]
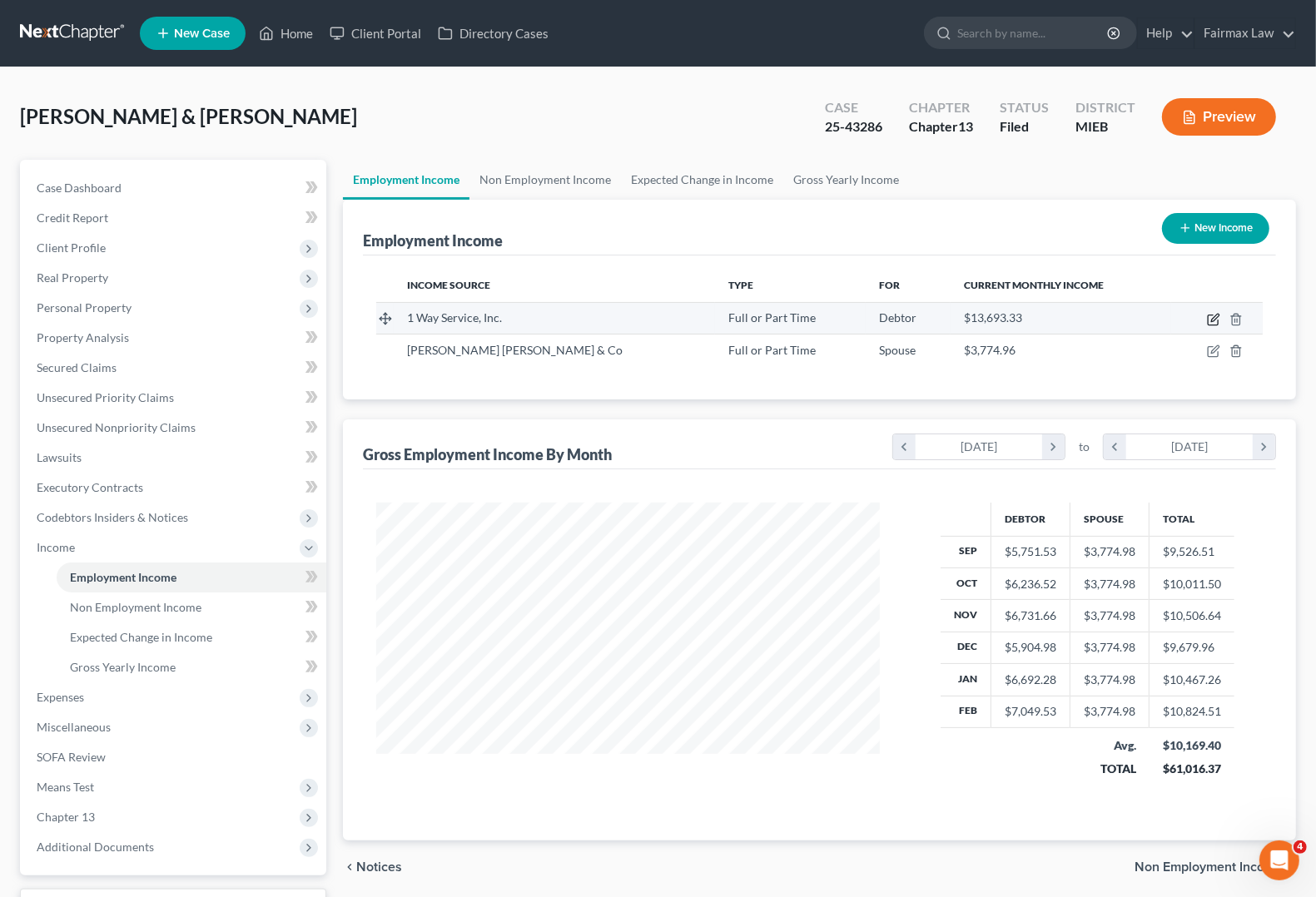
click at [1212, 314] on icon "button" at bounding box center [1213, 319] width 13 height 13
select select "0"
select select "23"
select select "3"
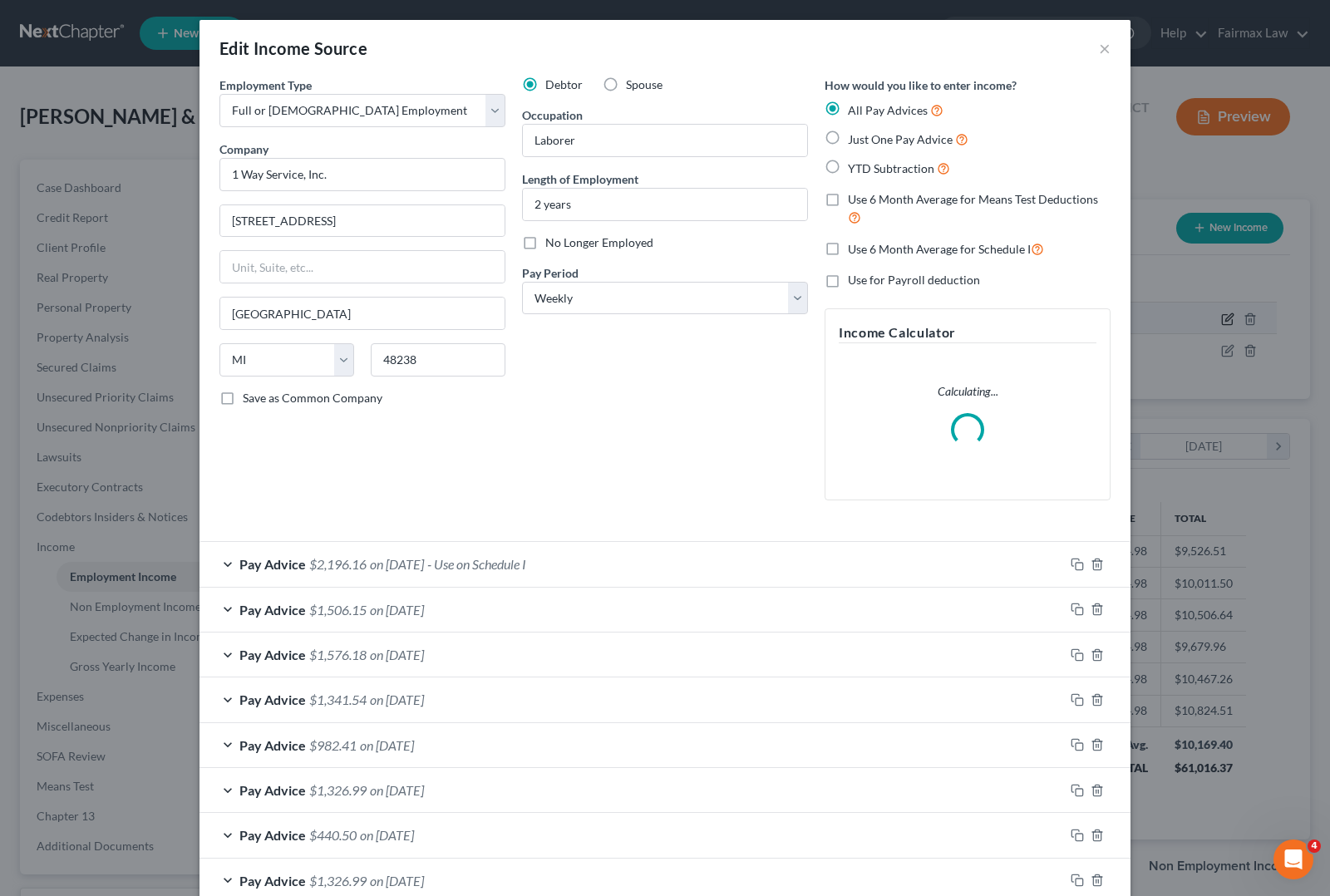
scroll to position [299, 542]
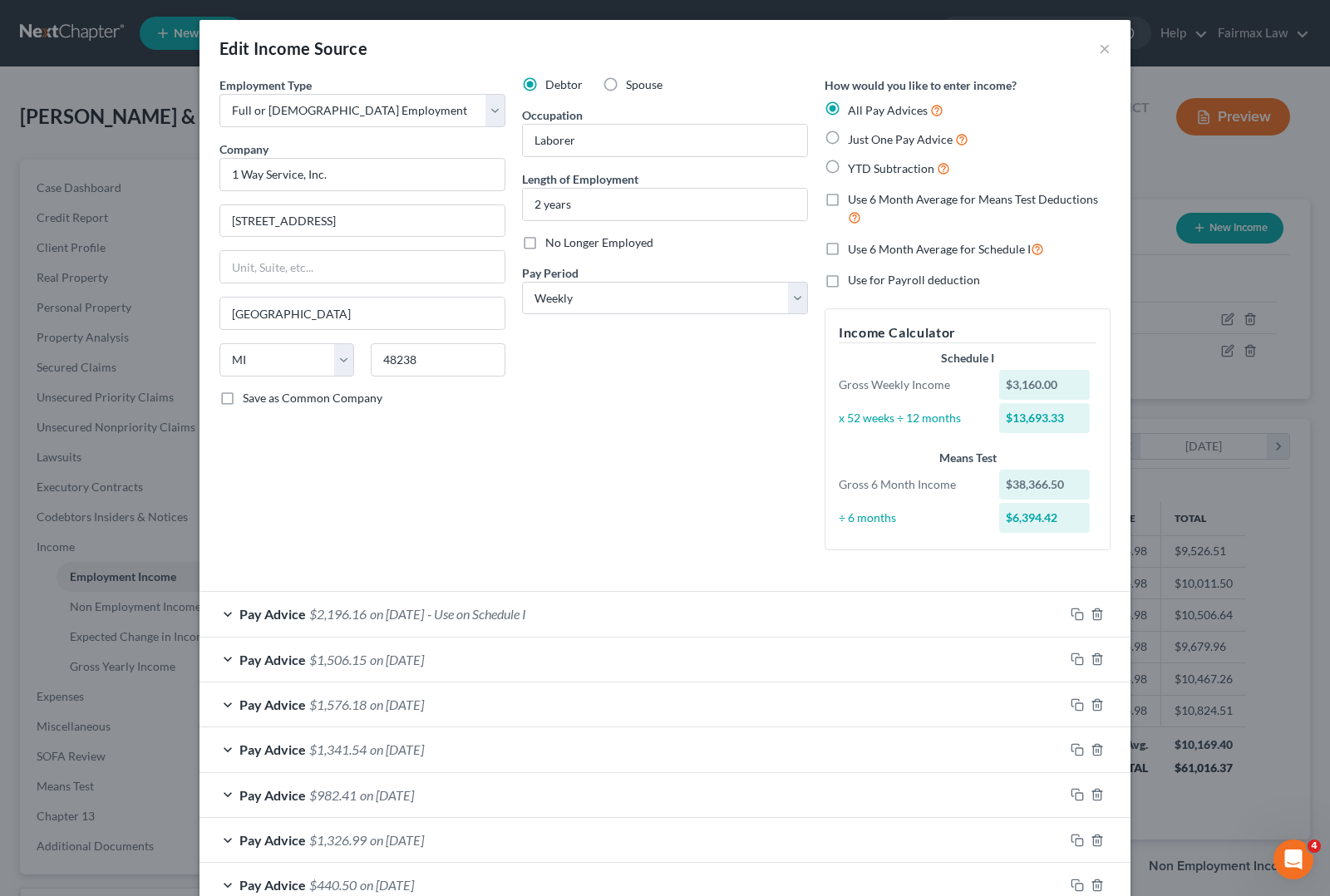
click at [280, 712] on span "Pay Advice" at bounding box center [272, 704] width 67 height 16
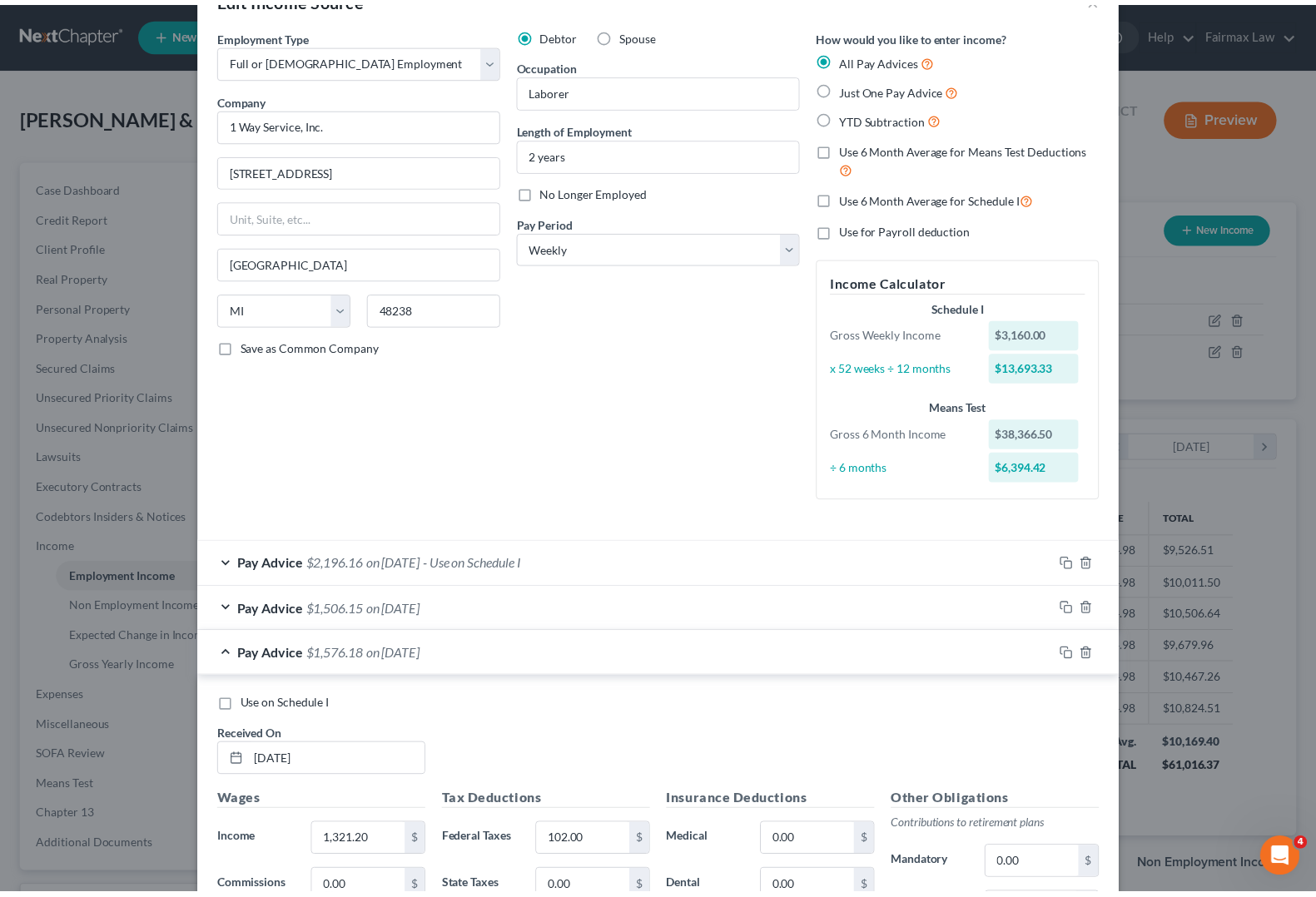
scroll to position [0, 0]
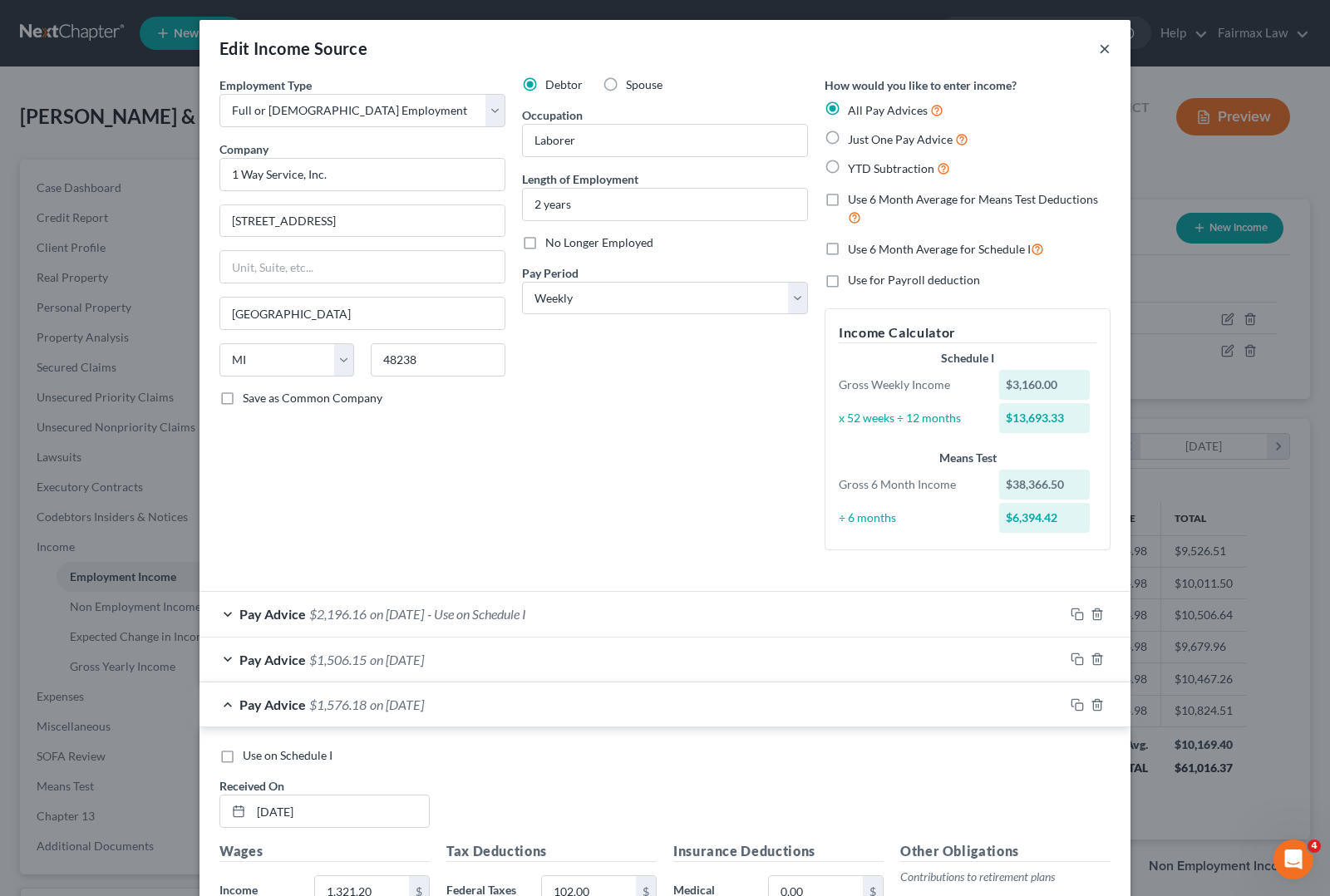
click at [1096, 49] on div "Edit Income Source ×" at bounding box center [665, 48] width 931 height 57
click at [1102, 53] on button "×" at bounding box center [1105, 48] width 12 height 20
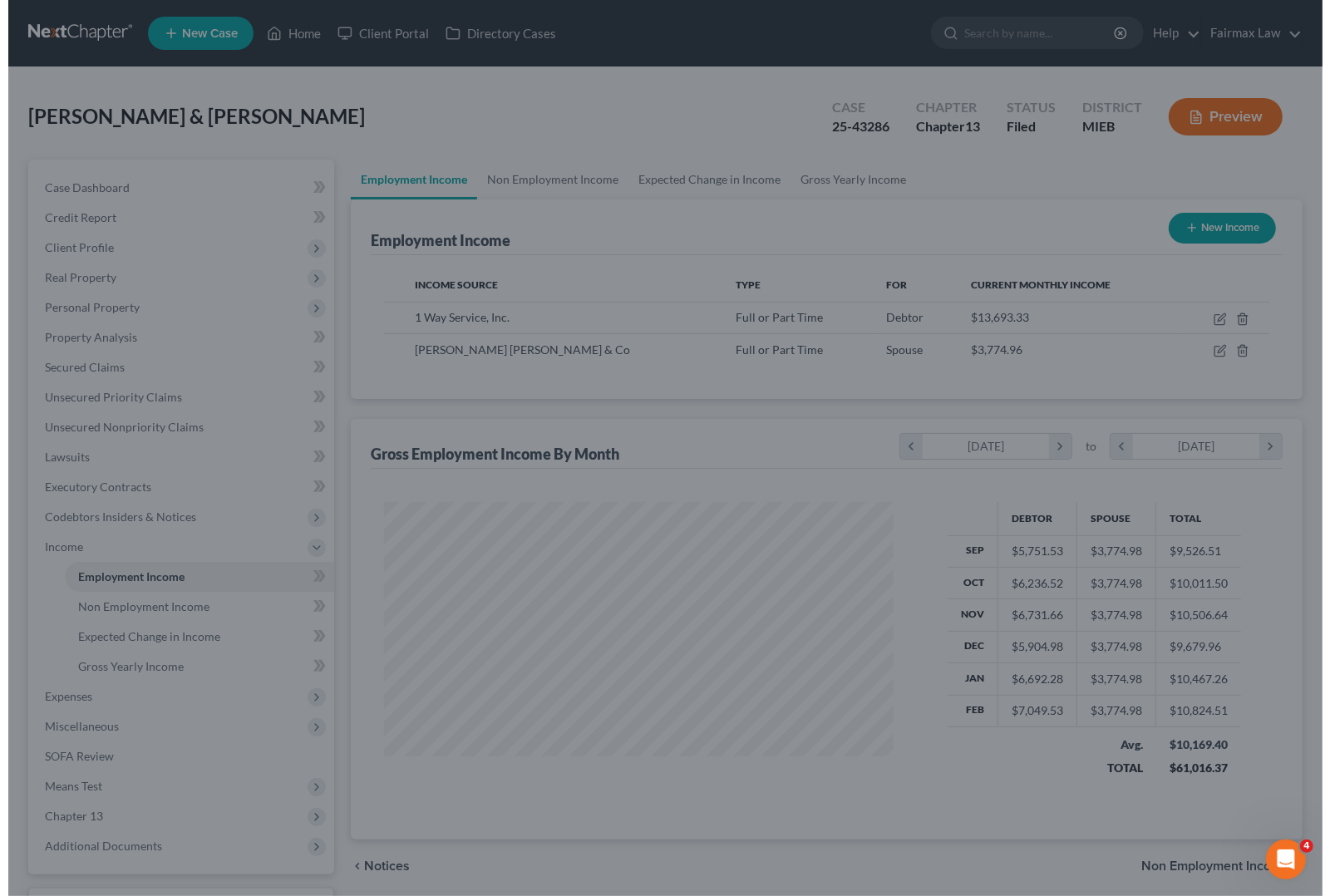
scroll to position [830803, 830508]
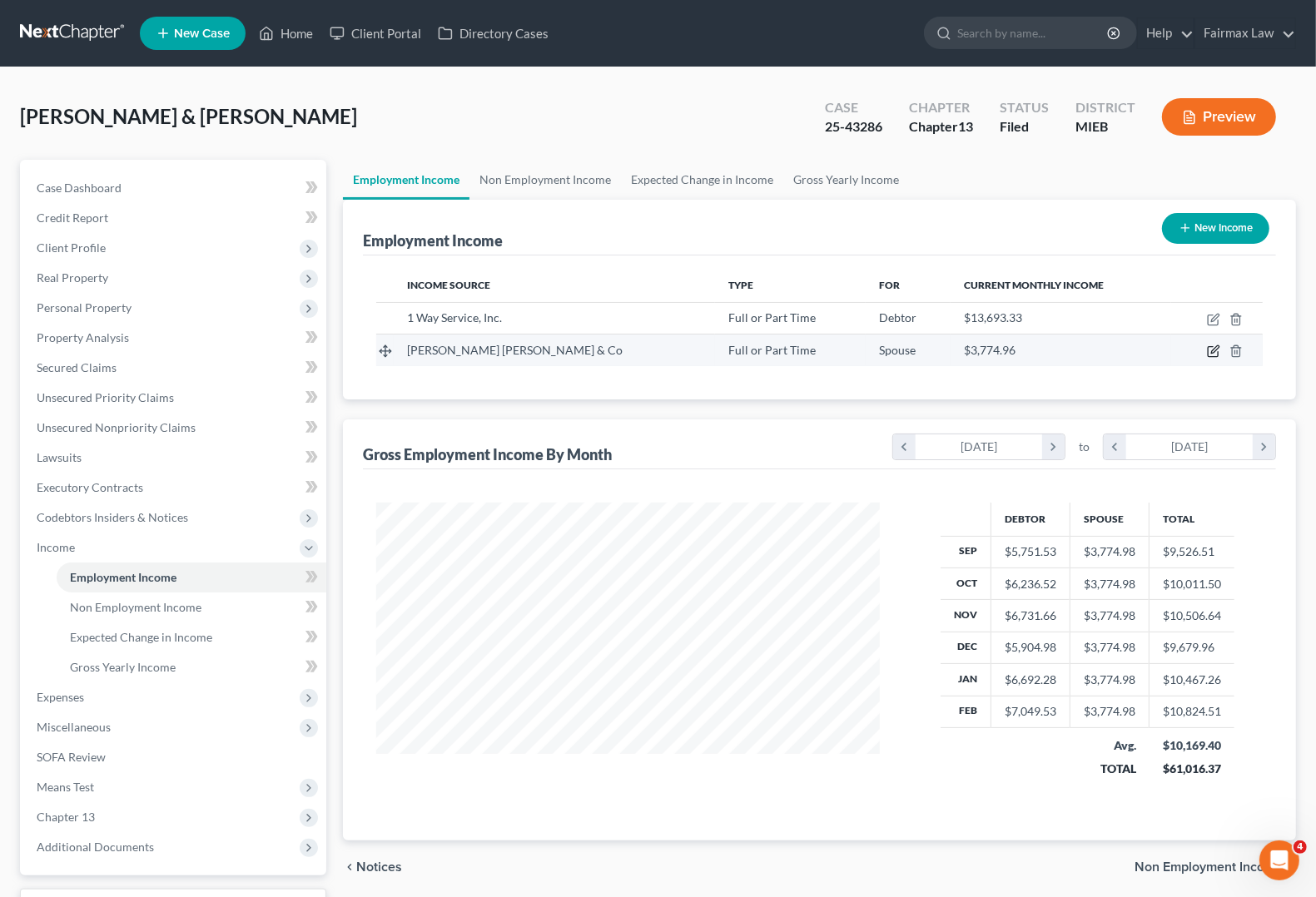
click at [1212, 351] on icon "button" at bounding box center [1215, 350] width 8 height 8
select select "0"
select select "36"
select select "2"
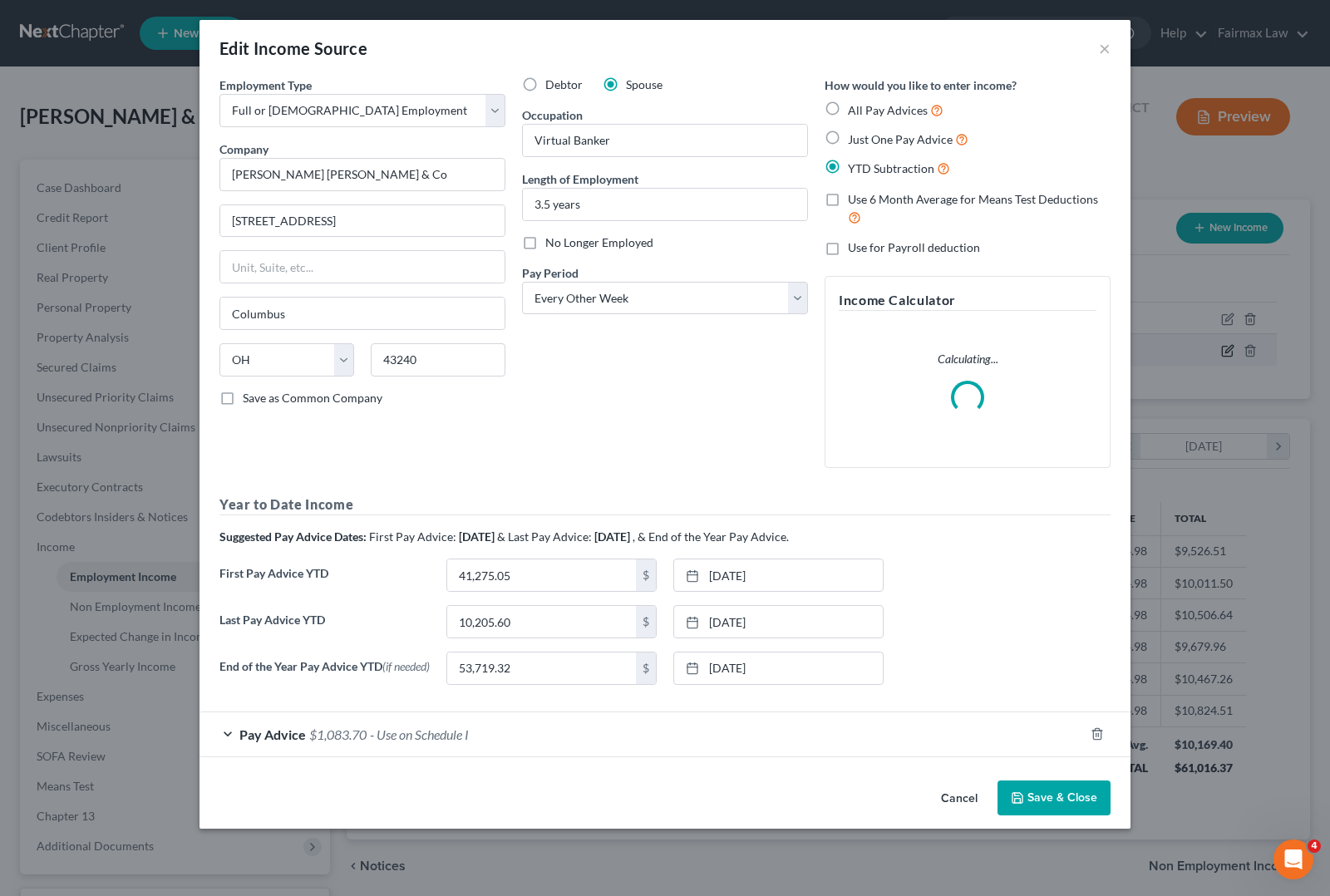
scroll to position [299, 542]
click at [291, 734] on span "Pay Advice" at bounding box center [272, 734] width 67 height 16
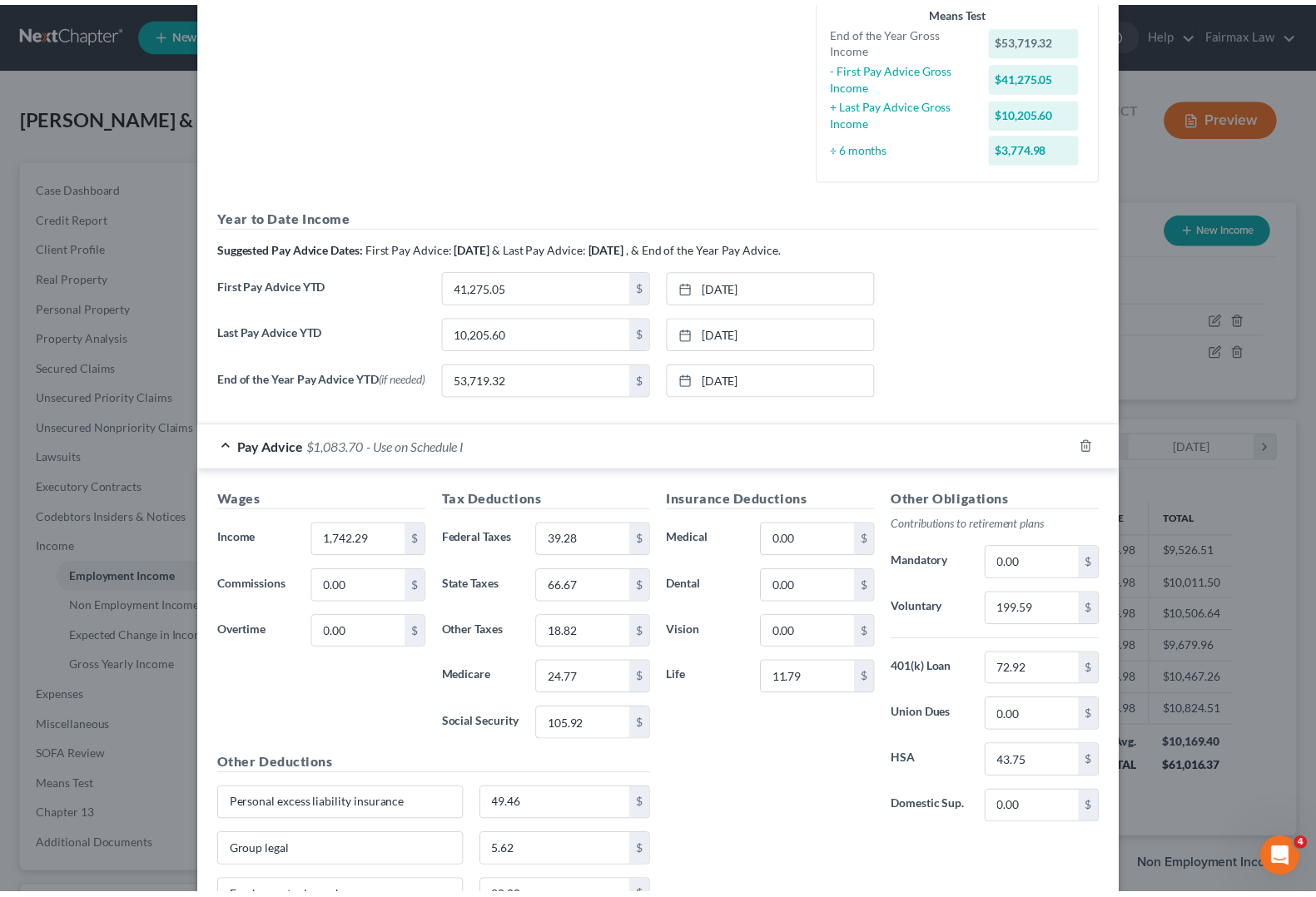
scroll to position [0, 0]
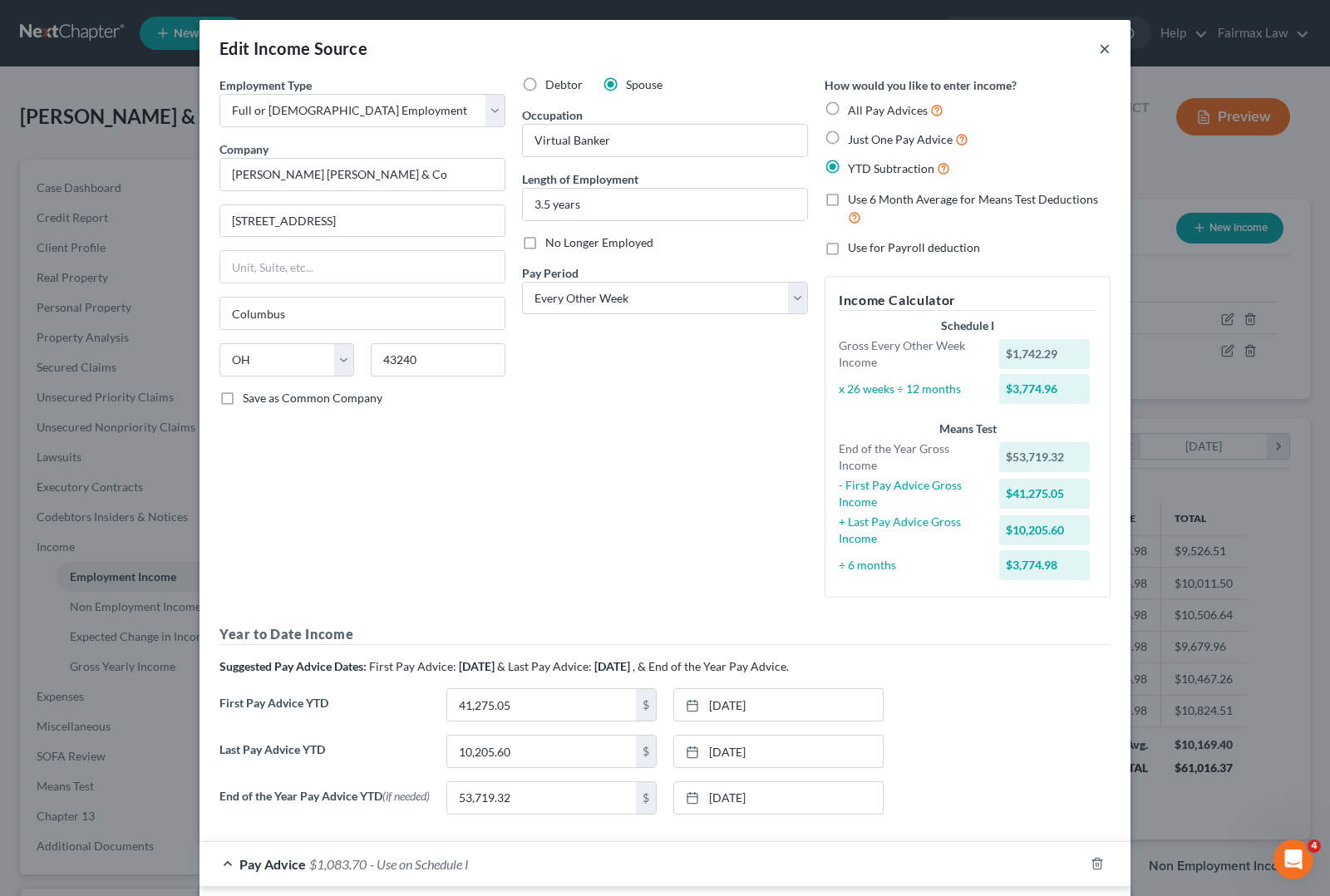
click at [1099, 55] on button "×" at bounding box center [1105, 48] width 12 height 20
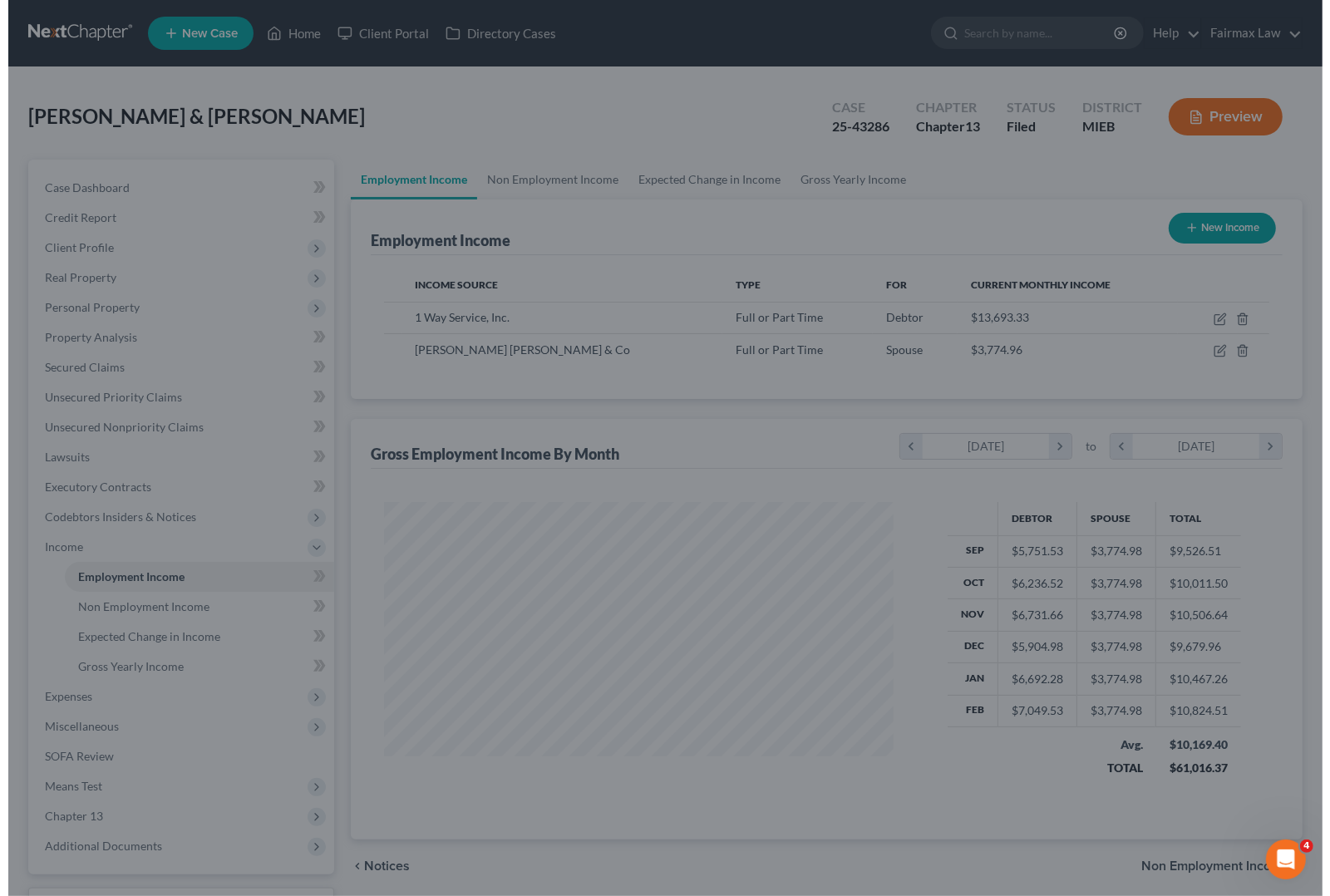
scroll to position [830803, 830508]
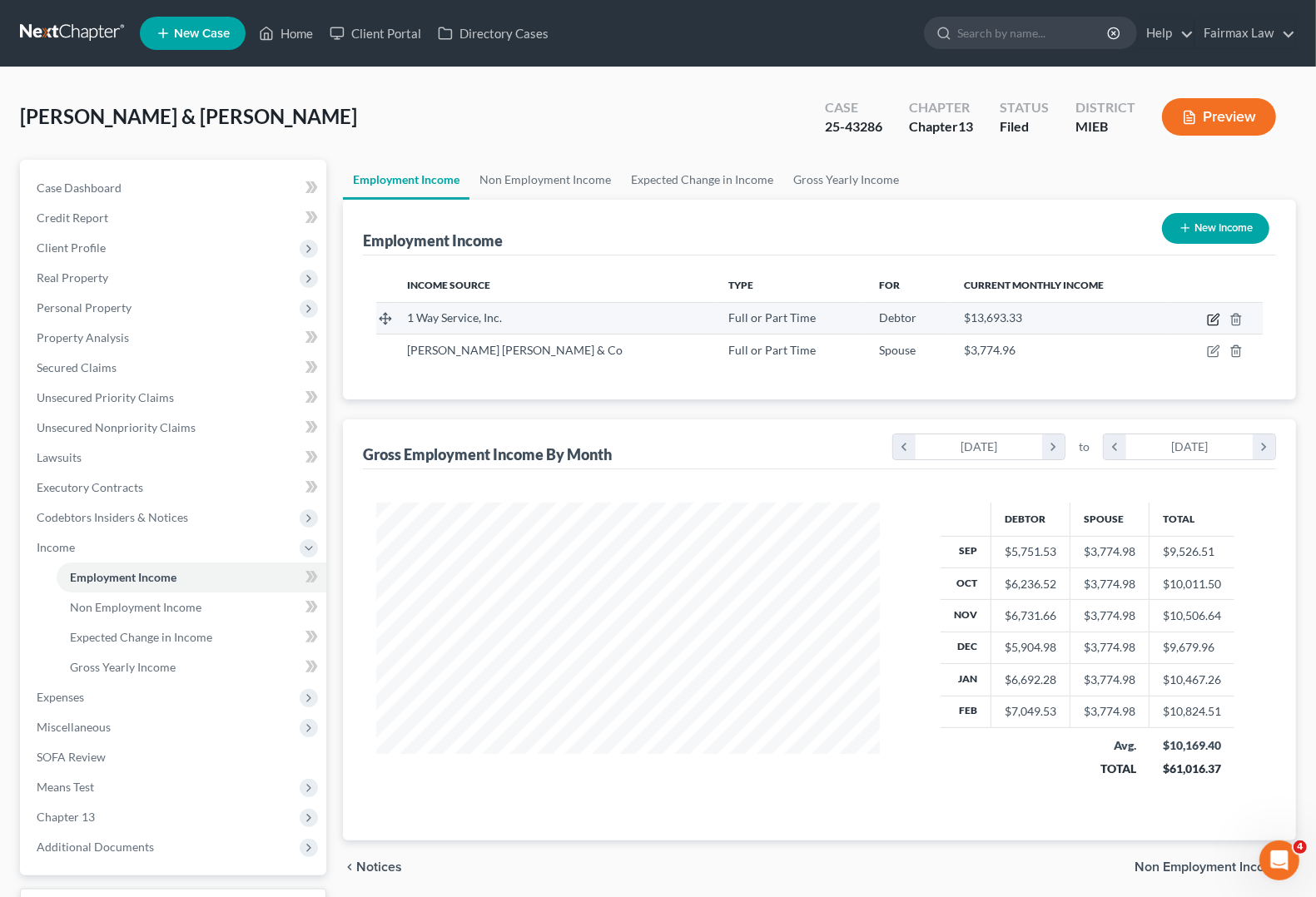
click at [1210, 318] on icon "button" at bounding box center [1213, 319] width 13 height 13
select select "0"
select select "23"
select select "3"
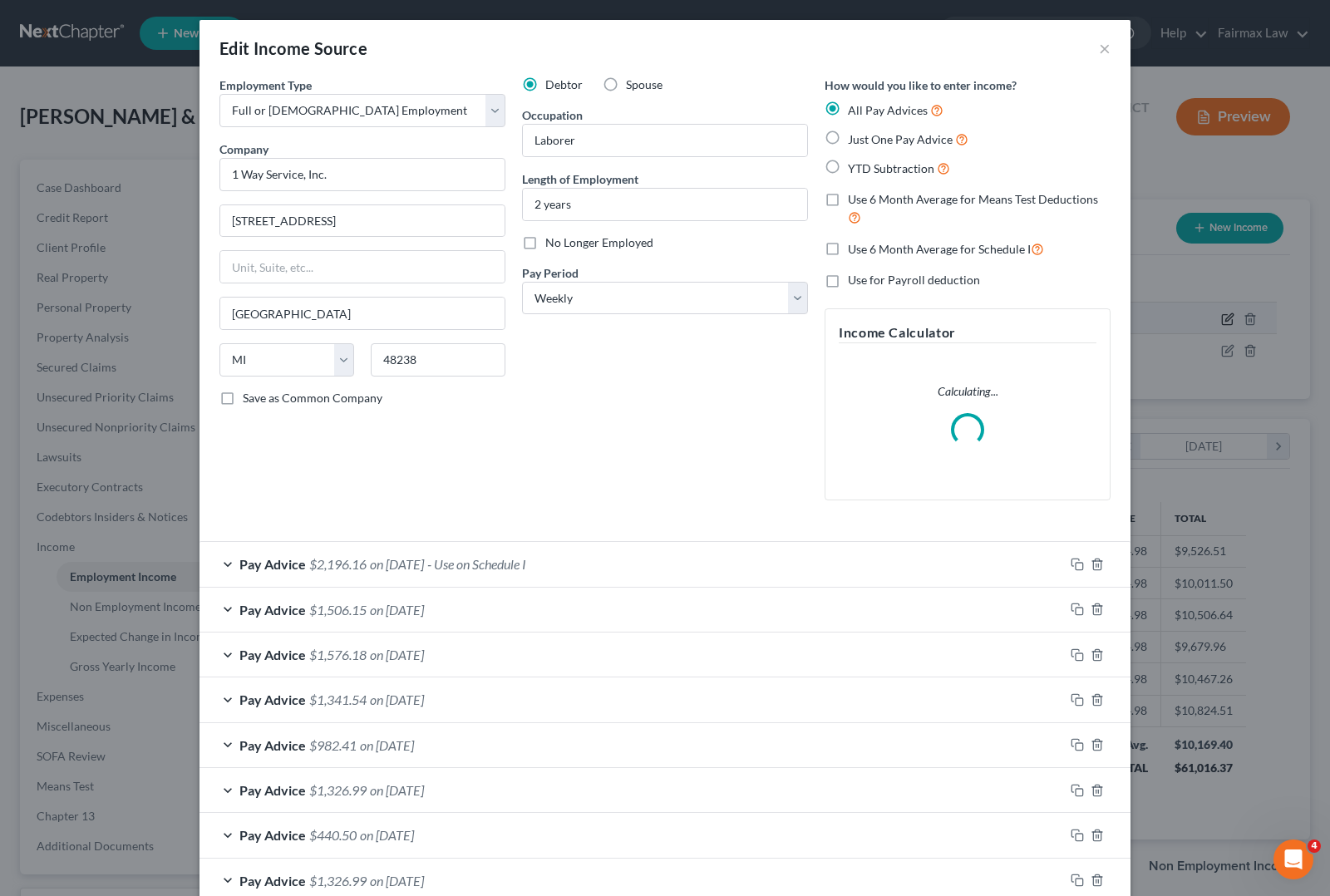
scroll to position [299, 542]
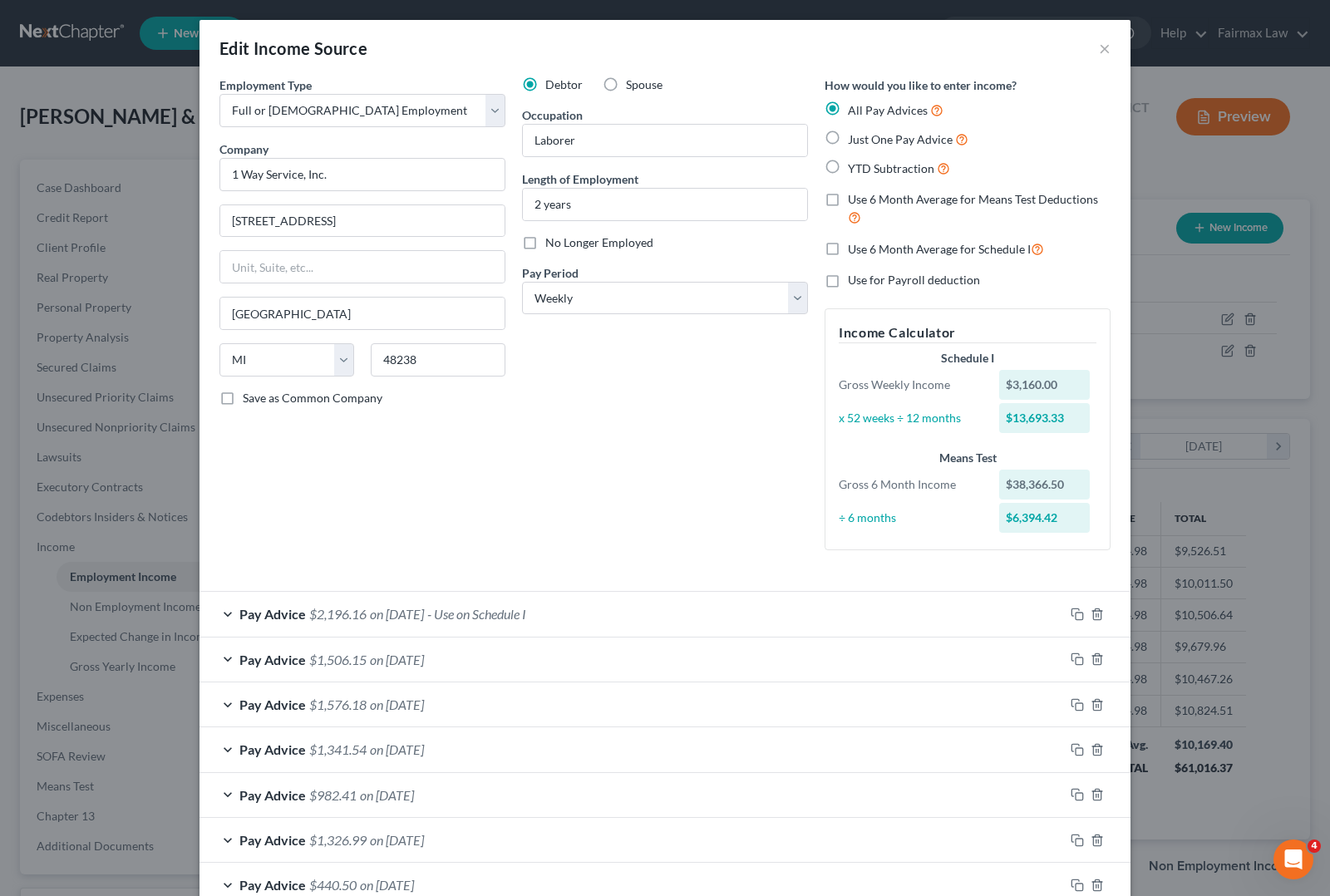
click at [239, 619] on span "Pay Advice" at bounding box center [272, 614] width 67 height 16
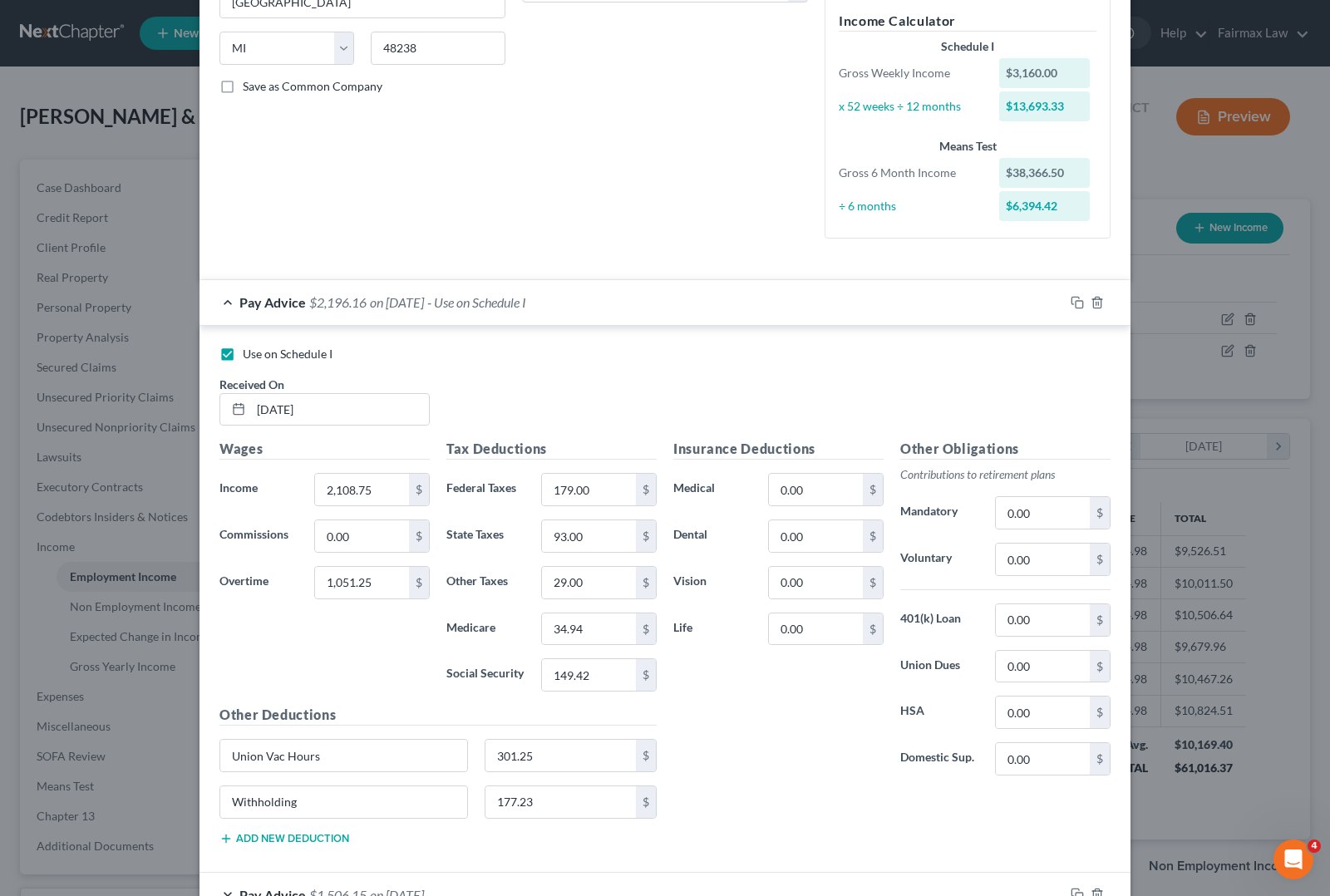
scroll to position [415, 0]
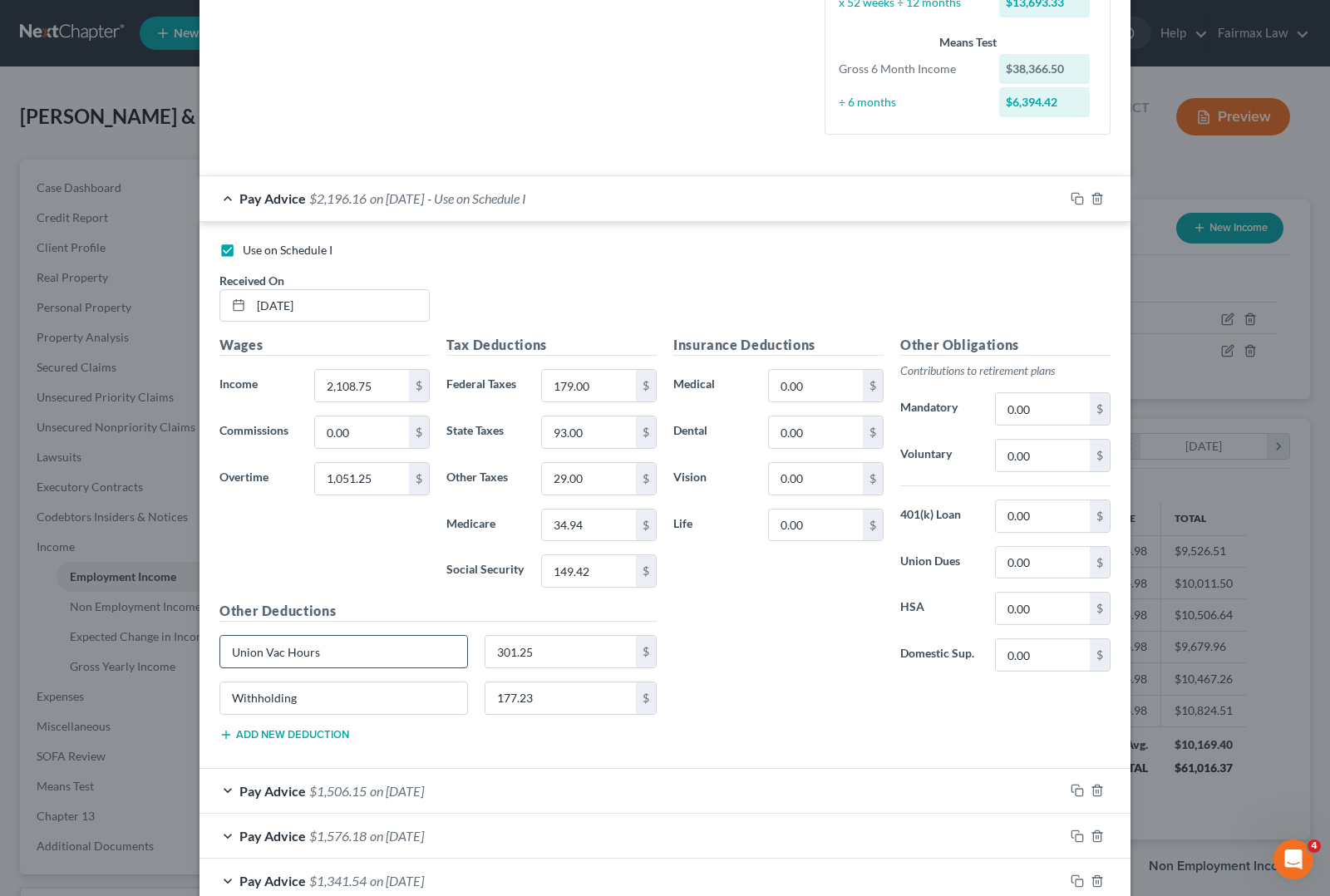
click at [364, 654] on input "Union Vac Hours" at bounding box center [344, 652] width 246 height 32
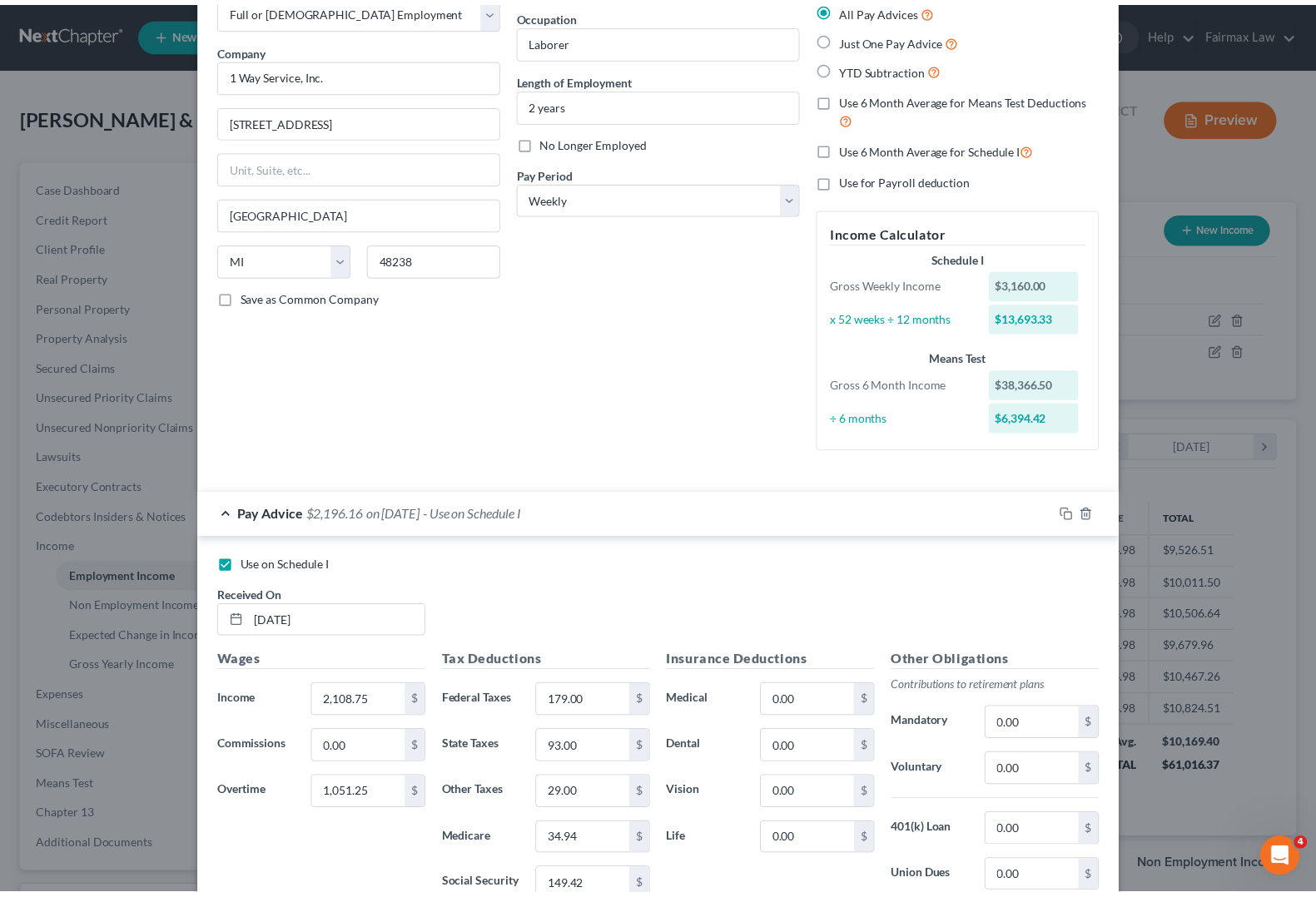
scroll to position [0, 0]
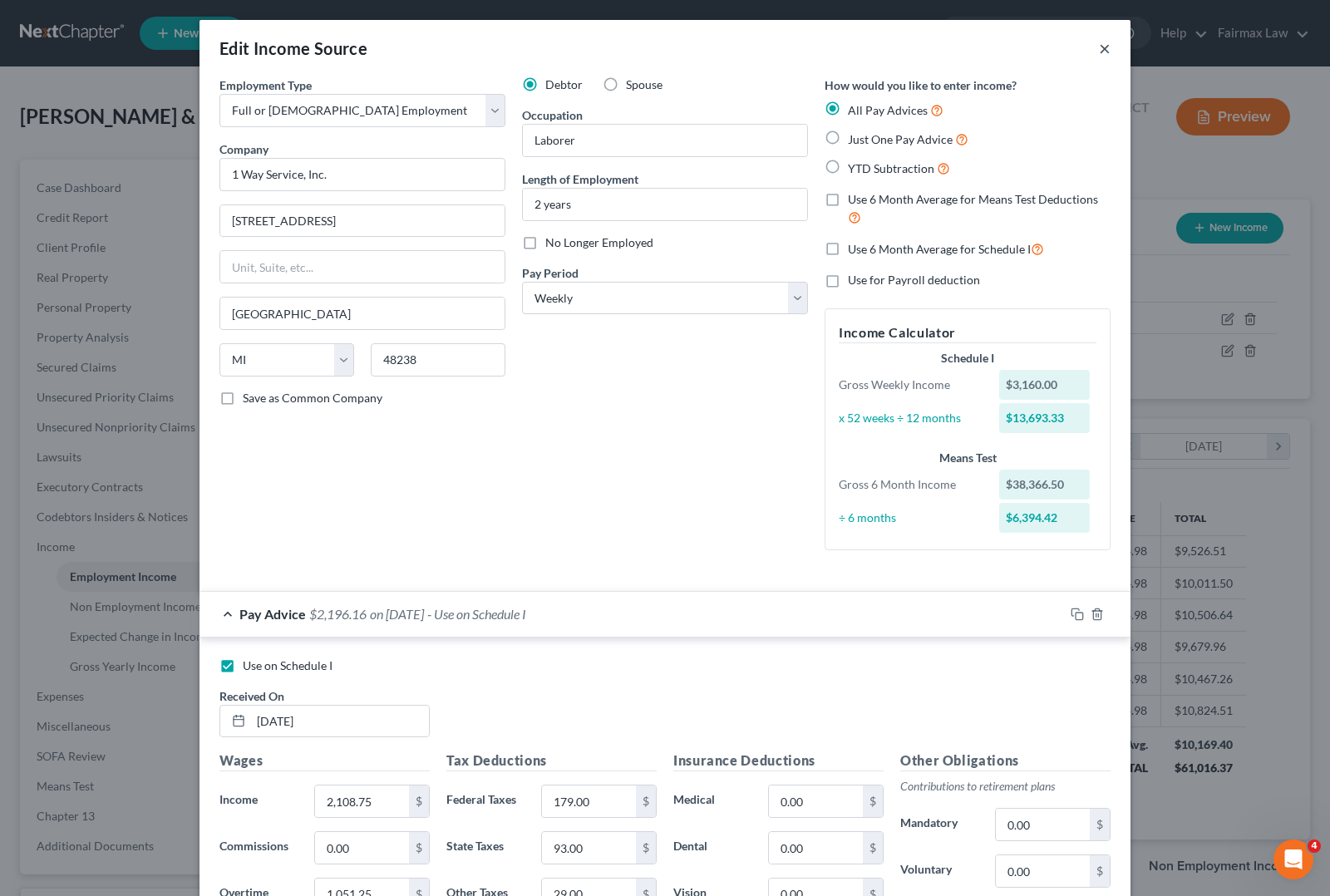
type input "Union Vac Hours"
click at [1099, 55] on button "×" at bounding box center [1105, 48] width 12 height 20
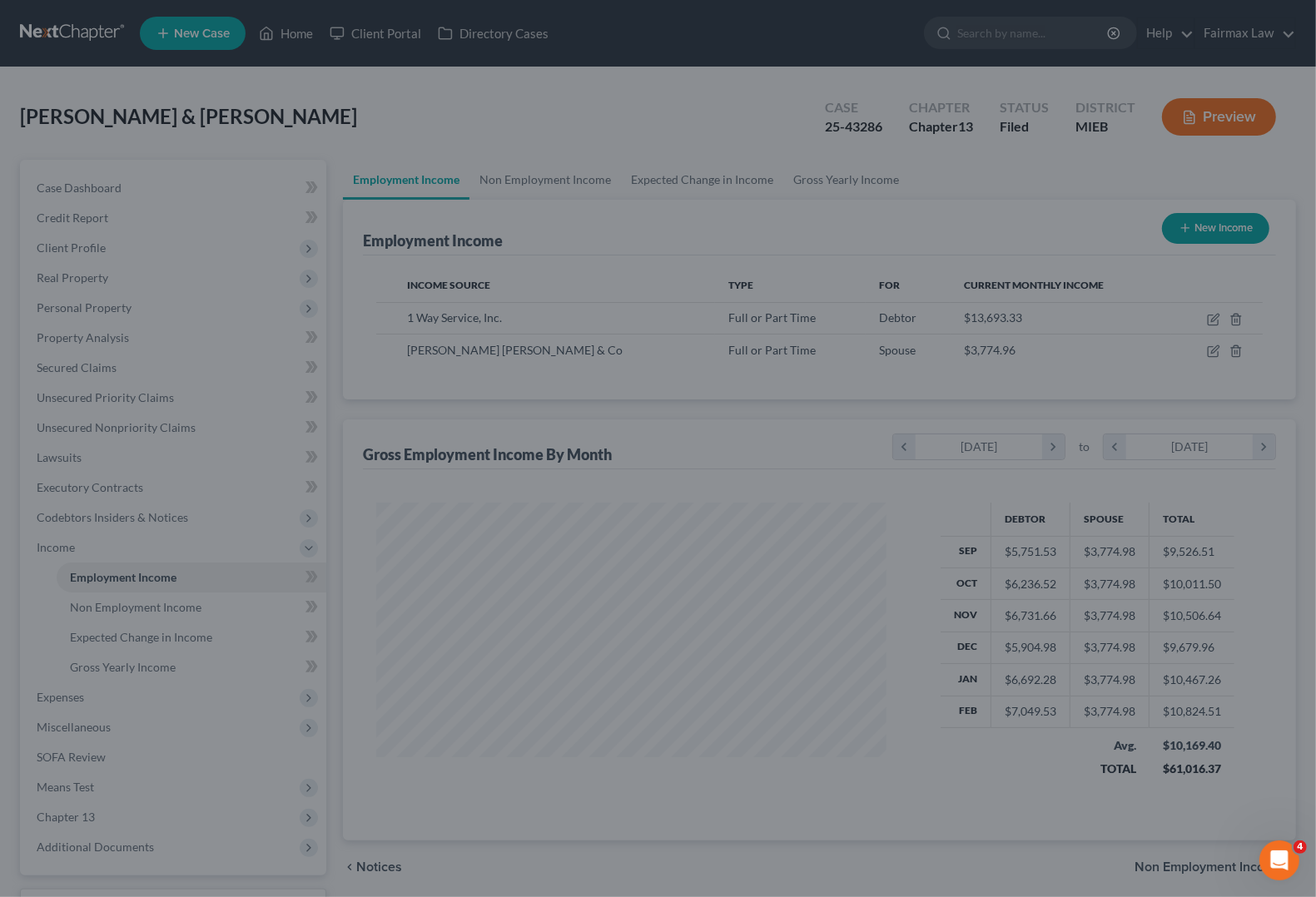
scroll to position [831730, 831704]
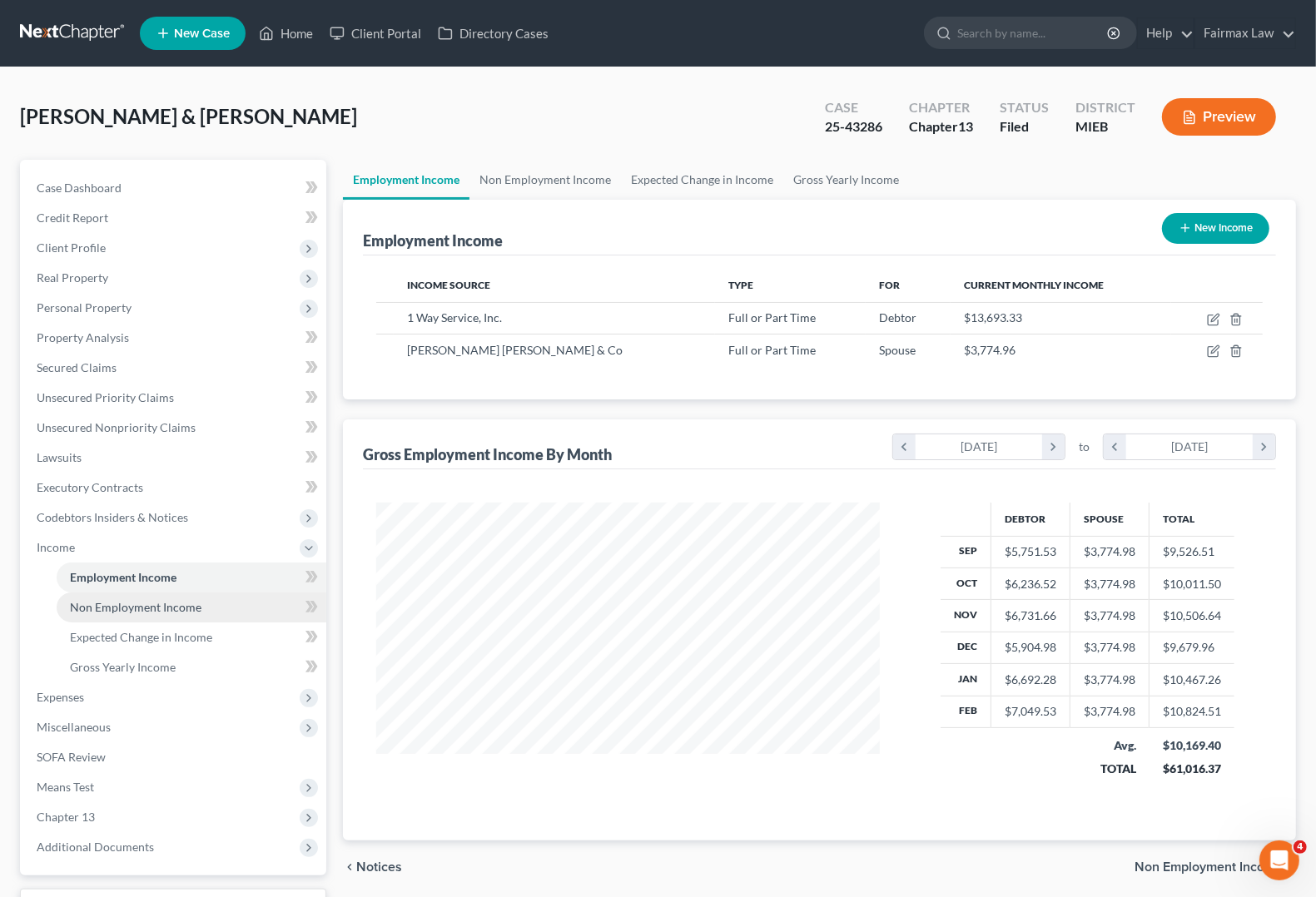
click at [171, 614] on link "Non Employment Income" at bounding box center [191, 608] width 270 height 30
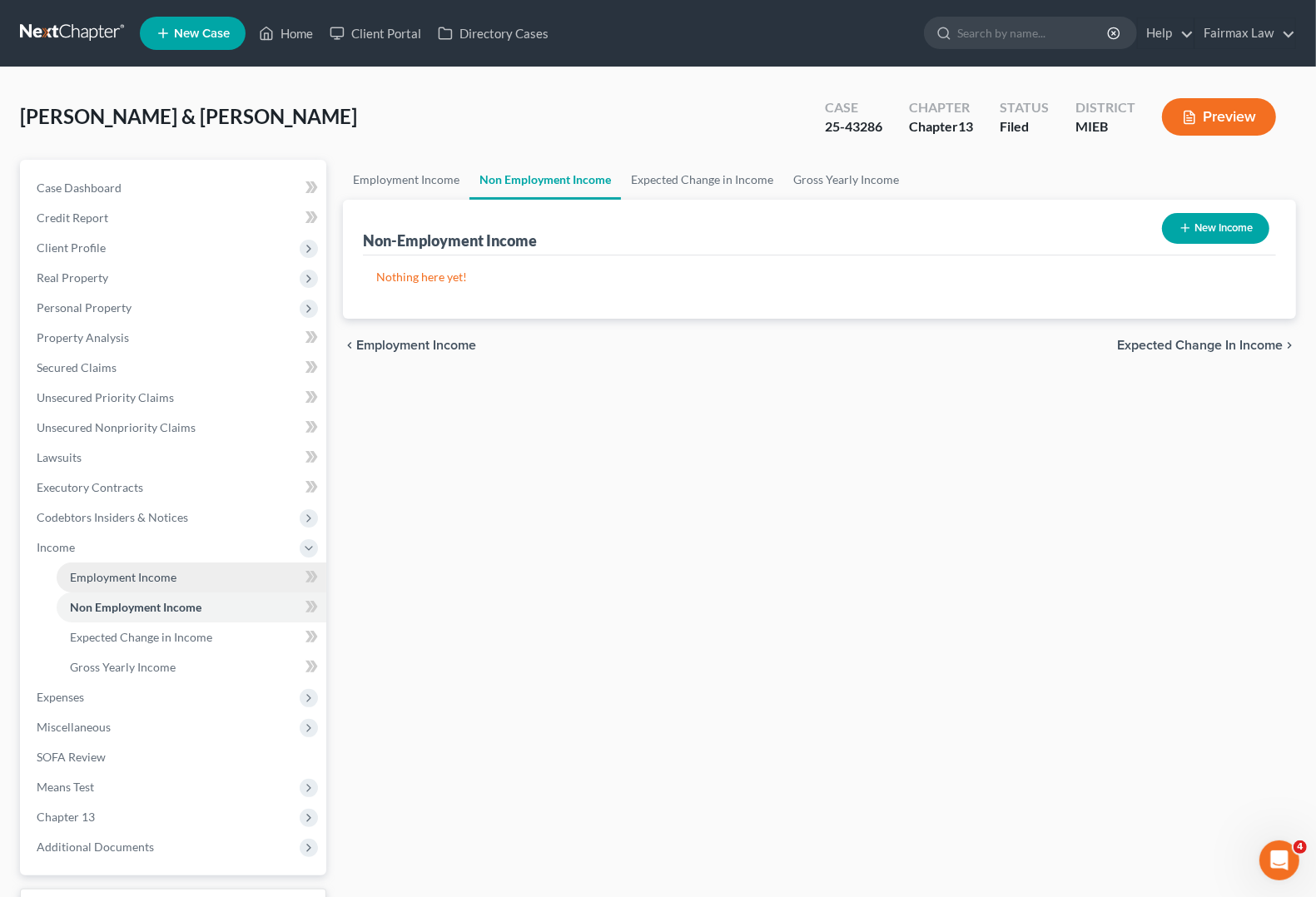
click at [154, 576] on span "Employment Income" at bounding box center [122, 577] width 106 height 14
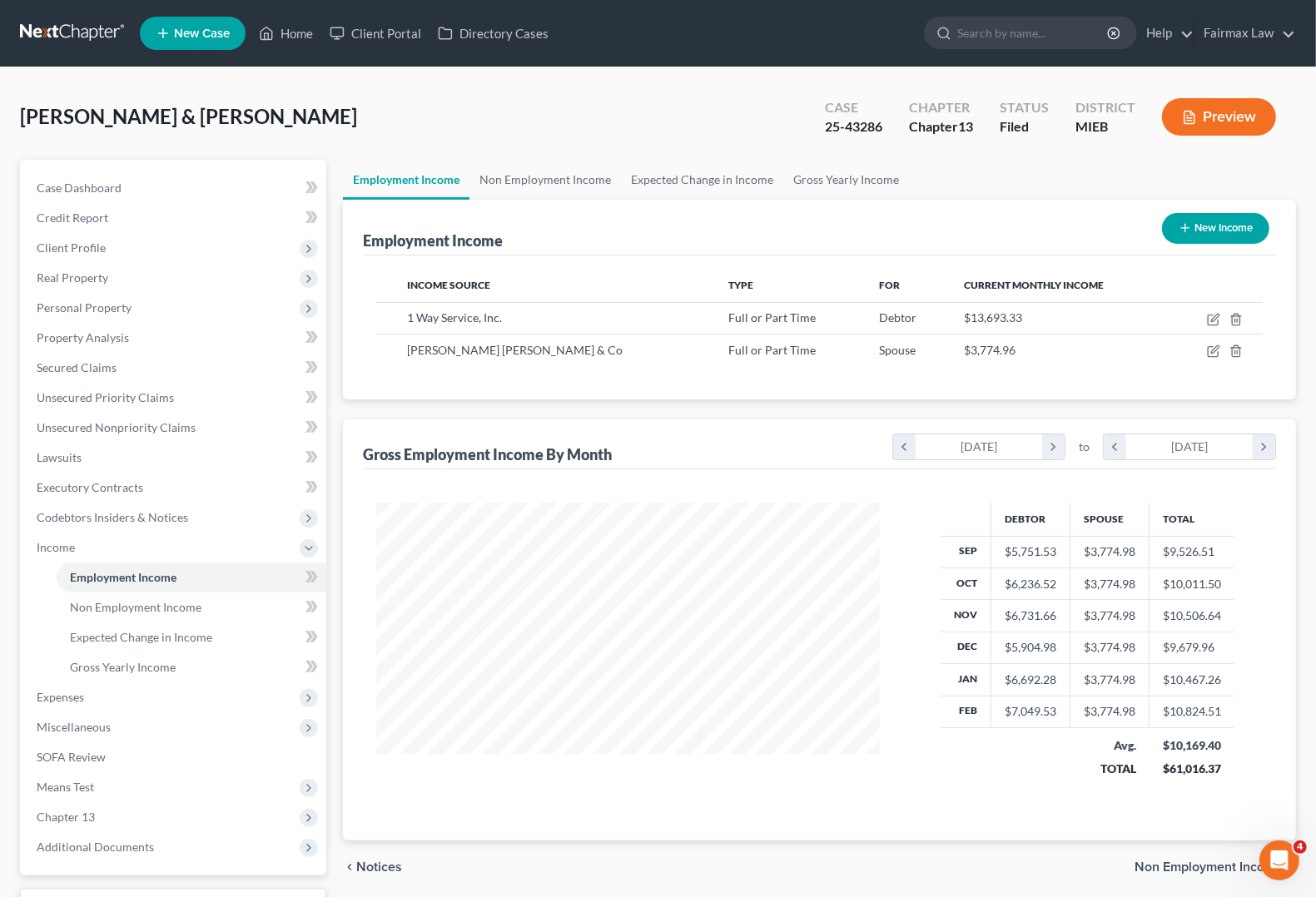
scroll to position [299, 535]
click at [1179, 863] on span "Non Employment Income" at bounding box center [1208, 866] width 148 height 13
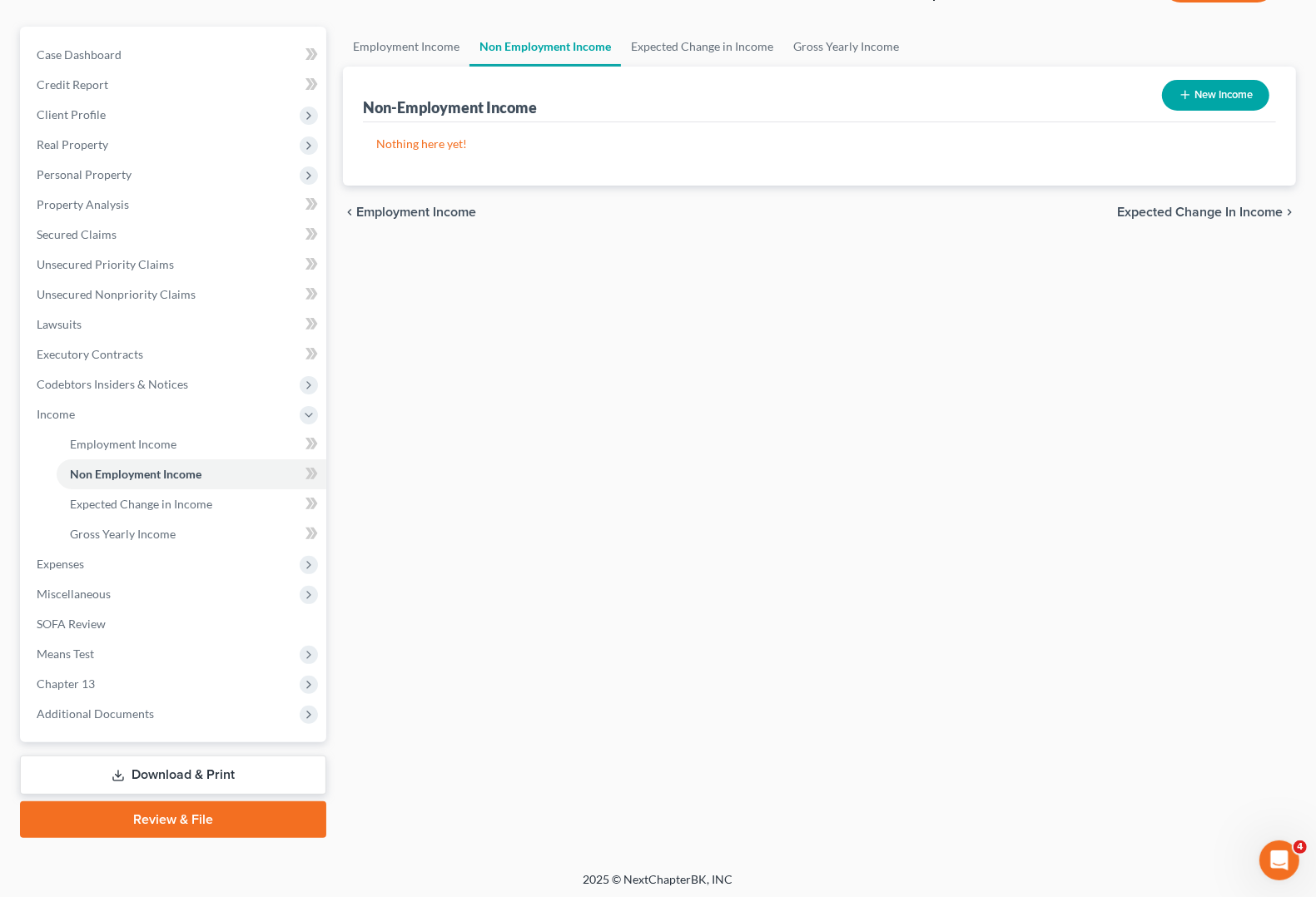
scroll to position [135, 0]
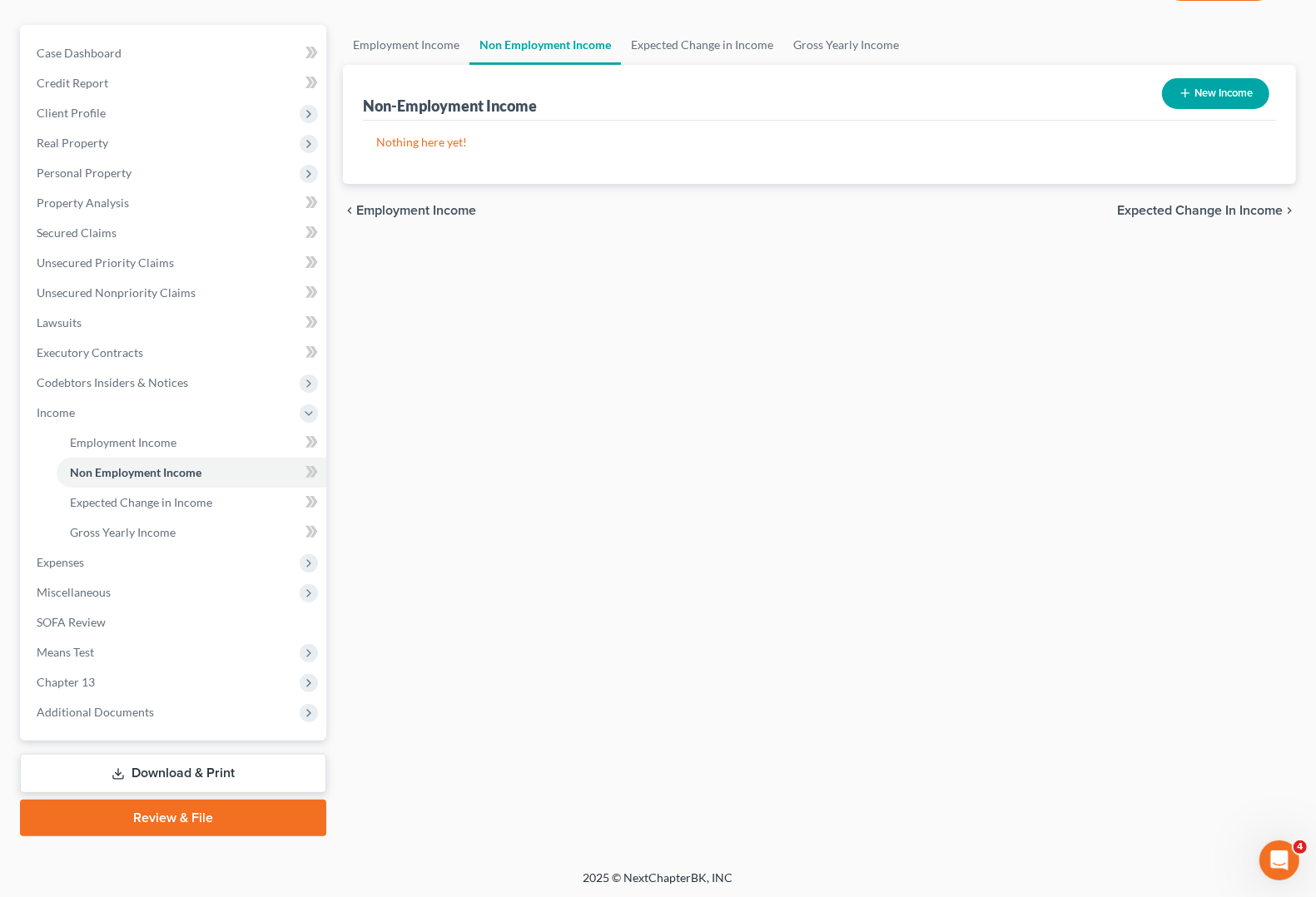
click at [1236, 208] on span "Expected Change in Income" at bounding box center [1200, 210] width 165 height 13
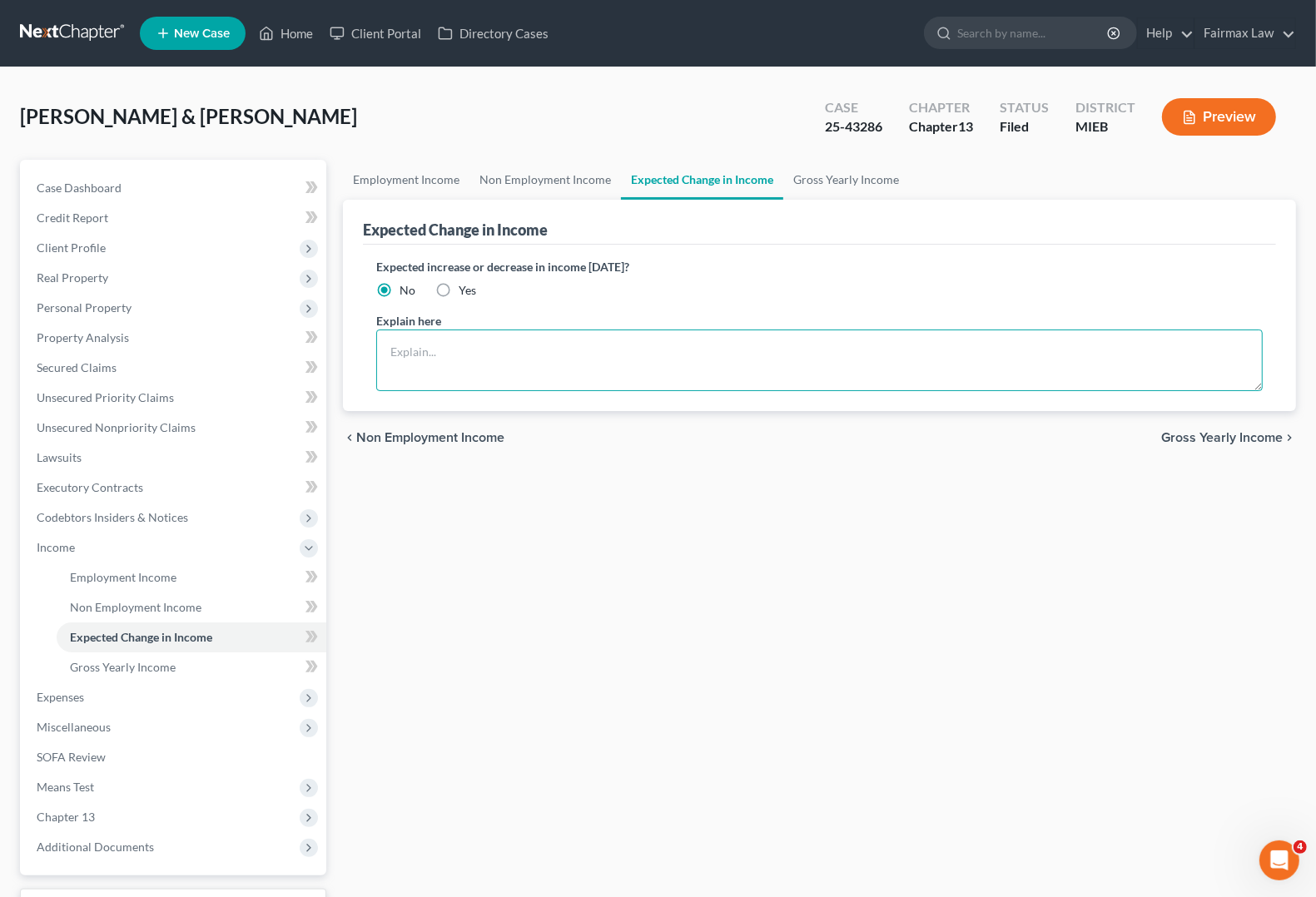
click at [454, 342] on textarea at bounding box center [819, 360] width 886 height 62
type textarea "Debtor 1 receives pay fo"
